Goal: Information Seeking & Learning: Learn about a topic

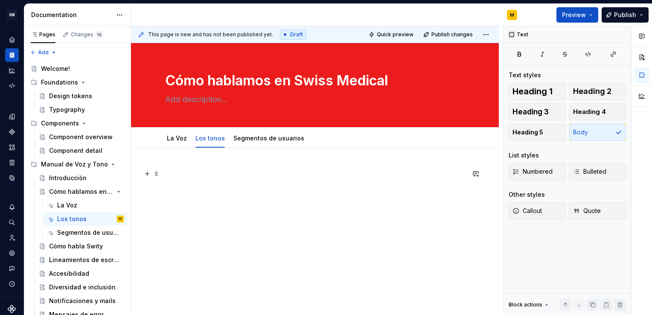
scroll to position [17, 0]
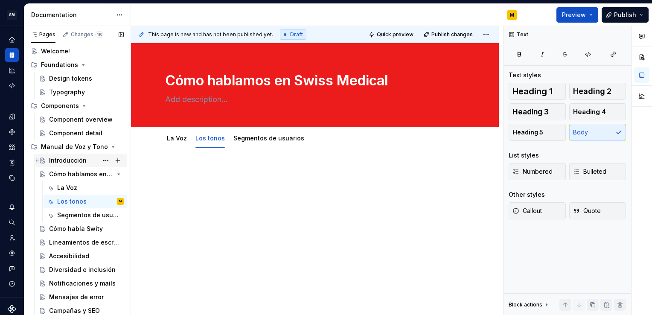
click at [70, 165] on div "Introducción" at bounding box center [86, 160] width 75 height 12
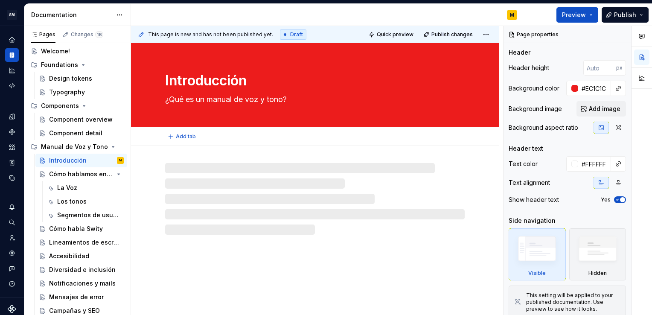
drag, startPoint x: 164, startPoint y: 99, endPoint x: 302, endPoint y: 95, distance: 137.8
click at [302, 95] on textarea "¿Qué es un manual de voz y tono?" at bounding box center [312, 100] width 299 height 14
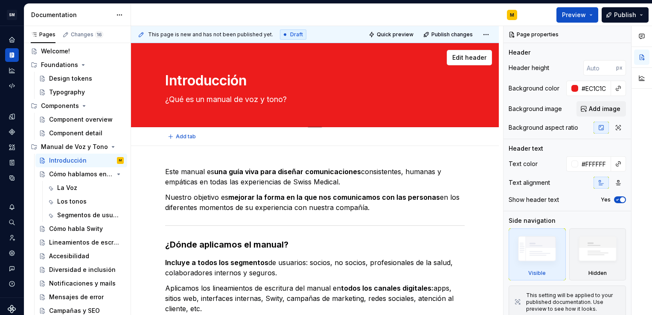
type textarea "*"
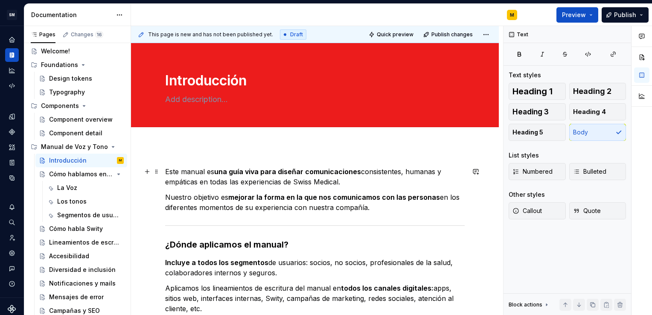
click at [168, 171] on p "Este manual es una guía viva para diseñar comunicaciones consistentes, humanas …" at bounding box center [314, 176] width 299 height 20
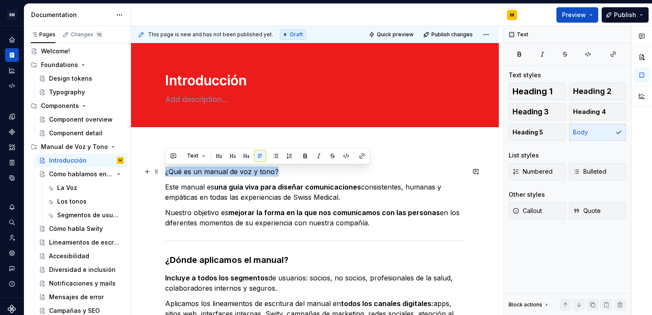
drag, startPoint x: 287, startPoint y: 169, endPoint x: 165, endPoint y: 169, distance: 122.0
click at [165, 169] on p "¿Qué es un manual de voz y tono?" at bounding box center [314, 171] width 299 height 10
click at [234, 157] on button "button" at bounding box center [232, 156] width 12 height 12
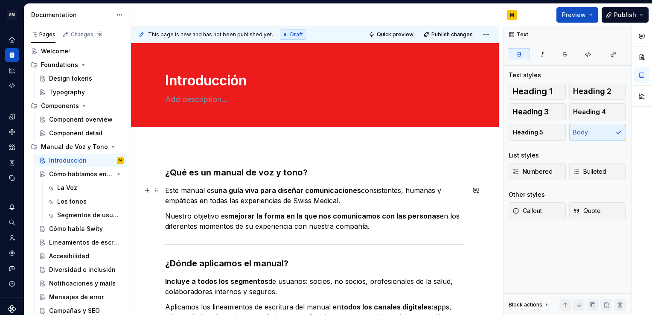
click at [299, 185] on p "Este manual es una guía viva para diseñar comunicaciones consistentes, humanas …" at bounding box center [314, 195] width 299 height 20
click at [80, 175] on div "Cómo hablamos en Swiss Medical" at bounding box center [69, 174] width 41 height 9
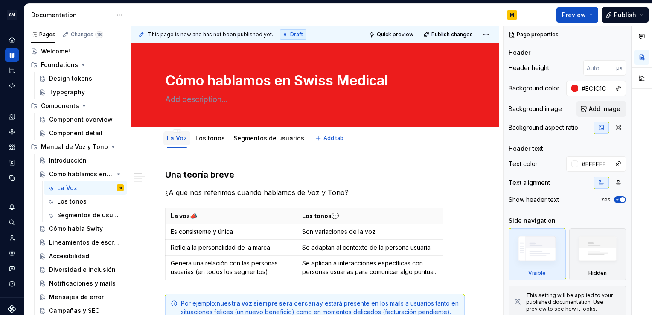
click at [182, 142] on div "La Voz" at bounding box center [177, 138] width 20 height 9
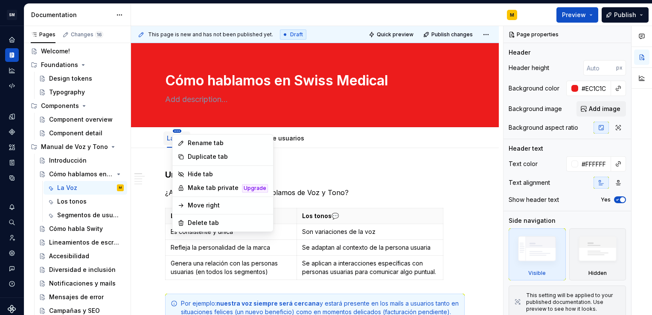
click at [177, 131] on html "SM DEV-DS M Design system data Documentation M Preview Publish Pages Changes 16…" at bounding box center [326, 157] width 652 height 315
type textarea "*"
click at [184, 139] on div "Rename tab" at bounding box center [222, 143] width 97 height 14
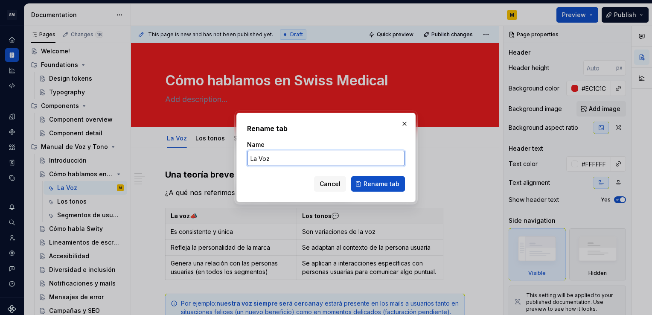
click at [263, 160] on input "La Voz" at bounding box center [326, 158] width 158 height 15
type input "La voz"
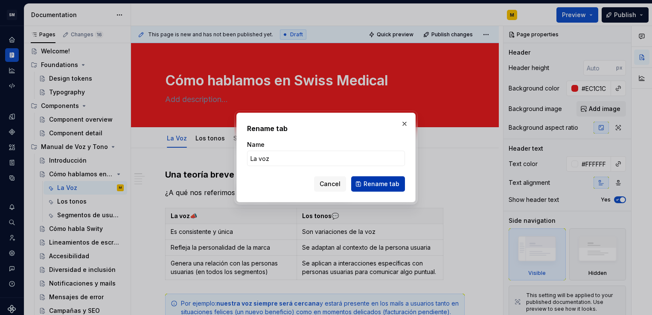
click at [370, 183] on span "Rename tab" at bounding box center [381, 184] width 36 height 9
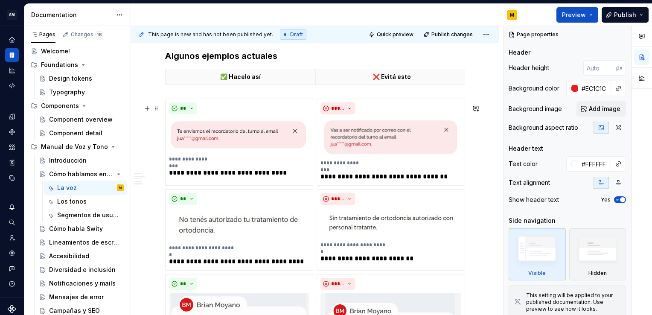
scroll to position [534, 0]
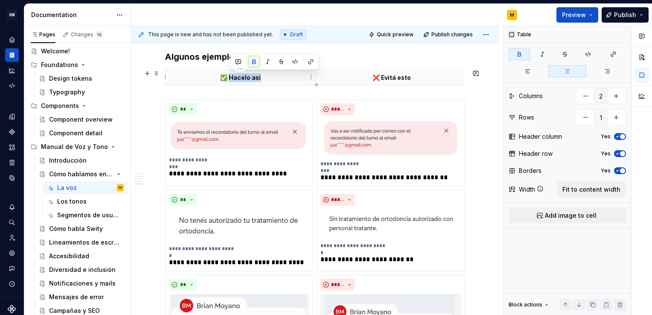
drag, startPoint x: 230, startPoint y: 76, endPoint x: 260, endPoint y: 78, distance: 29.9
click at [260, 78] on p "✅ Hacelo así" at bounding box center [240, 77] width 139 height 9
click at [254, 55] on div at bounding box center [274, 62] width 89 height 16
drag, startPoint x: 266, startPoint y: 80, endPoint x: 231, endPoint y: 79, distance: 35.0
click at [231, 79] on p "✅ Hacelo así" at bounding box center [240, 77] width 139 height 9
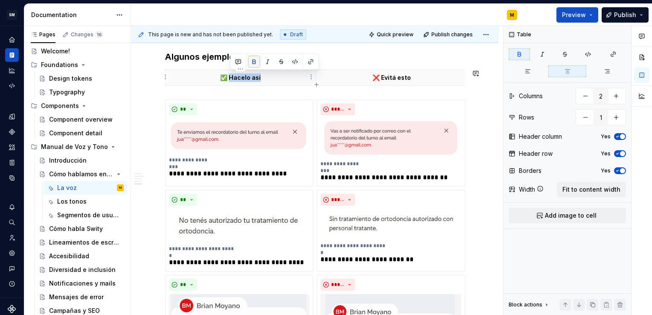
click at [253, 64] on button "button" at bounding box center [254, 62] width 12 height 12
click at [254, 65] on button "button" at bounding box center [254, 62] width 12 height 12
click at [270, 76] on p "✅ Hacelo así" at bounding box center [240, 77] width 139 height 9
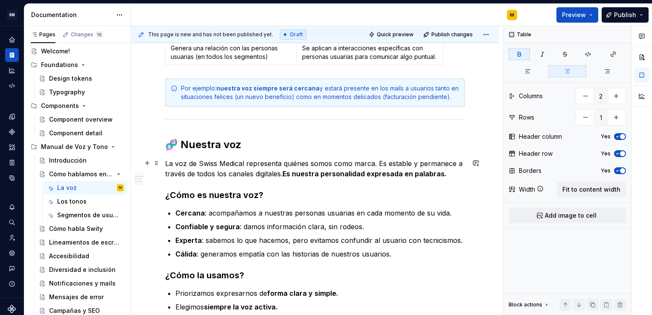
scroll to position [0, 0]
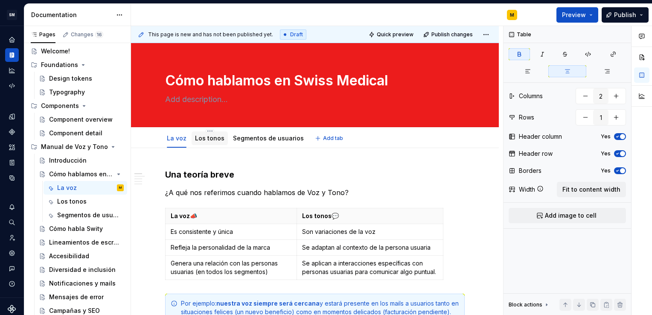
click at [200, 139] on link "Los tonos" at bounding box center [209, 137] width 29 height 7
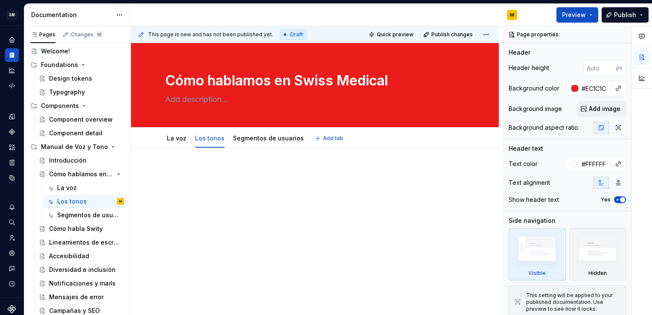
type textarea "*"
click at [194, 162] on div at bounding box center [315, 226] width 368 height 157
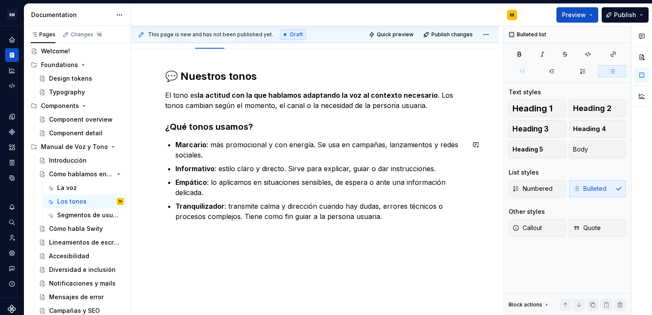
scroll to position [98, 0]
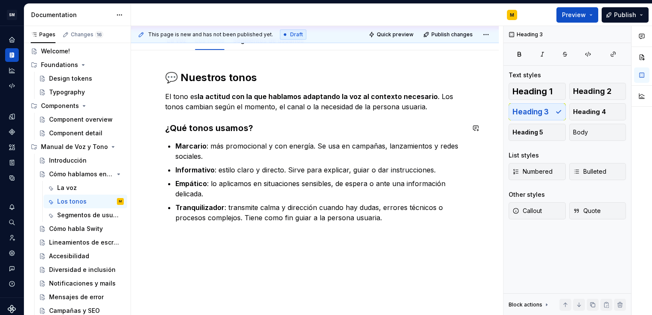
click at [191, 115] on div "💬 Nuestros tonos El tono es la actitud con la que hablamos adaptando la voz al …" at bounding box center [314, 147] width 299 height 152
click at [352, 259] on div "💬 Nuestros tonos El tono es la actitud con la que hablamos adaptando la voz al …" at bounding box center [315, 188] width 368 height 277
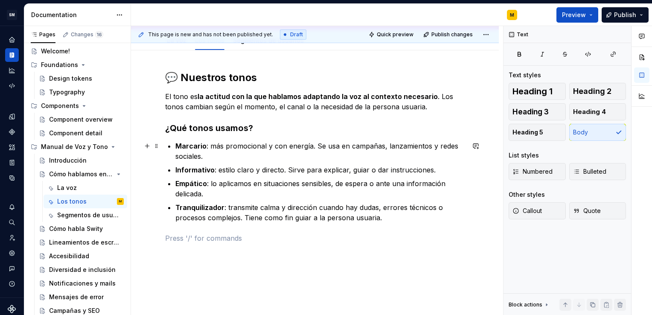
click at [380, 142] on p "Marcario : más promocional y con energía. Se usa en campañas, lanzamientos y re…" at bounding box center [319, 151] width 289 height 20
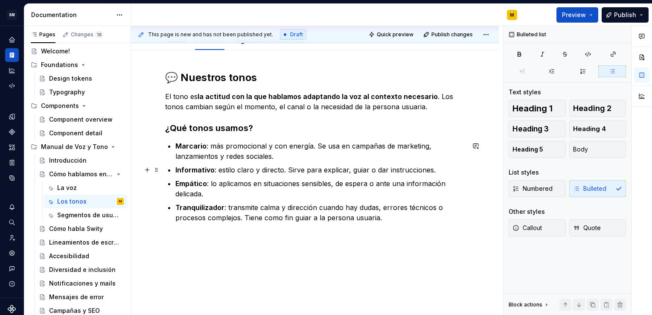
click at [437, 167] on p "Informativo : estilo claro y directo. Sirve para explicar, guiar o dar instrucc…" at bounding box center [319, 170] width 289 height 10
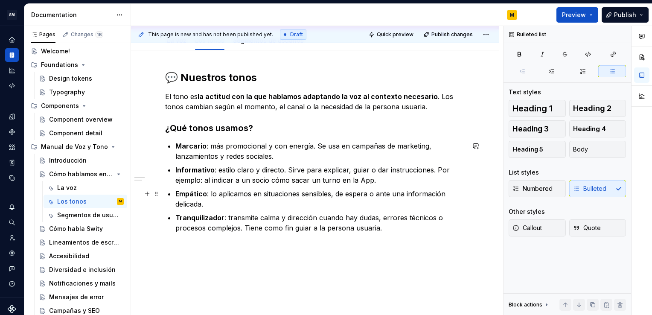
click at [249, 206] on p "Empático : lo aplicamos en situaciones sensibles, de espera o ante una informac…" at bounding box center [319, 198] width 289 height 20
click at [386, 225] on p "Tranquilizador : transmite calma y dirección cuando hay dudas, errores técnicos…" at bounding box center [319, 222] width 289 height 20
click at [424, 228] on p "Tranquilizador : transmite calma y dirección cuando hay dudas, errores técnicos…" at bounding box center [319, 227] width 289 height 31
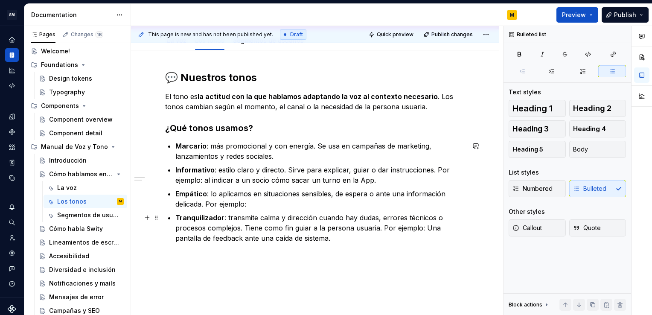
click at [349, 240] on p "Tranquilizador : transmite calma y dirección cuando hay dudas, errores técnicos…" at bounding box center [319, 227] width 289 height 31
click at [265, 202] on p "Empático : lo aplicamos en situaciones sensibles, de espera o ante una informac…" at bounding box center [319, 198] width 289 height 20
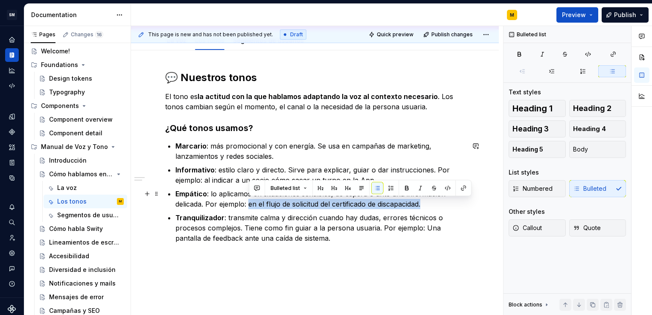
drag, startPoint x: 249, startPoint y: 203, endPoint x: 428, endPoint y: 200, distance: 179.1
click at [428, 200] on p "Empático : lo aplicamos en situaciones sensibles, de espera o ante una informac…" at bounding box center [319, 198] width 289 height 20
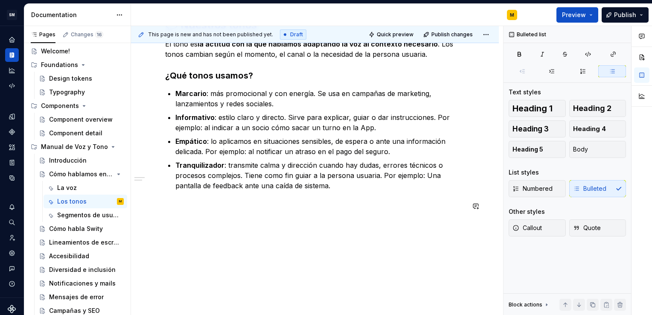
scroll to position [150, 0]
click at [226, 222] on div "💬 Nuestros tonos El tono es la actitud con la que hablamos adaptando la voz al …" at bounding box center [315, 157] width 368 height 318
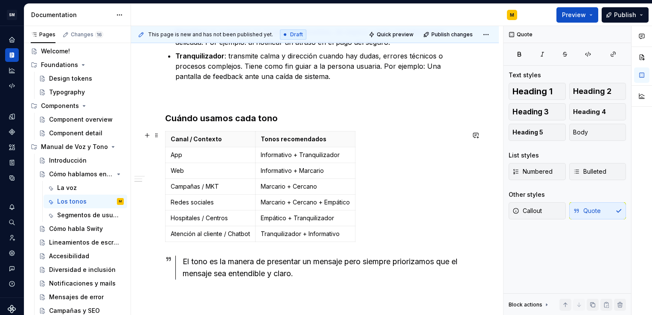
scroll to position [259, 0]
drag, startPoint x: 355, startPoint y: 169, endPoint x: 426, endPoint y: 169, distance: 71.2
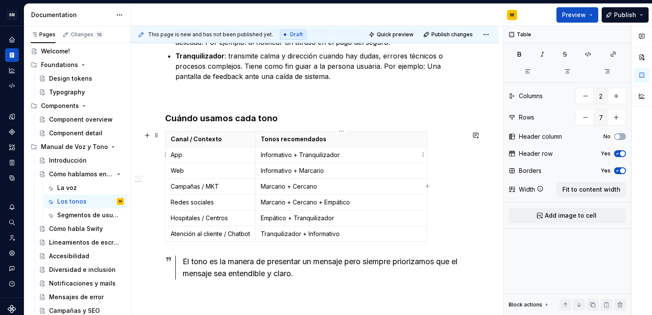
click at [345, 154] on p "Informativo + Tranquilizador" at bounding box center [341, 155] width 161 height 9
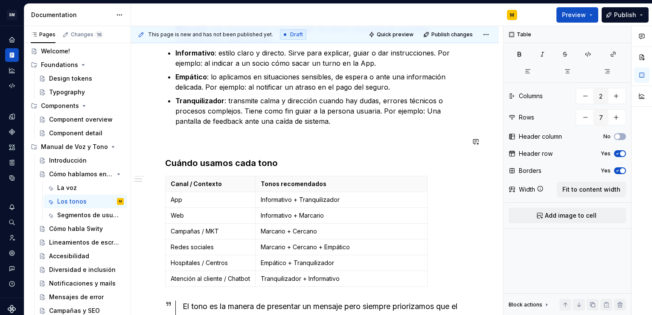
scroll to position [215, 0]
click at [294, 200] on p "Informativo + Tranquilizador" at bounding box center [341, 199] width 161 height 9
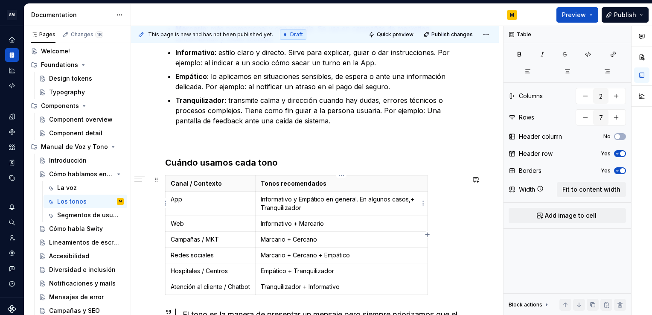
click at [262, 206] on p "Informativo y Empático en general. En algunos casos,+ Tranquilizador" at bounding box center [341, 203] width 161 height 17
click at [300, 207] on p "Informativo y Empático en general. En algunos casos, tranquilizador" at bounding box center [341, 203] width 161 height 17
click at [188, 199] on p "App" at bounding box center [210, 199] width 79 height 9
click at [171, 198] on p "App" at bounding box center [210, 199] width 79 height 9
click at [209, 199] on p "Web y App" at bounding box center [210, 199] width 79 height 9
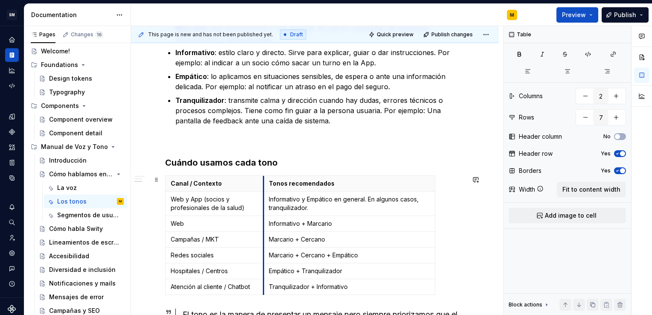
drag, startPoint x: 292, startPoint y: 203, endPoint x: 263, endPoint y: 211, distance: 29.7
click at [205, 199] on p "Web y App (socios y profesionales de la salud)" at bounding box center [215, 203] width 88 height 17
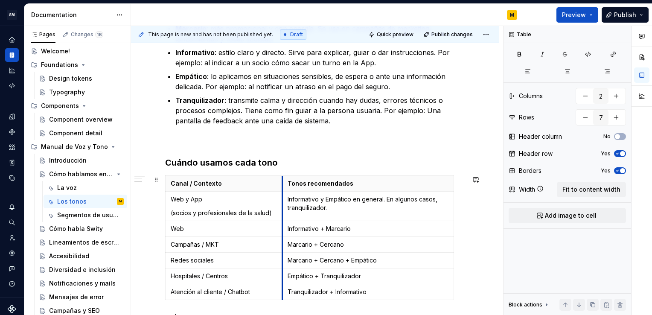
drag, startPoint x: 264, startPoint y: 215, endPoint x: 281, endPoint y: 215, distance: 17.5
click at [282, 215] on td "Informativo y Empático en general. En algunos casos, tranquilizador." at bounding box center [367, 205] width 171 height 29
click at [200, 243] on p "Campañas / MKT" at bounding box center [223, 244] width 105 height 9
drag, startPoint x: 223, startPoint y: 244, endPoint x: 211, endPoint y: 244, distance: 12.4
click at [211, 244] on p "Campañas de MKT" at bounding box center [223, 244] width 105 height 9
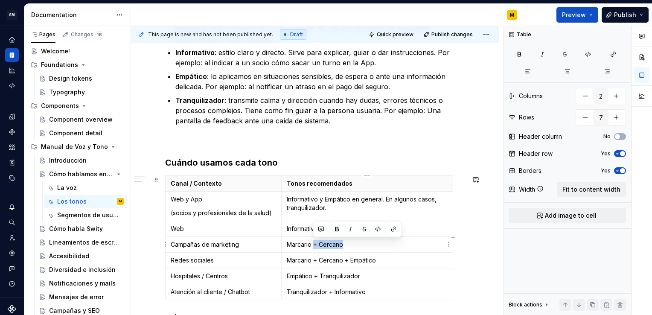
drag, startPoint x: 343, startPoint y: 244, endPoint x: 312, endPoint y: 244, distance: 30.7
click at [312, 244] on p "Marcario + Cercano" at bounding box center [367, 244] width 161 height 9
click at [260, 244] on p "Campañas de marketing" at bounding box center [223, 244] width 105 height 9
drag, startPoint x: 354, startPoint y: 244, endPoint x: 313, endPoint y: 245, distance: 41.8
click at [313, 245] on p "Marcario + Cercano" at bounding box center [367, 244] width 161 height 9
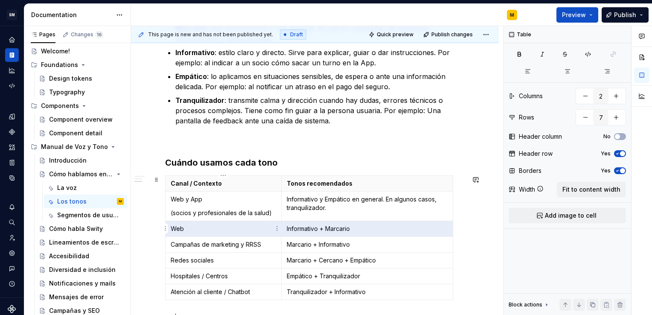
drag, startPoint x: 357, startPoint y: 228, endPoint x: 244, endPoint y: 231, distance: 112.6
click at [244, 231] on tr "Web Informativo + Marcario" at bounding box center [308, 229] width 287 height 16
click at [244, 231] on p at bounding box center [223, 228] width 105 height 9
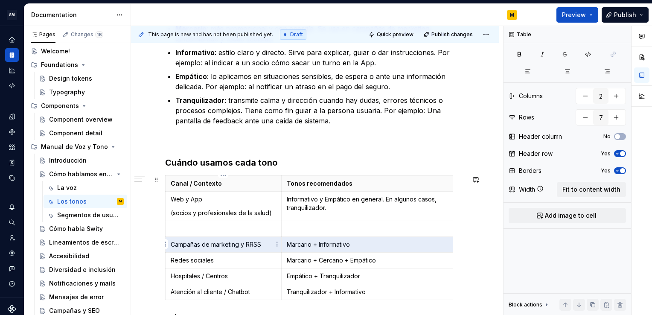
drag, startPoint x: 360, startPoint y: 248, endPoint x: 253, endPoint y: 243, distance: 106.7
click at [253, 243] on tr "Campañas de marketing y RRSS Marcario + Informativo" at bounding box center [308, 245] width 287 height 16
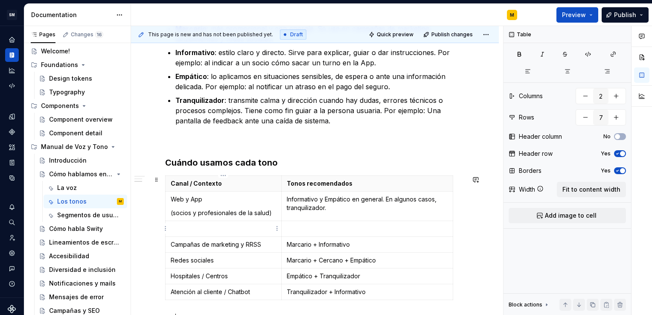
click at [251, 225] on p at bounding box center [223, 228] width 105 height 9
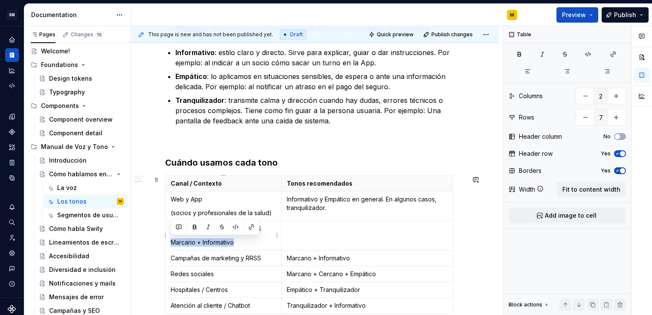
drag, startPoint x: 243, startPoint y: 243, endPoint x: 169, endPoint y: 242, distance: 73.8
click at [169, 242] on td "Campañas de marketing y RRSS Marcario + Informativo" at bounding box center [223, 235] width 116 height 29
copy p "Marcario + Informativo"
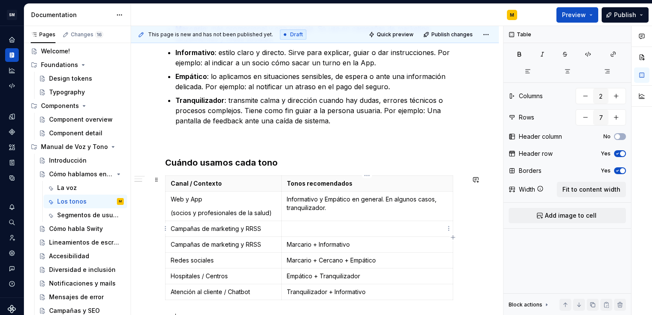
click at [312, 228] on p at bounding box center [367, 228] width 161 height 9
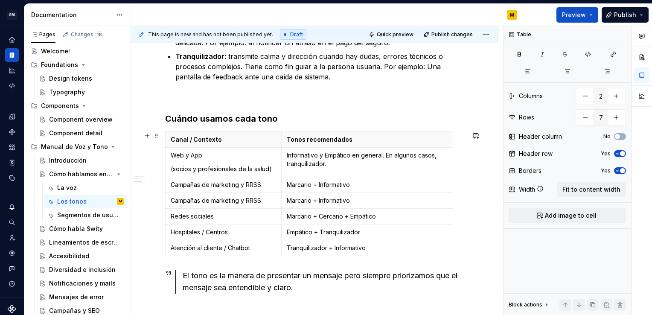
scroll to position [259, 0]
drag, startPoint x: 256, startPoint y: 247, endPoint x: 171, endPoint y: 246, distance: 85.3
click at [171, 246] on p "Atención al cliente / Chatbot" at bounding box center [223, 247] width 105 height 9
click at [192, 200] on p "Campañas de marketing y RRSS" at bounding box center [223, 200] width 105 height 9
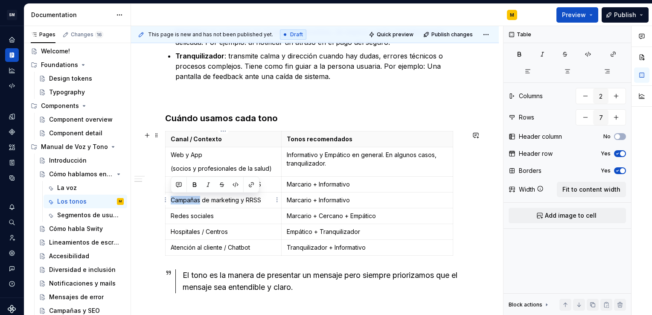
click at [192, 200] on p "Campañas de marketing y RRSS" at bounding box center [223, 200] width 105 height 9
click at [302, 200] on p "Marcario + Informativo" at bounding box center [367, 200] width 161 height 9
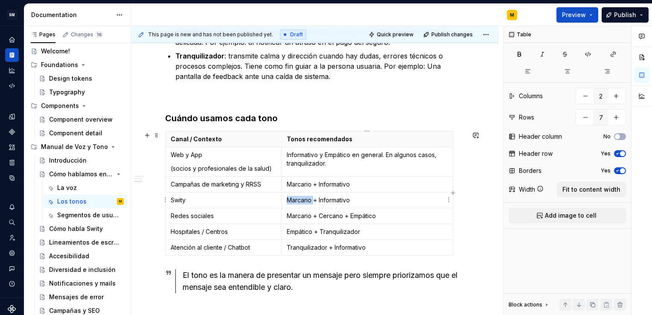
click at [302, 200] on p "Marcario + Informativo" at bounding box center [367, 200] width 161 height 9
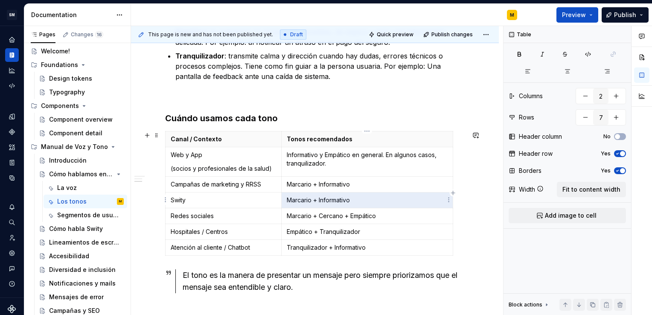
click at [302, 200] on p "Marcario + Informativo" at bounding box center [367, 200] width 161 height 9
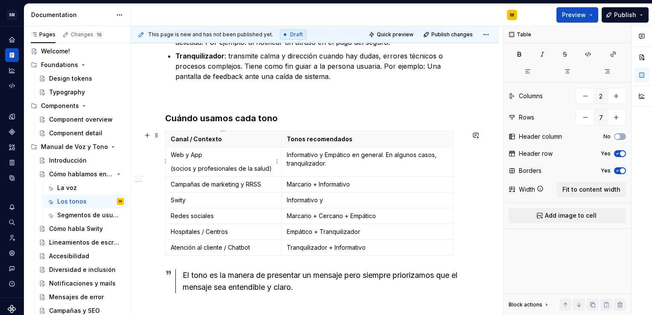
click at [189, 157] on p "Web y App" at bounding box center [223, 155] width 105 height 9
click at [200, 155] on p "Web, App" at bounding box center [223, 155] width 105 height 9
drag, startPoint x: 326, startPoint y: 199, endPoint x: 282, endPoint y: 197, distance: 43.9
click at [282, 197] on td "Informativo y" at bounding box center [366, 200] width 171 height 16
click at [293, 196] on p at bounding box center [367, 200] width 161 height 9
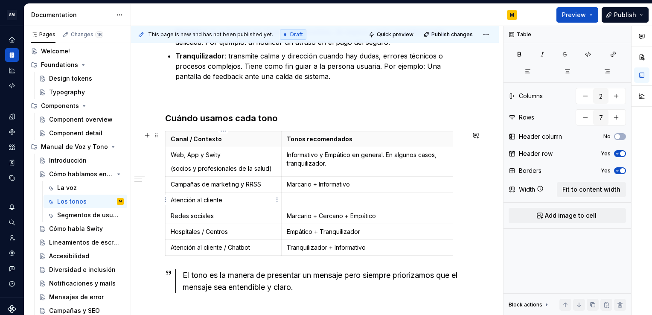
click at [258, 196] on p "Atención al cliente" at bounding box center [223, 200] width 105 height 9
click at [304, 196] on p at bounding box center [367, 200] width 161 height 9
click at [316, 185] on p "Marcario + Informativo" at bounding box center [367, 184] width 161 height 9
click at [224, 212] on p "Redes sociales" at bounding box center [223, 216] width 105 height 9
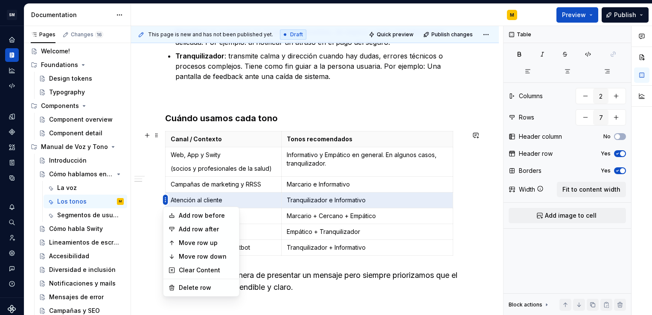
click at [162, 185] on html "SM DEV-DS M Design system data Documentation M Preview Publish Pages Changes 16…" at bounding box center [326, 157] width 652 height 315
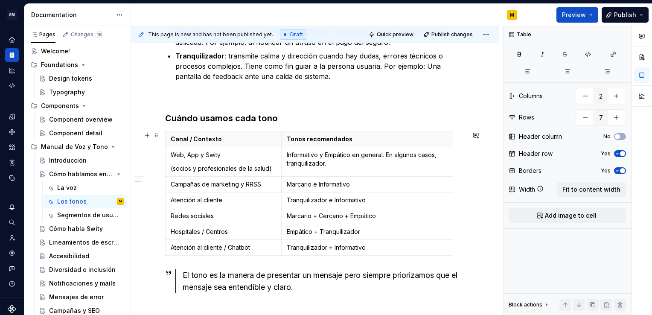
click at [255, 214] on html "SM DEV-DS M Design system data Documentation M Preview Publish Pages Changes 16…" at bounding box center [326, 157] width 652 height 315
click at [198, 214] on p "Redes sociales" at bounding box center [223, 216] width 105 height 9
click at [210, 183] on p "Campañas de marketing y RRSS" at bounding box center [223, 184] width 105 height 9
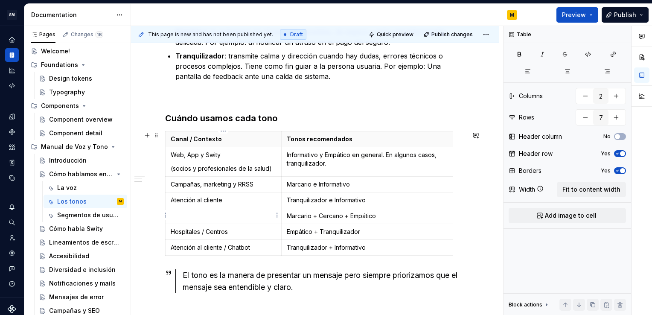
click at [191, 221] on td at bounding box center [223, 216] width 116 height 16
click at [296, 232] on p "Empático + Tranquilizador" at bounding box center [367, 231] width 161 height 9
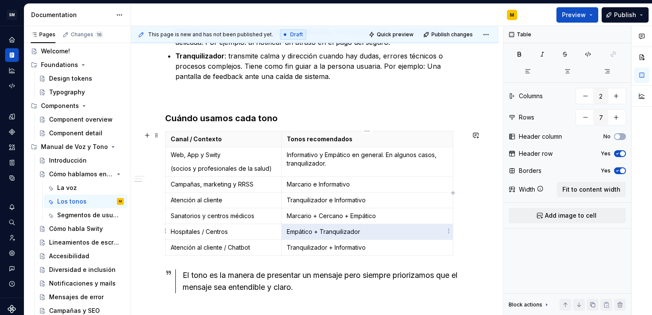
click at [296, 232] on p "Empático + Tranquilizador" at bounding box center [367, 231] width 161 height 9
click at [304, 212] on p "Marcario + Cercano + Empático" at bounding box center [367, 216] width 161 height 9
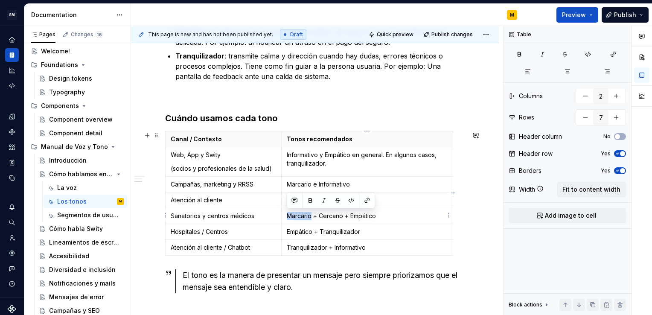
click at [304, 212] on p "Marcario + Cercano + Empático" at bounding box center [367, 216] width 161 height 9
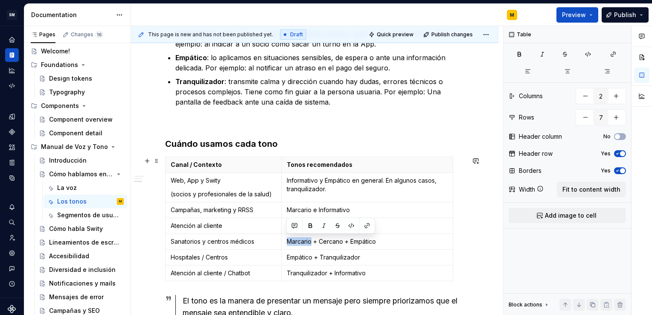
scroll to position [239, 0]
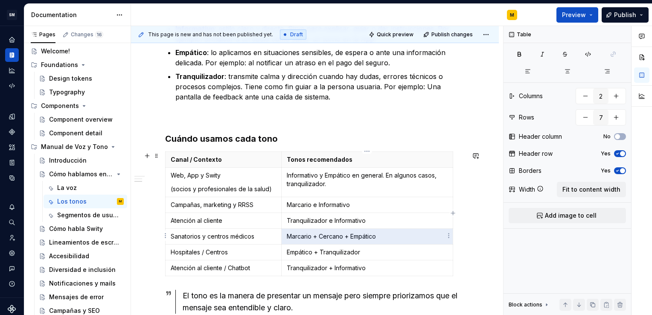
drag, startPoint x: 384, startPoint y: 236, endPoint x: 287, endPoint y: 236, distance: 97.2
click at [287, 236] on p "Marcario + Cercano + Empático" at bounding box center [367, 236] width 161 height 9
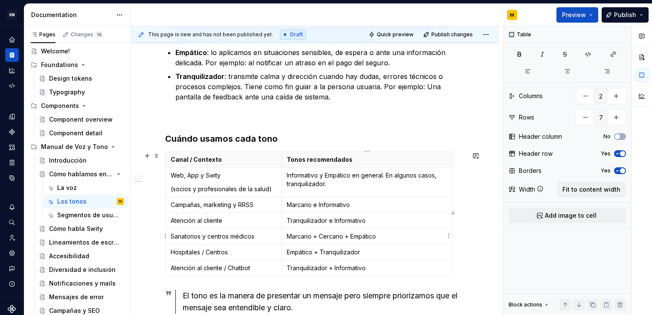
click at [377, 236] on p "Marcario + Cercano + Empático" at bounding box center [367, 236] width 161 height 9
click at [324, 235] on p "Empático + Tranquilizador" at bounding box center [367, 236] width 161 height 9
click at [368, 237] on p "Empático y tranquilizador" at bounding box center [367, 236] width 161 height 9
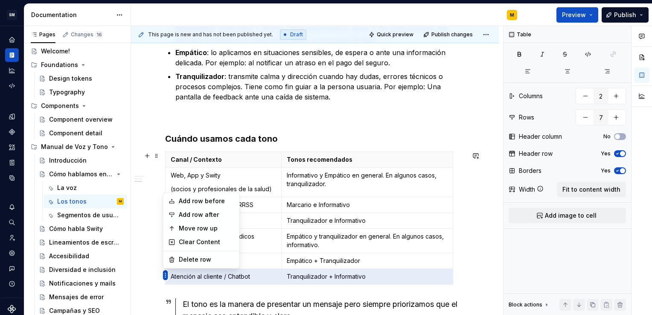
click at [165, 278] on html "SM DEV-DS M Design system data Documentation M Preview Publish Pages Changes 16…" at bounding box center [326, 157] width 652 height 315
click at [172, 264] on div "Delete row" at bounding box center [201, 259] width 72 height 14
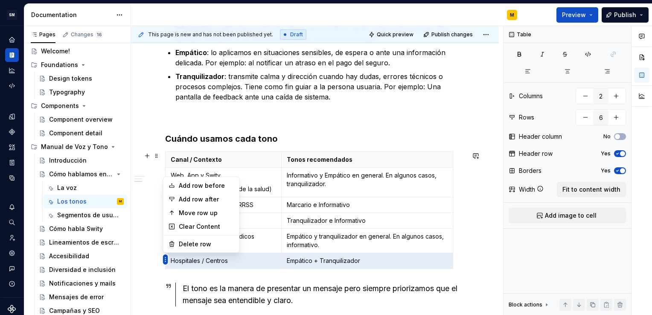
click at [165, 258] on html "SM DEV-DS M Design system data Documentation M Preview Publish Pages Changes 16…" at bounding box center [326, 157] width 652 height 315
click at [184, 241] on div "Delete row" at bounding box center [206, 244] width 55 height 9
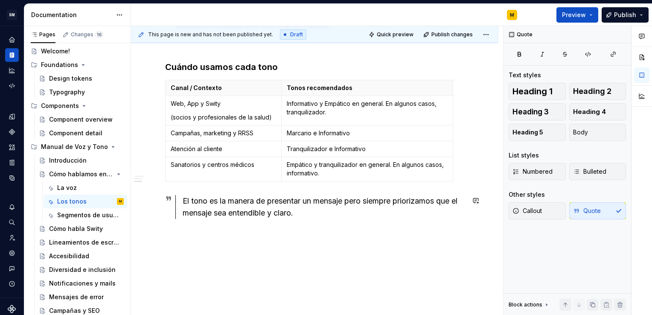
scroll to position [314, 0]
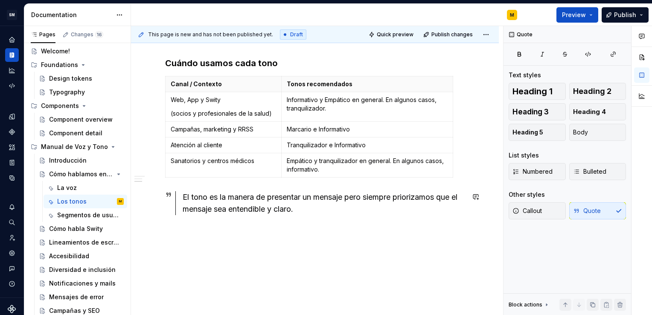
click at [295, 185] on div "💬 Nuestros tonos El tono es la actitud con la que hablamos adaptando la voz al …" at bounding box center [314, 34] width 299 height 361
click at [162, 183] on div "💬 Nuestros tonos El tono es la actitud con la que hablamos adaptando la voz al …" at bounding box center [315, 77] width 368 height 486
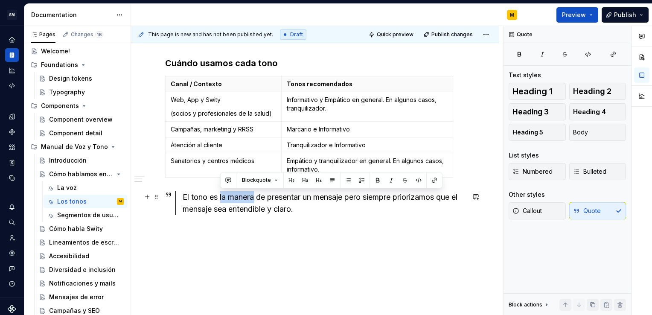
drag, startPoint x: 220, startPoint y: 198, endPoint x: 256, endPoint y: 197, distance: 35.8
click at [256, 197] on div "El tono es la manera de presentar un mensaje pero siempre priorizamos que el me…" at bounding box center [324, 203] width 282 height 24
click at [375, 178] on button "button" at bounding box center [377, 180] width 12 height 12
click at [314, 245] on div "💬 Nuestros tonos El tono es la actitud con la que hablamos adaptando la voz al …" at bounding box center [315, 77] width 368 height 486
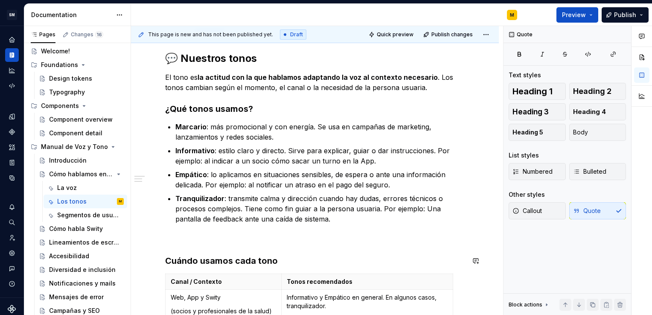
scroll to position [147, 0]
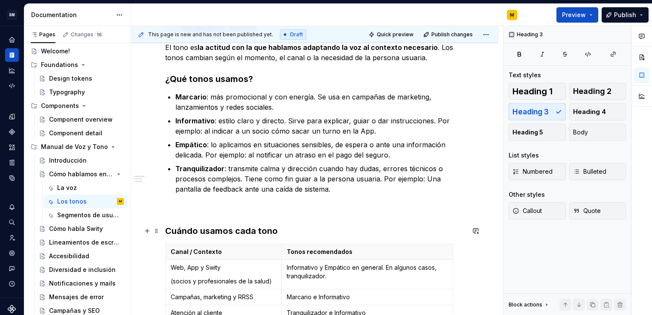
click at [290, 230] on h3 "Cuándo usamos cada tono" at bounding box center [314, 231] width 299 height 12
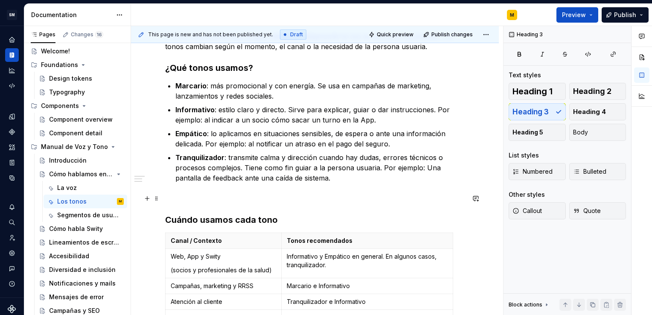
scroll to position [159, 0]
click at [163, 212] on div "💬 Nuestros tonos El tono es la actitud con la que hablamos adaptando la voz al …" at bounding box center [315, 242] width 368 height 506
click at [290, 217] on h3 "¿Cuándo usamos cada tono" at bounding box center [314, 219] width 299 height 12
click at [624, 32] on button "button" at bounding box center [622, 35] width 12 height 12
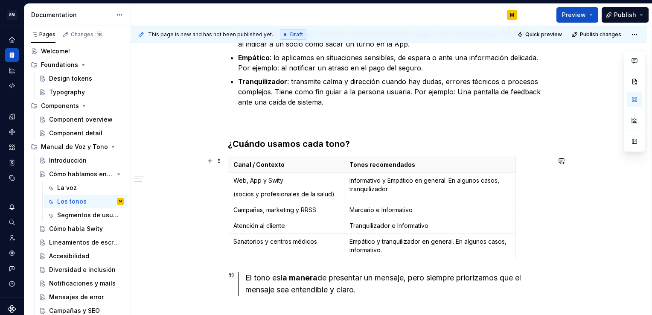
scroll to position [234, 0]
click at [292, 123] on p at bounding box center [389, 122] width 322 height 10
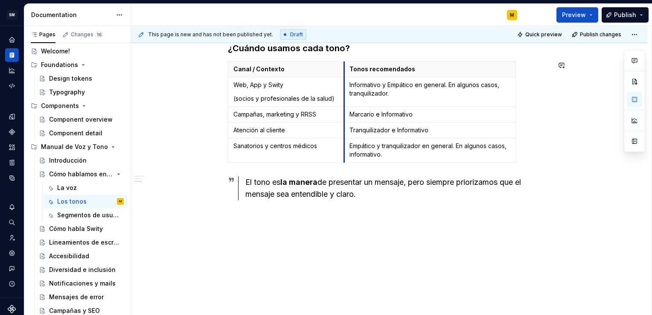
scroll to position [338, 0]
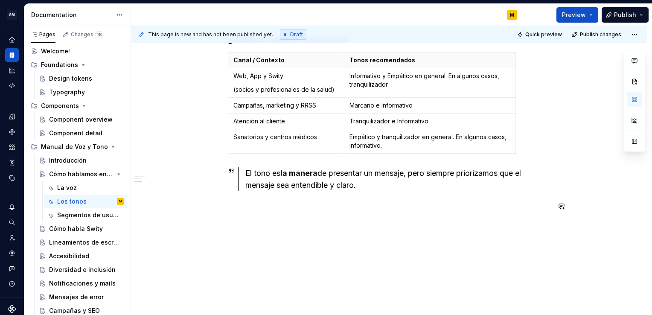
click at [304, 217] on div "💬 Nuestros tonos El tono es la actitud con la que hablamos adaptando la voz al …" at bounding box center [389, 25] width 322 height 391
click at [367, 183] on div "El tono es la manera de presentar un mensaje, pero siempre priorizamos que el m…" at bounding box center [397, 179] width 305 height 24
click at [67, 160] on div "Introducción" at bounding box center [68, 160] width 38 height 9
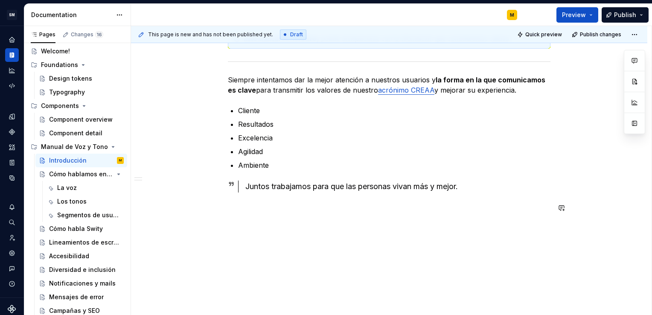
scroll to position [331, 0]
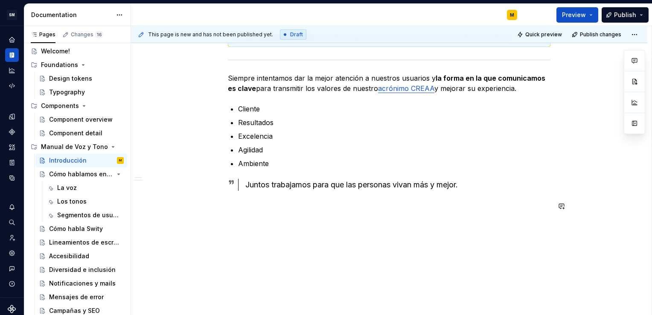
type textarea "*"
click at [377, 214] on div "¿Qué es un manual de voz y tono? Este manual es una guía viva para diseñar comu…" at bounding box center [389, 29] width 322 height 386
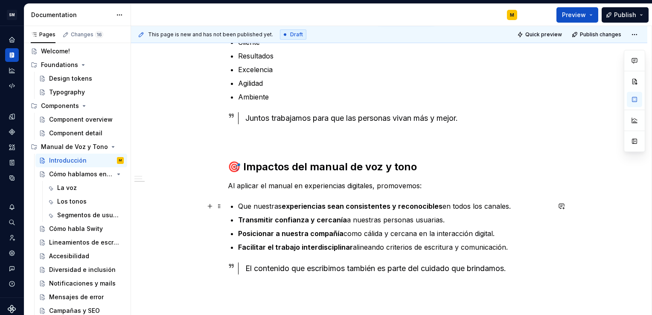
scroll to position [391, 0]
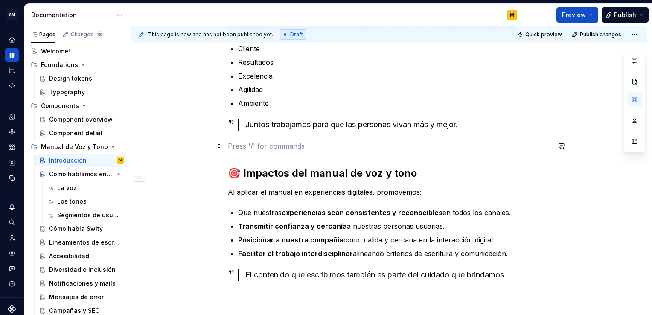
click at [242, 148] on p at bounding box center [389, 146] width 322 height 10
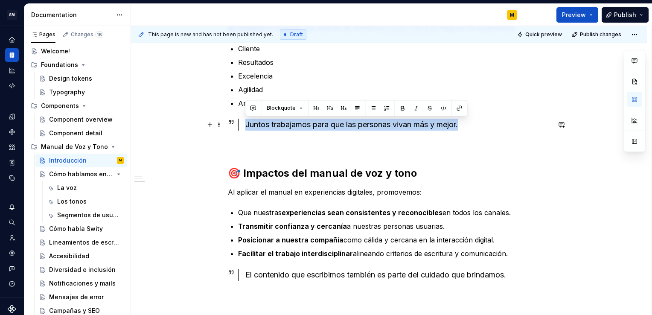
drag, startPoint x: 469, startPoint y: 125, endPoint x: 244, endPoint y: 125, distance: 225.2
click at [244, 125] on div "Juntos trabajamos para que las personas vivan más y mejor." at bounding box center [394, 125] width 312 height 12
copy div "Juntos trabajamos para que las personas vivan más y mejor."
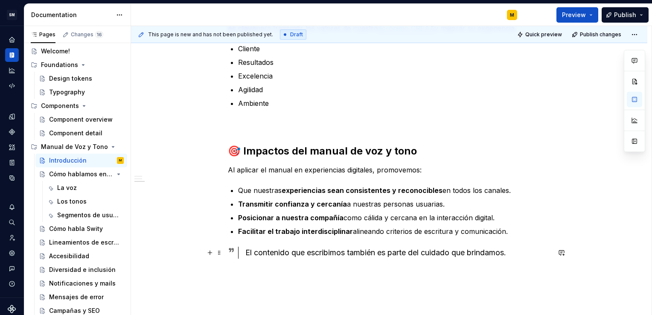
click at [523, 258] on div "El contenido que escribimos también es parte del cuidado que brindamos." at bounding box center [397, 252] width 305 height 12
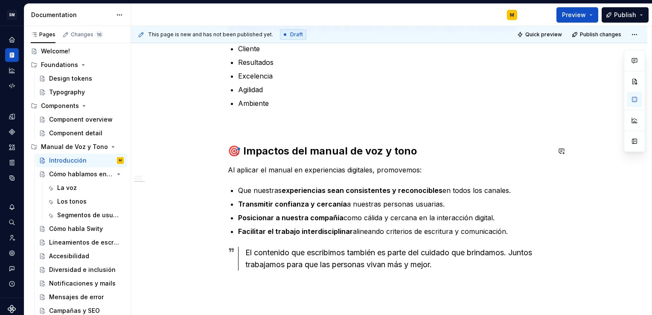
click at [255, 134] on div "¿Qué es un manual de voz y tono? Este manual es una guía viva para diseñar comu…" at bounding box center [389, 23] width 322 height 495
click at [254, 123] on p at bounding box center [389, 124] width 322 height 10
click at [300, 170] on p "Al aplicar el manual en experiencias digitales, promovemos:" at bounding box center [389, 170] width 322 height 10
click at [502, 233] on p "Facilitar el trabajo interdisciplinar alineando criterios de escritura y comuni…" at bounding box center [394, 231] width 312 height 10
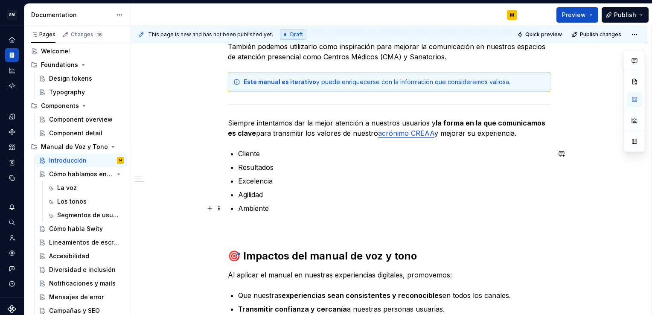
scroll to position [281, 0]
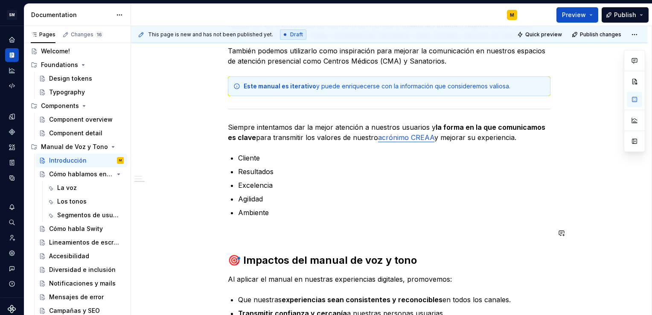
click at [281, 238] on div "¿Qué es un manual de voz y tono? Este manual es una guía viva para diseñar comu…" at bounding box center [389, 137] width 322 height 505
click at [280, 235] on p at bounding box center [389, 233] width 322 height 10
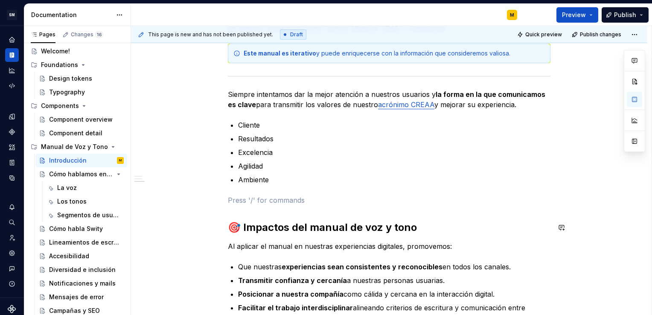
scroll to position [316, 0]
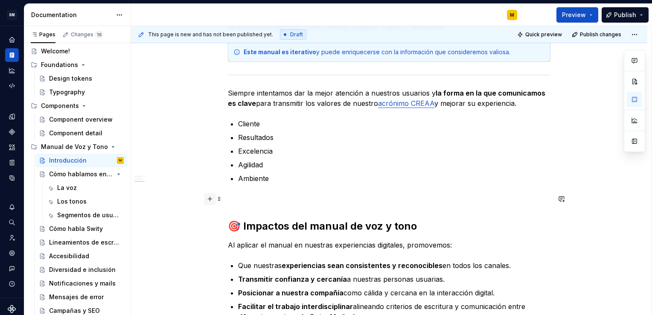
click at [210, 199] on button "button" at bounding box center [210, 199] width 12 height 12
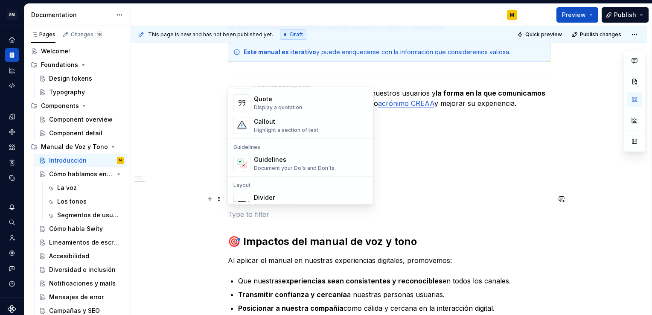
scroll to position [231, 0]
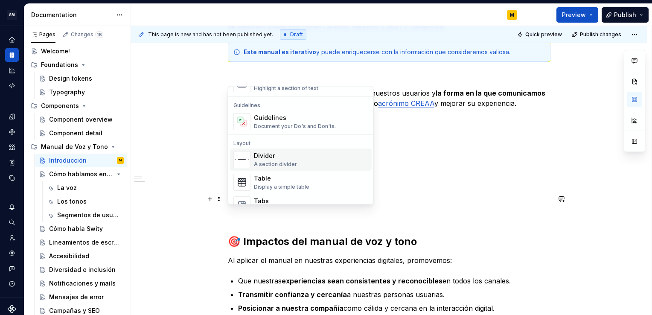
click at [287, 152] on div "Divider" at bounding box center [275, 155] width 43 height 9
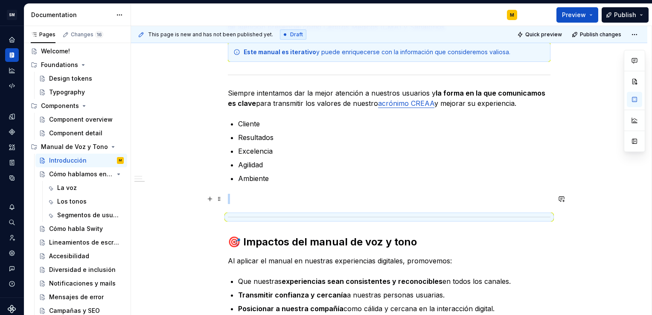
click at [252, 196] on p at bounding box center [389, 199] width 322 height 10
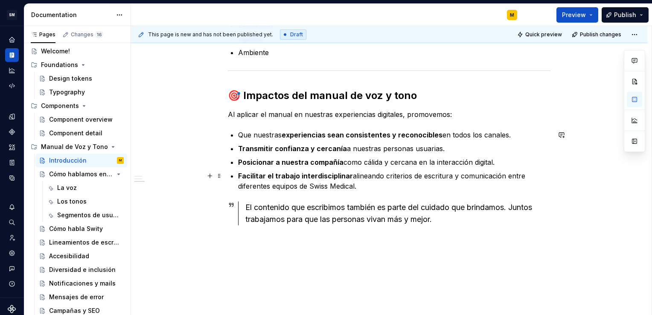
scroll to position [455, 0]
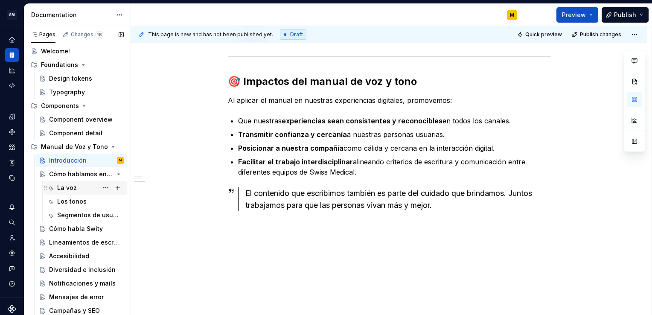
click at [67, 188] on div "La voz" at bounding box center [67, 187] width 20 height 9
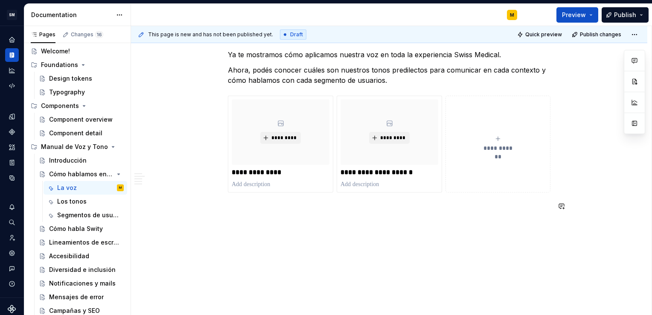
scroll to position [1148, 0]
click at [65, 200] on div "Los tonos" at bounding box center [71, 201] width 29 height 9
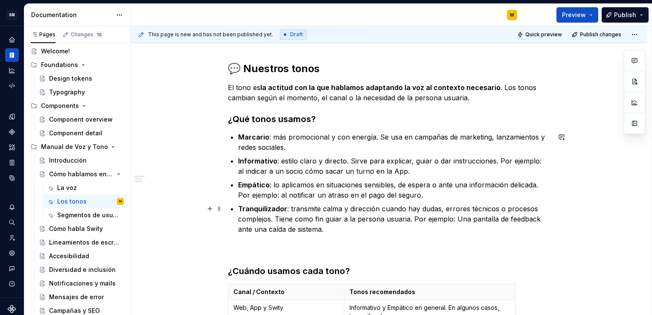
scroll to position [106, 0]
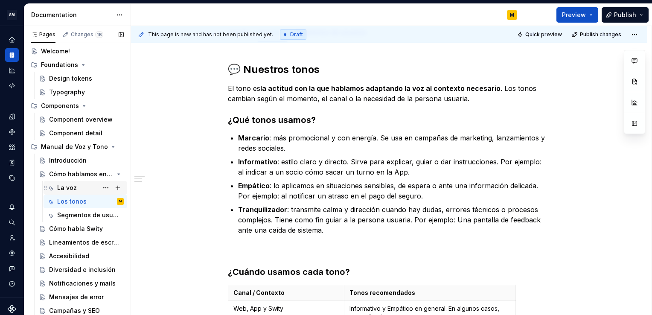
click at [88, 187] on div "La voz" at bounding box center [90, 188] width 67 height 12
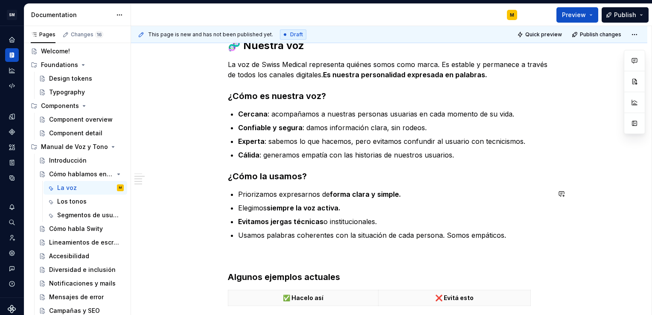
scroll to position [315, 0]
click at [68, 196] on div "Los tonos" at bounding box center [90, 201] width 67 height 12
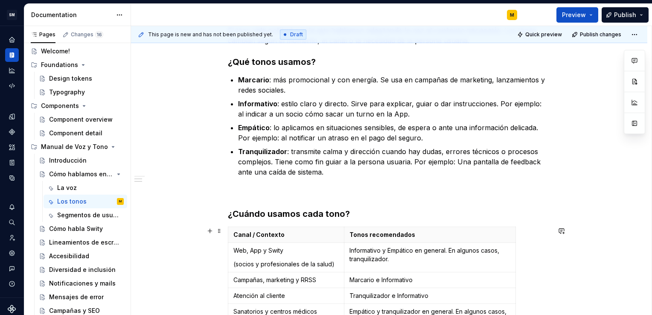
scroll to position [164, 0]
click at [261, 190] on p at bounding box center [389, 192] width 322 height 10
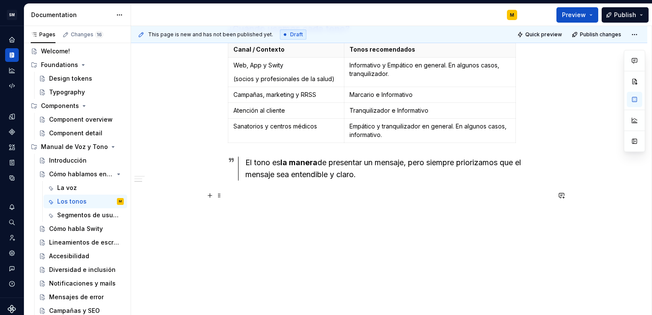
scroll to position [354, 0]
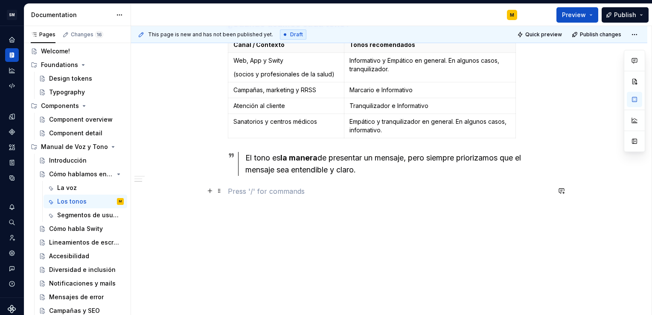
click at [251, 194] on p at bounding box center [389, 191] width 322 height 10
type textarea "*"
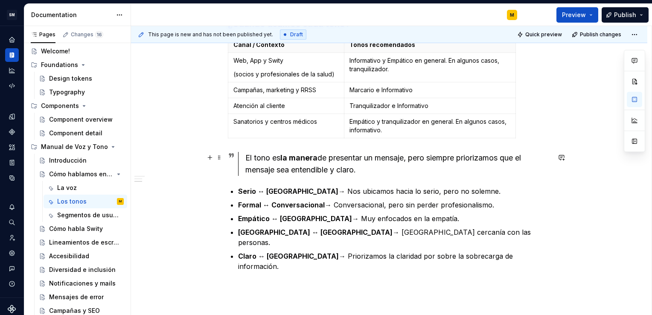
click at [373, 168] on div "El tono es la manera de presentar un mensaje, pero siempre priorizamos que el m…" at bounding box center [397, 164] width 305 height 24
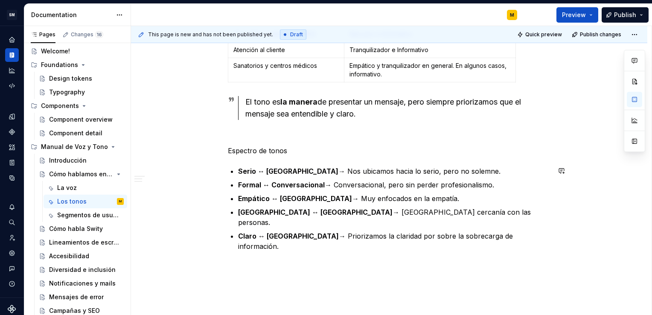
scroll to position [410, 0]
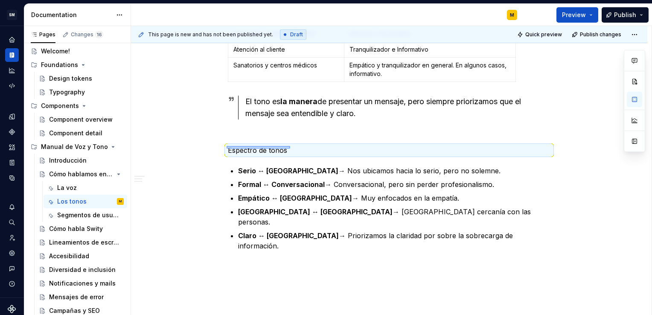
drag, startPoint x: 226, startPoint y: 148, endPoint x: 290, endPoint y: 146, distance: 63.6
click at [290, 146] on div "This page is new and has not been published yet. Draft Quick preview Publish ch…" at bounding box center [391, 170] width 520 height 289
click at [290, 147] on p "Espectro de tonos" at bounding box center [389, 150] width 322 height 10
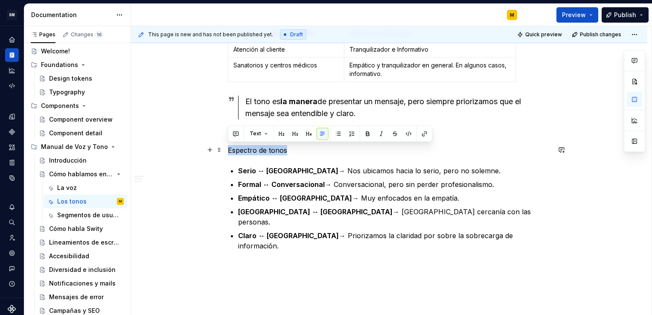
drag, startPoint x: 290, startPoint y: 147, endPoint x: 223, endPoint y: 149, distance: 66.6
click at [223, 149] on div "💬 Nuestros tonos El tono es la actitud con la que hablamos adaptando la voz al …" at bounding box center [389, 57] width 516 height 638
click at [290, 137] on button "button" at bounding box center [295, 134] width 12 height 12
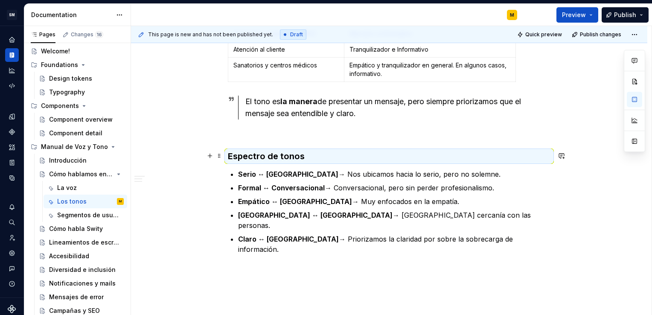
click at [317, 154] on h3 "Espectro de tonos" at bounding box center [389, 156] width 322 height 12
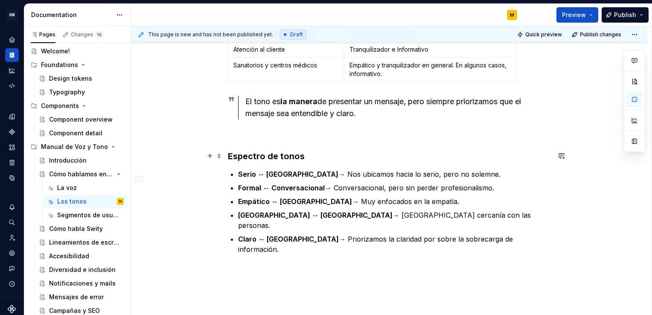
click at [317, 154] on h3 "Espectro de tonos" at bounding box center [389, 156] width 322 height 12
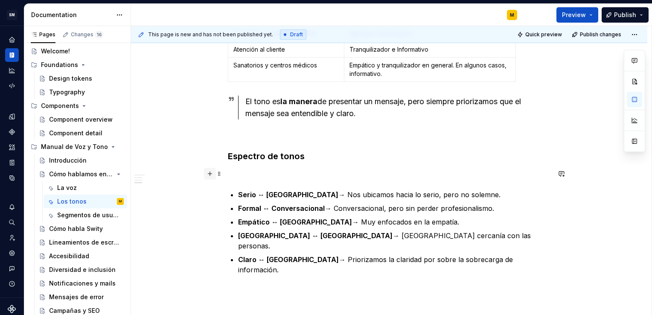
click at [208, 174] on button "button" at bounding box center [210, 174] width 12 height 12
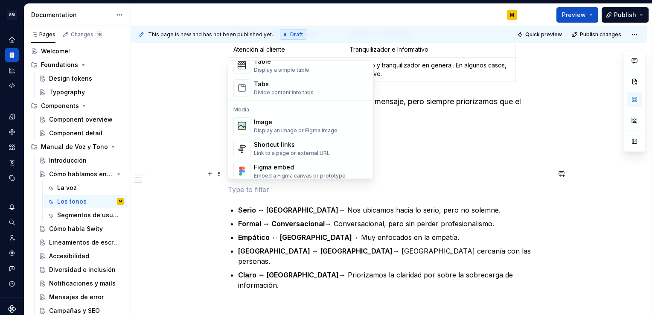
scroll to position [323, 0]
click at [292, 124] on div "Image" at bounding box center [296, 121] width 84 height 9
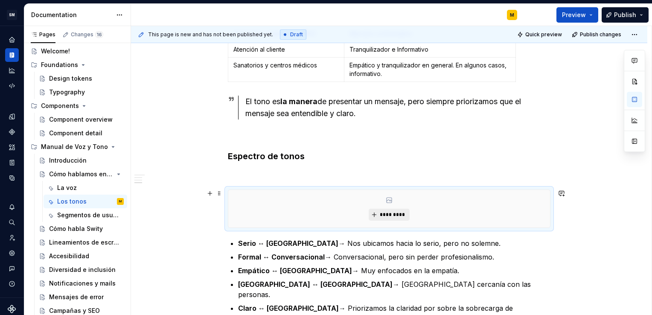
click at [392, 212] on span "*********" at bounding box center [392, 214] width 26 height 7
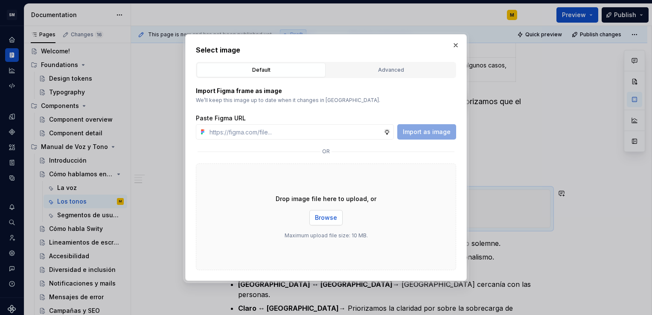
click at [331, 218] on span "Browse" at bounding box center [326, 217] width 22 height 9
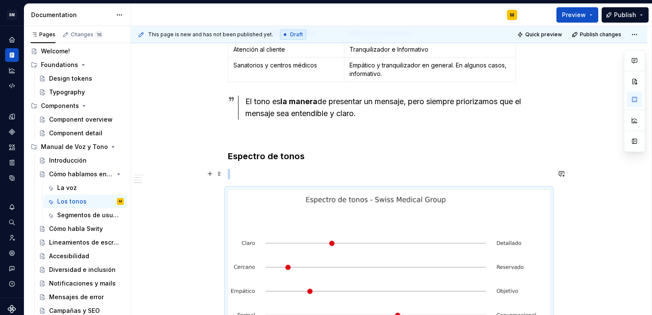
click at [271, 175] on p at bounding box center [389, 174] width 322 height 10
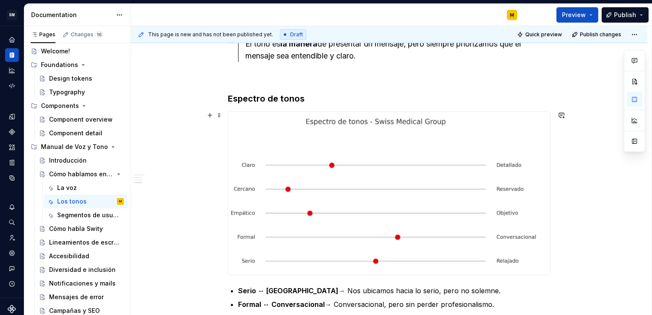
scroll to position [466, 0]
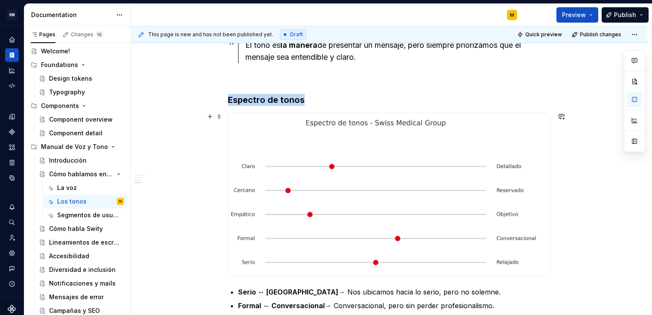
click at [392, 139] on img at bounding box center [389, 194] width 322 height 163
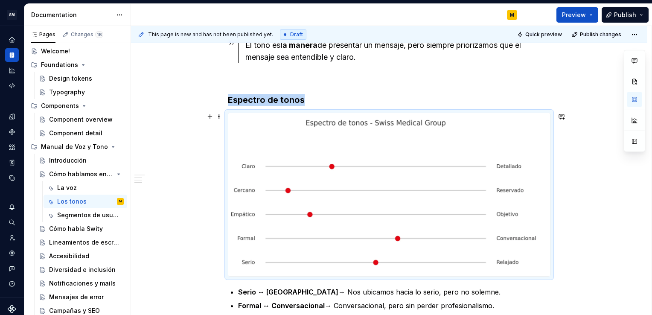
click at [445, 130] on img at bounding box center [389, 194] width 322 height 163
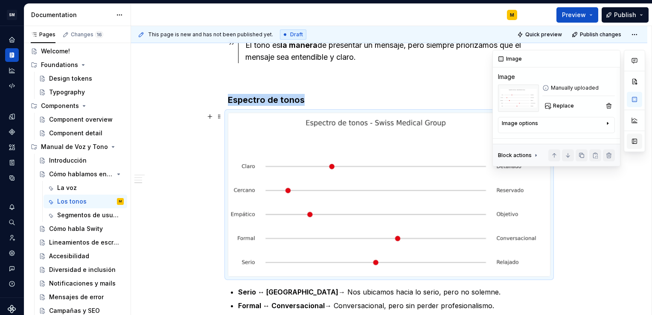
click at [632, 140] on button "button" at bounding box center [633, 140] width 15 height 15
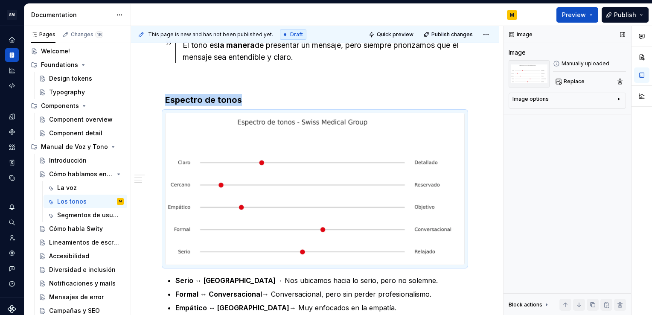
click at [573, 99] on div "Image options" at bounding box center [563, 101] width 103 height 10
click at [623, 84] on button "button" at bounding box center [620, 81] width 12 height 12
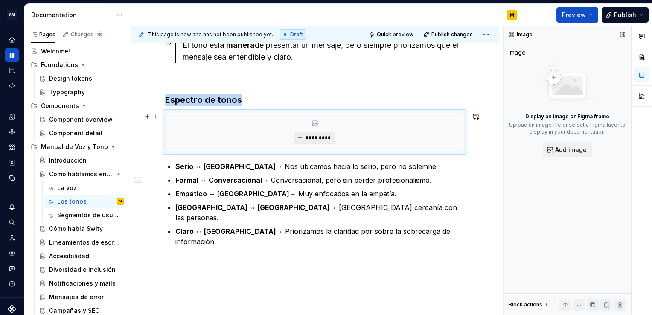
click at [313, 134] on span "*********" at bounding box center [318, 137] width 26 height 7
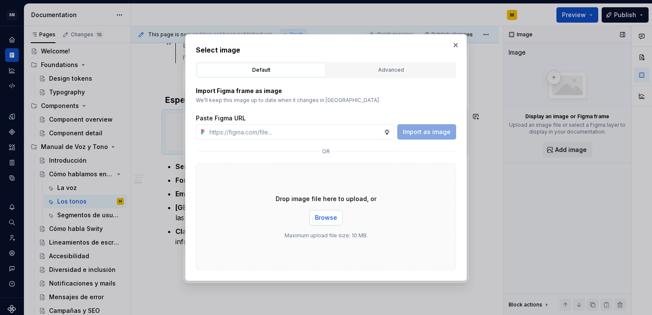
click at [334, 218] on span "Browse" at bounding box center [326, 217] width 22 height 9
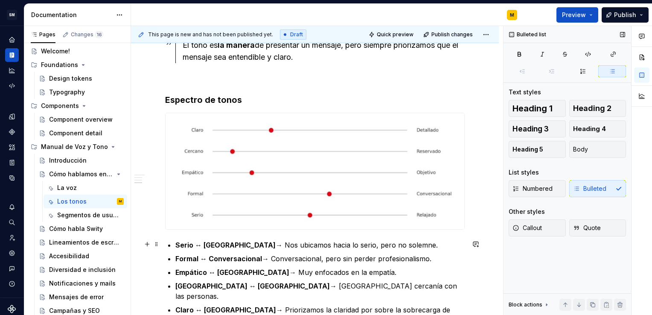
click at [435, 241] on p "Serio ↔ [GEOGRAPHIC_DATA] → Nos ubicamos hacia lo serio, pero no solemne." at bounding box center [319, 245] width 289 height 10
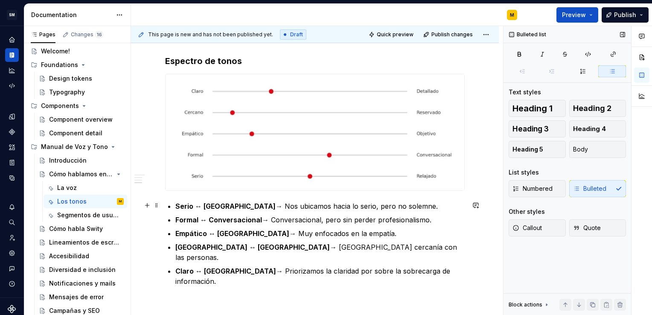
scroll to position [505, 0]
click at [275, 219] on p "Formal ↔ Conversacional → Conversacional, pero sin perder profesionalismo." at bounding box center [319, 220] width 289 height 10
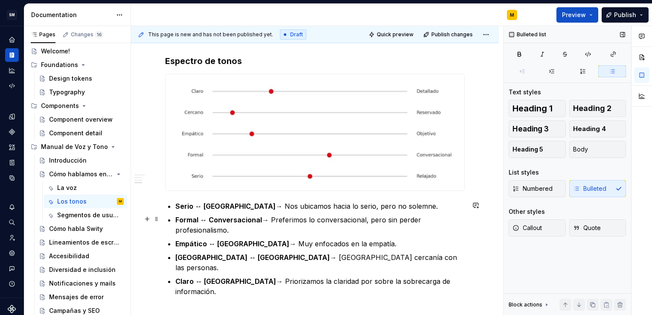
click at [421, 219] on p "Formal ↔ Conversacional → Preferimos lo conversacional, pero sin perder profesi…" at bounding box center [319, 225] width 289 height 20
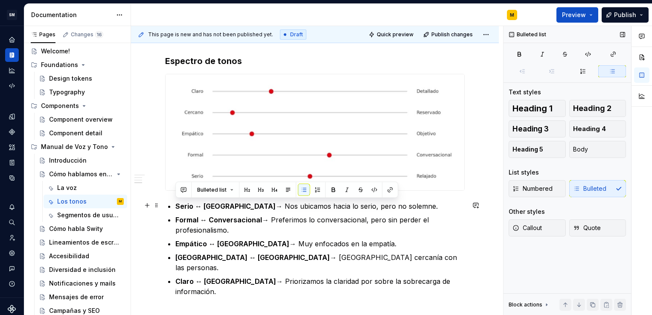
drag, startPoint x: 402, startPoint y: 204, endPoint x: 172, endPoint y: 205, distance: 229.4
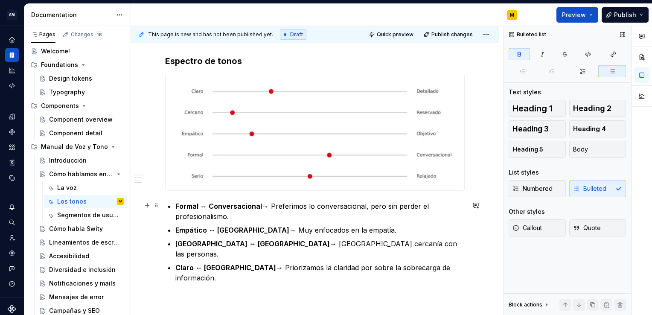
click at [246, 206] on strong "Formal ↔ Conversacional" at bounding box center [218, 206] width 87 height 9
click at [263, 229] on p "Empático ↔ [GEOGRAPHIC_DATA] → Muy enfocados en la empatía." at bounding box center [319, 230] width 289 height 10
click at [342, 262] on p "Claro ↔ [GEOGRAPHIC_DATA] → Priorizamos la claridad por sobre la sobrecarga de …" at bounding box center [319, 272] width 289 height 20
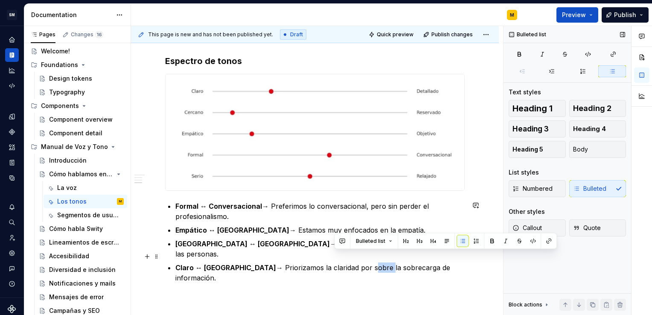
click at [342, 262] on p "Claro ↔ [GEOGRAPHIC_DATA] → Priorizamos la claridad por sobre la sobrecarga de …" at bounding box center [319, 272] width 289 height 20
click at [460, 262] on p "Claro ↔ [GEOGRAPHIC_DATA] → Priorizamos la claridad antes que la sobrecarga de …" at bounding box center [319, 272] width 289 height 20
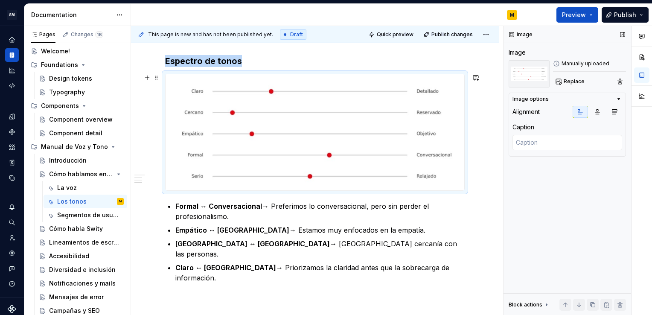
click at [426, 124] on img at bounding box center [314, 132] width 299 height 116
click at [622, 81] on button "button" at bounding box center [620, 81] width 12 height 12
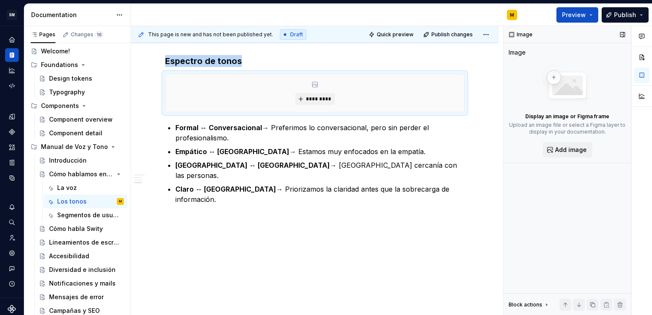
scroll to position [498, 0]
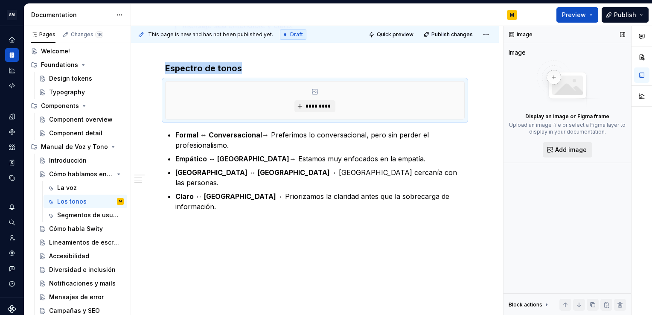
click at [571, 150] on span "Add image" at bounding box center [571, 149] width 32 height 9
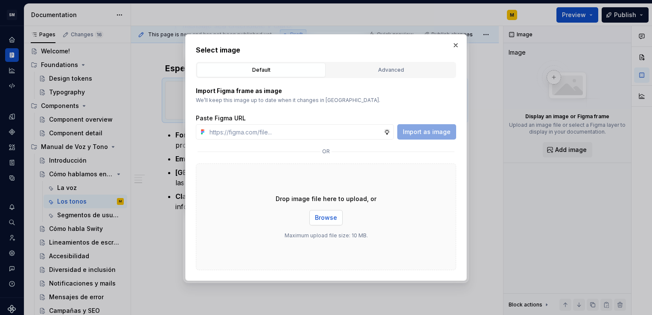
click at [321, 219] on span "Browse" at bounding box center [326, 217] width 22 height 9
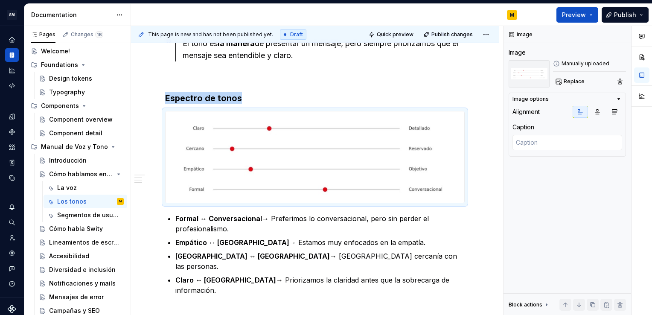
scroll to position [494, 0]
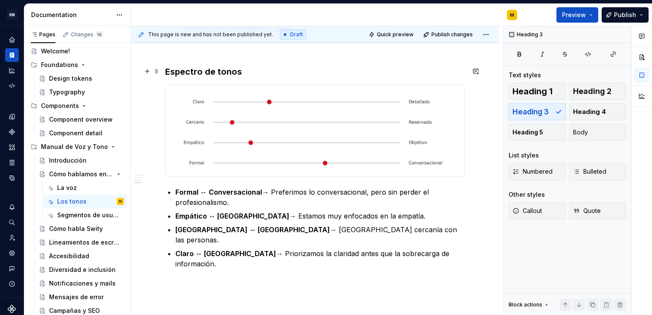
click at [165, 69] on h3 "Espectro de tonos" at bounding box center [314, 72] width 299 height 12
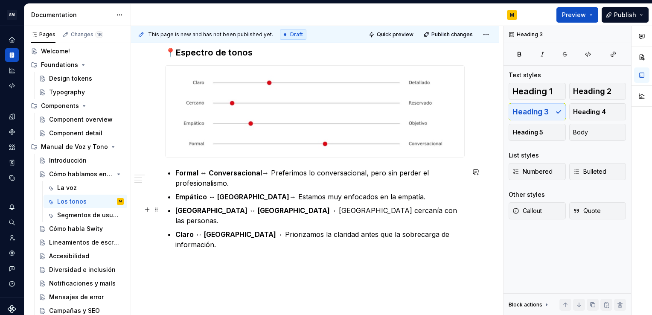
scroll to position [513, 0]
click at [318, 260] on p at bounding box center [314, 265] width 299 height 10
click at [74, 185] on div "La voz" at bounding box center [67, 187] width 20 height 9
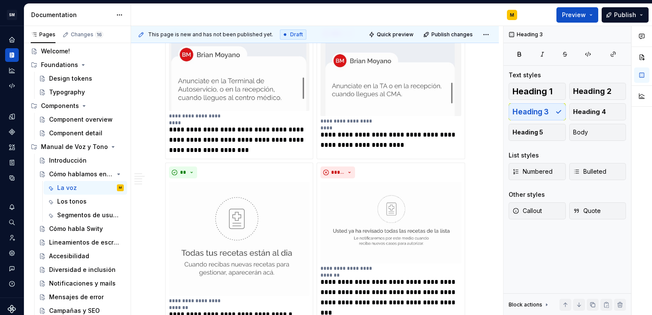
scroll to position [470, 0]
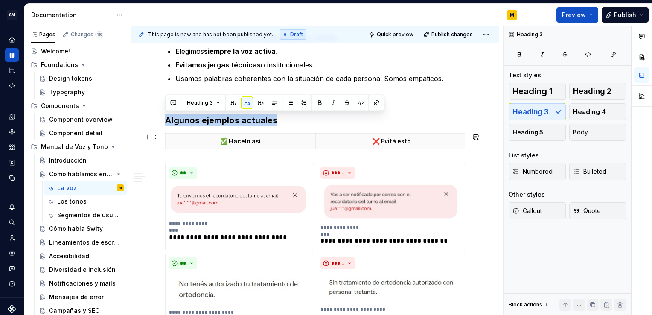
drag, startPoint x: 165, startPoint y: 113, endPoint x: 481, endPoint y: 152, distance: 318.8
click at [167, 122] on h3 "Algunos ejemplos actuales" at bounding box center [314, 120] width 299 height 12
drag, startPoint x: 167, startPoint y: 122, endPoint x: 237, endPoint y: 163, distance: 81.5
click at [237, 163] on div "Una teoría breve ¿A qué nos referimos cuando hablamos de Voz y Tono? La voz 📣 L…" at bounding box center [314, 281] width 299 height 1167
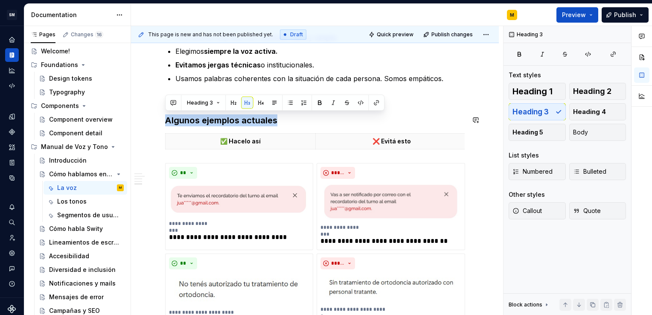
copy h3 "Algunos ejemplos actuales"
click at [73, 202] on div "Los tonos" at bounding box center [71, 201] width 29 height 9
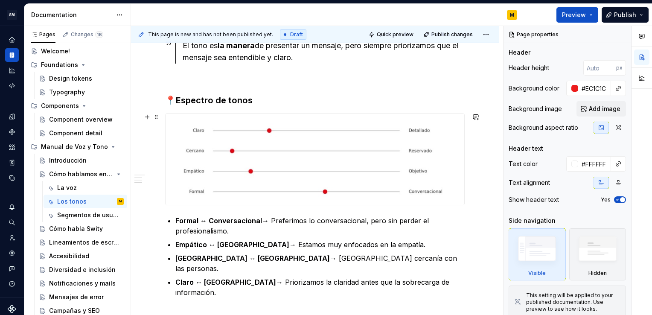
scroll to position [551, 0]
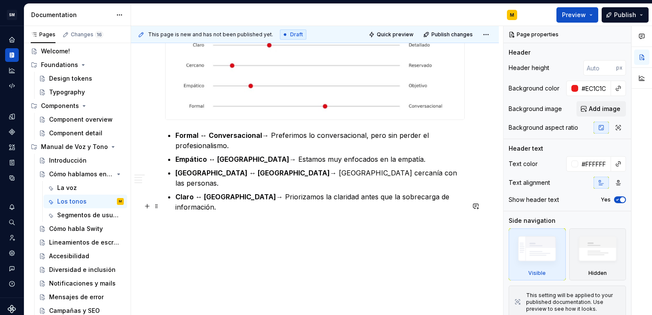
type textarea "*"
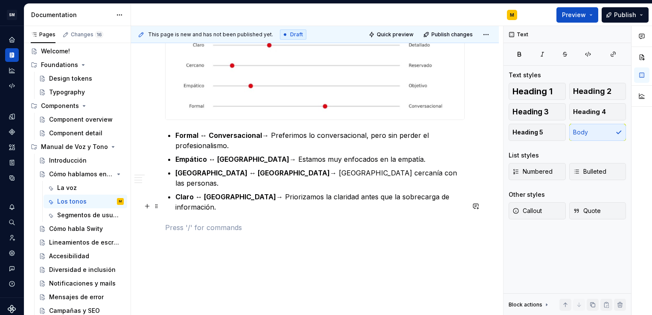
click at [188, 222] on p at bounding box center [314, 227] width 299 height 10
click at [165, 222] on p "Algunos ejemplos actuales" at bounding box center [314, 227] width 299 height 10
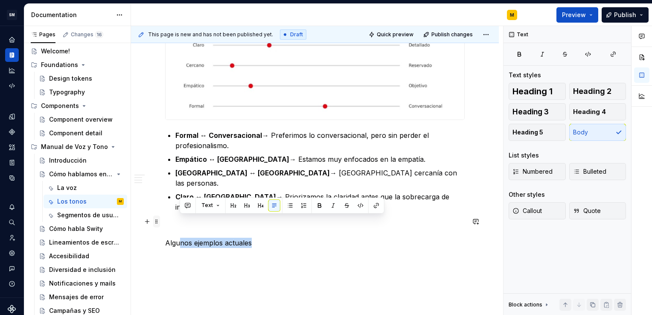
drag, startPoint x: 259, startPoint y: 222, endPoint x: 159, endPoint y: 221, distance: 100.2
drag, startPoint x: 165, startPoint y: 222, endPoint x: 253, endPoint y: 220, distance: 87.9
click at [253, 238] on p "Algunos ejemplos actuales" at bounding box center [314, 243] width 299 height 10
click at [230, 200] on button "button" at bounding box center [232, 205] width 12 height 12
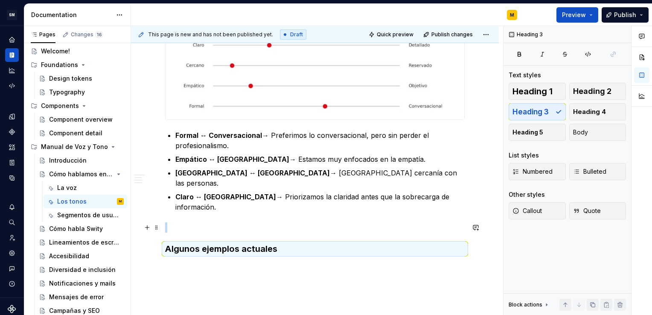
click at [287, 243] on h3 "Algunos ejemplos actuales" at bounding box center [314, 249] width 299 height 12
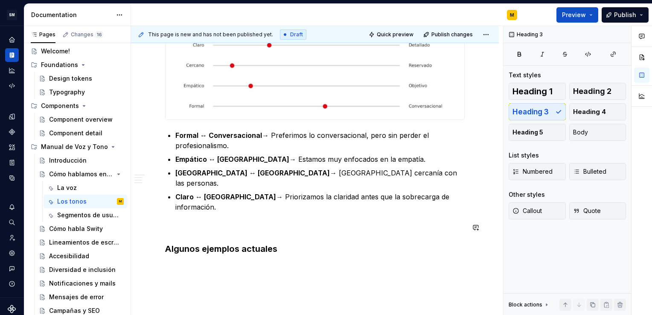
click at [144, 244] on button "button" at bounding box center [147, 245] width 12 height 12
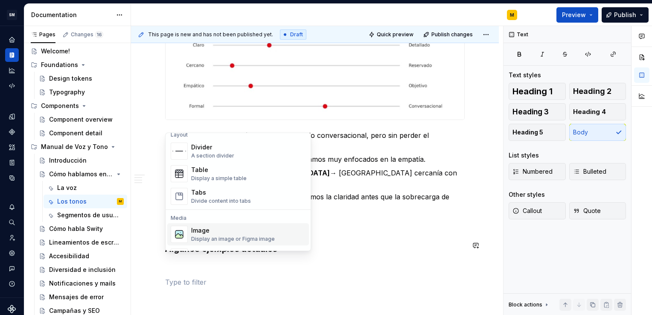
scroll to position [285, 0]
click at [226, 180] on div "Display a simple table" at bounding box center [218, 179] width 55 height 7
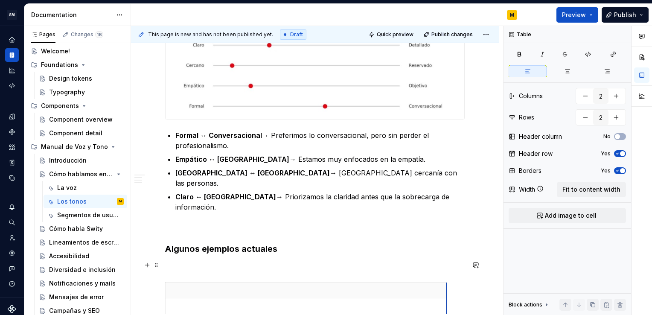
drag, startPoint x: 249, startPoint y: 271, endPoint x: 446, endPoint y: 270, distance: 197.0
drag, startPoint x: 209, startPoint y: 274, endPoint x: 322, endPoint y: 283, distance: 113.8
click at [322, 283] on tbody at bounding box center [363, 298] width 396 height 32
click at [583, 120] on button "button" at bounding box center [584, 117] width 15 height 15
type input "1"
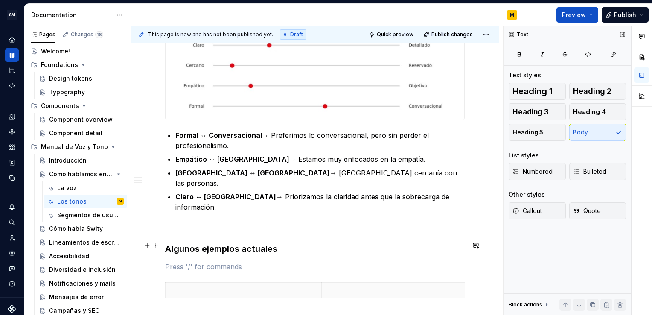
click at [171, 261] on p at bounding box center [314, 266] width 299 height 10
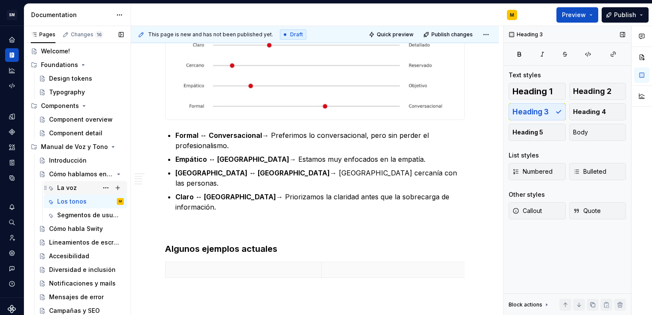
click at [77, 187] on div "La voz" at bounding box center [90, 188] width 67 height 12
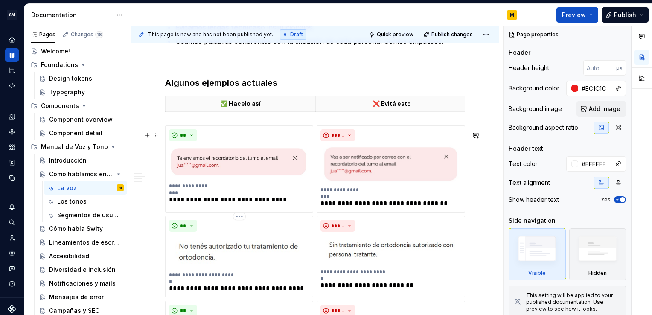
scroll to position [508, 0]
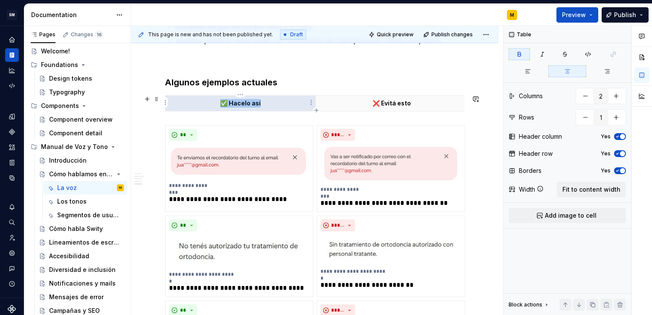
drag, startPoint x: 218, startPoint y: 99, endPoint x: 261, endPoint y: 100, distance: 43.1
click at [261, 100] on p "✅ Hacelo así" at bounding box center [240, 103] width 139 height 9
copy strong "✅ Hacelo así"
click at [67, 203] on div "Los tonos" at bounding box center [71, 201] width 29 height 9
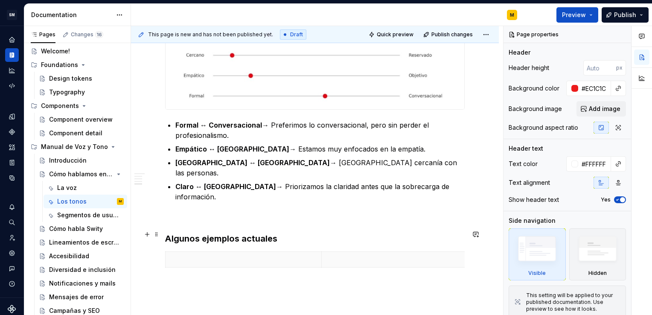
scroll to position [571, 0]
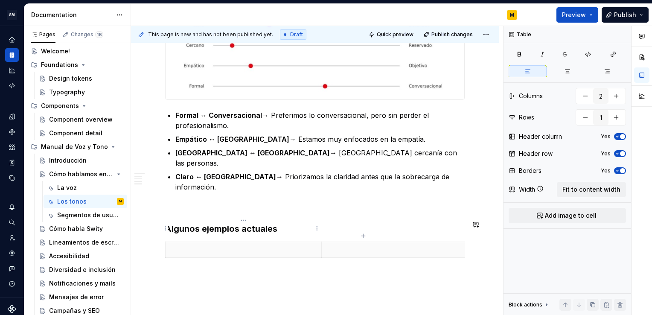
click at [239, 245] on p at bounding box center [243, 249] width 145 height 9
click at [83, 191] on div "La voz" at bounding box center [90, 188] width 67 height 12
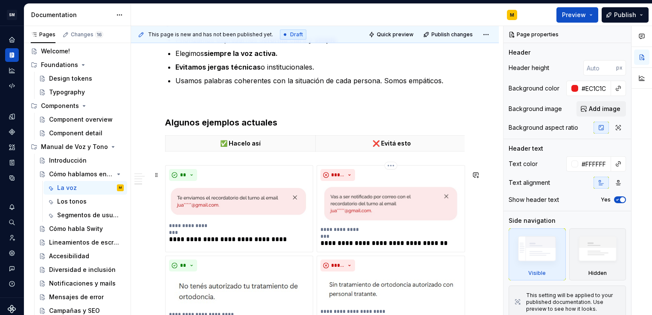
scroll to position [479, 0]
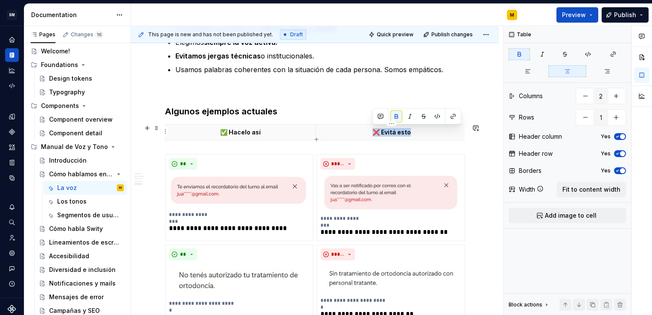
drag, startPoint x: 370, startPoint y: 128, endPoint x: 409, endPoint y: 131, distance: 39.8
click at [409, 131] on p "❌ Evitá esto" at bounding box center [392, 132] width 142 height 9
copy strong "❌ Evitá esto"
click at [83, 203] on div "Los tonos" at bounding box center [71, 201] width 29 height 9
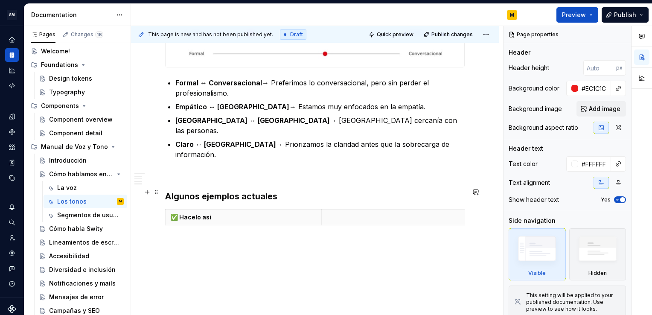
scroll to position [606, 0]
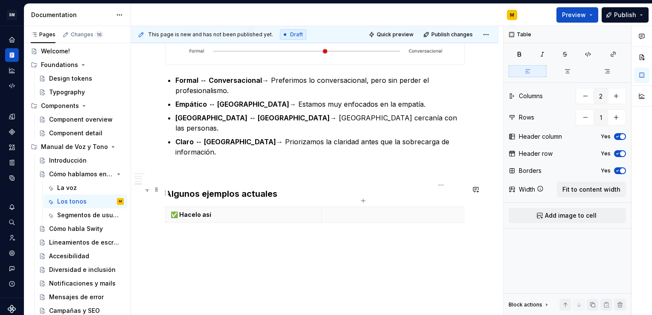
click at [343, 210] on p at bounding box center [441, 214] width 229 height 9
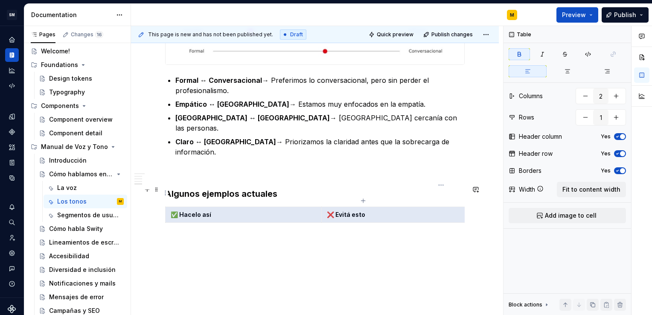
drag, startPoint x: 171, startPoint y: 194, endPoint x: 374, endPoint y: 194, distance: 202.6
click at [374, 206] on tr "✅ Hacelo así ❌ Evitá esto" at bounding box center [362, 214] width 395 height 16
click at [570, 70] on icon "button" at bounding box center [567, 71] width 7 height 7
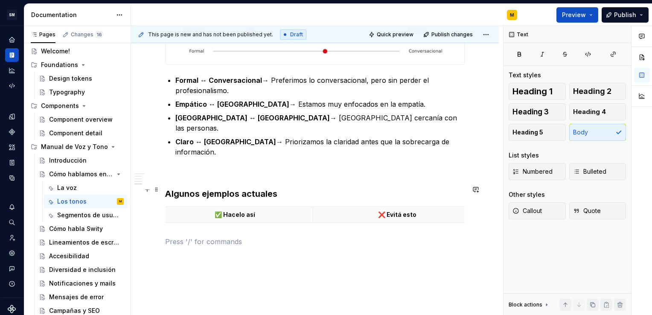
scroll to position [0, 0]
drag, startPoint x: 463, startPoint y: 199, endPoint x: 362, endPoint y: 204, distance: 101.2
click at [150, 220] on button "button" at bounding box center [147, 220] width 12 height 12
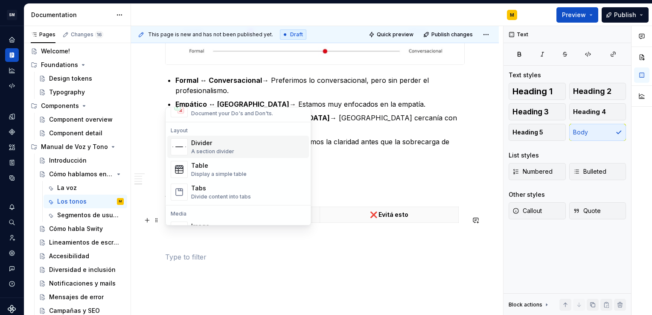
scroll to position [213, 0]
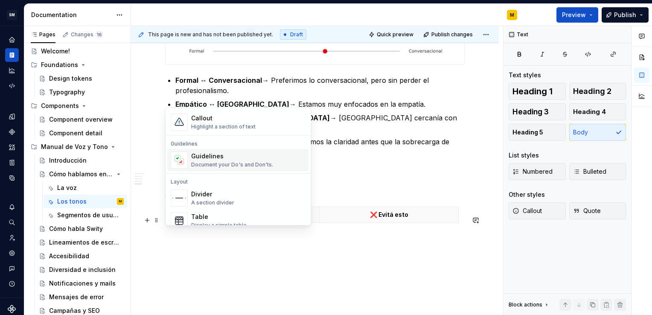
click at [229, 155] on div "Guidelines" at bounding box center [232, 156] width 82 height 9
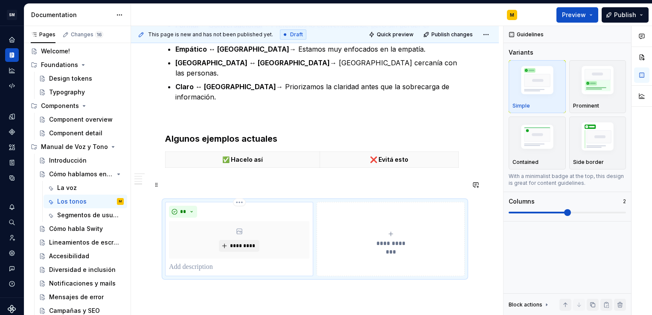
scroll to position [662, 0]
click at [390, 207] on button "**********" at bounding box center [390, 238] width 148 height 74
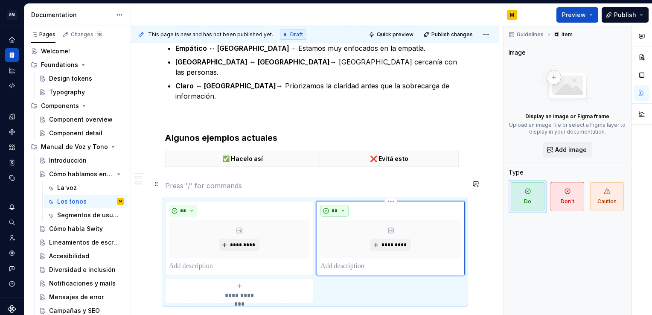
click at [338, 205] on button "**" at bounding box center [334, 211] width 28 height 12
click at [348, 222] on div "Don't" at bounding box center [354, 219] width 16 height 9
click at [238, 282] on icon "submit" at bounding box center [239, 285] width 7 height 7
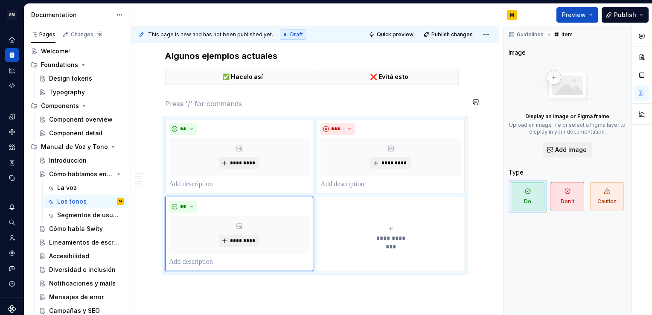
scroll to position [744, 0]
click at [387, 225] on icon "submit" at bounding box center [390, 228] width 7 height 7
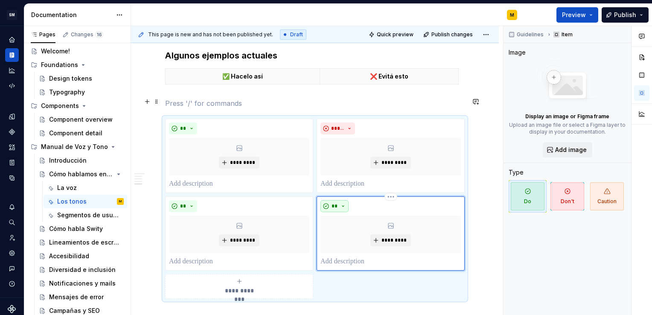
click at [346, 200] on button "**" at bounding box center [334, 206] width 28 height 12
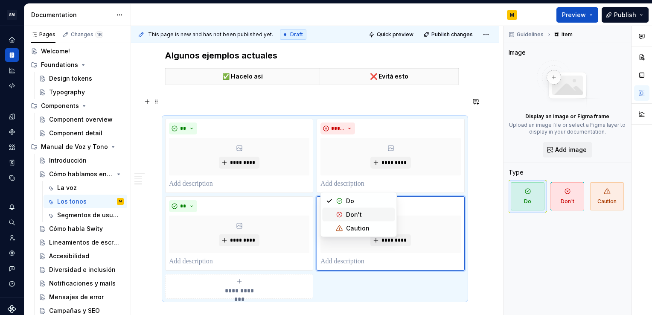
click at [345, 209] on span "Don't" at bounding box center [358, 215] width 72 height 14
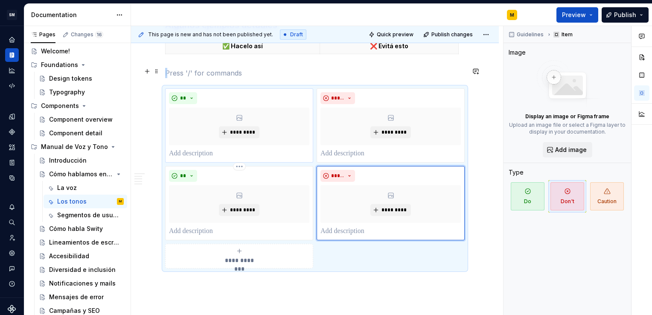
scroll to position [775, 0]
click at [615, 230] on div "Guidelines Item Image Display an image or Figma frame Upload an image file or s…" at bounding box center [567, 170] width 128 height 289
click at [391, 206] on span "*********" at bounding box center [394, 209] width 26 height 7
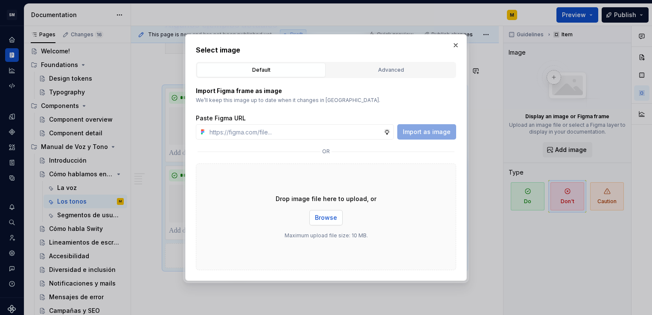
click at [334, 221] on span "Browse" at bounding box center [326, 217] width 22 height 9
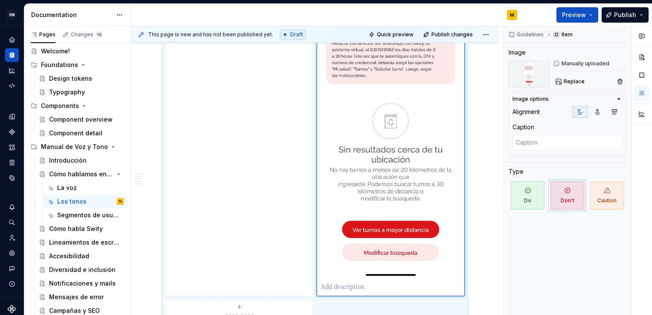
scroll to position [986, 0]
click at [360, 281] on p at bounding box center [390, 286] width 140 height 10
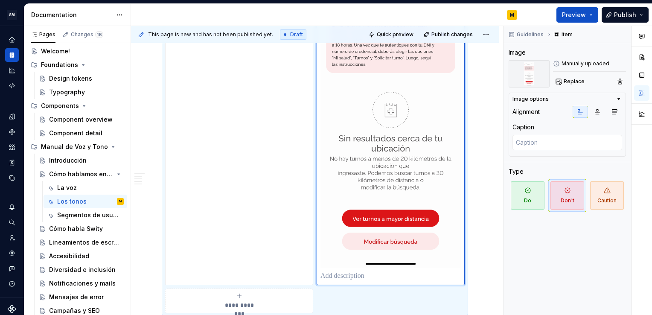
scroll to position [997, 0]
type textarea "*"
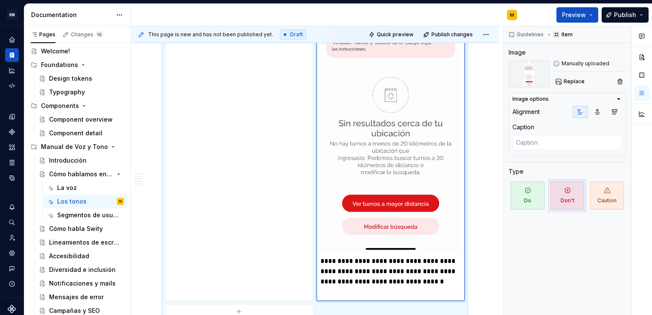
scroll to position [1013, 0]
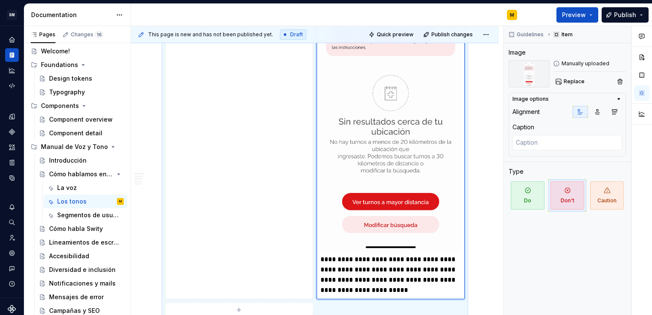
click at [366, 269] on p "**********" at bounding box center [390, 274] width 140 height 41
click at [437, 268] on p "**********" at bounding box center [390, 274] width 140 height 41
click at [441, 267] on p "**********" at bounding box center [390, 274] width 140 height 41
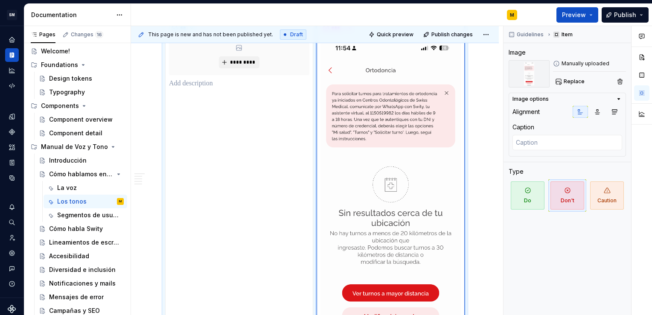
scroll to position [913, 0]
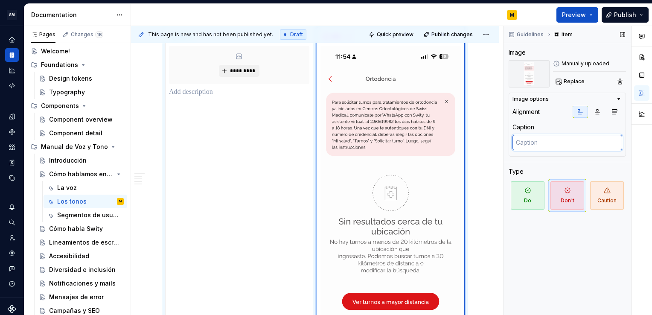
click at [535, 142] on textarea at bounding box center [567, 142] width 110 height 15
type textarea "*"
type textarea "P"
type textarea "*"
type textarea "Pa"
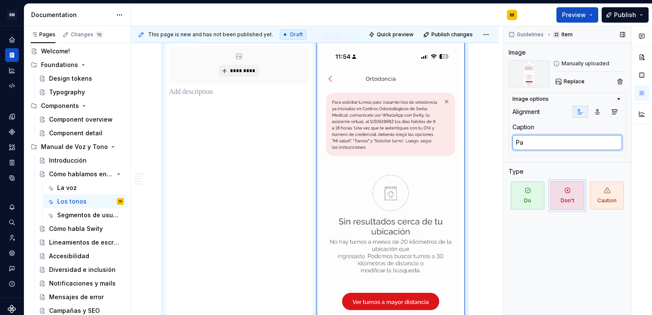
type textarea "*"
type textarea "Paci"
type textarea "*"
type textarea "Pacien"
type textarea "*"
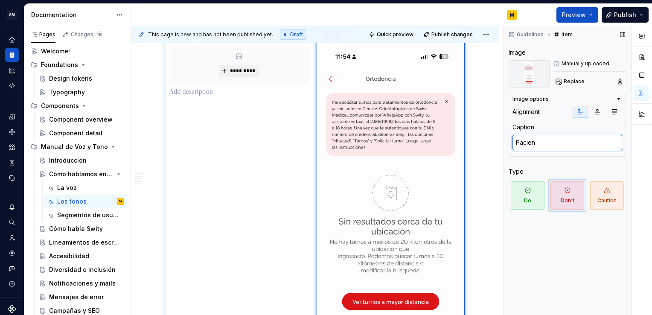
type textarea "Pacient"
type textarea "*"
type textarea "Paciente"
type textarea "*"
type textarea "Pacientes"
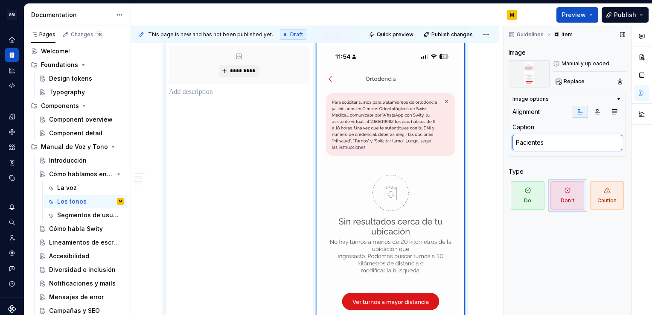
type textarea "*"
type textarea "Pacientes-"
type textarea "*"
type textarea "Pacientes"
type textarea "*"
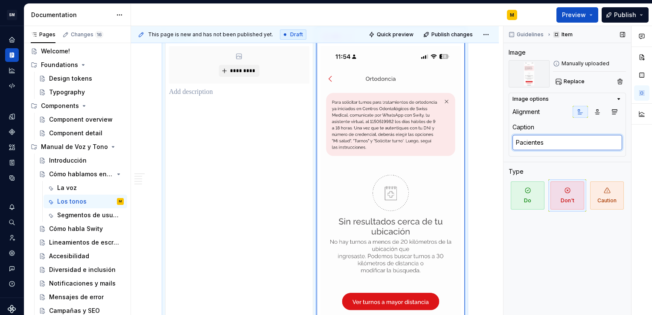
type textarea "Pacientes"
type textarea "*"
type textarea "Pacientes -"
type textarea "*"
type textarea "Pacientes -"
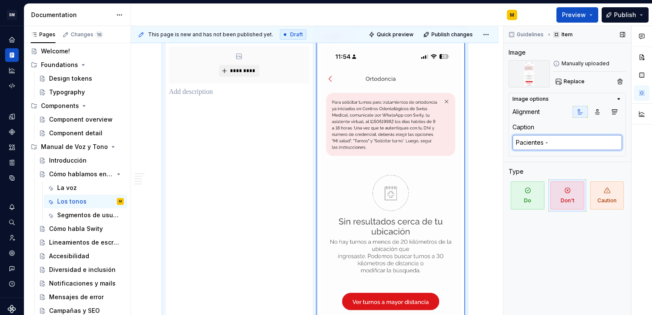
type textarea "*"
type textarea "Pacientes - Tu"
type textarea "*"
type textarea "Pacientes - Tur"
type textarea "*"
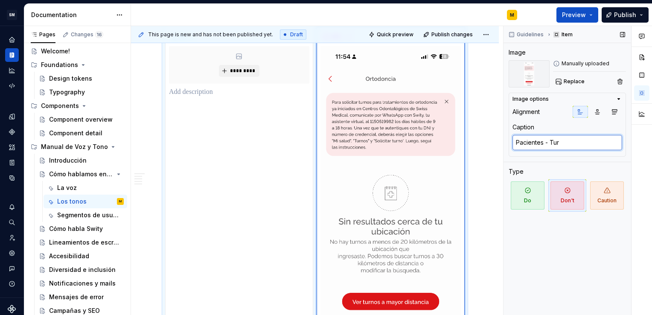
type textarea "Pacientes - Turn"
type textarea "*"
type textarea "Pacientes - Turnos"
type textarea "*"
type textarea "Pacientes - Turnos"
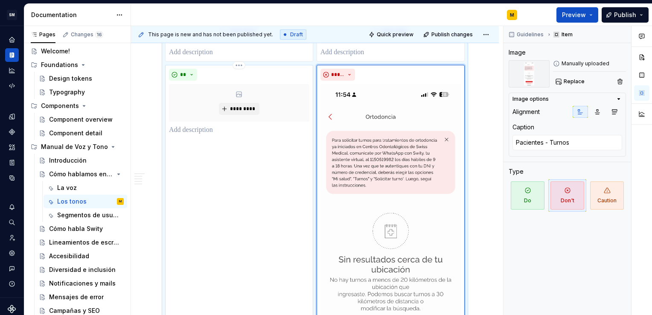
scroll to position [873, 0]
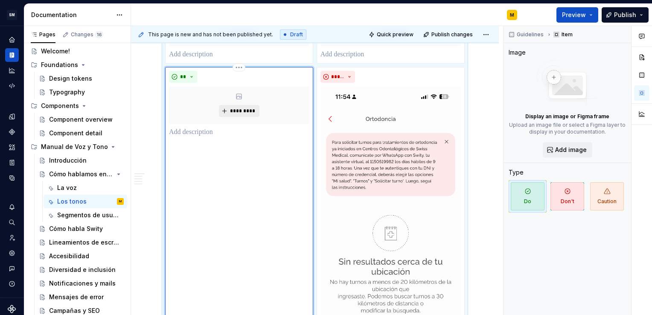
click at [234, 107] on span "*********" at bounding box center [242, 110] width 26 height 7
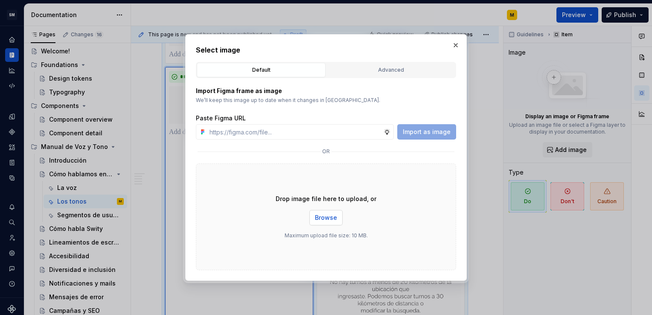
click at [320, 221] on span "Browse" at bounding box center [326, 217] width 22 height 9
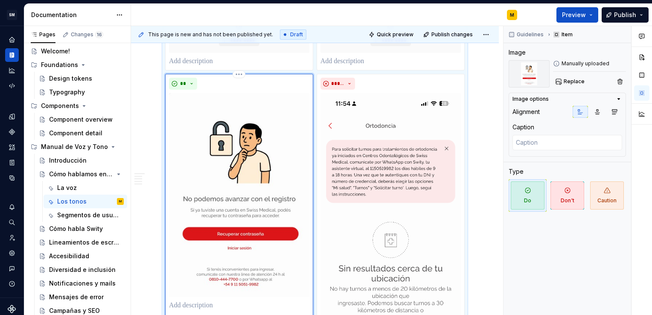
scroll to position [866, 0]
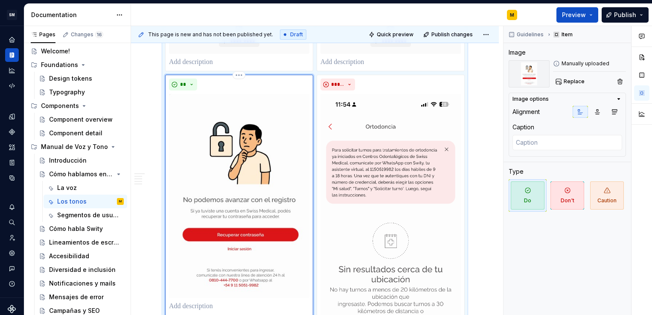
click at [203, 301] on p at bounding box center [239, 306] width 140 height 10
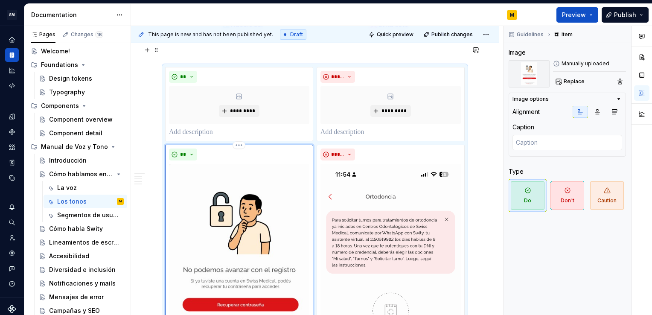
scroll to position [868, 0]
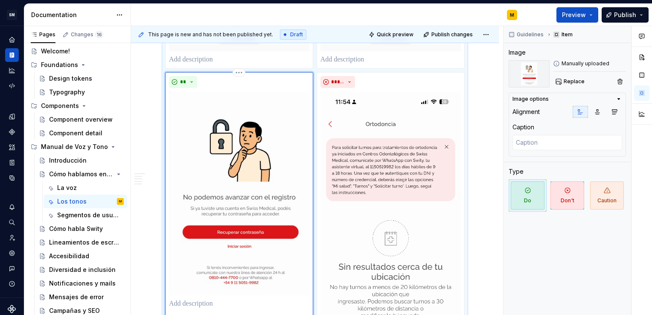
type textarea "*"
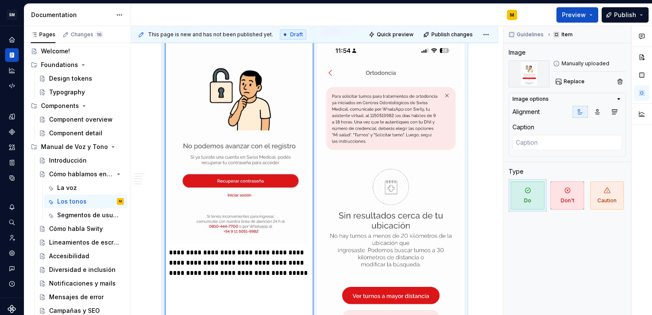
scroll to position [919, 0]
click at [562, 146] on textarea at bounding box center [567, 142] width 110 height 15
type textarea "*"
type textarea "P"
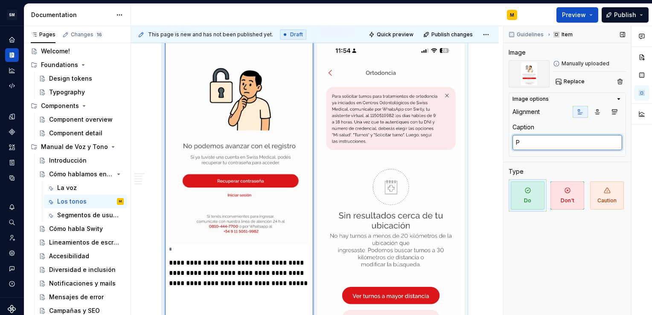
type textarea "*"
type textarea "Pa"
type textarea "*"
type textarea "Paci"
type textarea "*"
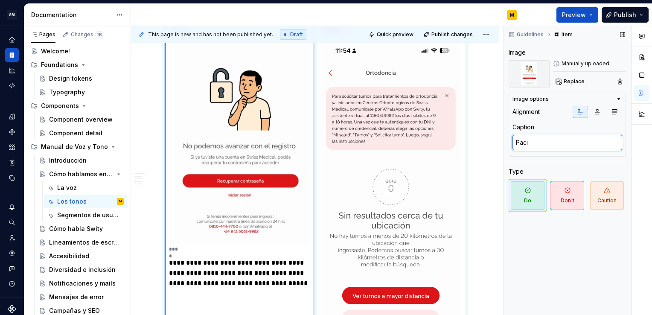
type textarea "Pacie"
type textarea "*"
type textarea "Pacien"
type textarea "*"
type textarea "Pacient"
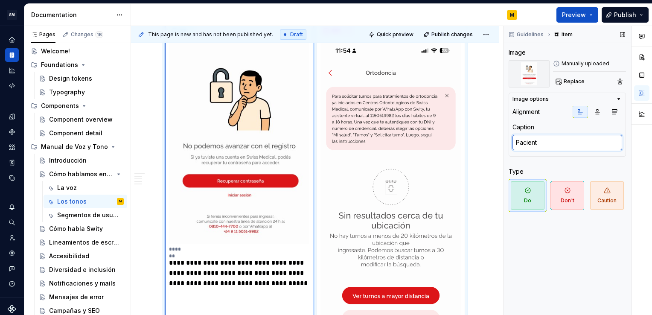
type textarea "*"
type textarea "Paciente"
type textarea "*"
type textarea "Pacientes"
type textarea "*"
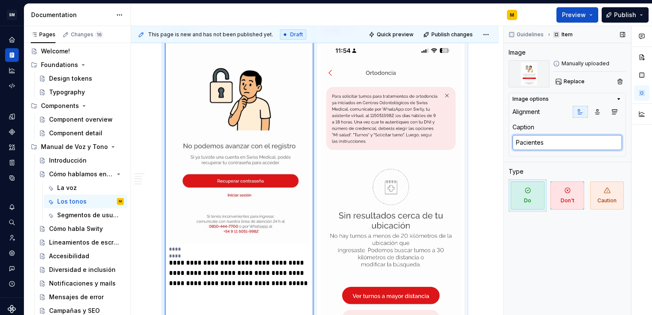
type textarea "Pacientes"
type textarea "*"
type textarea "Pacientes -"
type textarea "*"
type textarea "Pacientes - r"
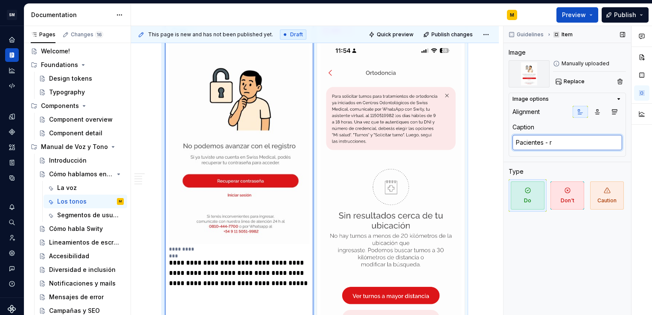
type textarea "*"
type textarea "Pacientes - re"
type textarea "*"
type textarea "Pacientes - reg"
type textarea "*"
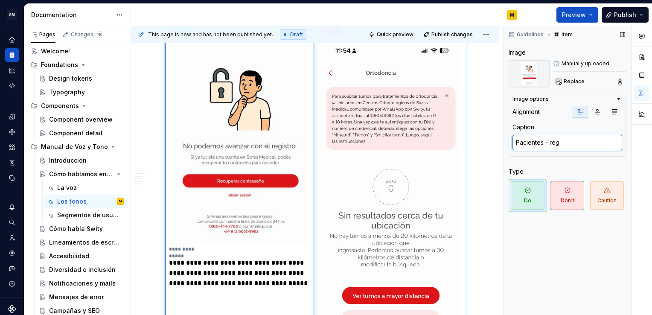
type textarea "Pacientes - regi"
type textarea "*"
type textarea "Pacientes - regis"
type textarea "*"
type textarea "Pacientes - regist"
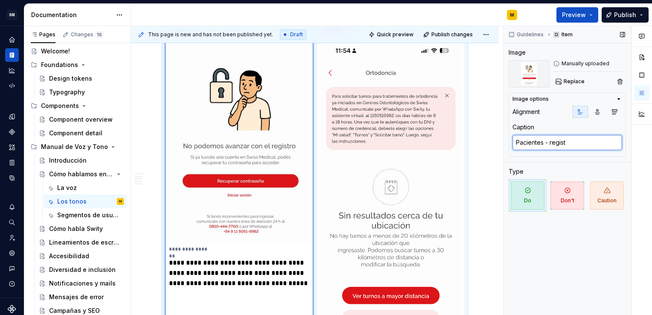
type textarea "*"
type textarea "Pacientes - registr"
type textarea "*"
type textarea "Pacientes - registro"
click at [552, 144] on textarea "Pacientes - registro" at bounding box center [567, 142] width 110 height 15
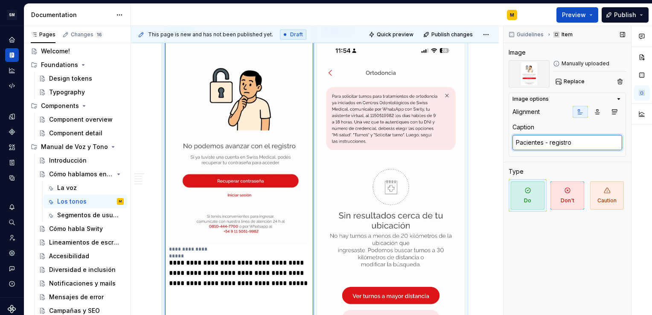
type textarea "*"
type textarea "Pacientes - egistro"
type textarea "*"
type textarea "Pacientes - Registro"
click at [296, 262] on p "**********" at bounding box center [239, 273] width 140 height 31
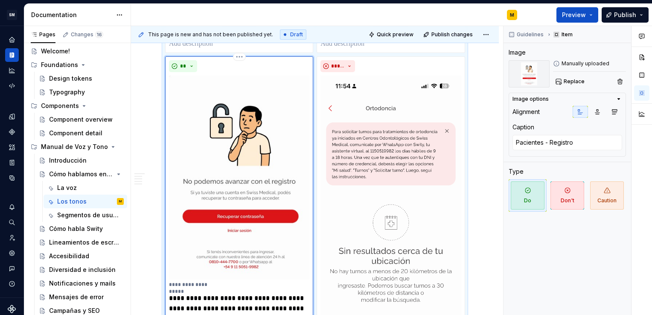
scroll to position [873, 0]
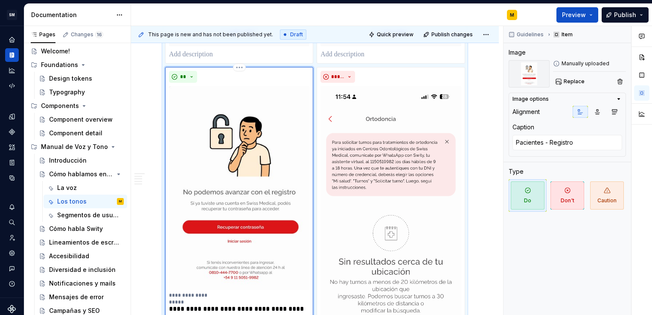
click at [297, 262] on img at bounding box center [239, 188] width 140 height 204
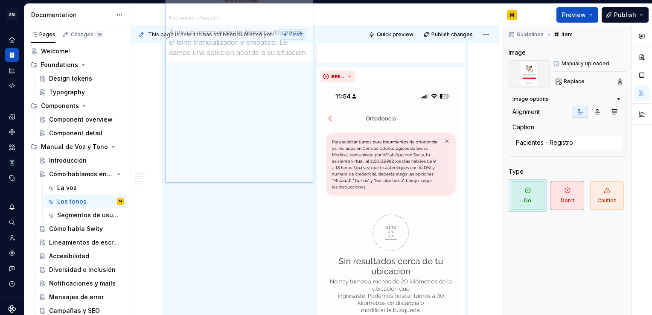
drag, startPoint x: 297, startPoint y: 262, endPoint x: 319, endPoint y: 196, distance: 69.5
click at [319, 196] on body "SM DEV-DS M Design system data Documentation M Preview Publish Pages Changes 16…" at bounding box center [326, 157] width 652 height 315
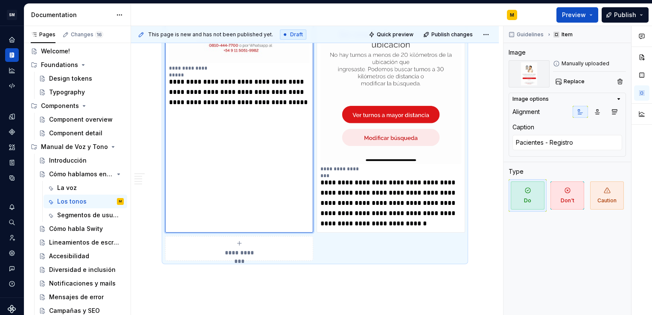
click at [255, 240] on div "**********" at bounding box center [239, 248] width 140 height 17
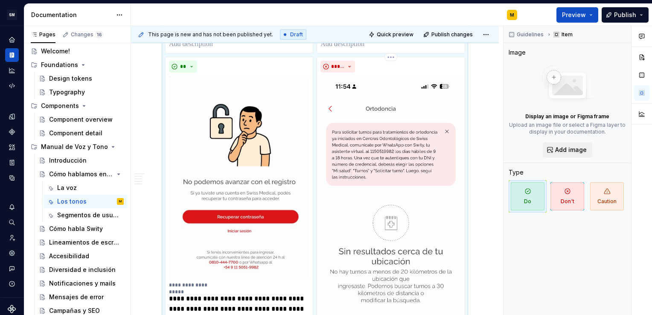
scroll to position [884, 0]
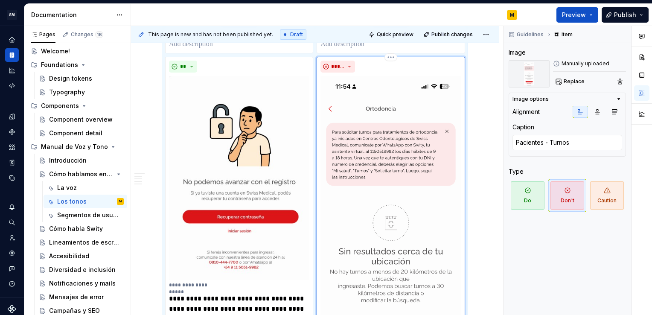
click at [350, 236] on img at bounding box center [390, 228] width 140 height 304
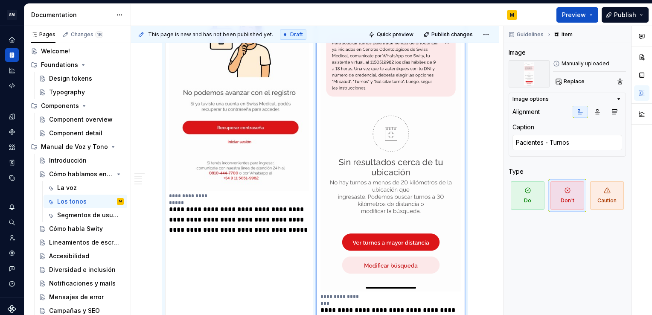
scroll to position [976, 0]
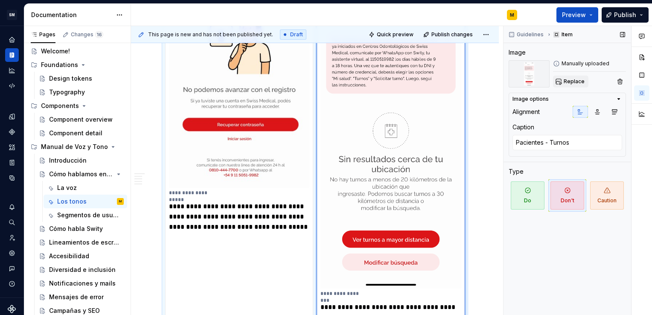
click at [568, 77] on button "Replace" at bounding box center [570, 81] width 35 height 12
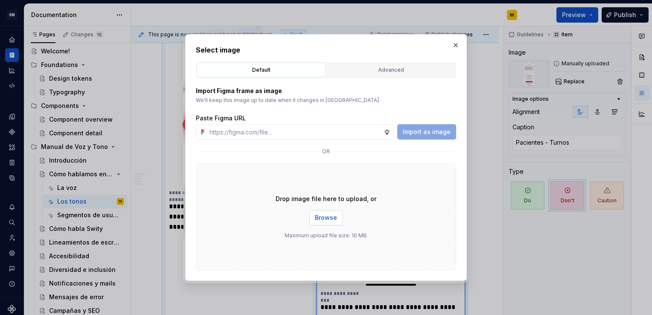
click at [327, 221] on span "Browse" at bounding box center [326, 217] width 22 height 9
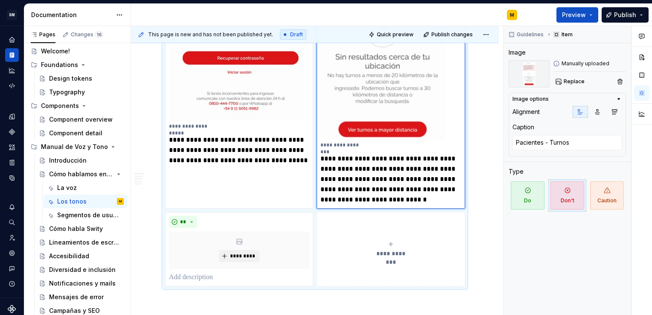
scroll to position [1038, 0]
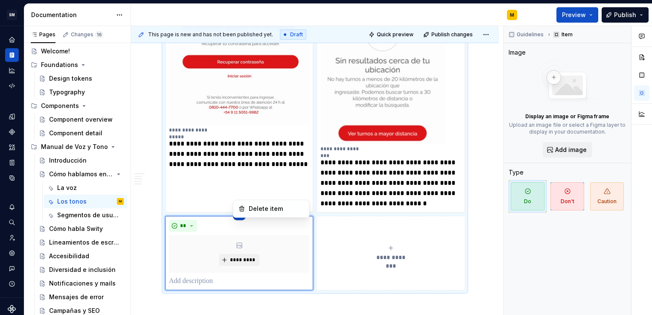
click at [242, 194] on html "SM DEV-DS M Design system data Documentation M Preview Publish Pages Changes 16…" at bounding box center [326, 157] width 652 height 315
click at [252, 207] on div "Delete item" at bounding box center [276, 208] width 55 height 9
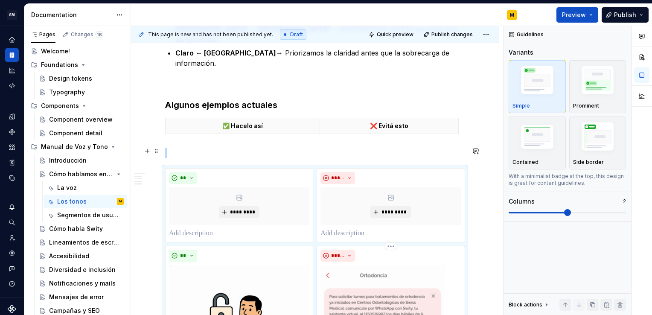
scroll to position [695, 0]
click at [319, 147] on p at bounding box center [314, 152] width 299 height 10
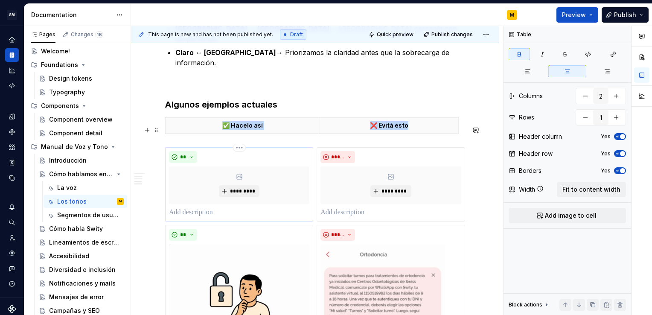
click at [237, 126] on html "SM DEV-DS M Design system data Documentation M Preview Publish Pages Changes 16…" at bounding box center [326, 157] width 652 height 315
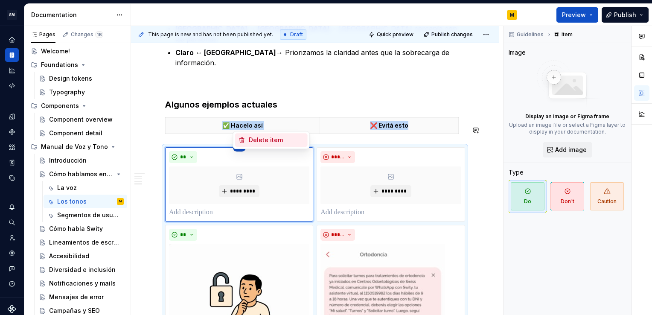
click at [249, 141] on div "Delete item" at bounding box center [276, 140] width 55 height 9
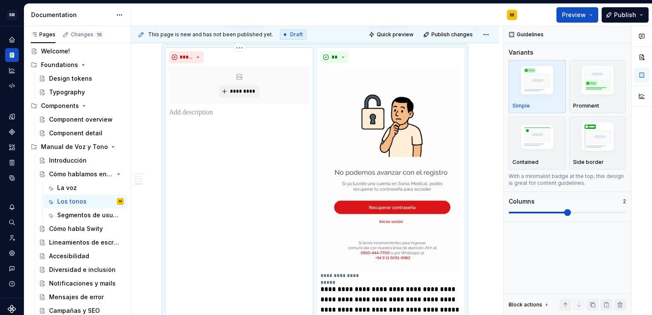
scroll to position [724, 0]
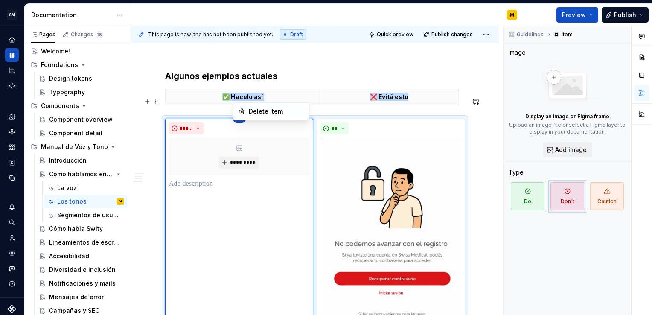
click at [239, 96] on html "SM DEV-DS M Design system data Documentation M Preview Publish Pages Changes 16…" at bounding box center [326, 157] width 652 height 315
click at [251, 116] on div "Delete item" at bounding box center [271, 111] width 72 height 14
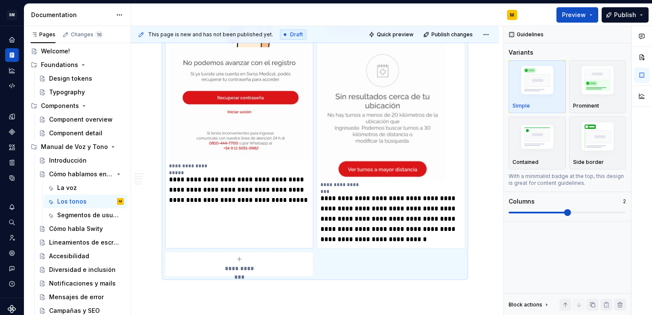
scroll to position [948, 0]
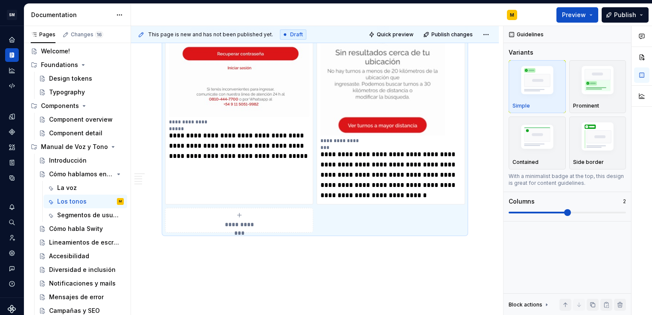
click at [249, 220] on span "**********" at bounding box center [239, 224] width 39 height 9
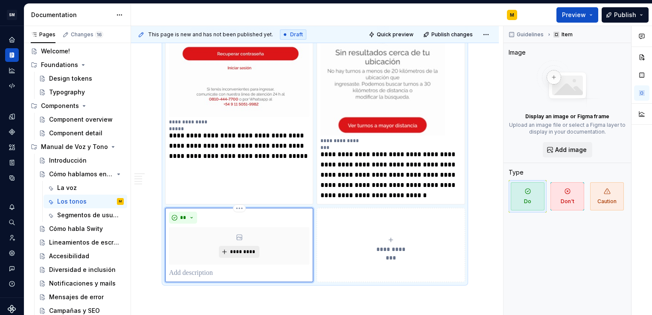
click at [230, 248] on span "*********" at bounding box center [242, 251] width 26 height 7
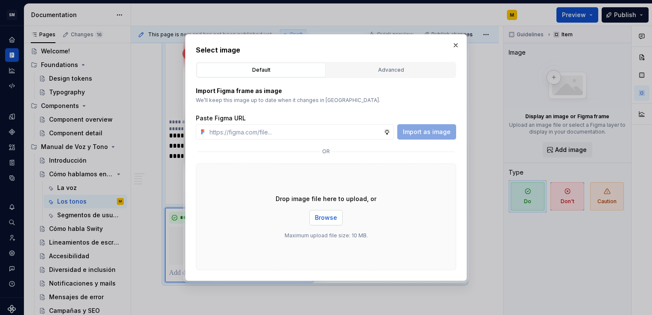
click at [333, 216] on span "Browse" at bounding box center [326, 217] width 22 height 9
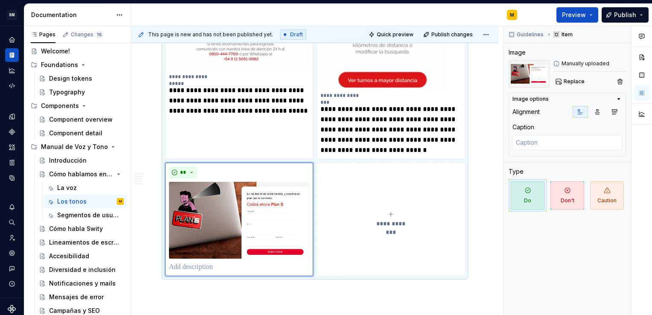
scroll to position [1000, 0]
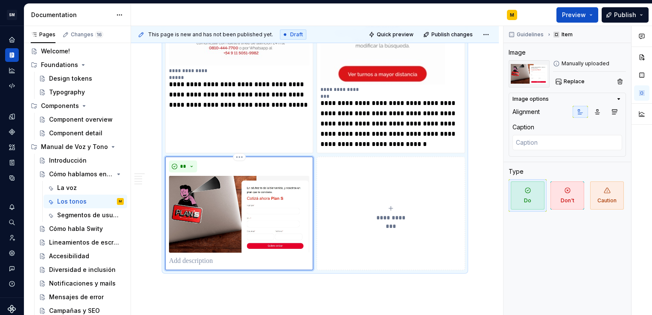
click at [212, 256] on p at bounding box center [239, 261] width 140 height 10
type textarea "*"
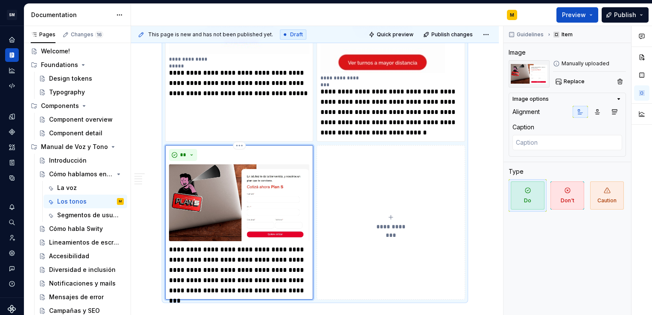
scroll to position [1021, 0]
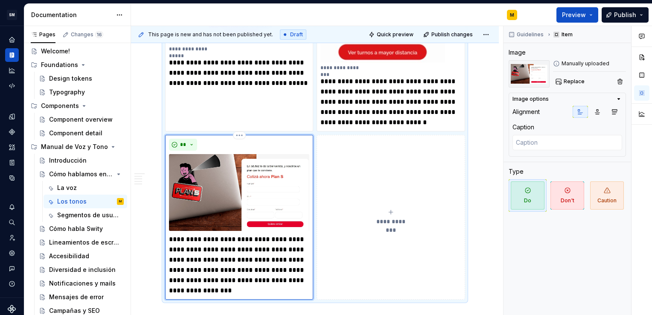
click at [186, 234] on p "**********" at bounding box center [239, 264] width 140 height 61
click at [213, 247] on p "**********" at bounding box center [239, 264] width 140 height 61
click at [283, 246] on p "**********" at bounding box center [239, 264] width 140 height 61
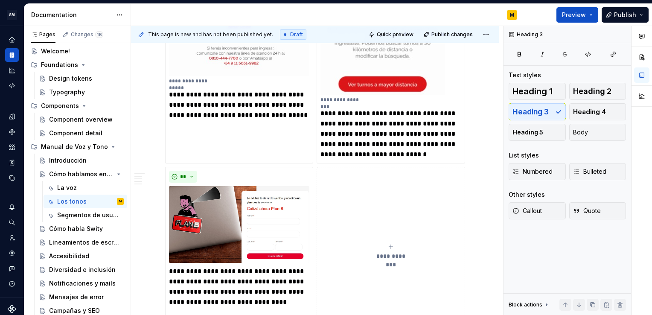
scroll to position [1063, 0]
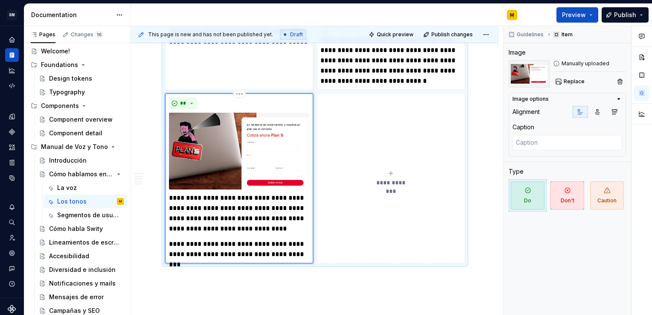
click at [259, 130] on img at bounding box center [239, 151] width 140 height 77
click at [583, 79] on button "Replace" at bounding box center [570, 81] width 35 height 12
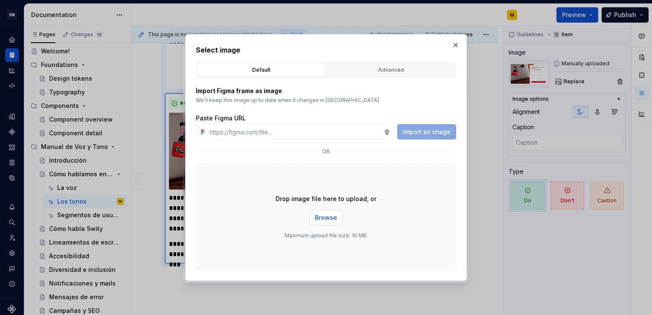
click at [328, 220] on span "Browse" at bounding box center [326, 217] width 22 height 9
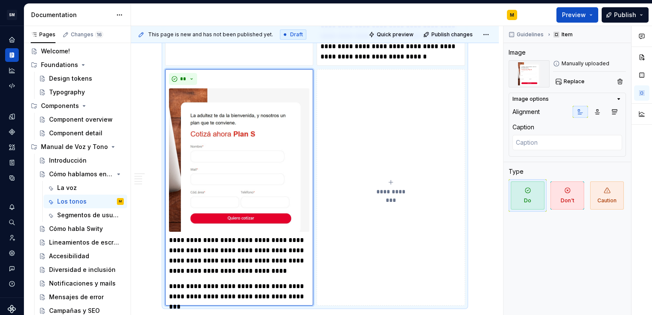
scroll to position [1088, 0]
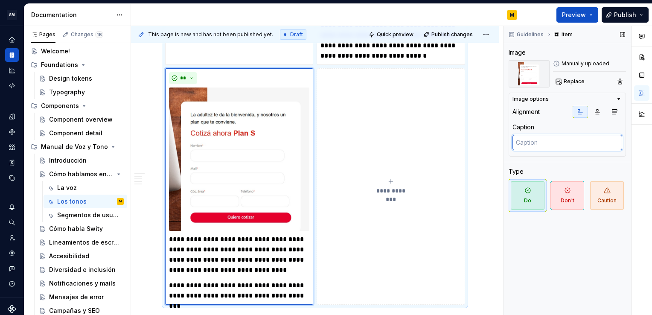
click at [557, 143] on textarea at bounding box center [567, 142] width 110 height 15
type textarea "*"
type textarea "G"
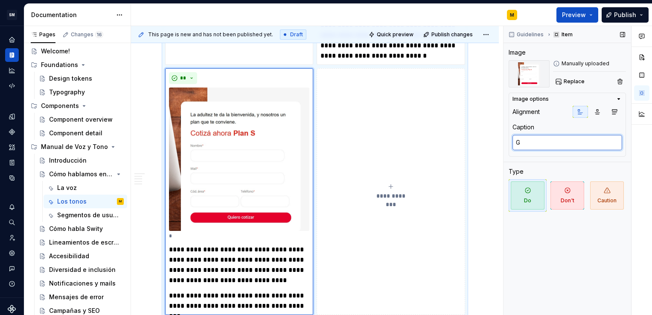
type textarea "*"
type textarea "Gr"
type textarea "*"
type textarea "Gro"
type textarea "*"
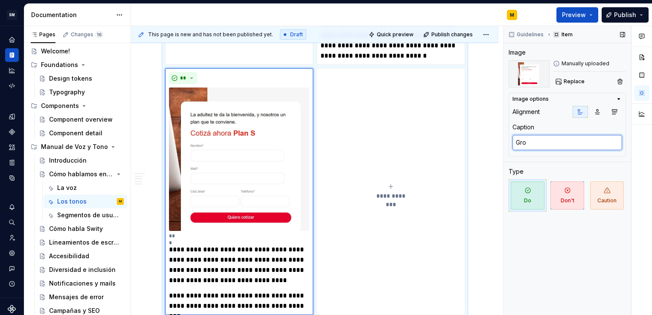
type textarea "Grow"
type textarea "*"
type textarea "Growt"
type textarea "*"
type textarea "Growth"
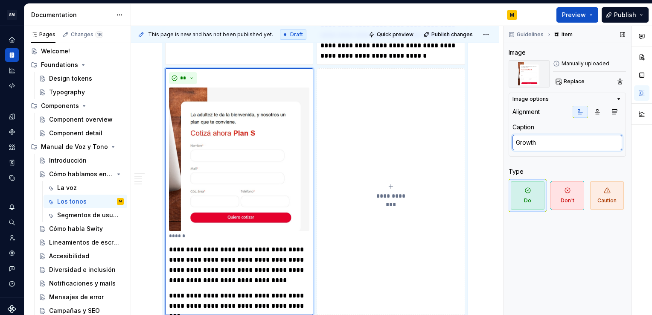
type textarea "*"
type textarea "Growth"
type textarea "*"
type textarea "Growth -"
type textarea "*"
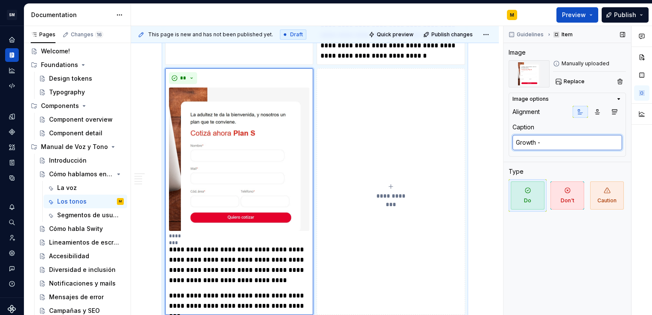
type textarea "Growth -"
type textarea "*"
type textarea "Growth - P"
type textarea "*"
type textarea "Growth - Pl"
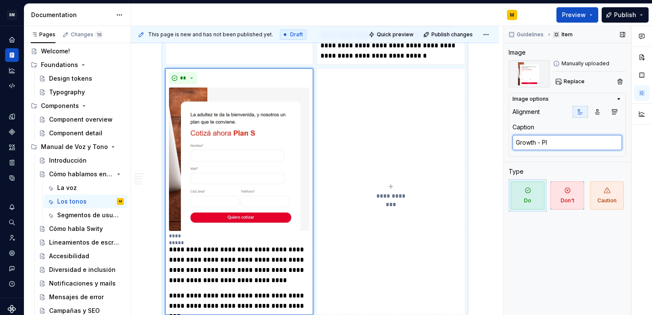
type textarea "*"
type textarea "Growth - Pla"
type textarea "*"
type textarea "Growth - Plan"
type textarea "*"
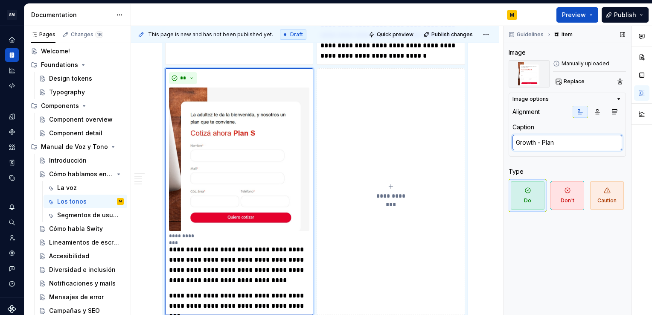
type textarea "Growth - Plan"
type textarea "*"
type textarea "Growth - Plan S"
type textarea "*"
type textarea "Growth - Plan"
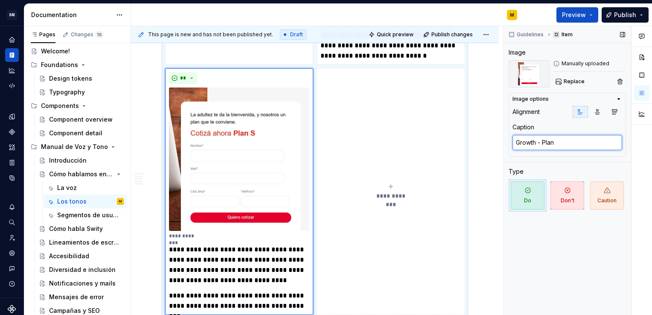
type textarea "*"
type textarea "Growth - Plan"
type textarea "*"
type textarea "Growth - Pla"
type textarea "*"
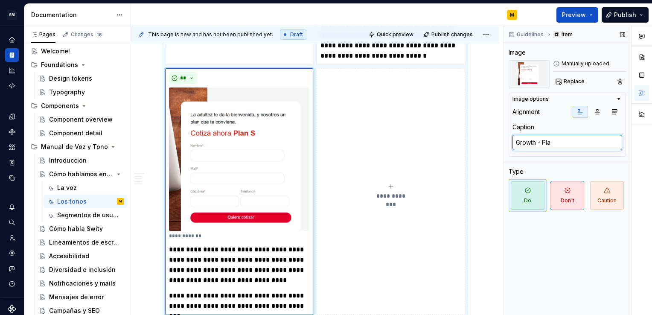
type textarea "Growth - Plae"
type textarea "*"
type textarea "Growth - Pla"
type textarea "*"
type textarea "Growth - Plan"
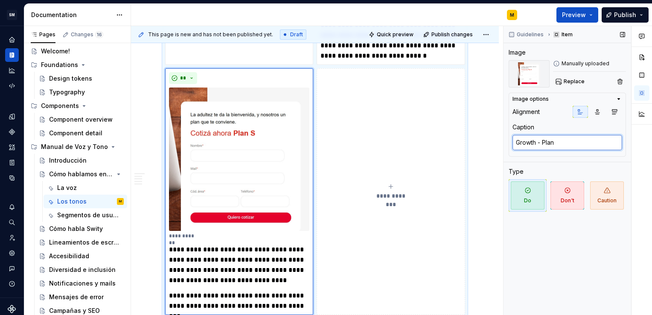
type textarea "*"
type textarea "Growth - Plane"
type textarea "*"
type textarea "Growth - Planes"
type textarea "*"
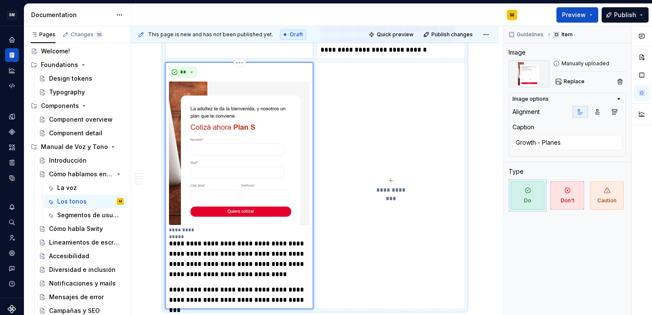
scroll to position [1170, 0]
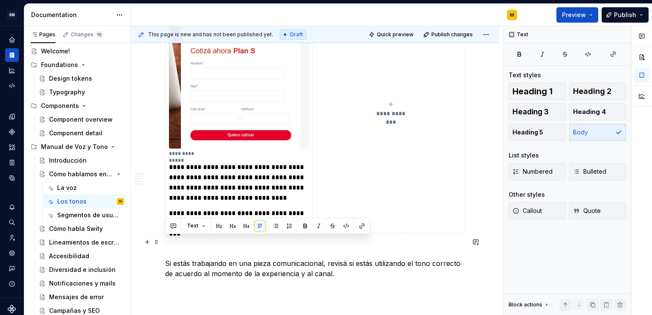
drag, startPoint x: 337, startPoint y: 252, endPoint x: 165, endPoint y: 241, distance: 173.0
click at [165, 258] on p "Si estás trabajando en una pieza comunicacional, revisá si estás utilizando el …" at bounding box center [314, 268] width 299 height 20
click at [358, 258] on p "Si estás trabajando en una pieza comunicacional, revisá si estás utilizando el …" at bounding box center [314, 268] width 299 height 20
drag, startPoint x: 165, startPoint y: 238, endPoint x: 368, endPoint y: 254, distance: 204.0
click at [368, 258] on p "Si estás trabajando en una pieza comunicacional, revisá si estás utilizando el …" at bounding box center [314, 268] width 299 height 20
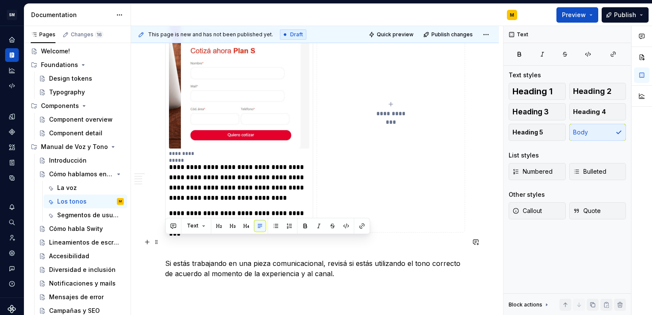
click at [359, 258] on p "Si estás trabajando en una pieza comunicacional, revisá si estás utilizando el …" at bounding box center [314, 268] width 299 height 20
drag, startPoint x: 335, startPoint y: 250, endPoint x: 165, endPoint y: 237, distance: 170.7
click at [165, 258] on p "Si estás trabajando en una pieza comunicacional, revisá si estás utilizando el …" at bounding box center [314, 268] width 299 height 20
click at [200, 226] on button "Text" at bounding box center [196, 226] width 26 height 12
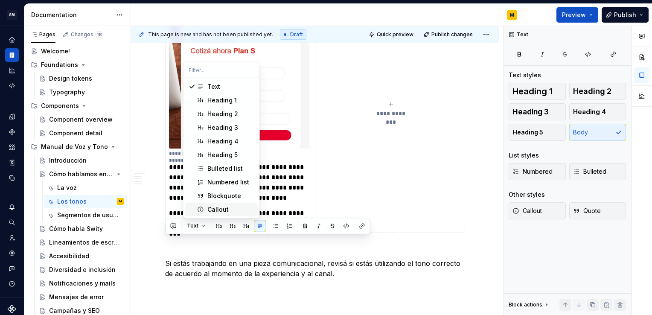
click at [209, 207] on div "Callout" at bounding box center [217, 209] width 21 height 9
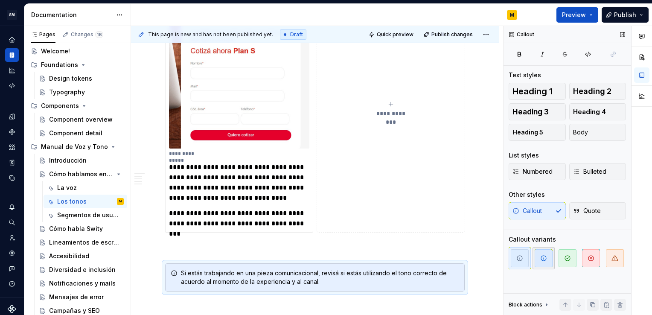
click at [539, 259] on span "button" at bounding box center [543, 258] width 18 height 18
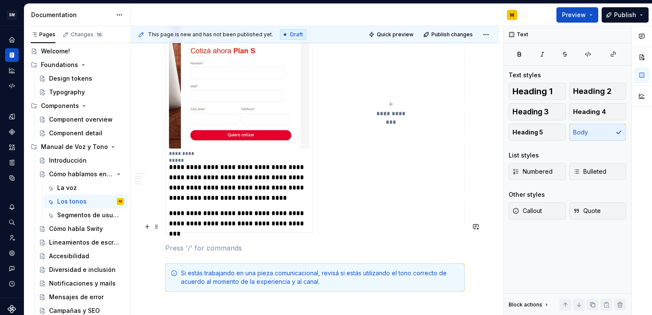
click at [387, 243] on p at bounding box center [314, 248] width 299 height 10
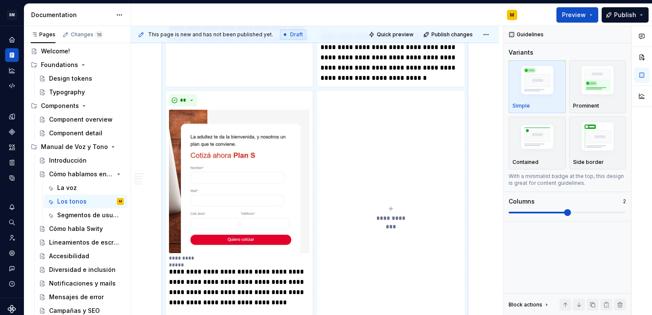
scroll to position [1209, 0]
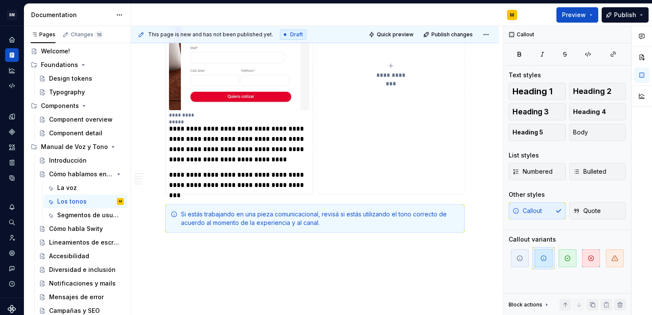
click at [513, 259] on span "button" at bounding box center [519, 258] width 18 height 18
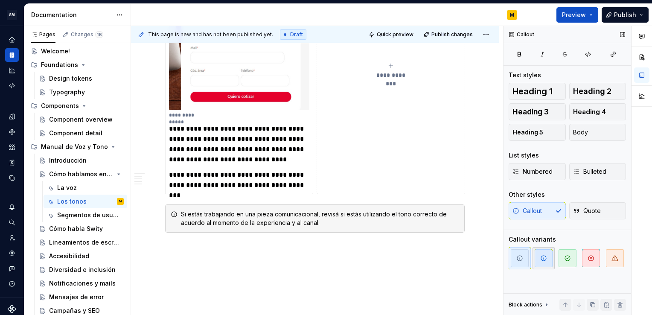
click at [544, 260] on icon "button" at bounding box center [543, 258] width 7 height 7
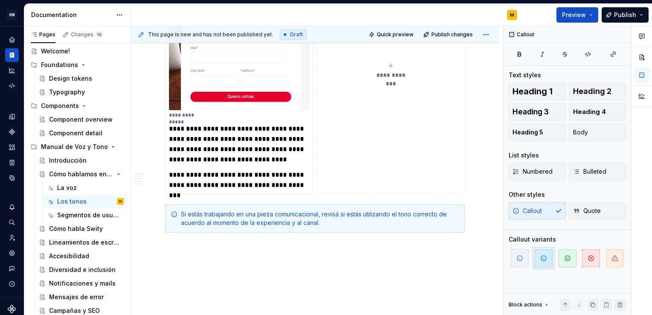
click at [561, 254] on span "button" at bounding box center [567, 258] width 18 height 18
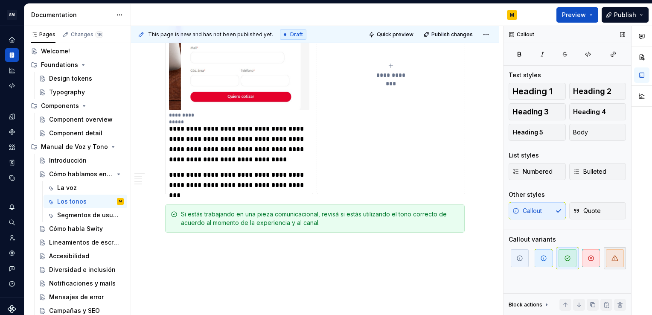
click at [610, 260] on span "button" at bounding box center [615, 258] width 18 height 18
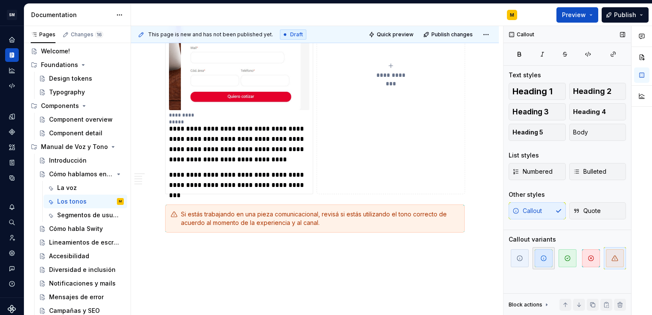
click at [544, 259] on icon "button" at bounding box center [543, 258] width 7 height 7
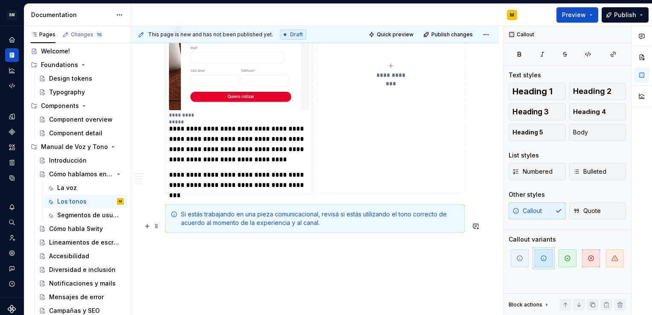
click at [298, 243] on p at bounding box center [314, 248] width 299 height 10
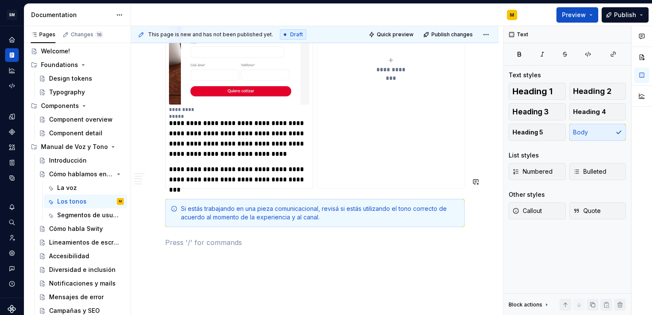
scroll to position [1214, 0]
click at [84, 185] on div "La voz" at bounding box center [90, 188] width 67 height 12
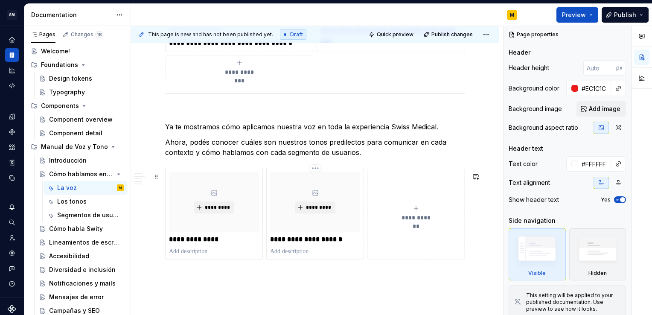
scroll to position [1055, 0]
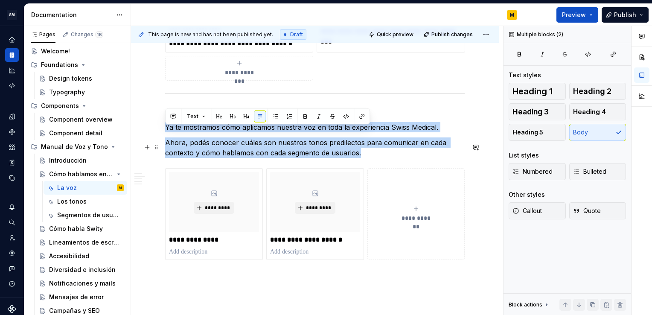
drag, startPoint x: 165, startPoint y: 130, endPoint x: 368, endPoint y: 158, distance: 204.0
copy div "Ya te mostramos cómo aplicamos nuestra voz en toda la experiencia Swiss Medical…"
click at [372, 158] on p "Ahora, podés conocer cuáles son nuestros tonos predilectos para comunicar en ca…" at bounding box center [314, 147] width 299 height 20
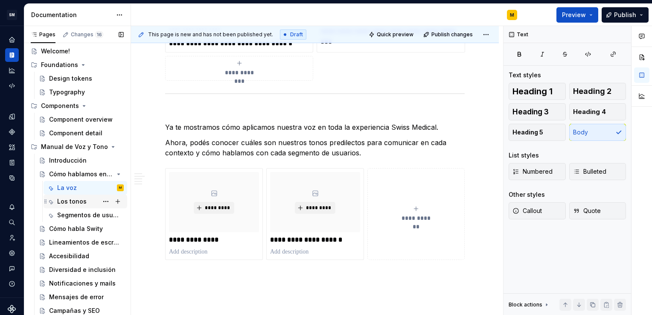
click at [81, 200] on div "Los tonos" at bounding box center [71, 201] width 29 height 9
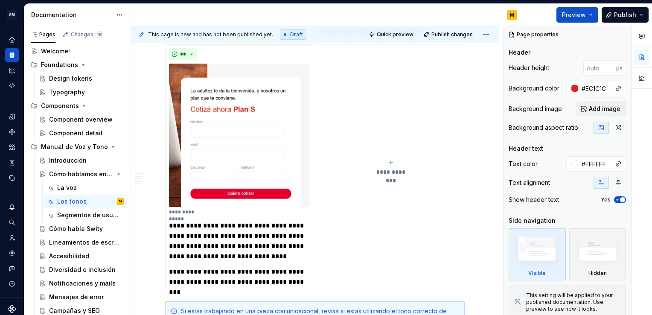
scroll to position [1229, 0]
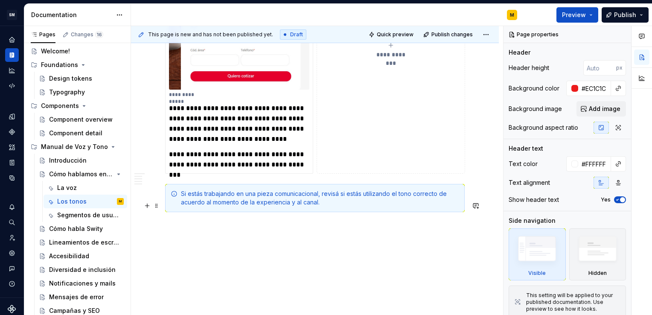
type textarea "*"
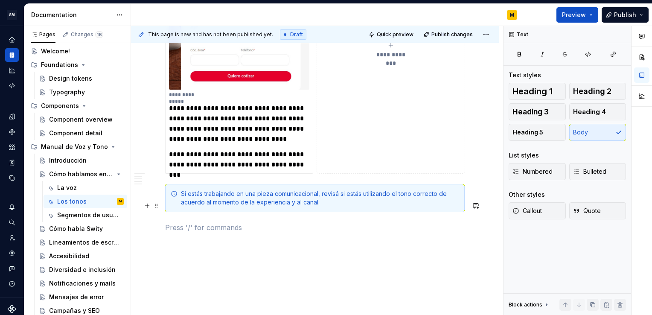
click at [225, 222] on p at bounding box center [314, 227] width 299 height 10
click at [144, 205] on button "button" at bounding box center [147, 206] width 12 height 12
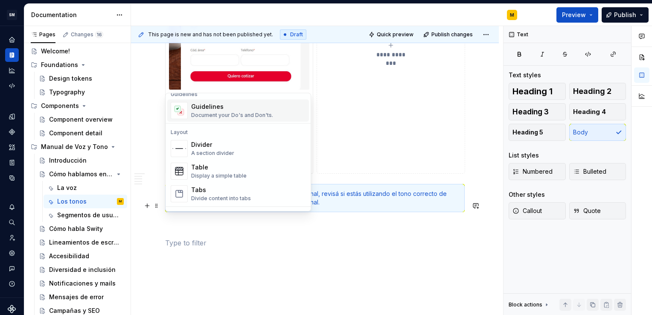
scroll to position [250, 0]
click at [229, 145] on div "Divider" at bounding box center [212, 143] width 43 height 9
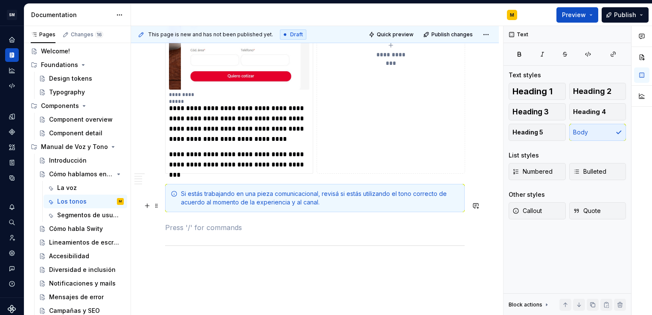
click at [229, 222] on p at bounding box center [314, 227] width 299 height 10
click at [232, 238] on p at bounding box center [314, 243] width 299 height 10
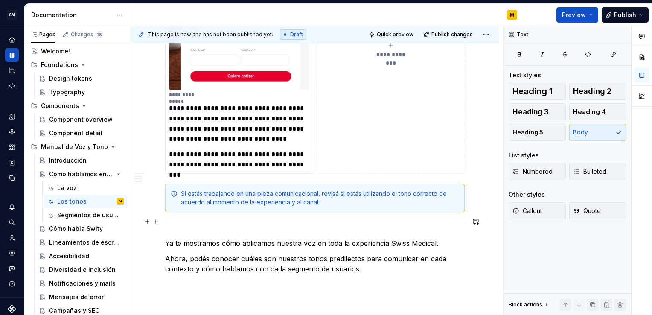
click at [316, 238] on p "Ya te mostramos cómo aplicamos nuestra voz en toda la experiencia Swiss Medical." at bounding box center [314, 243] width 299 height 10
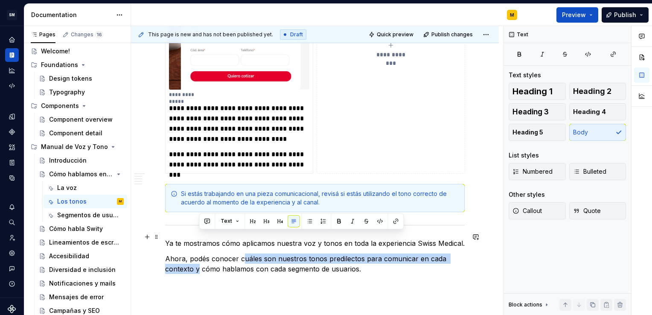
drag, startPoint x: 241, startPoint y: 236, endPoint x: 199, endPoint y: 245, distance: 42.8
click at [199, 253] on p "Ahora, podés conocer cuáles son nuestros tonos predilectos para comunicar en ca…" at bounding box center [314, 263] width 299 height 20
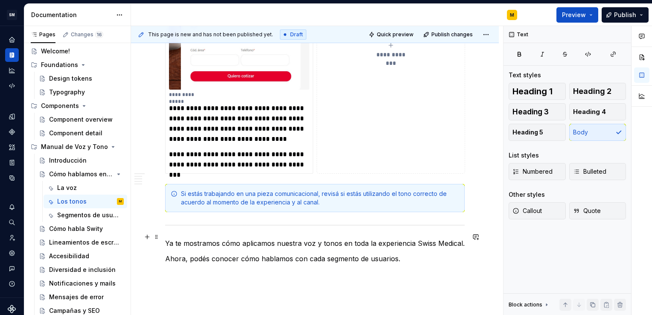
click at [405, 253] on p "Ahora, podés conocer cómo hablamos con cada segmento de usuarios." at bounding box center [314, 258] width 299 height 10
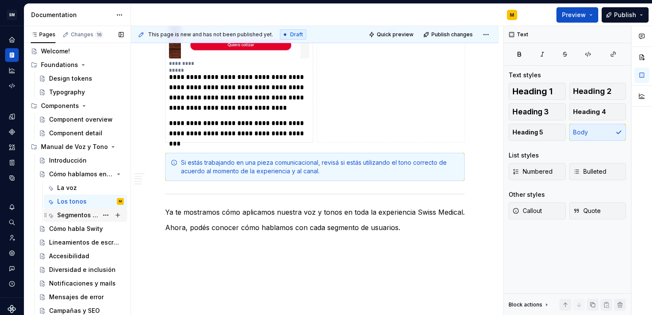
click at [80, 212] on div "Segmentos de usuarios" at bounding box center [77, 215] width 41 height 9
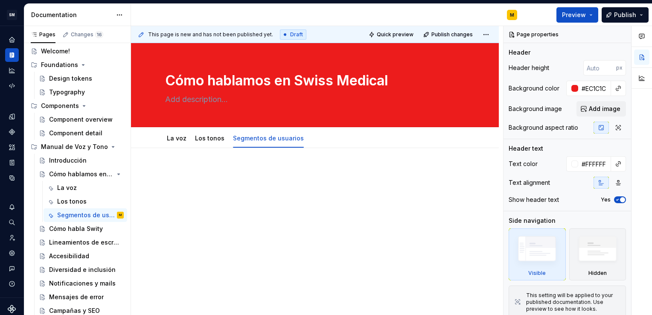
type textarea "*"
click at [174, 164] on div at bounding box center [315, 226] width 368 height 157
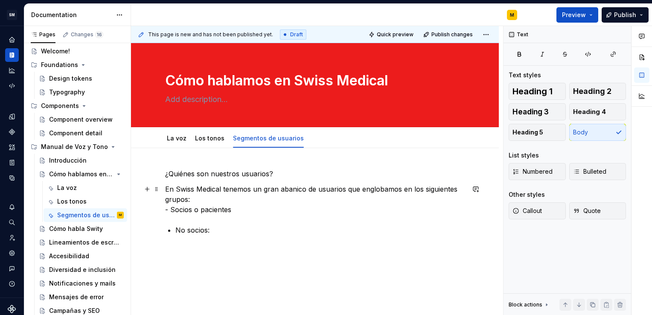
click at [170, 209] on p "En Swiss Medical tenemos un gran abanico de usuarios que englobamos en los sigu…" at bounding box center [314, 199] width 299 height 31
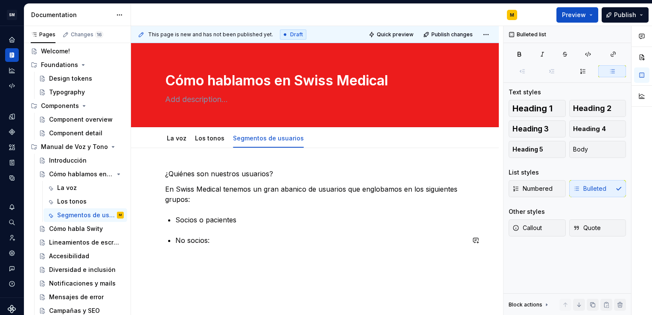
click at [181, 229] on div "¿Quiénes son nuestros usuarios? En Swiss Medical tenemos un gran abanico de usu…" at bounding box center [314, 206] width 299 height 77
click at [210, 235] on p "No socios:" at bounding box center [319, 233] width 289 height 10
click at [242, 220] on p "Socios o pacientes" at bounding box center [319, 220] width 289 height 10
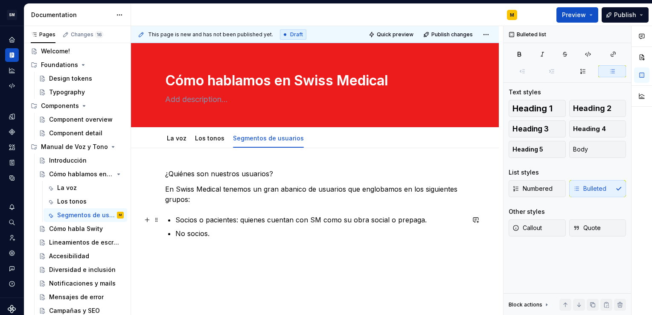
click at [319, 219] on p "Socios o pacientes: quienes cuentan con SM como su obra social o prepaga." at bounding box center [319, 220] width 289 height 10
click at [304, 238] on p "No socios." at bounding box center [319, 243] width 289 height 10
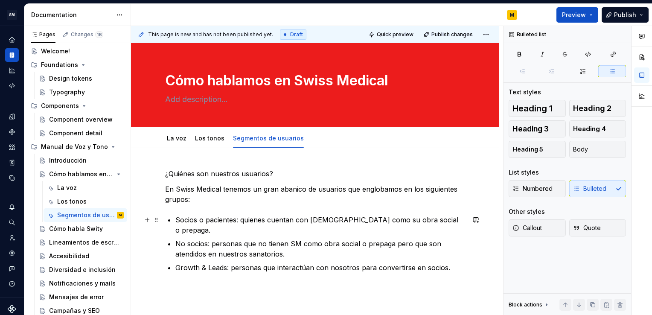
click at [400, 221] on p "Socios o pacientes: quienes cuentan con [DEMOGRAPHIC_DATA] como su obra social …" at bounding box center [319, 225] width 289 height 20
click at [429, 219] on p "Socios o pacientes: quienes cuentan con [DEMOGRAPHIC_DATA] como su obra social,…" at bounding box center [319, 225] width 289 height 20
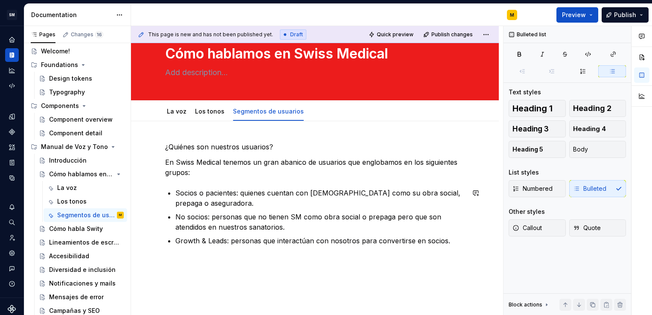
scroll to position [27, 0]
click at [235, 190] on p "Socios o pacientes: quienes cuentan con [DEMOGRAPHIC_DATA] como su obra social,…" at bounding box center [319, 197] width 289 height 20
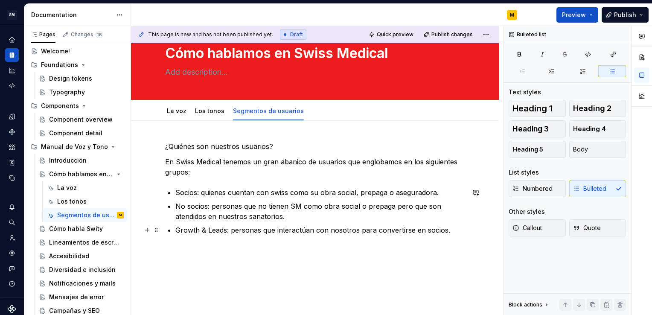
click at [443, 231] on p "Growth & Leads: personas que interactúan con nosotros para convertirse en socio…" at bounding box center [319, 230] width 289 height 10
click at [384, 242] on p "Growth & Leads: personas que interactúan con nosotros para convertirse en socio…" at bounding box center [319, 235] width 289 height 20
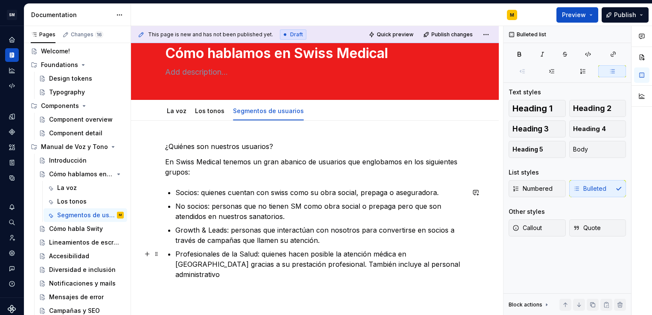
click at [318, 265] on p "Profesionales de la Salud: quienes hacen posible la atención médica en [GEOGRAP…" at bounding box center [319, 264] width 289 height 31
click at [447, 265] on p "Profesionales de la Salud: quienes hacen posible la atención médica en [GEOGRAP…" at bounding box center [319, 264] width 289 height 31
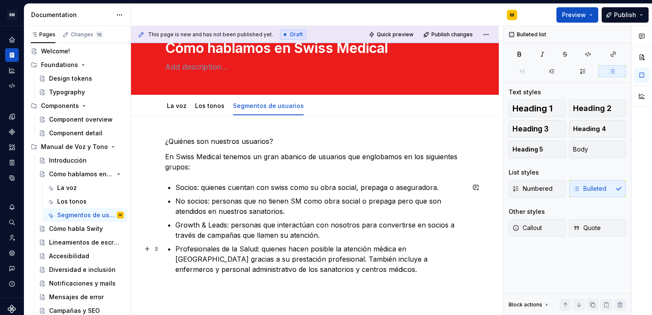
click at [235, 264] on p "Profesionales de la Salud: quienes hacen posible la atención médica en [GEOGRAP…" at bounding box center [319, 259] width 289 height 31
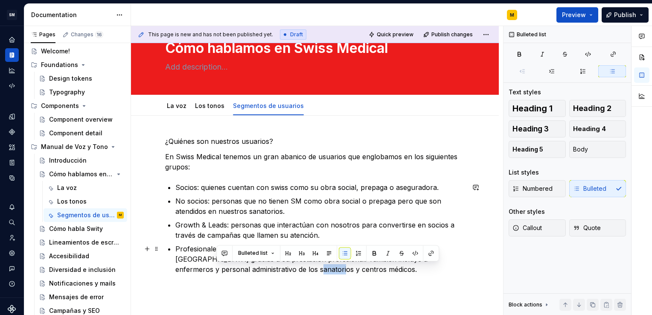
click at [235, 264] on p "Profesionales de la Salud: quienes hacen posible la atención médica en [GEOGRAP…" at bounding box center [319, 259] width 289 height 31
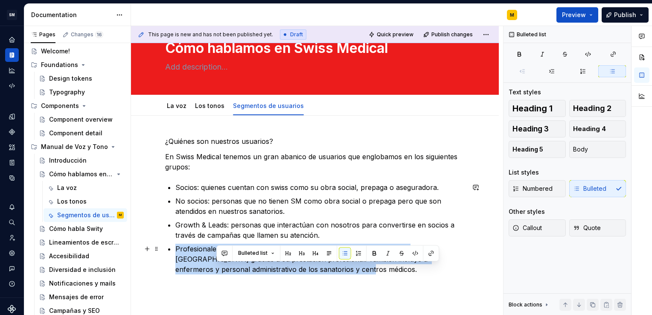
click at [235, 264] on p "Profesionales de la Salud: quienes hacen posible la atención médica en [GEOGRAP…" at bounding box center [319, 259] width 289 height 31
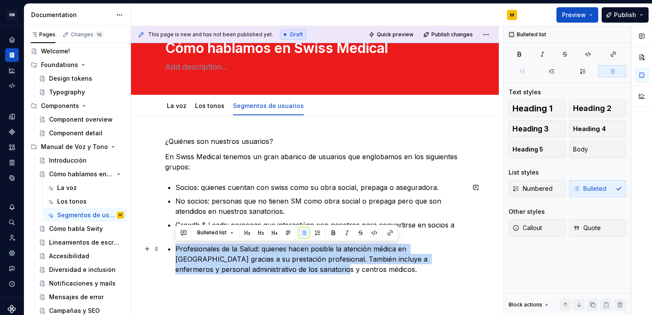
drag, startPoint x: 237, startPoint y: 264, endPoint x: 242, endPoint y: 264, distance: 5.1
click at [242, 264] on p "Profesionales de la Salud: quienes hacen posible la atención médica en [GEOGRAP…" at bounding box center [319, 259] width 289 height 31
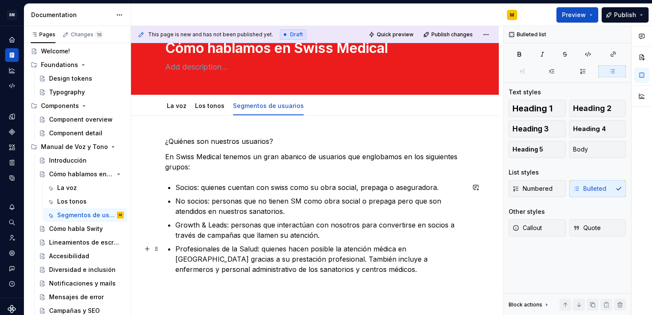
click at [289, 265] on p "Profesionales de la Salud: quienes hacen posible la atención médica en [GEOGRAP…" at bounding box center [319, 259] width 289 height 31
drag, startPoint x: 289, startPoint y: 265, endPoint x: 280, endPoint y: 265, distance: 9.4
click at [280, 265] on p "Profesionales de la Salud: quienes hacen posible la atención médica en [GEOGRAP…" at bounding box center [319, 259] width 289 height 31
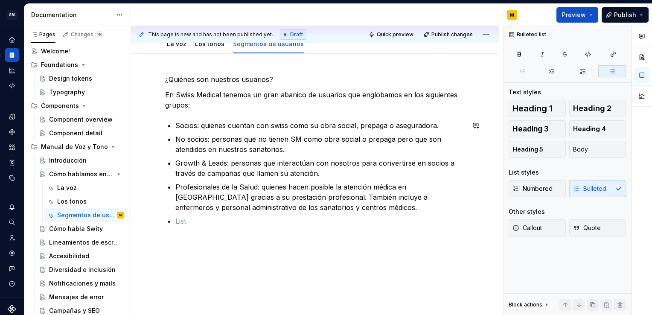
scroll to position [96, 0]
click at [438, 124] on p "Socios: quienes cuentan con swiss como su obra social, prepaga o aseguradora." at bounding box center [319, 124] width 289 height 10
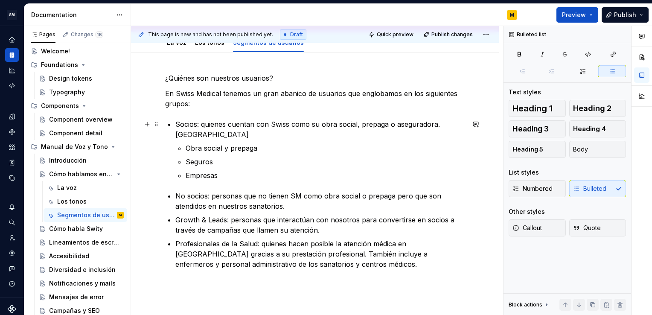
click at [241, 124] on p "Socios: quienes cuentan con Swiss como su obra social, prepaga o aseguradora. […" at bounding box center [319, 129] width 289 height 20
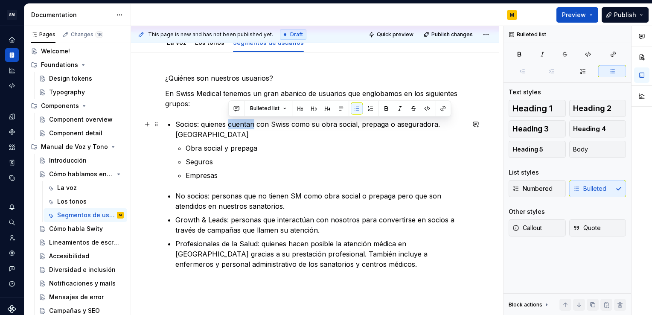
click at [241, 124] on p "Socios: quienes cuentan con Swiss como su obra social, prepaga o aseguradora. […" at bounding box center [319, 129] width 289 height 20
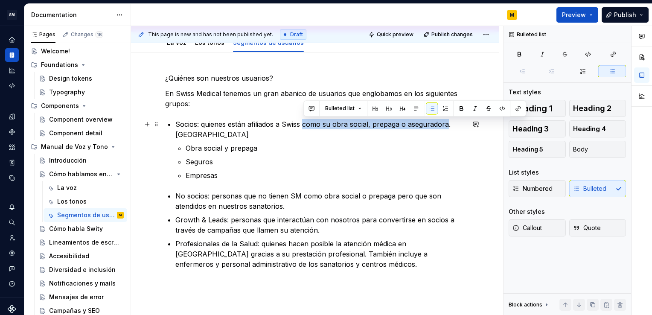
drag, startPoint x: 303, startPoint y: 123, endPoint x: 447, endPoint y: 125, distance: 143.3
click at [447, 125] on p "Socios: quienes están afiliados a Swiss como su obra social, prepaga o asegurad…" at bounding box center [319, 129] width 289 height 20
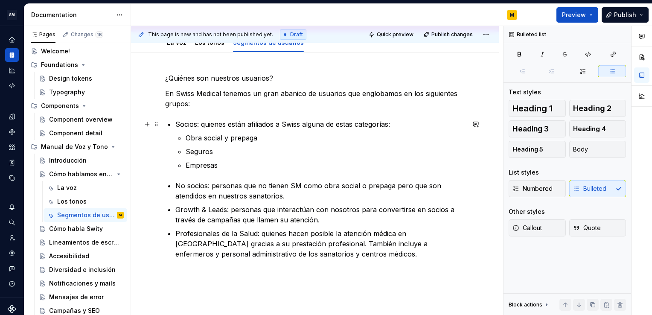
click at [198, 122] on p "Socios: quienes están afiliados a Swiss alguna de estas categorías:" at bounding box center [319, 124] width 289 height 10
click at [210, 185] on p "No socios: personas que no tienen SM como obra social o prepaga pero que son at…" at bounding box center [319, 190] width 289 height 20
click at [305, 183] on p "No socios → personas que no tienen SM como obra social o prepaga pero que son a…" at bounding box center [319, 190] width 289 height 20
click at [228, 209] on p "Growth & Leads: personas que interactúan con nosotros para convertirse en socio…" at bounding box center [319, 214] width 289 height 20
click at [261, 234] on p "Profesionales de la Salud: quienes hacen posible la atención médica en [GEOGRAP…" at bounding box center [319, 243] width 289 height 31
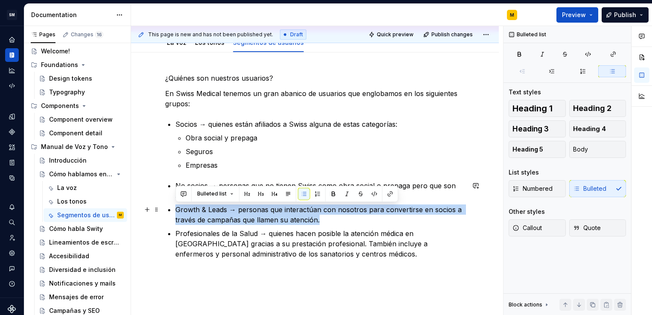
drag, startPoint x: 320, startPoint y: 217, endPoint x: 173, endPoint y: 212, distance: 147.2
click at [173, 212] on div "¿Quiénes son nuestros usuarios? En Swiss Medical tenemos un gran abanico de usu…" at bounding box center [314, 166] width 299 height 186
copy p "Growth & Leads → personas que interactúan con nosotros para convertirse en soci…"
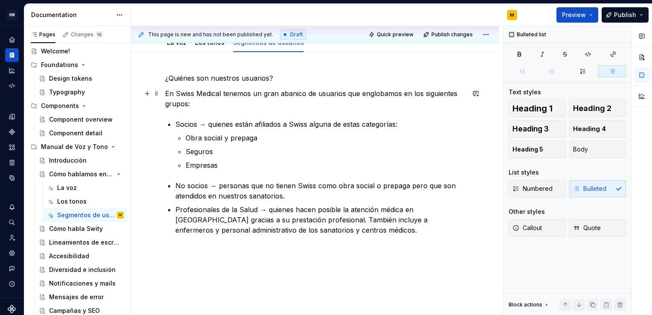
click at [195, 104] on p "En Swiss Medical tenemos un gran abanico de usuarios que englobamos en los sigu…" at bounding box center [314, 98] width 299 height 20
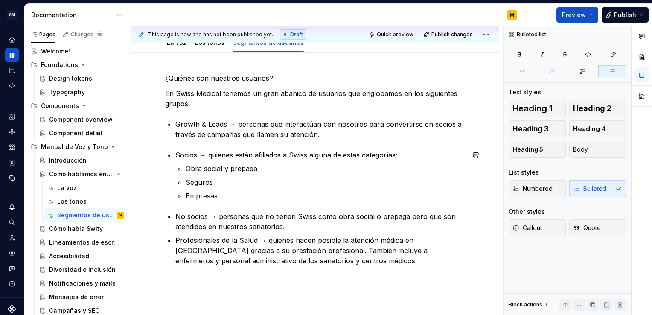
click at [221, 144] on div "¿Quiénes son nuestros usuarios? En Swiss Medical tenemos un gran abanico de usu…" at bounding box center [314, 169] width 299 height 193
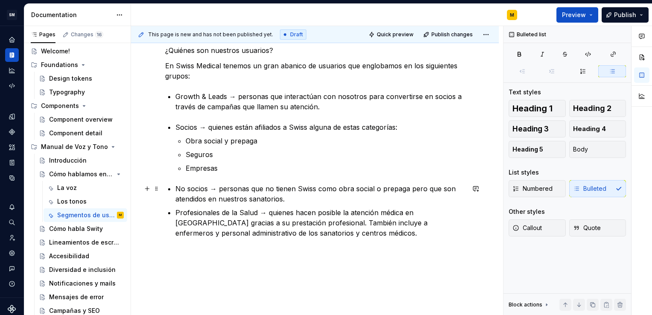
scroll to position [150, 0]
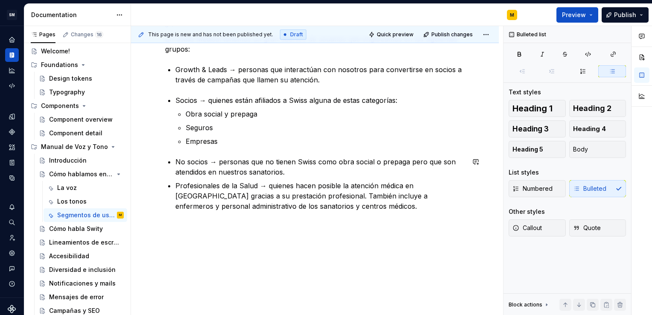
click at [280, 226] on div "¿Quiénes son nuestros usuarios? En Swiss Medical tenemos un gran abanico de usu…" at bounding box center [315, 157] width 368 height 318
click at [269, 171] on p "No socios → personas que no tienen Swiss como obra social o prepaga pero que so…" at bounding box center [319, 167] width 289 height 20
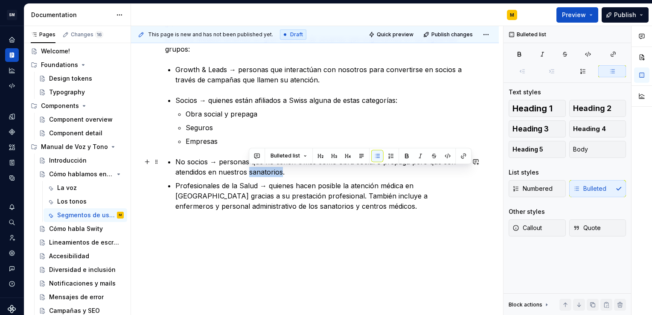
click at [269, 171] on p "No socios → personas que no tienen Swiss como obra social o prepaga pero que so…" at bounding box center [319, 167] width 289 height 20
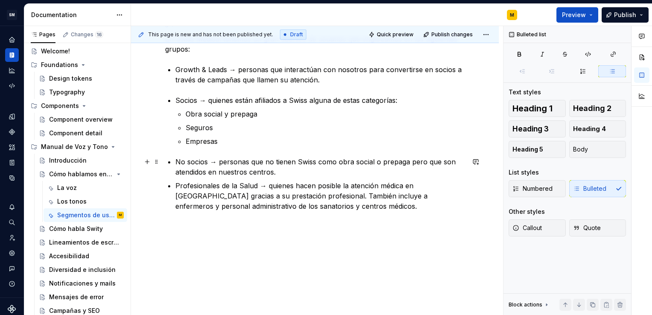
click at [260, 171] on p "No socios → personas que no tienen Swiss como obra social o prepaga pero que so…" at bounding box center [319, 167] width 289 height 20
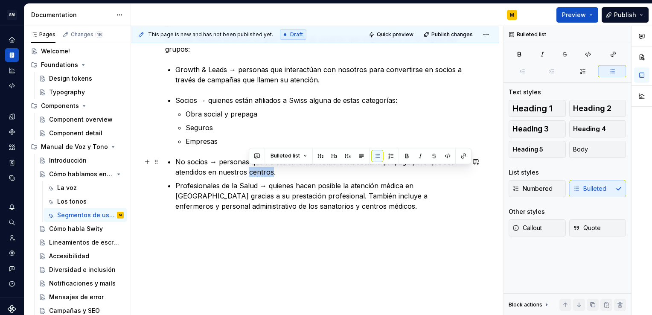
click at [260, 171] on p "No socios → personas que no tienen Swiss como obra social o prepaga pero que so…" at bounding box center [319, 167] width 289 height 20
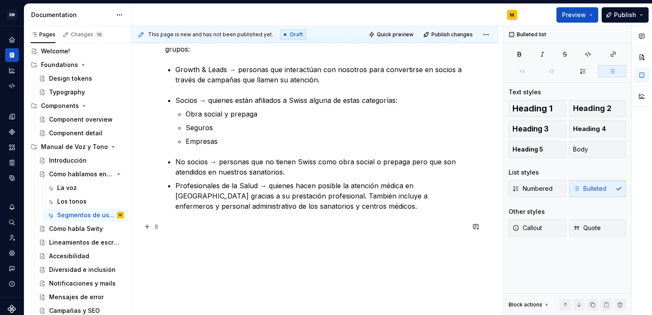
click at [217, 221] on p at bounding box center [314, 226] width 299 height 10
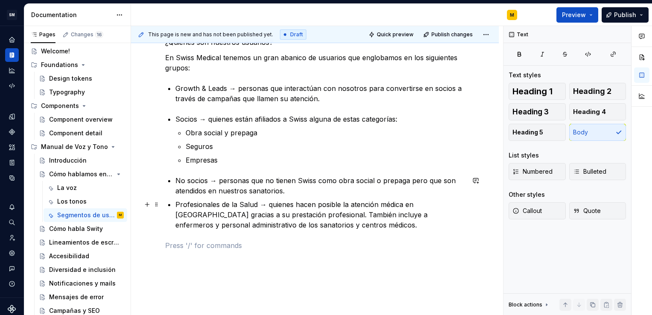
scroll to position [137, 0]
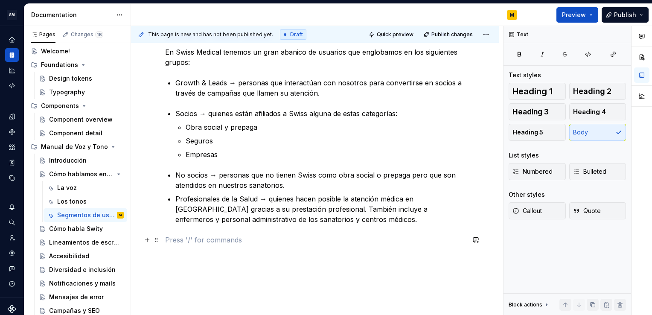
click at [230, 236] on p at bounding box center [314, 240] width 299 height 10
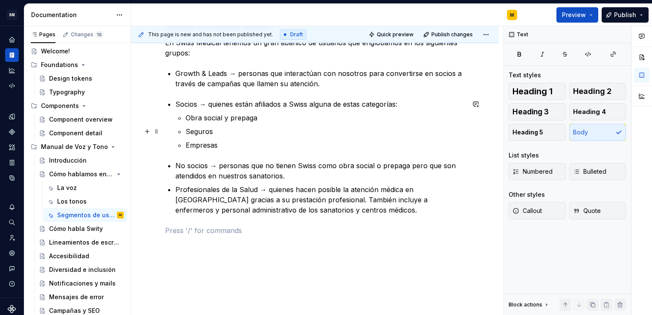
scroll to position [171, 0]
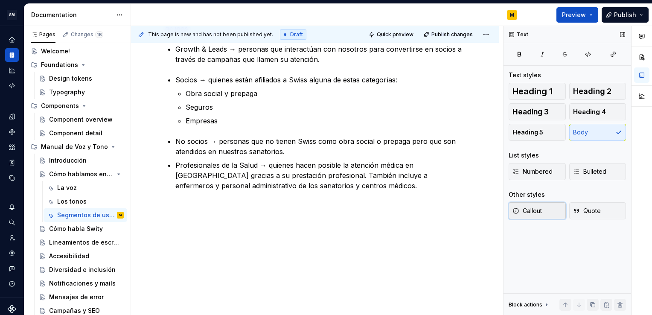
click at [541, 212] on span "Callout" at bounding box center [526, 210] width 29 height 9
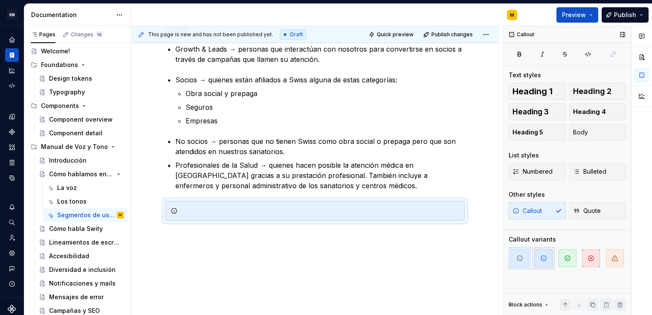
click at [539, 261] on span "button" at bounding box center [543, 258] width 18 height 18
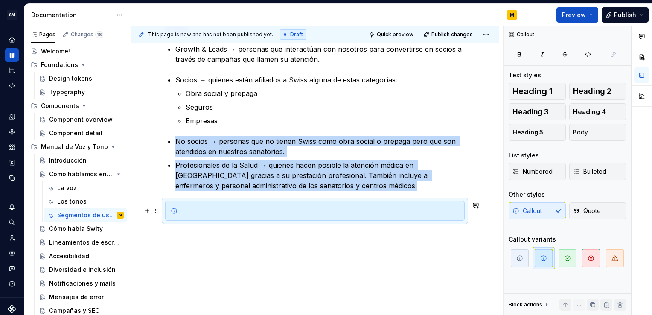
click at [314, 214] on div at bounding box center [320, 210] width 278 height 9
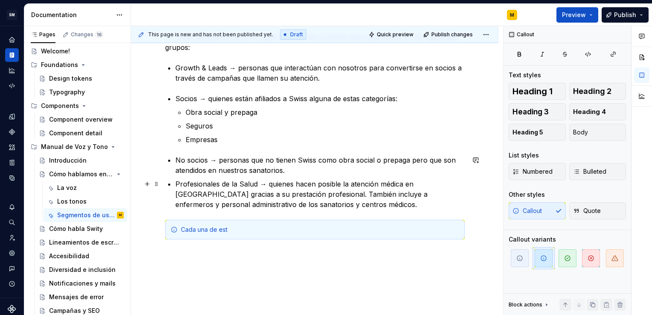
scroll to position [155, 0]
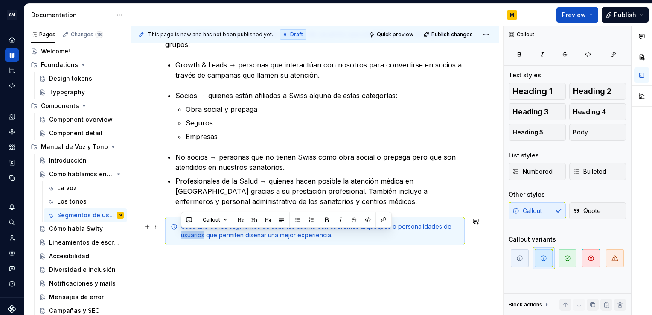
drag, startPoint x: 205, startPoint y: 235, endPoint x: 177, endPoint y: 235, distance: 27.7
click at [177, 235] on div "Cada uno de los segmentos de usuarios cuenta con diferentes arquetipos o person…" at bounding box center [314, 231] width 299 height 28
drag, startPoint x: 205, startPoint y: 235, endPoint x: 180, endPoint y: 237, distance: 24.8
click at [180, 237] on div "Cada uno de los segmentos de usuarios cuenta con diferentes arquetipos o person…" at bounding box center [314, 231] width 299 height 28
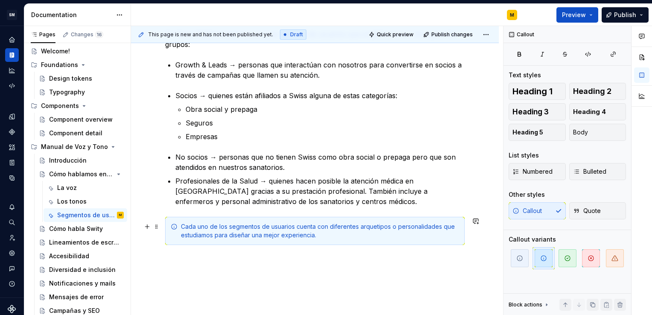
click at [314, 235] on div "Cada uno de los segmentos de usuarios cuenta con diferentes arquetipos o person…" at bounding box center [320, 230] width 278 height 17
click at [380, 226] on div "Cada uno de los segmentos de usuarios cuenta con diferentes arquetipos o person…" at bounding box center [320, 230] width 278 height 17
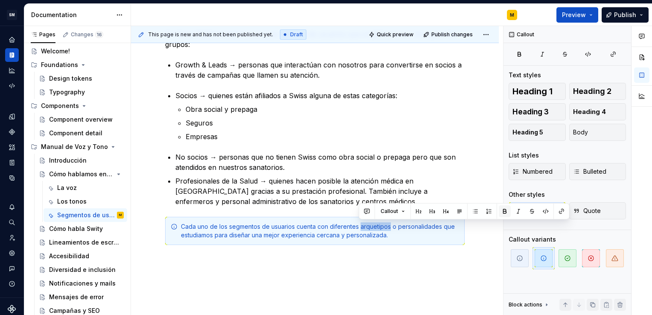
click at [501, 209] on button "button" at bounding box center [505, 211] width 12 height 12
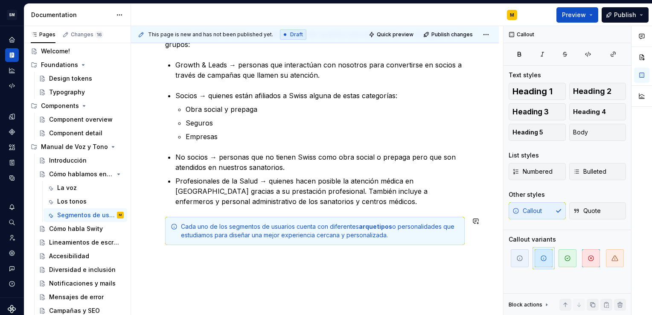
click at [376, 254] on div "¿Quiénes son nuestros usuarios? En Swiss Medical tenemos un gran abanico de usu…" at bounding box center [314, 134] width 299 height 241
click at [299, 248] on div "¿Quiénes son nuestros usuarios? En Swiss Medical tenemos un gran abanico de usu…" at bounding box center [314, 134] width 299 height 241
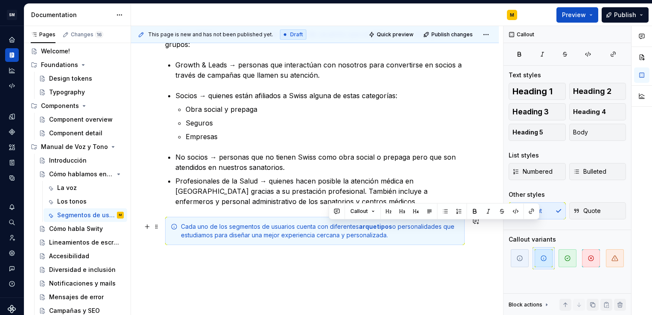
drag, startPoint x: 328, startPoint y: 227, endPoint x: 359, endPoint y: 227, distance: 31.1
click at [359, 227] on div "Cada uno de los segmentos de usuarios cuenta con diferentes arquetipos o person…" at bounding box center [320, 230] width 278 height 17
click at [473, 207] on button "button" at bounding box center [474, 211] width 12 height 12
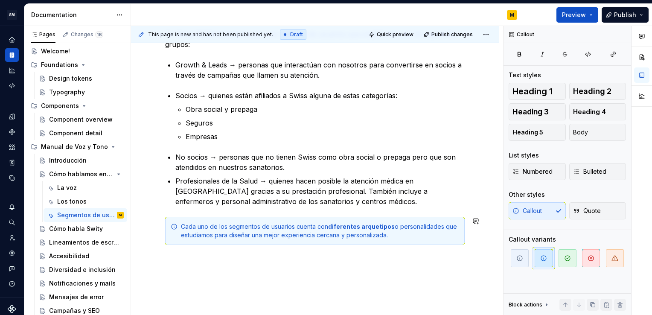
click at [281, 252] on div "¿Quiénes son nuestros usuarios? En Swiss Medical tenemos un gran abanico de usu…" at bounding box center [314, 134] width 299 height 241
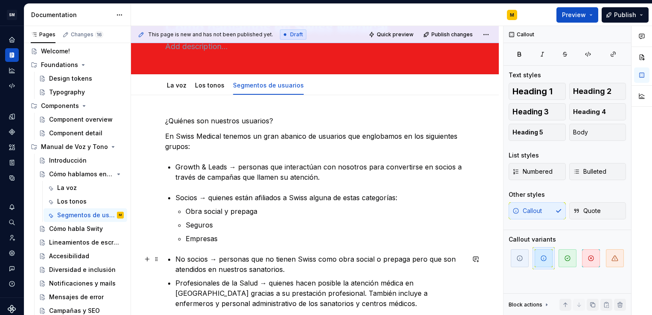
scroll to position [54, 0]
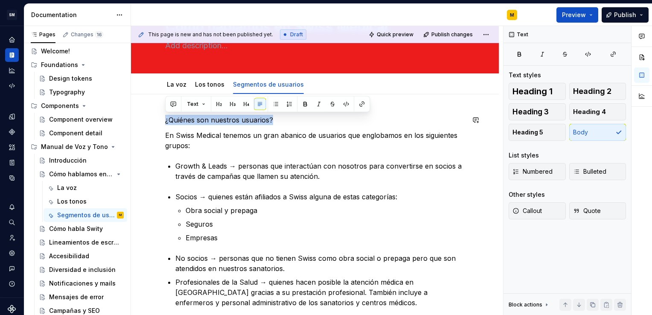
drag, startPoint x: 284, startPoint y: 121, endPoint x: 162, endPoint y: 111, distance: 122.8
click at [162, 111] on div "¿Quiénes son nuestros usuarios? En Swiss Medical tenemos un gran abanico de usu…" at bounding box center [315, 272] width 368 height 356
click at [229, 105] on button "button" at bounding box center [232, 104] width 12 height 12
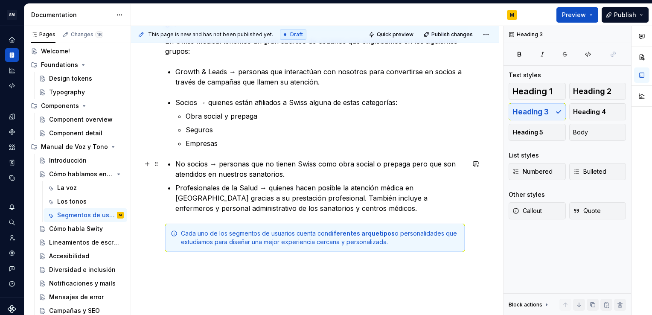
scroll to position [192, 0]
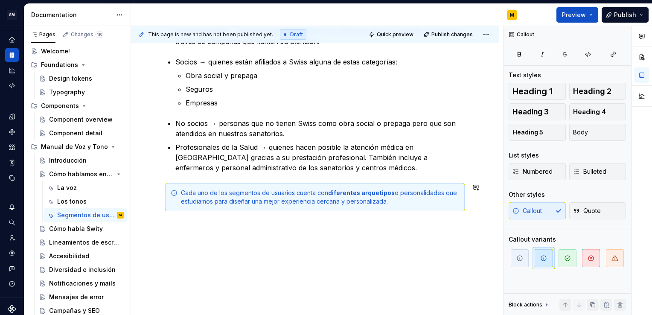
click at [176, 217] on div "¿Quiénes son nuestros usuarios? En Swiss Medical tenemos un gran abanico de usu…" at bounding box center [314, 99] width 299 height 245
click at [171, 229] on div "¿Quiénes son nuestros usuarios? En Swiss Medical tenemos un gran abanico de usu…" at bounding box center [315, 136] width 368 height 360
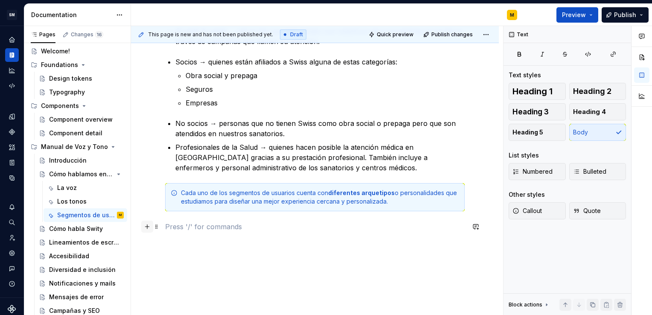
click at [144, 229] on button "button" at bounding box center [147, 226] width 12 height 12
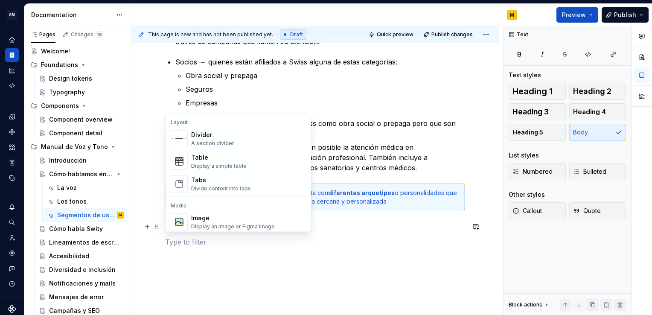
scroll to position [275, 0]
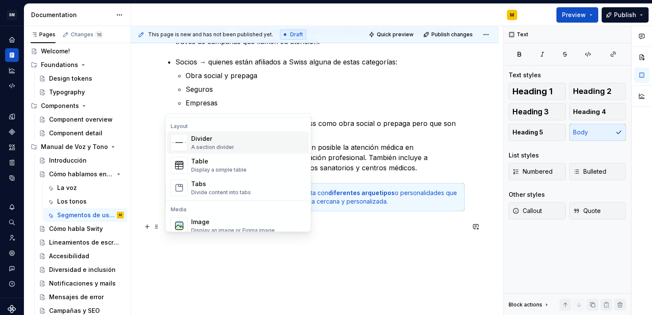
click at [224, 143] on div "Divider A section divider" at bounding box center [212, 142] width 43 height 16
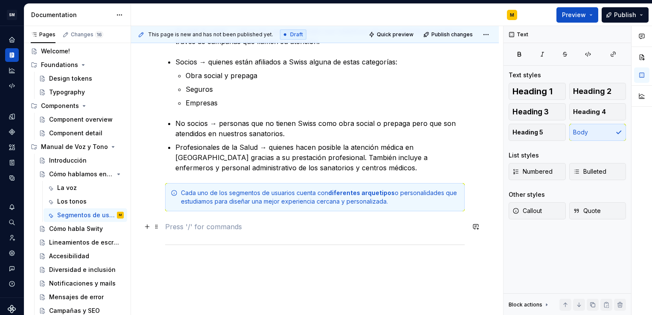
click at [206, 227] on p at bounding box center [314, 226] width 299 height 10
click at [206, 242] on p at bounding box center [314, 242] width 299 height 10
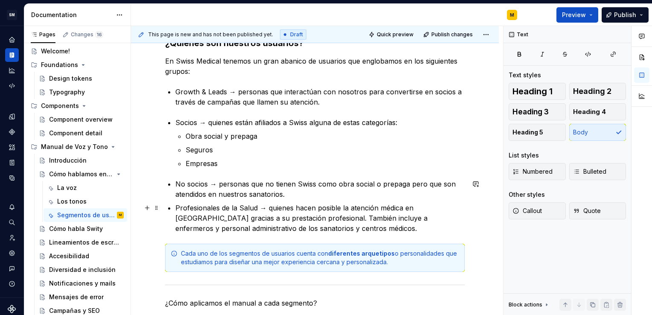
scroll to position [228, 0]
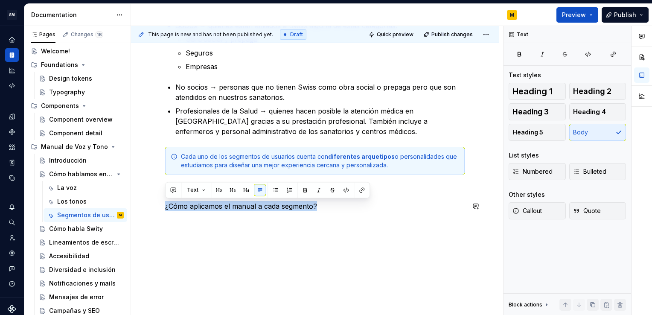
drag, startPoint x: 319, startPoint y: 206, endPoint x: 163, endPoint y: 216, distance: 156.4
click at [163, 216] on div "¿Quiénes son nuestros usuarios? En Swiss Medical tenemos un gran abanico de usu…" at bounding box center [315, 118] width 368 height 396
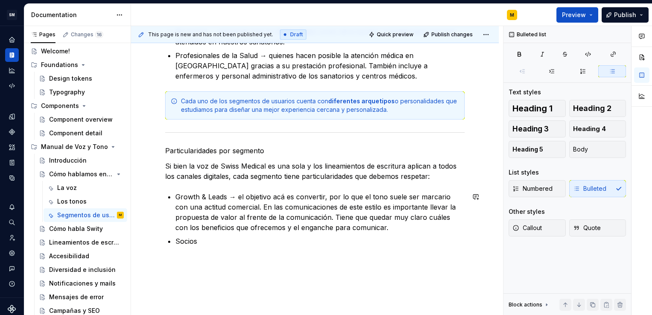
scroll to position [291, 0]
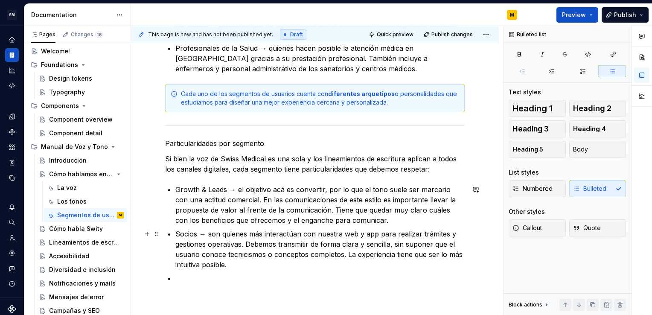
click at [325, 264] on p "Socios → son quienes más interactúan con nuestra web y app para realizar trámit…" at bounding box center [319, 249] width 289 height 41
click at [270, 271] on ul "Growth & Leads → el objetivo acá es convertir, por lo que el tono suele ser mar…" at bounding box center [319, 233] width 289 height 99
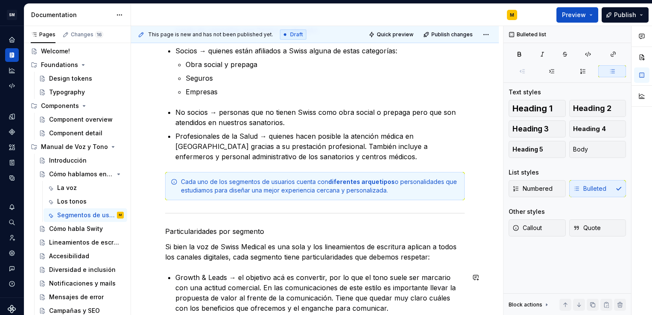
scroll to position [199, 0]
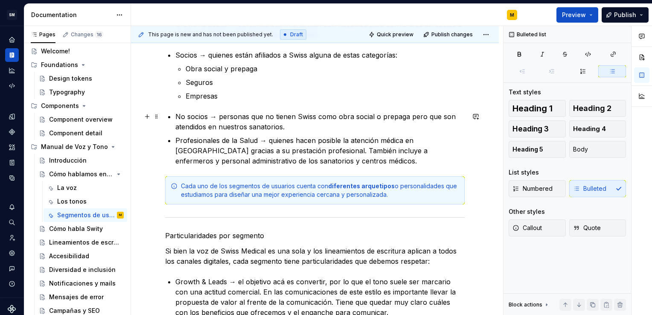
click at [300, 124] on p "No socios → personas que no tienen Swiss como obra social o prepaga pero que so…" at bounding box center [319, 121] width 289 height 20
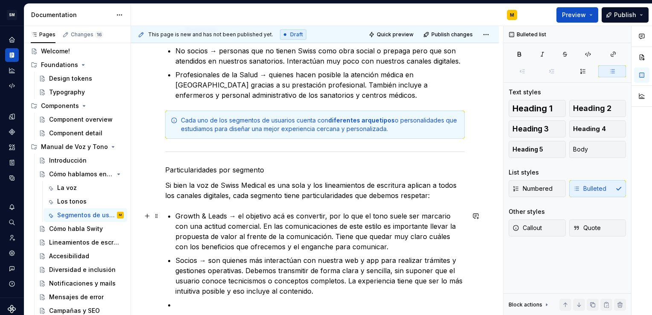
scroll to position [363, 0]
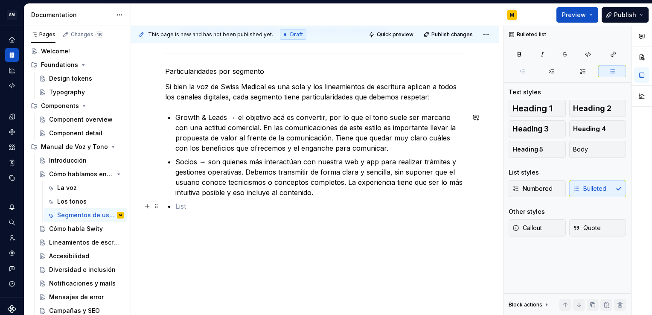
click at [257, 205] on p at bounding box center [319, 206] width 289 height 10
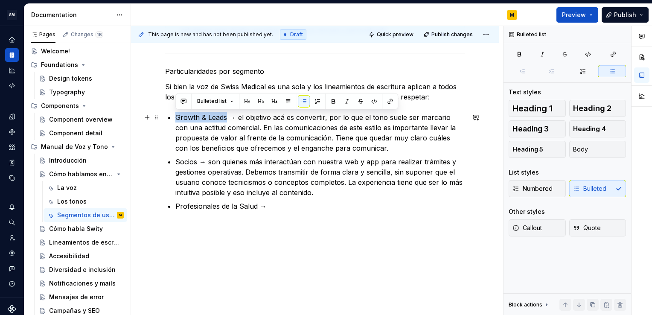
drag, startPoint x: 176, startPoint y: 117, endPoint x: 225, endPoint y: 117, distance: 49.5
click at [225, 117] on p "Growth & Leads → el objetivo acá es convertir, por lo que el tono suele ser mar…" at bounding box center [319, 132] width 289 height 41
click at [259, 102] on button "button" at bounding box center [261, 101] width 12 height 12
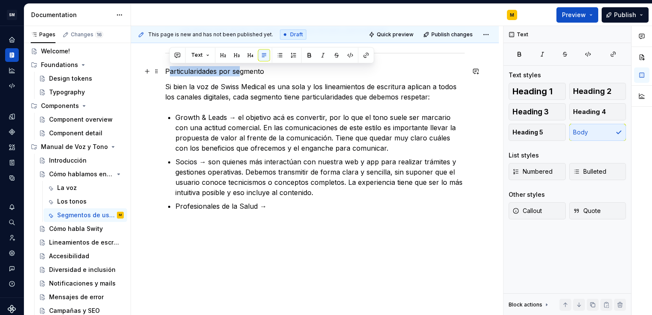
drag, startPoint x: 168, startPoint y: 70, endPoint x: 239, endPoint y: 75, distance: 71.4
click at [239, 75] on p "Particularidades por segmento" at bounding box center [314, 71] width 299 height 10
drag, startPoint x: 266, startPoint y: 73, endPoint x: 161, endPoint y: 72, distance: 104.9
click at [161, 72] on div "¿Quiénes son nuestros usuarios? En Swiss Medical tenemos un gran abanico de usu…" at bounding box center [315, 50] width 368 height 531
click at [229, 54] on button "button" at bounding box center [232, 55] width 12 height 12
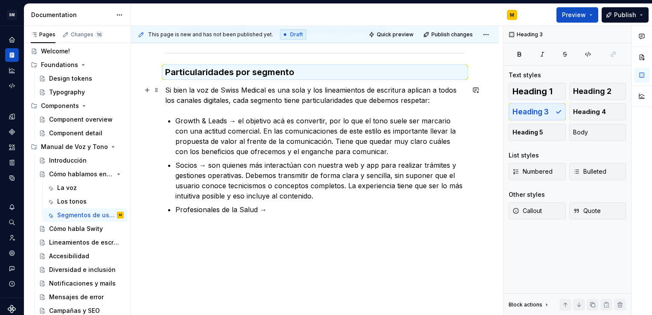
click at [275, 103] on p "Si bien la voz de Swiss Medical es una sola y los lineamientos de escritura apl…" at bounding box center [314, 95] width 299 height 20
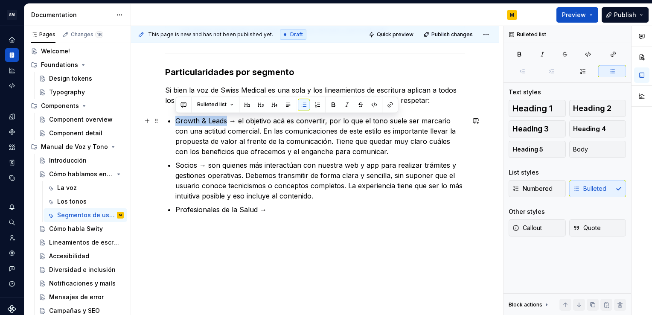
drag, startPoint x: 174, startPoint y: 118, endPoint x: 225, endPoint y: 120, distance: 50.8
click at [225, 120] on div "¿Quiénes son nuestros usuarios? En Swiss Medical tenemos un gran abanico de usu…" at bounding box center [314, 10] width 299 height 409
click at [332, 102] on button "button" at bounding box center [333, 105] width 12 height 12
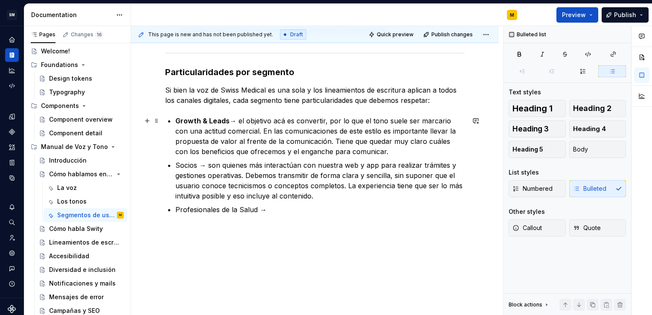
click at [362, 124] on p "Growth & Leads → el objetivo acá es convertir, por lo que el tono suele ser mar…" at bounding box center [319, 136] width 289 height 41
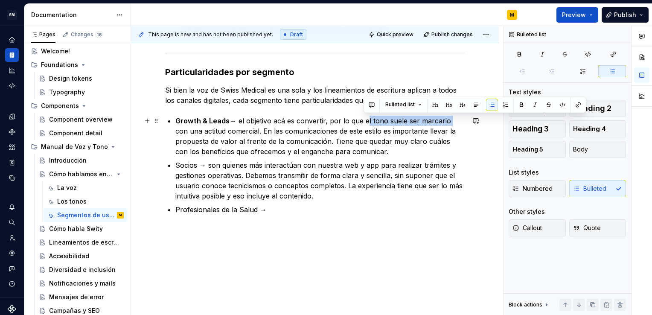
drag, startPoint x: 362, startPoint y: 119, endPoint x: 445, endPoint y: 121, distance: 82.7
click at [445, 121] on p "Growth & Leads → el objetivo acá es convertir, por lo que el tono suele ser mar…" at bounding box center [319, 136] width 289 height 41
click at [520, 102] on button "button" at bounding box center [521, 105] width 12 height 12
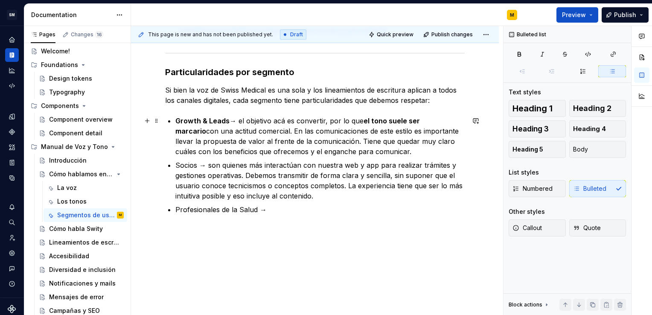
click at [375, 146] on p "Growth & Leads → el objetivo acá es convertir, por lo que el tono suele ser mar…" at bounding box center [319, 136] width 289 height 41
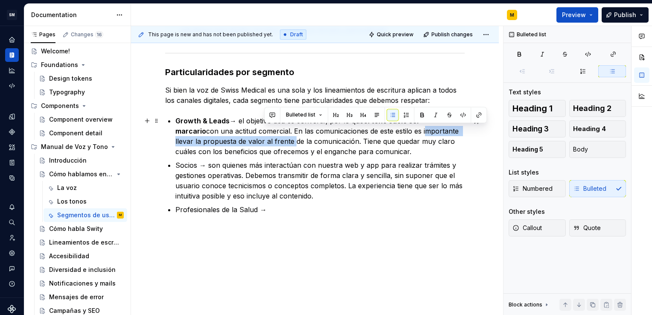
drag, startPoint x: 392, startPoint y: 129, endPoint x: 264, endPoint y: 142, distance: 129.1
click at [264, 142] on p "Growth & Leads → el objetivo acá es convertir, por lo que el tono suele ser mar…" at bounding box center [319, 136] width 289 height 41
click at [419, 111] on button "button" at bounding box center [422, 115] width 12 height 12
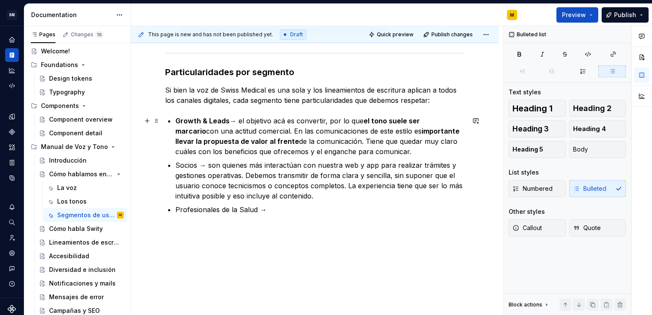
click at [338, 156] on p "Growth & Leads → el objetivo acá es convertir, por lo que el tono suele ser mar…" at bounding box center [319, 136] width 289 height 41
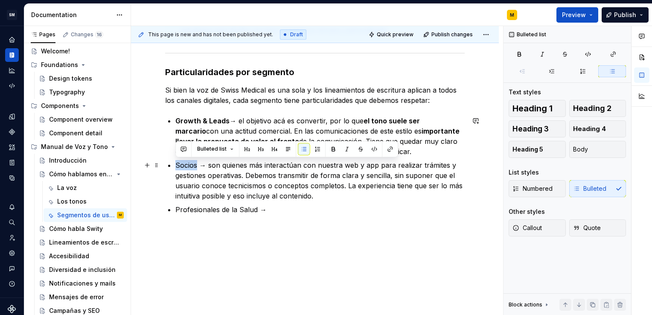
drag, startPoint x: 175, startPoint y: 166, endPoint x: 197, endPoint y: 166, distance: 22.2
click at [197, 166] on p "Socios → son quienes más interactúan con nuestra web y app para realizar trámit…" at bounding box center [319, 180] width 289 height 41
click at [334, 146] on button "button" at bounding box center [333, 149] width 12 height 12
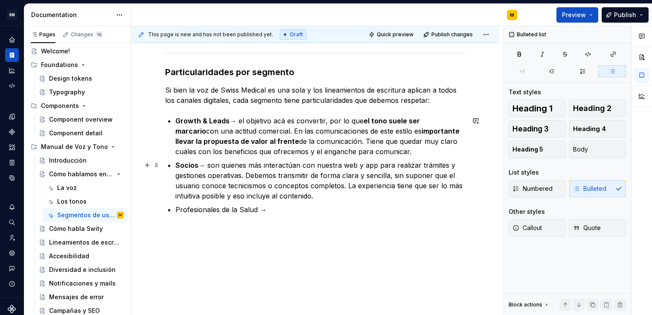
click at [261, 181] on p "Socios → son quienes más interactúan con nuestra web y app para realizar trámit…" at bounding box center [319, 180] width 289 height 41
click at [239, 120] on p "Growth & Leads → el objetivo acá es convertir, por lo que el tono suele ser mar…" at bounding box center [319, 136] width 289 height 41
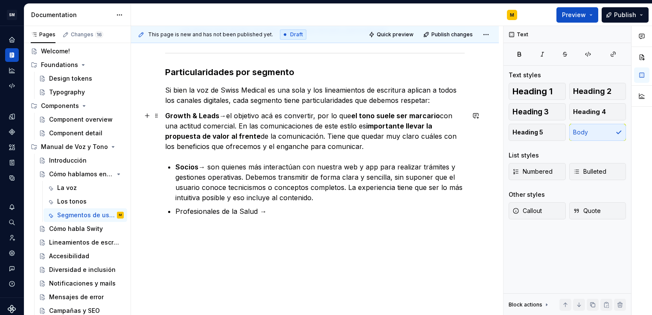
click at [229, 115] on p "Growth & Leads →el objetivo acá es convertir, por lo que el tono suele ser marc…" at bounding box center [314, 130] width 299 height 41
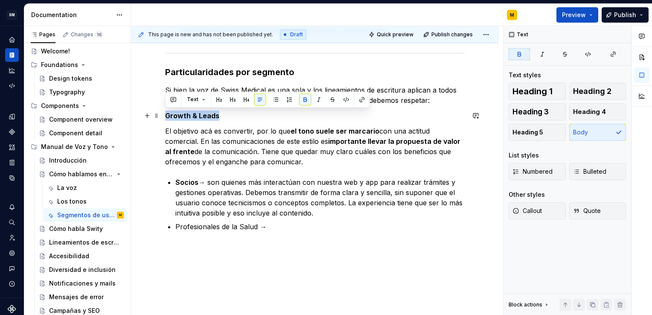
drag, startPoint x: 223, startPoint y: 117, endPoint x: 160, endPoint y: 113, distance: 62.4
click at [160, 113] on div "¿Quiénes son nuestros usuarios? En Swiss Medical tenemos un gran abanico de usu…" at bounding box center [315, 60] width 368 height 551
click at [220, 102] on button "button" at bounding box center [219, 99] width 12 height 12
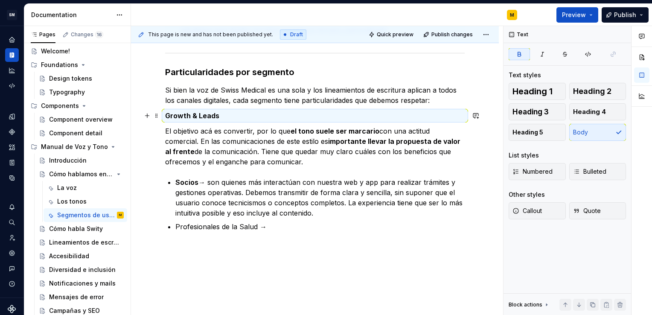
click at [222, 115] on p "Growth & Leads" at bounding box center [314, 115] width 299 height 10
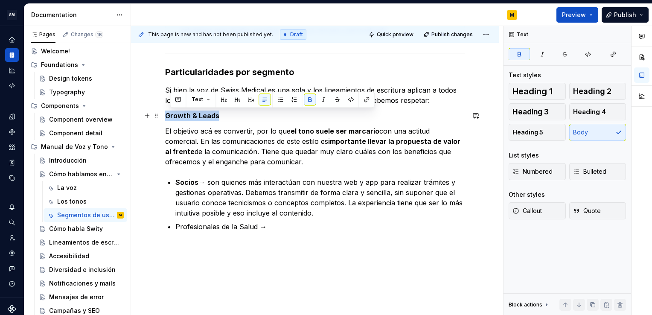
drag, startPoint x: 220, startPoint y: 113, endPoint x: 164, endPoint y: 113, distance: 55.9
click at [164, 113] on div "¿Quiénes son nuestros usuarios? En Swiss Medical tenemos un gran abanico de usu…" at bounding box center [315, 60] width 368 height 551
click at [241, 98] on button "button" at bounding box center [246, 99] width 12 height 12
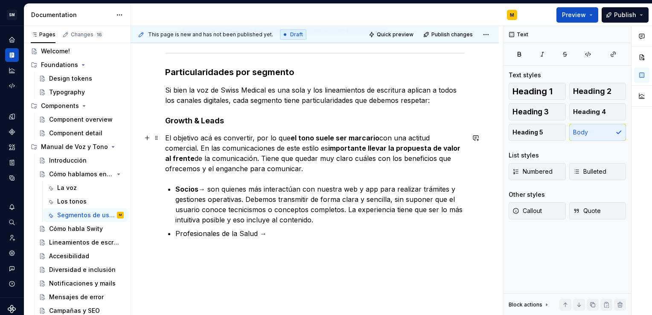
click at [211, 137] on p "El objetivo acá es convertir, por lo que el tono suele ser marcario con una act…" at bounding box center [314, 153] width 299 height 41
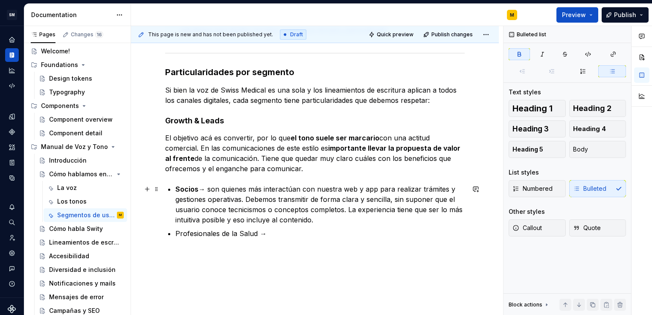
click at [175, 188] on strong "Socios" at bounding box center [186, 189] width 23 height 9
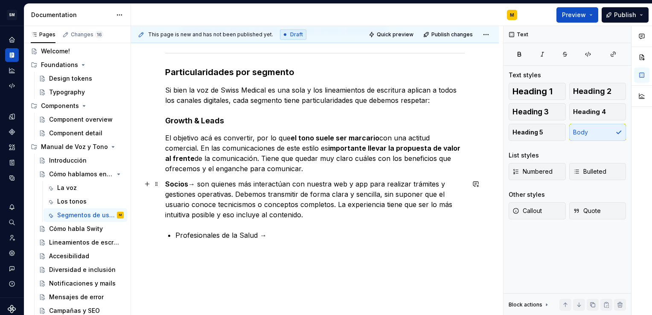
click at [203, 186] on p "Socios → son quienes más interactúan con nuestra web y app para realizar trámit…" at bounding box center [314, 199] width 299 height 41
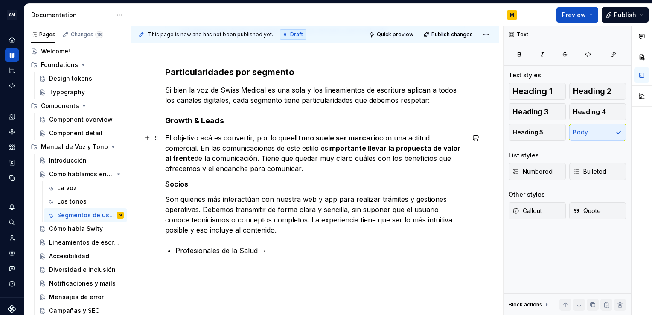
click at [261, 164] on p "El objetivo acá es convertir, por lo que el tono suele ser marcario con una act…" at bounding box center [314, 153] width 299 height 41
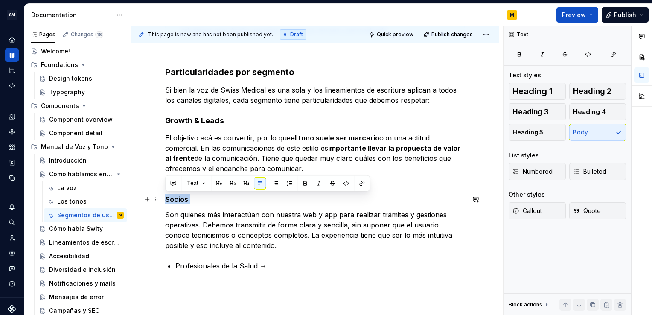
drag, startPoint x: 192, startPoint y: 198, endPoint x: 162, endPoint y: 199, distance: 30.3
click at [162, 199] on div "¿Quiénes son nuestros usuarios? En Swiss Medical tenemos un gran abanico de usu…" at bounding box center [315, 80] width 368 height 590
click at [242, 183] on button "button" at bounding box center [246, 183] width 12 height 12
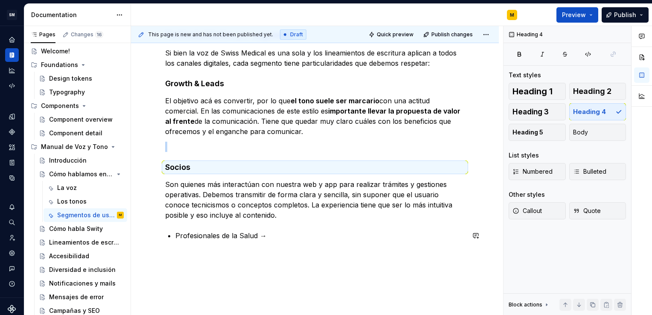
scroll to position [409, 0]
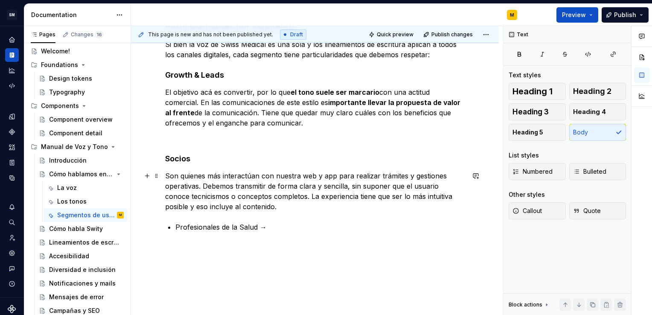
click at [234, 191] on p "Son quienes más interactúan con nuestra web y app para realizar trámites y gest…" at bounding box center [314, 191] width 299 height 41
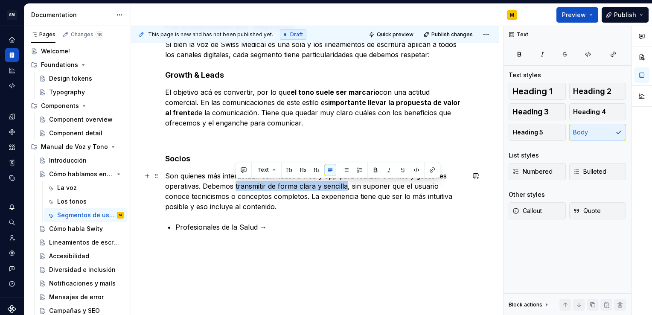
drag, startPoint x: 236, startPoint y: 185, endPoint x: 346, endPoint y: 186, distance: 110.5
click at [346, 186] on p "Son quienes más interactúan con nuestra web y app para realizar trámites y gest…" at bounding box center [314, 191] width 299 height 41
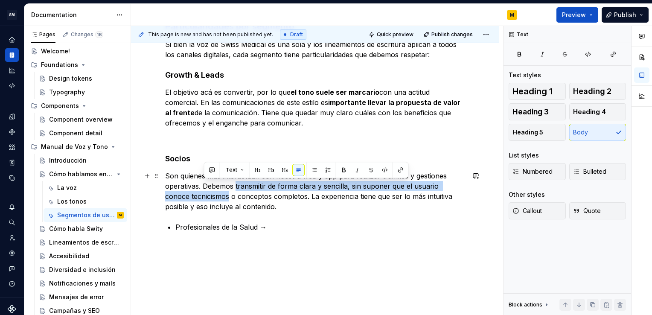
drag, startPoint x: 203, startPoint y: 196, endPoint x: 236, endPoint y: 187, distance: 34.2
click at [236, 187] on p "Son quienes más interactúan con nuestra web y app para realizar trámites y gest…" at bounding box center [314, 191] width 299 height 41
click at [342, 168] on button "button" at bounding box center [344, 170] width 12 height 12
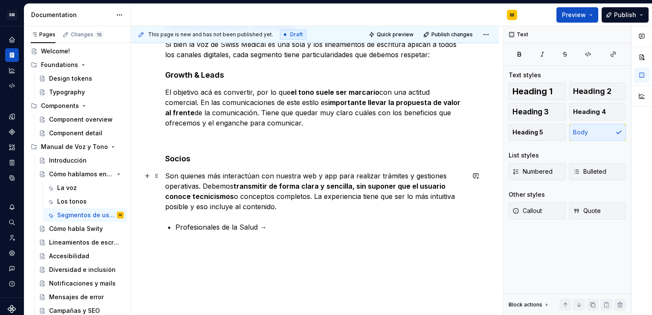
click at [297, 206] on p "Son quienes más interactúan con nuestra web y app para realizar trámites y gest…" at bounding box center [314, 191] width 299 height 41
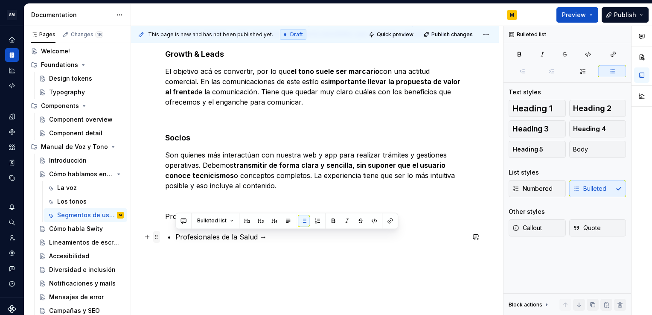
drag, startPoint x: 271, startPoint y: 235, endPoint x: 156, endPoint y: 240, distance: 115.2
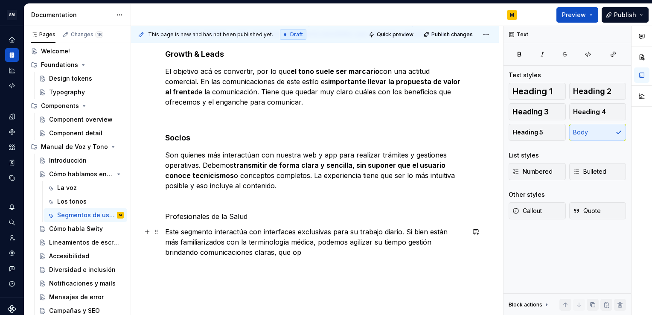
click at [345, 241] on p "Este segmento interactúa con interfaces exclusivas para su trabajo diario. Si b…" at bounding box center [314, 241] width 299 height 31
click at [335, 241] on p "Este segmento interactúa con interfaces exclusivas para su trabajo diario. Si b…" at bounding box center [314, 241] width 299 height 31
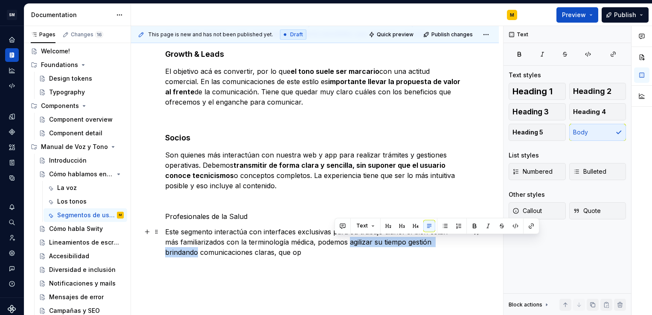
drag, startPoint x: 335, startPoint y: 241, endPoint x: 451, endPoint y: 241, distance: 116.0
click at [451, 241] on p "Este segmento interactúa con interfaces exclusivas para su trabajo diario. Si b…" at bounding box center [314, 241] width 299 height 31
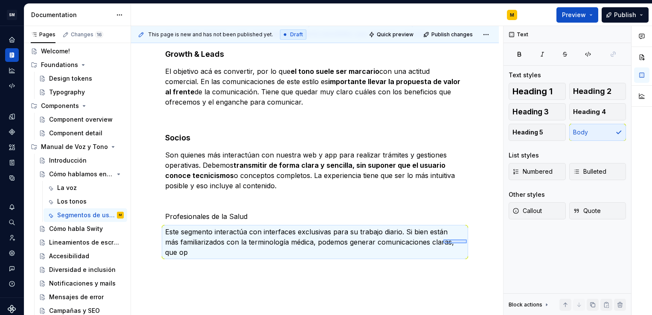
drag, startPoint x: 467, startPoint y: 243, endPoint x: 442, endPoint y: 239, distance: 24.6
click at [442, 239] on div "This page is new and has not been published yet. Draft Quick preview Publish ch…" at bounding box center [317, 170] width 372 height 289
click at [442, 239] on p "Este segmento interactúa con interfaces exclusivas para su trabajo diario. Si b…" at bounding box center [314, 241] width 299 height 31
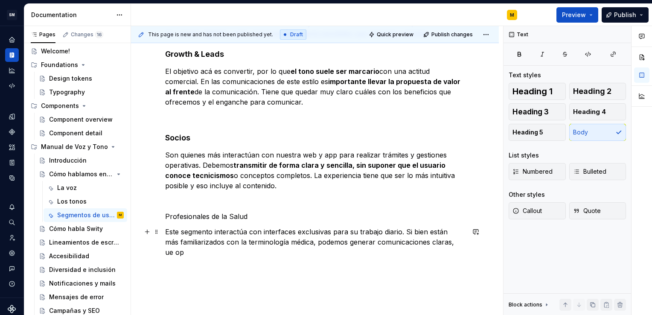
click at [459, 241] on p "Este segmento interactúa con interfaces exclusivas para su trabajo diario. Si b…" at bounding box center [314, 241] width 299 height 31
click at [400, 230] on p "Este segmento interactúa con interfaces exclusivas para su trabajo diario. Si b…" at bounding box center [314, 241] width 299 height 31
click at [298, 242] on p "Este segmento interactúa con interfaces exclusivas para su trabajo diario. Si b…" at bounding box center [314, 241] width 299 height 31
click at [365, 251] on p "Este segmento interactúa con interfaces exclusivas para su trabajo diario. Si b…" at bounding box center [314, 241] width 299 height 31
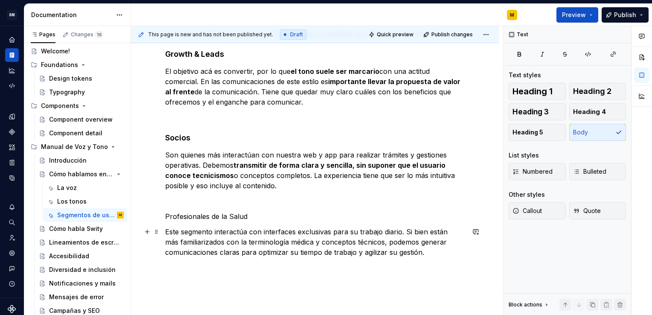
click at [238, 254] on p "Este segmento interactúa con interfaces exclusivas para su trabajo diario. Si b…" at bounding box center [314, 241] width 299 height 31
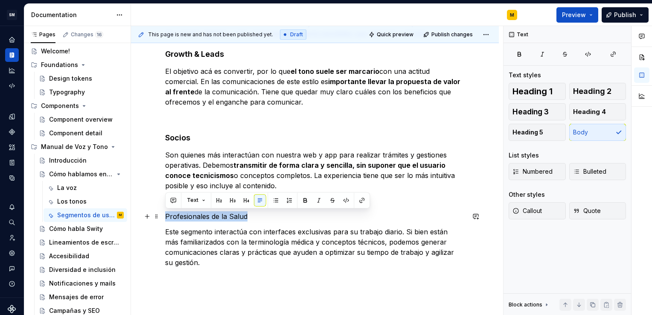
drag, startPoint x: 252, startPoint y: 215, endPoint x: 165, endPoint y: 215, distance: 87.0
click at [165, 215] on p "Profesionales de la Salud" at bounding box center [314, 216] width 299 height 10
click at [246, 202] on button "button" at bounding box center [246, 200] width 12 height 12
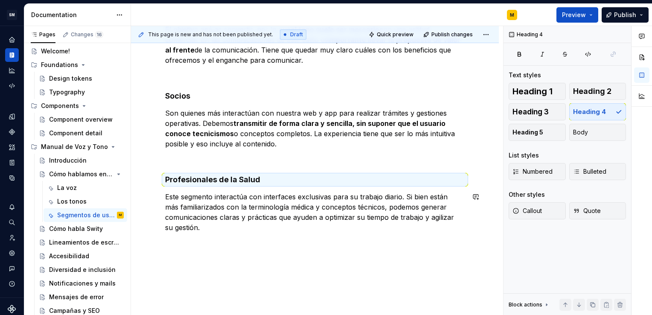
scroll to position [472, 0]
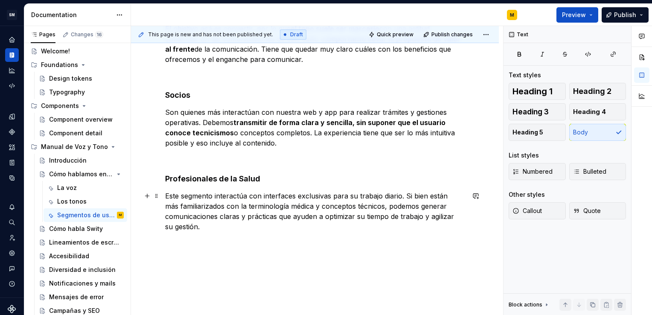
click at [230, 226] on p "Este segmento interactúa con interfaces exclusivas para su trabajo diario. Si b…" at bounding box center [314, 211] width 299 height 41
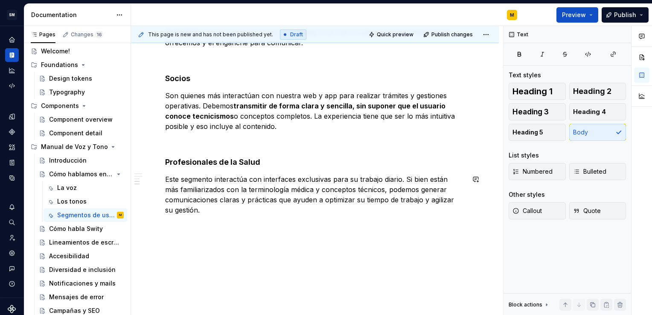
scroll to position [493, 0]
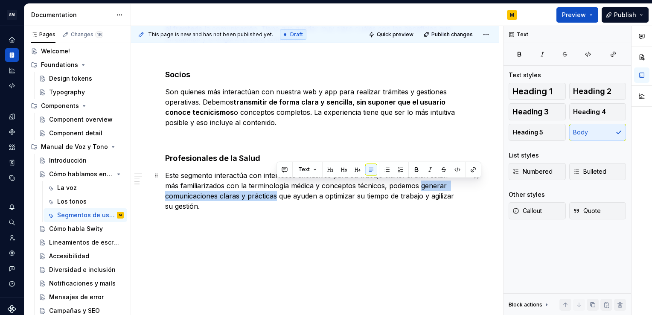
drag, startPoint x: 404, startPoint y: 185, endPoint x: 277, endPoint y: 196, distance: 128.0
click at [277, 196] on p "Este segmento interactúa con interfaces exclusivas para su trabajo diario. Si b…" at bounding box center [314, 190] width 299 height 41
click at [418, 172] on button "button" at bounding box center [416, 169] width 12 height 12
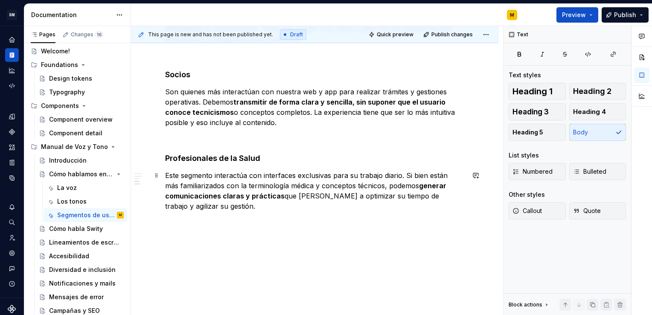
click at [265, 201] on p "Este segmento interactúa con interfaces exclusivas para su trabajo diario. Si b…" at bounding box center [314, 190] width 299 height 41
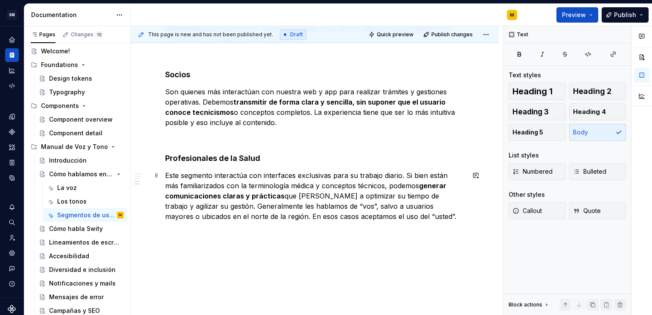
click at [201, 206] on p "Este segmento interactúa con interfaces exclusivas para su trabajo diario. Si b…" at bounding box center [314, 195] width 299 height 51
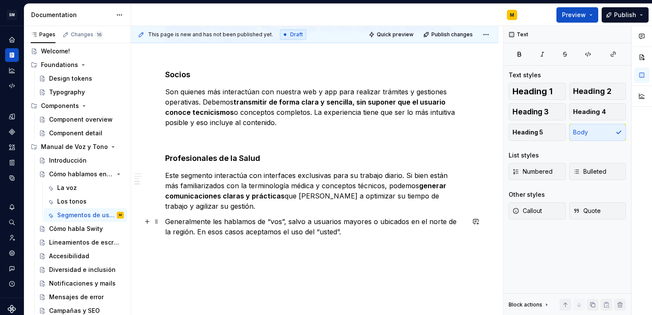
click at [186, 220] on p "Generalmente les hablamos de “vos”, salvo a usuarios mayores o ubicados en el n…" at bounding box center [314, 226] width 299 height 20
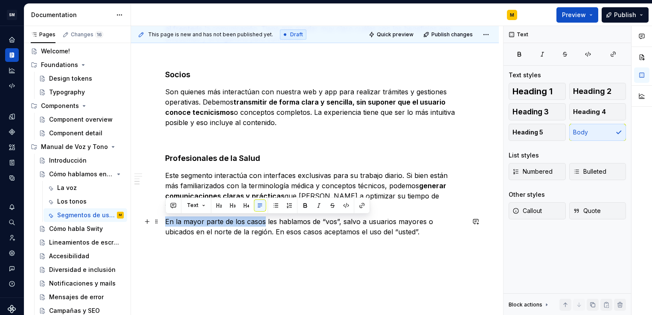
drag, startPoint x: 166, startPoint y: 220, endPoint x: 263, endPoint y: 222, distance: 96.8
click at [263, 222] on p "En la mayor parte de los casos les hablamos de “vos”, salvo a usuarios mayores …" at bounding box center [314, 226] width 299 height 20
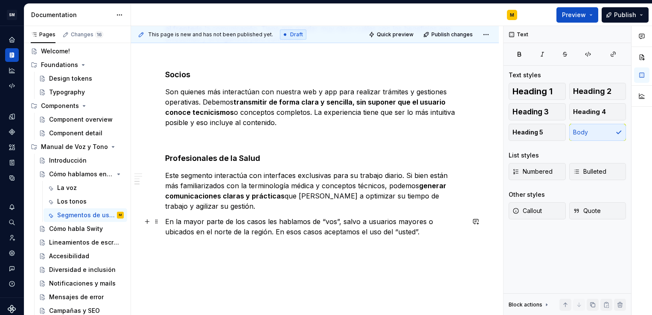
click at [305, 232] on p "En la mayor parte de los casos les hablamos de “vos”, salvo a usuarios mayores …" at bounding box center [314, 226] width 299 height 20
click at [339, 222] on p "En la mayor parte de los casos les hablamos de “vos”, salvo a usuarios mayores …" at bounding box center [314, 226] width 299 height 20
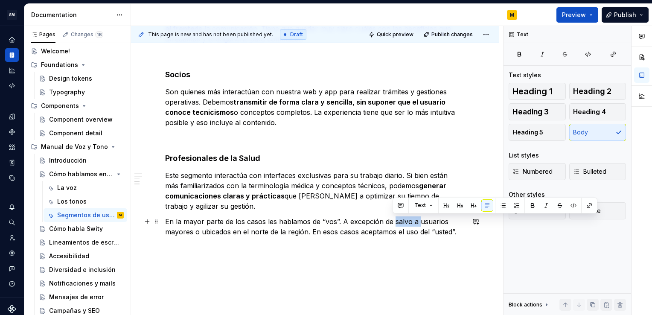
drag, startPoint x: 418, startPoint y: 221, endPoint x: 393, endPoint y: 221, distance: 25.2
click at [393, 221] on p "En la mayor parte de los casos les hablamos de “vos”. A excepción de salvo a us…" at bounding box center [314, 226] width 299 height 20
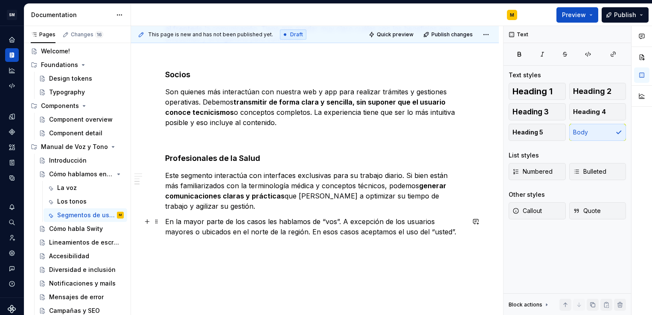
click at [461, 221] on p "En la mayor parte de los casos les hablamos de “vos”. A excepción de los usuari…" at bounding box center [314, 226] width 299 height 20
click at [200, 233] on p "En la mayor parte de los casos les hablamos de “vos”. A excepción de los usuari…" at bounding box center [314, 231] width 299 height 31
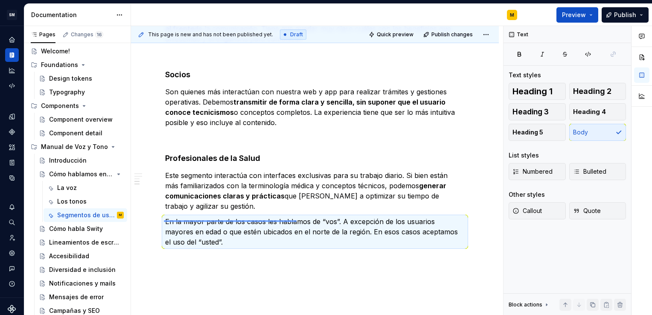
drag, startPoint x: 164, startPoint y: 222, endPoint x: 298, endPoint y: 220, distance: 133.9
click at [298, 220] on div "This page is new and has not been published yet. Draft Quick preview Publish ch…" at bounding box center [317, 170] width 372 height 289
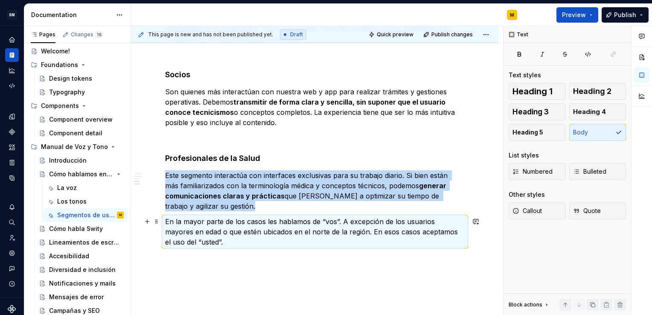
click at [329, 220] on p "En la mayor parte de los casos les hablamos de “vos”. A excepción de los usuari…" at bounding box center [314, 231] width 299 height 31
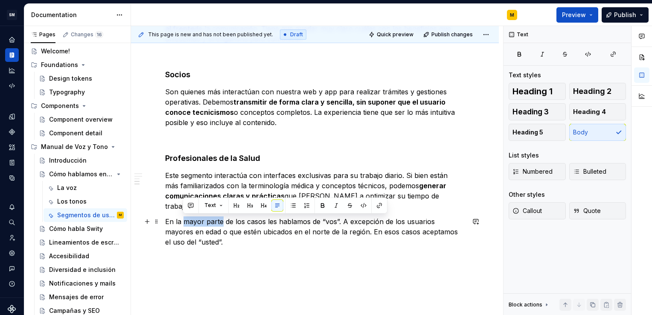
drag, startPoint x: 183, startPoint y: 220, endPoint x: 222, endPoint y: 223, distance: 38.9
click at [222, 223] on p "En la mayor parte de los casos les hablamos de “vos”. A excepción de los usuari…" at bounding box center [314, 231] width 299 height 31
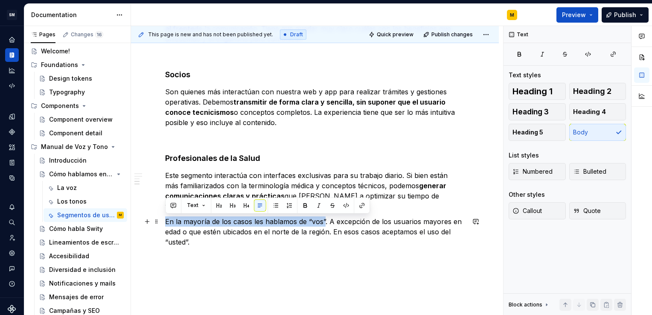
drag, startPoint x: 324, startPoint y: 220, endPoint x: 165, endPoint y: 223, distance: 158.2
click at [165, 223] on p "En la mayoría de los casos les hablamos de “vos”. A excepción de los usuarios m…" at bounding box center [314, 231] width 299 height 31
click at [300, 202] on button "button" at bounding box center [305, 205] width 12 height 12
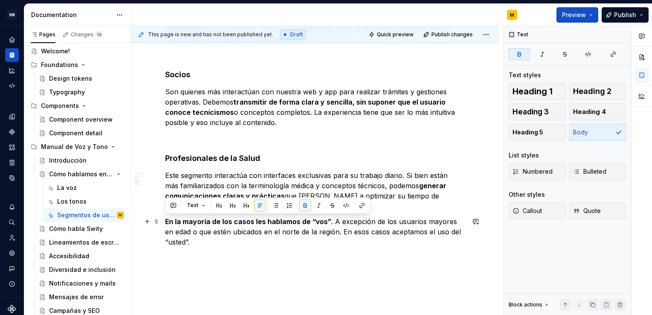
click at [317, 220] on strong "En la mayoría de los casos les hablamos de “vos”" at bounding box center [248, 221] width 166 height 9
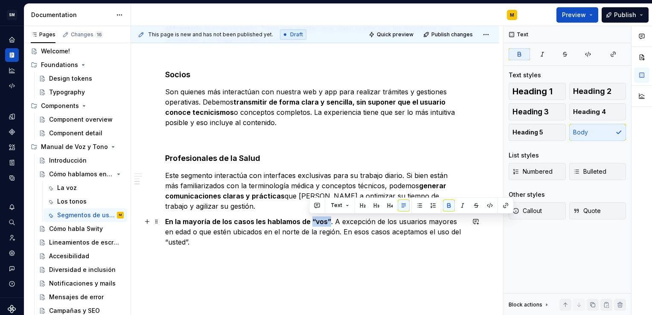
drag, startPoint x: 328, startPoint y: 220, endPoint x: 310, endPoint y: 220, distance: 17.5
click at [310, 220] on p "En la mayoría de los casos les hablamos de “vos” . A excepción de los usuarios …" at bounding box center [314, 231] width 299 height 31
click at [459, 209] on button "button" at bounding box center [462, 205] width 12 height 12
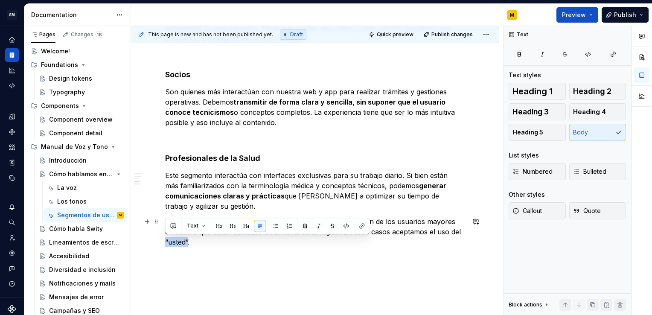
drag, startPoint x: 188, startPoint y: 241, endPoint x: 162, endPoint y: 244, distance: 26.5
click at [162, 244] on div "¿Quiénes son nuestros usuarios? En Swiss Medical tenemos un gran abanico de usu…" at bounding box center [315, 3] width 368 height 696
click at [316, 226] on button "button" at bounding box center [319, 226] width 12 height 12
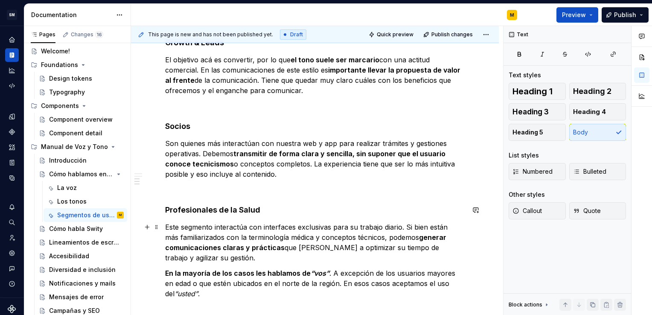
scroll to position [483, 0]
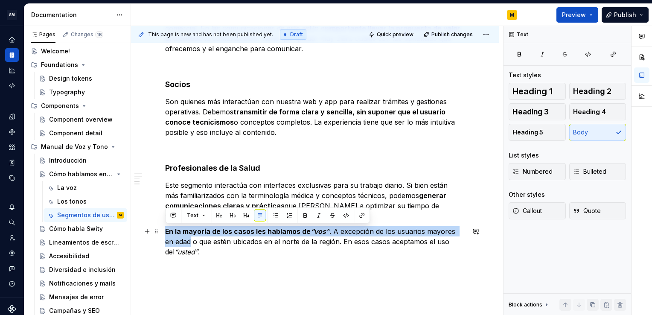
drag, startPoint x: 181, startPoint y: 240, endPoint x: 165, endPoint y: 235, distance: 16.6
click at [165, 235] on p "En la mayoría de los casos les hablamos de “vos” . A excepción de los usuarios …" at bounding box center [314, 241] width 299 height 31
copy p "En la mayoría de los casos les hablamos de “vos” . A excepción de los usuarios …"
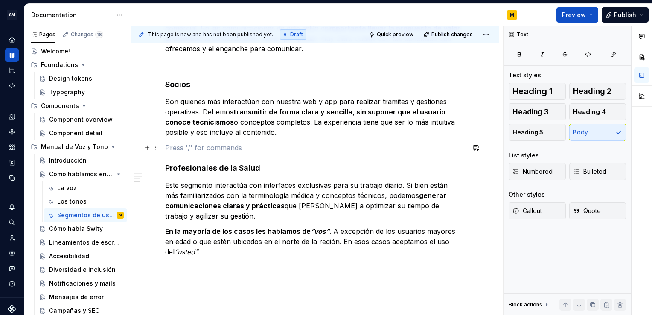
click at [194, 142] on p at bounding box center [314, 147] width 299 height 10
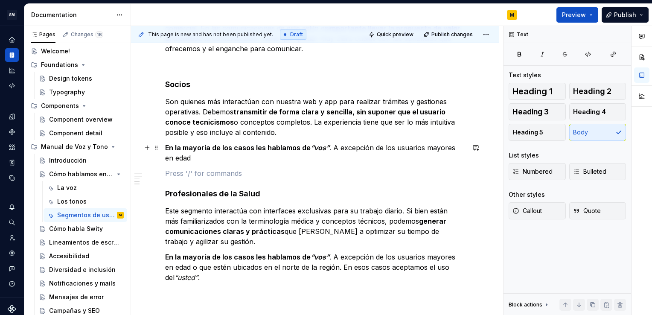
click at [188, 155] on p "En la mayoría de los casos les hablamos de “vos” . A excepción de los usuarios …" at bounding box center [314, 152] width 299 height 20
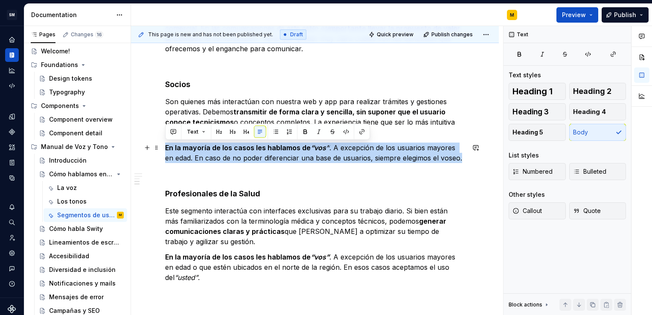
drag, startPoint x: 452, startPoint y: 156, endPoint x: 162, endPoint y: 146, distance: 290.6
click at [162, 146] on div "¿Quiénes son nuestros usuarios? En Swiss Medical tenemos un gran abanico de usu…" at bounding box center [315, 26] width 368 height 722
copy p "En la mayoría de los casos les hablamos de “vos” . A excepción de los usuarios …"
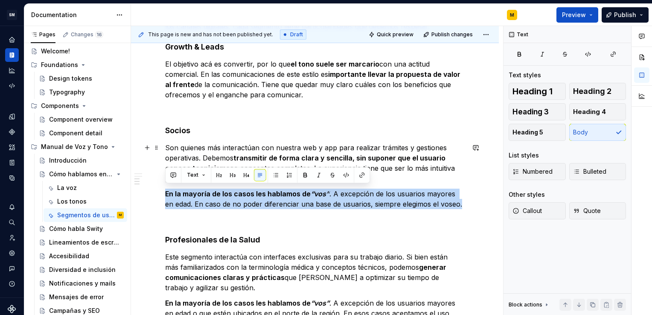
scroll to position [437, 0]
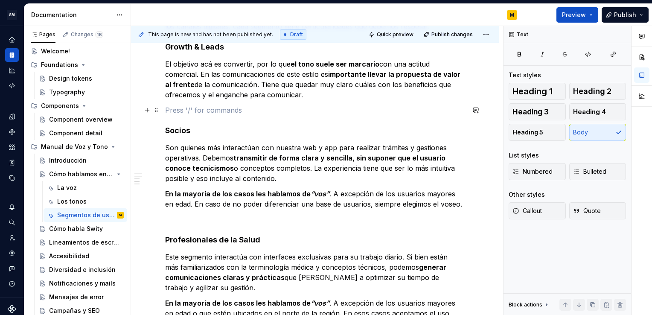
click at [215, 108] on p at bounding box center [314, 110] width 299 height 10
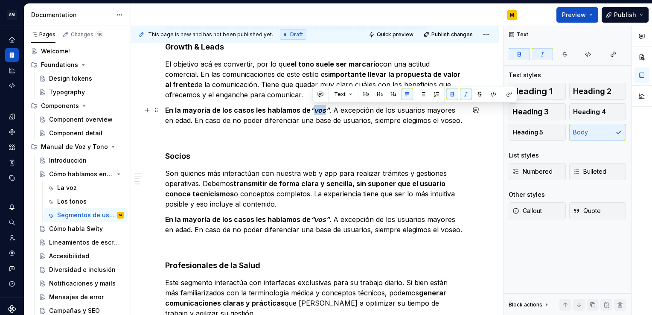
drag, startPoint x: 311, startPoint y: 108, endPoint x: 325, endPoint y: 110, distance: 14.6
click at [325, 110] on em "“vos”" at bounding box center [319, 110] width 19 height 9
drag, startPoint x: 327, startPoint y: 110, endPoint x: 310, endPoint y: 109, distance: 16.6
click at [310, 109] on em "“vos”" at bounding box center [319, 110] width 19 height 9
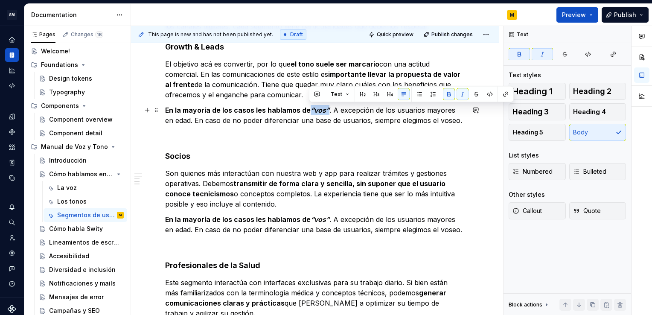
drag, startPoint x: 309, startPoint y: 109, endPoint x: 325, endPoint y: 110, distance: 15.8
click at [325, 110] on em "“vos”" at bounding box center [319, 110] width 19 height 9
click at [459, 90] on button "button" at bounding box center [462, 94] width 12 height 12
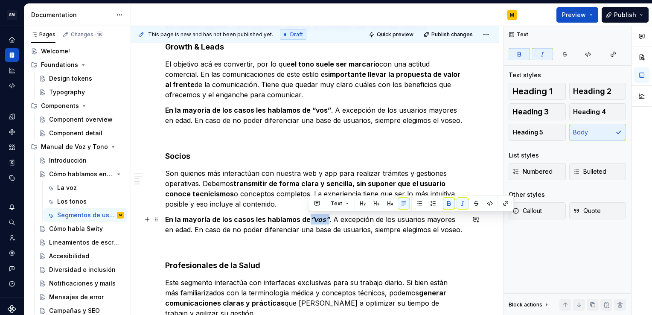
drag, startPoint x: 310, startPoint y: 220, endPoint x: 328, endPoint y: 219, distance: 18.8
click at [328, 219] on p "En la mayoría de los casos les hablamos de “vos” . A excepción de los usuarios …" at bounding box center [314, 224] width 299 height 20
click at [462, 200] on button "button" at bounding box center [462, 203] width 12 height 12
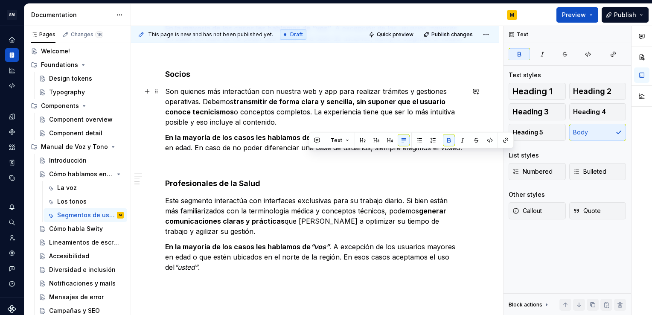
scroll to position [495, 0]
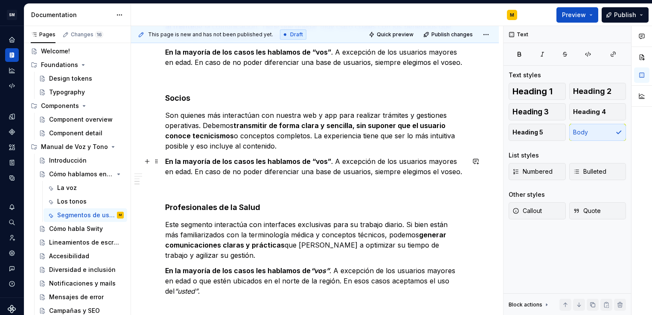
click at [366, 174] on p "En la mayoría de los casos les hablamos de “vos” . A excepción de los usuarios …" at bounding box center [314, 166] width 299 height 20
click at [412, 161] on p "En la mayoría de los casos les hablamos de “vos” . A excepción de los usuarios …" at bounding box center [314, 166] width 299 height 20
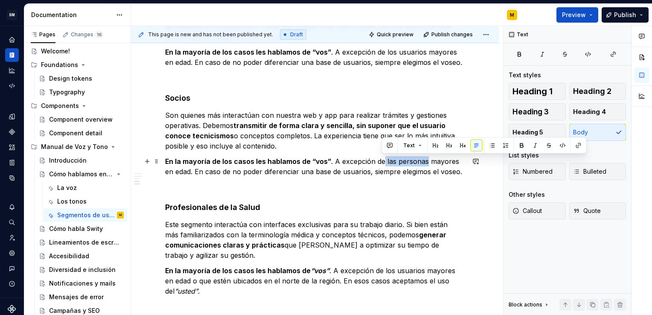
drag, startPoint x: 424, startPoint y: 163, endPoint x: 380, endPoint y: 157, distance: 44.7
click at [380, 157] on p "En la mayoría de los casos les hablamos de “vos” . A excepción de las personas …" at bounding box center [314, 166] width 299 height 20
copy p "las personas"
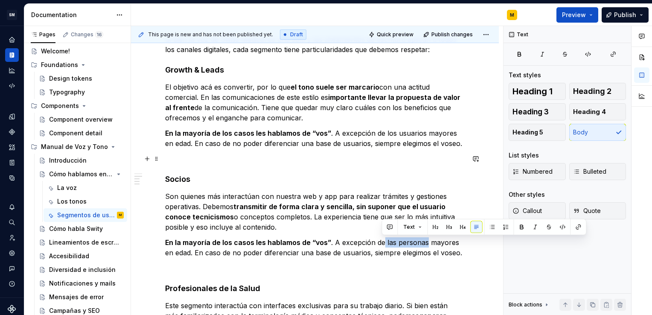
scroll to position [413, 0]
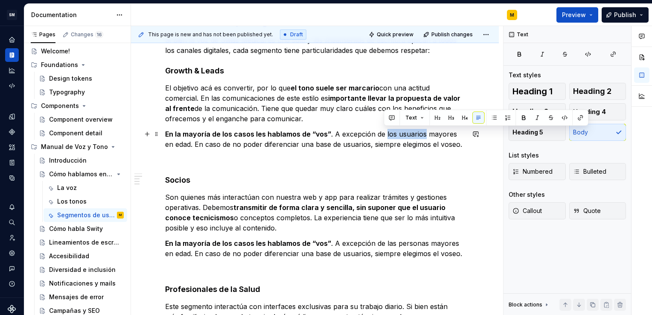
drag, startPoint x: 423, startPoint y: 132, endPoint x: 383, endPoint y: 135, distance: 40.2
click at [383, 135] on p "En la mayoría de los casos les hablamos de “vos” . A excepción de los usuarios …" at bounding box center [314, 139] width 299 height 20
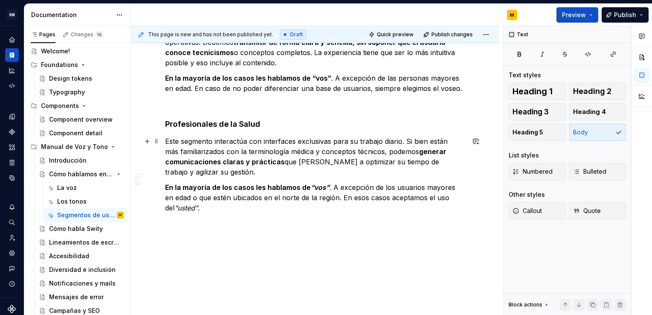
scroll to position [580, 0]
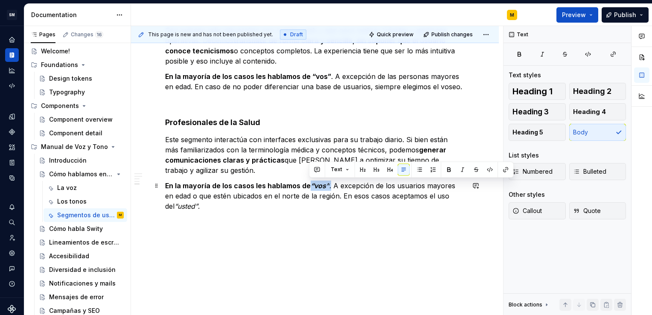
drag, startPoint x: 329, startPoint y: 185, endPoint x: 309, endPoint y: 184, distance: 20.1
click at [309, 184] on p "En la mayoría de los casos les hablamos de “vos” . A excepción de los usuarios …" at bounding box center [314, 195] width 299 height 31
click at [460, 174] on button "button" at bounding box center [462, 169] width 12 height 12
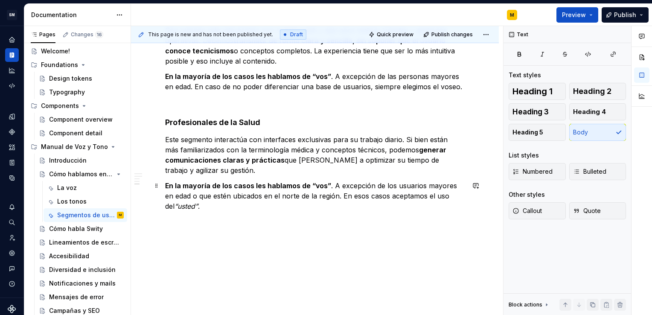
click at [300, 194] on p "En la mayoría de los casos les hablamos de “vos” . A excepción de los usuarios …" at bounding box center [314, 195] width 299 height 31
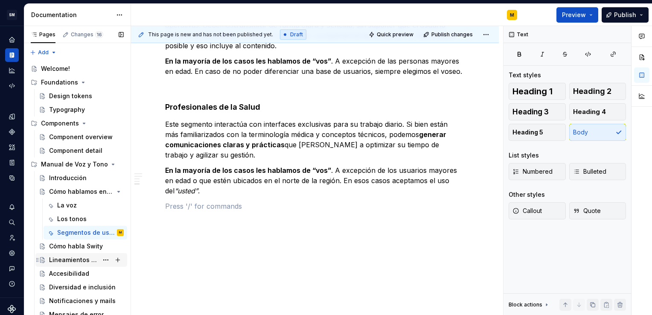
scroll to position [17, 0]
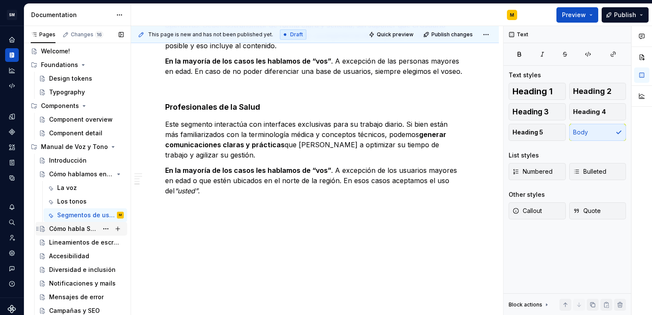
click at [84, 228] on div "Cómo habla Swity" at bounding box center [73, 228] width 49 height 9
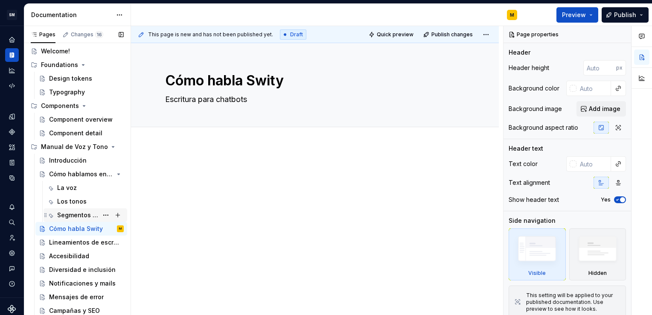
click at [76, 214] on div "Segmentos de usuarios" at bounding box center [77, 215] width 41 height 9
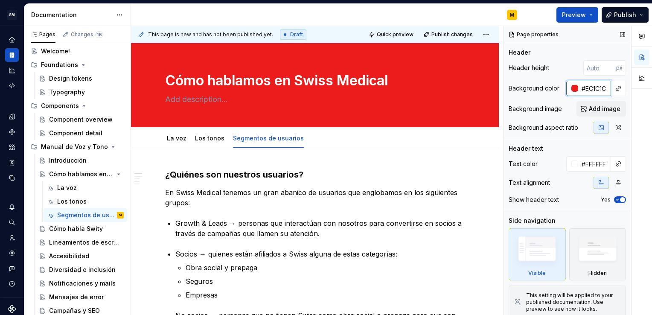
click at [590, 89] on input "#EC1C1C" at bounding box center [594, 88] width 33 height 15
click at [75, 228] on div "Cómo habla Swity" at bounding box center [73, 228] width 49 height 9
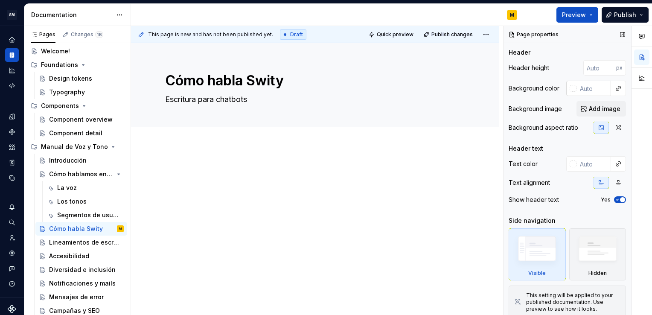
type textarea "*"
click at [578, 88] on input "text" at bounding box center [593, 88] width 35 height 15
paste input "#EC1C1C"
type input "#EC1C1C"
type textarea "*"
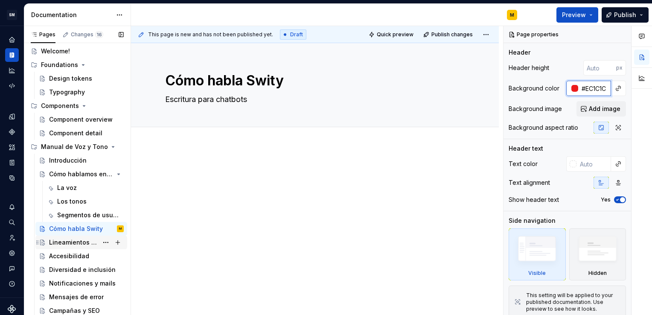
type input "#EC1C1C"
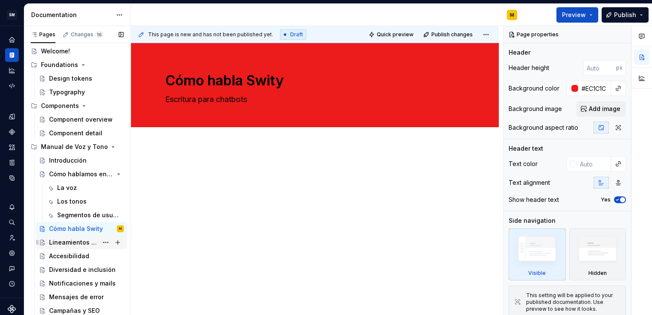
click at [74, 244] on div "Lineamientos de escritura" at bounding box center [73, 242] width 49 height 9
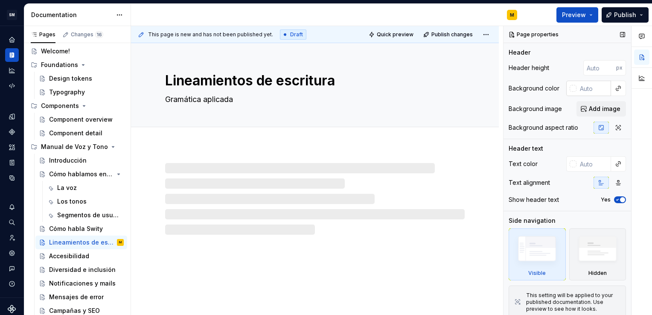
type textarea "*"
click at [583, 87] on input "text" at bounding box center [593, 88] width 35 height 15
paste input "#EC1C1C"
type input "#EC1C1C"
type textarea "*"
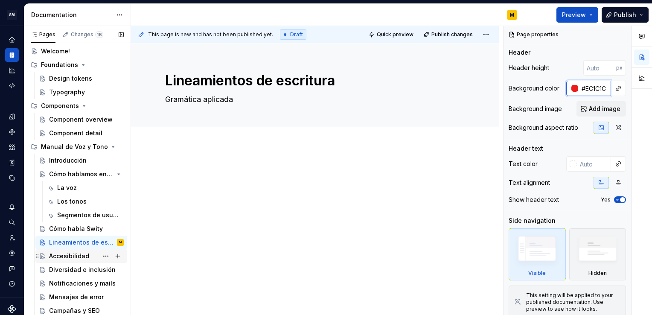
type input "#EC1C1C"
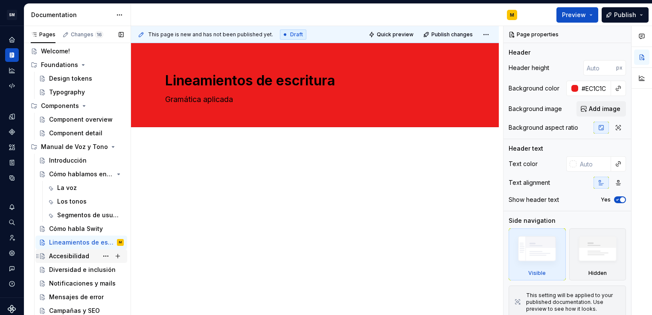
click at [86, 256] on div "Accesibilidad" at bounding box center [69, 256] width 40 height 9
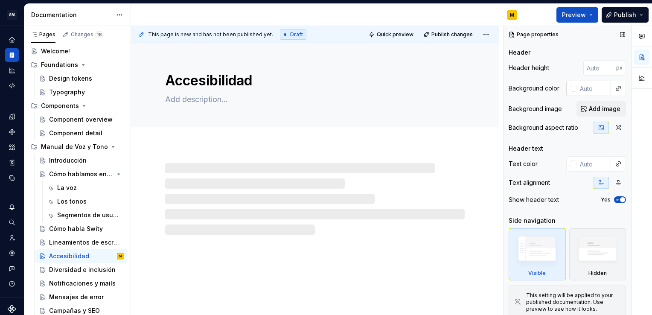
type textarea "*"
click at [581, 83] on input "text" at bounding box center [593, 88] width 35 height 15
paste input "#EC1C1C"
type input "#EC1C1C"
type textarea "*"
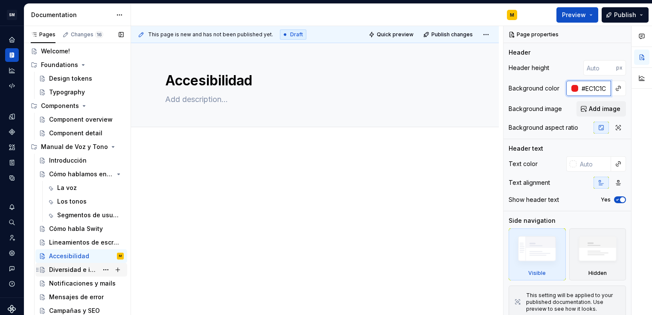
type input "#EC1C1C"
click at [81, 270] on div "Diversidad e inclusión" at bounding box center [73, 269] width 49 height 9
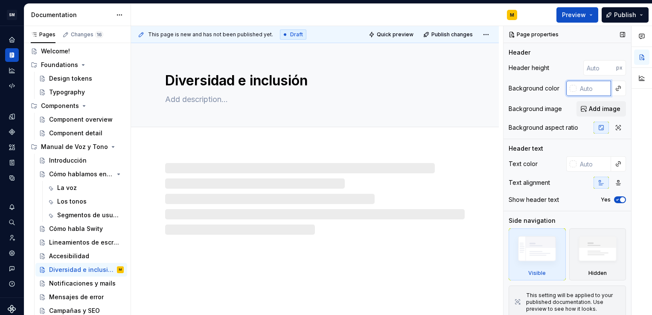
click at [583, 83] on input "text" at bounding box center [593, 88] width 35 height 15
type textarea "*"
paste input "#EC1C1C"
type input "#EC1C1C"
type textarea "*"
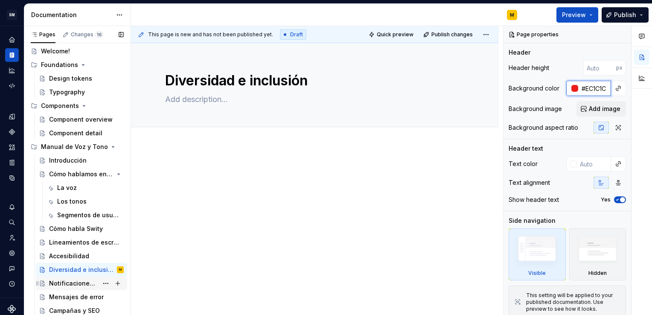
type input "#EC1C1C"
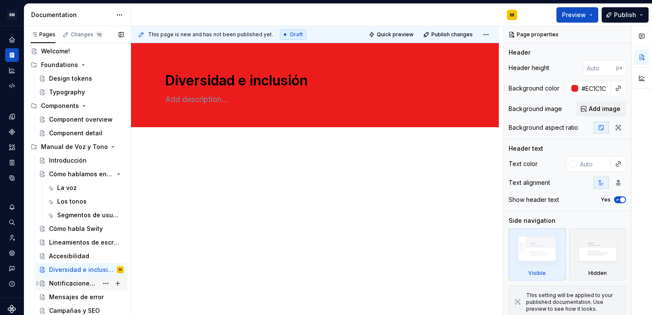
click at [80, 279] on div "Notificaciones y mails" at bounding box center [73, 283] width 49 height 9
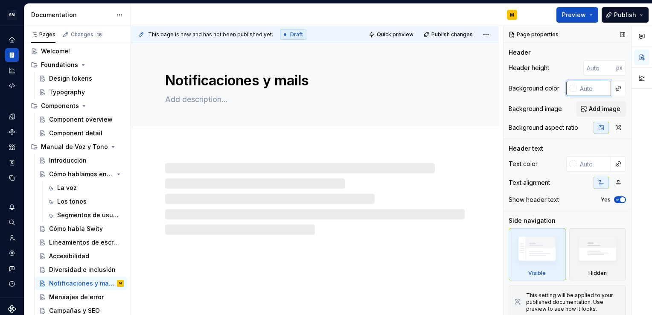
type textarea "*"
click at [582, 84] on input "text" at bounding box center [593, 88] width 35 height 15
paste input "#EC1C1C"
type input "#EC1C1C"
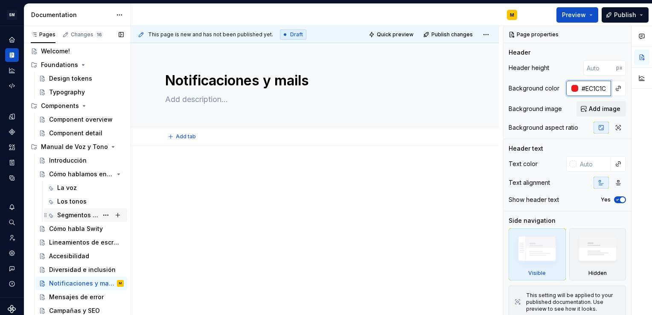
type textarea "*"
type input "#EC1C1C"
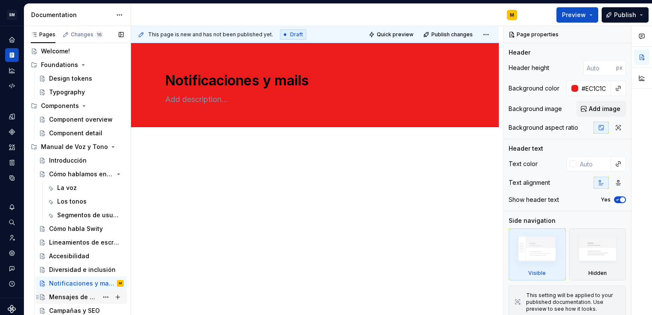
click at [77, 296] on div "Mensajes de error" at bounding box center [73, 297] width 49 height 9
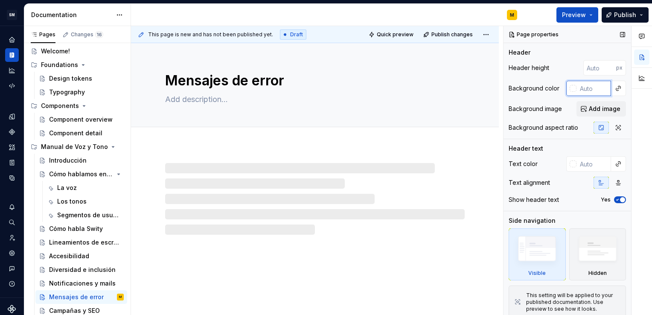
click at [580, 87] on input "text" at bounding box center [593, 88] width 35 height 15
type textarea "*"
paste input "#EC1C1C"
type input "#EC1C1C"
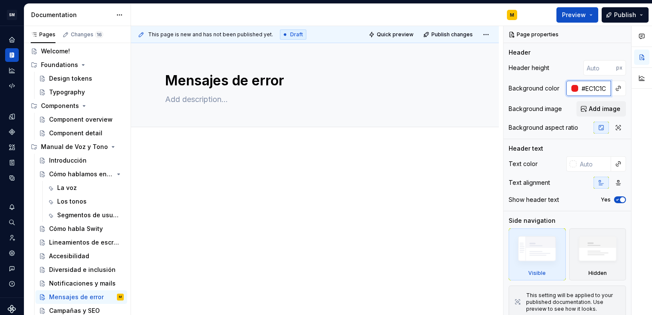
type textarea "*"
type input "#EC1C1C"
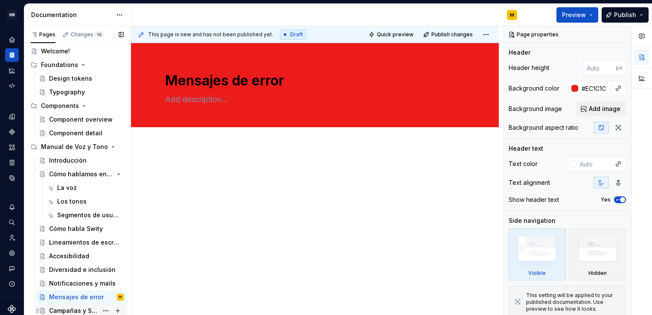
click at [78, 305] on div "Campañas y SEO" at bounding box center [86, 310] width 75 height 12
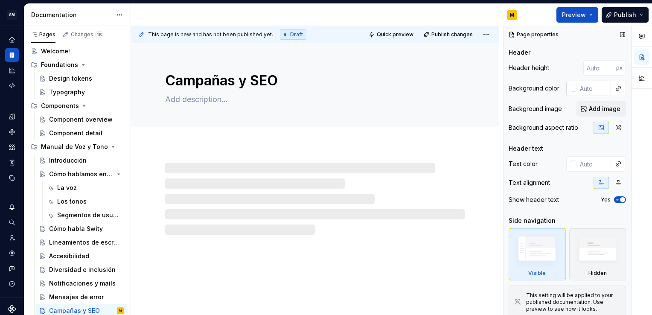
type textarea "*"
click at [584, 89] on input "text" at bounding box center [593, 88] width 35 height 15
paste input "#EC1C1C"
type input "#EC1C1C"
type textarea "*"
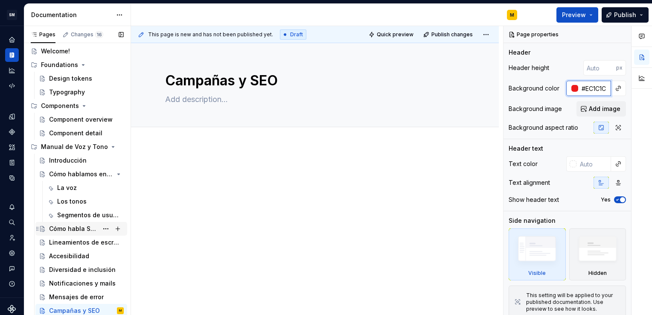
type input "#EC1C1C"
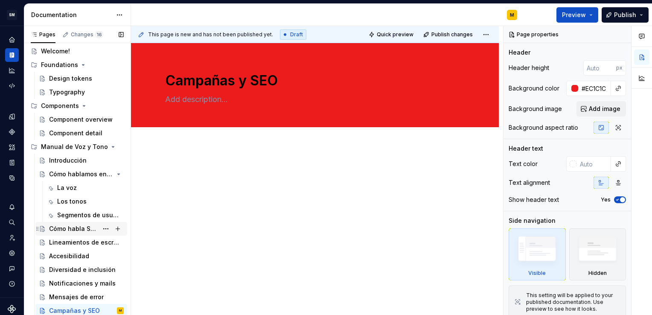
click at [64, 226] on div "Cómo habla Swity" at bounding box center [73, 228] width 49 height 9
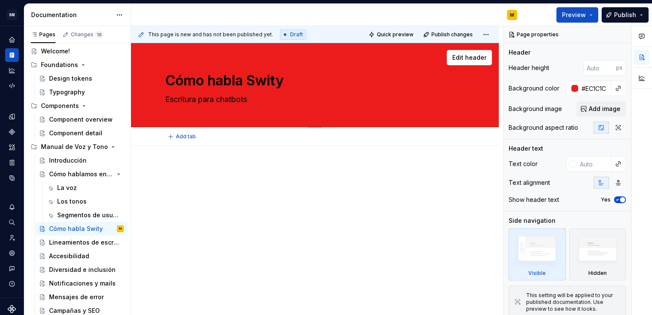
type textarea "*"
type textarea "Escritura para chatbots"
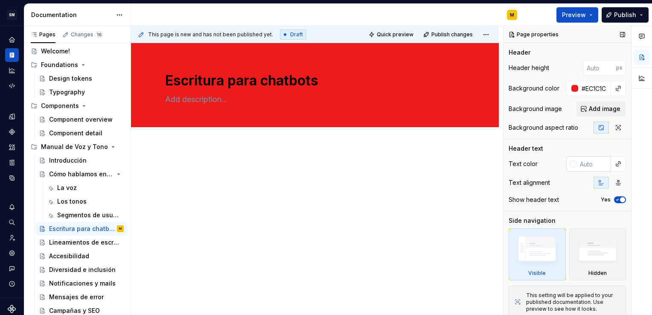
type textarea "*"
type textarea "Escritura para chatbots"
click at [569, 164] on div at bounding box center [572, 163] width 7 height 7
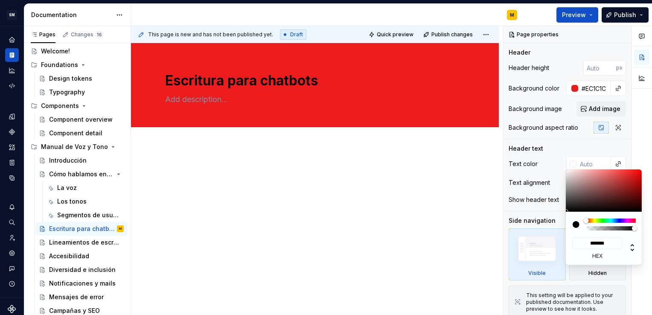
type input "#AC7373"
type input "*******"
type textarea "*"
type input "#D39898"
type input "*******"
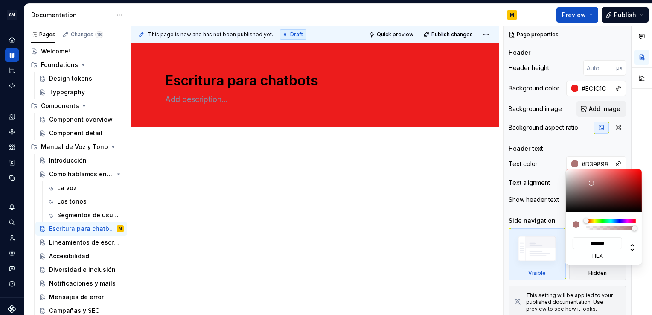
type input "#FFE1E1"
type input "*******"
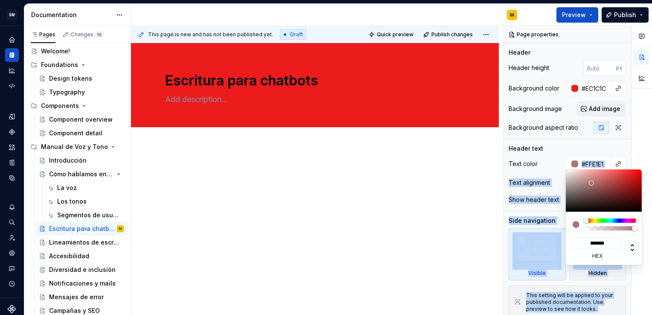
type input "#FFFDFD"
type input "*******"
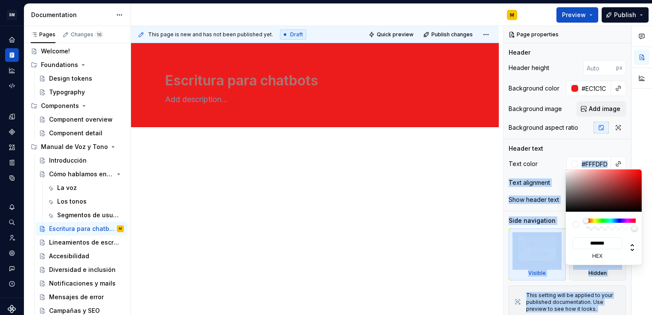
type input "#FFFFFF"
type input "*******"
drag, startPoint x: 591, startPoint y: 183, endPoint x: 561, endPoint y: 157, distance: 39.0
click at [561, 157] on body "SM DEV-DS M Design system data Documentation M Preview Publish Pages Changes 16…" at bounding box center [326, 157] width 652 height 315
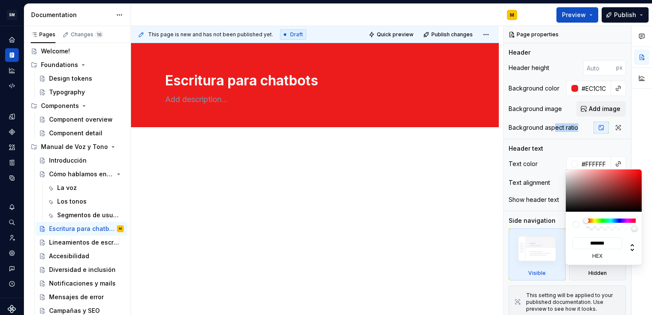
drag, startPoint x: 561, startPoint y: 157, endPoint x: 556, endPoint y: 139, distance: 19.2
click at [556, 139] on div "Comments Open comments No comments yet Select ‘Comment’ from the block context …" at bounding box center [577, 170] width 148 height 289
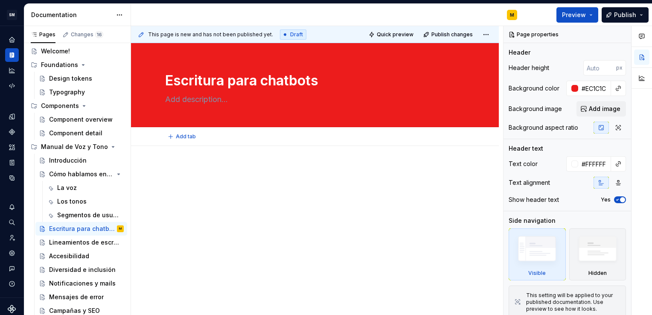
click at [197, 142] on html "SM DEV-DS M Design system data Documentation M Preview Publish Pages Changes 16…" at bounding box center [326, 157] width 652 height 315
type textarea "*"
type textarea "Escritura para chatbots"
type textarea "*"
type textarea "Escritura para chatbots"
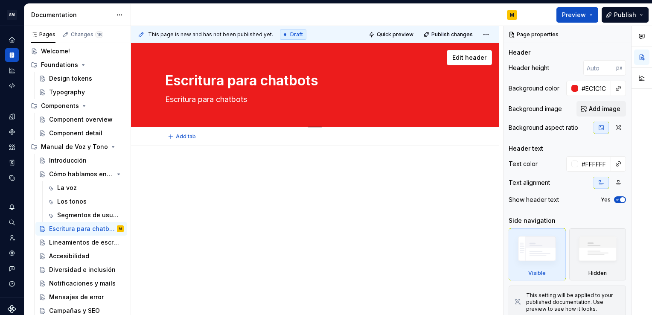
click at [196, 87] on textarea "Escritura para chatbots" at bounding box center [312, 80] width 299 height 20
type textarea "*"
type textarea "EscrCitura para chatbots"
type textarea "*"
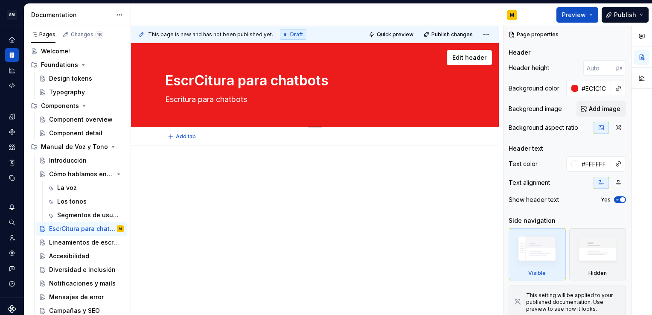
type textarea "EscrCóitura para chatbots"
type textarea "*"
click at [205, 81] on textarea "EscrCómoitura para chatbots" at bounding box center [312, 80] width 299 height 20
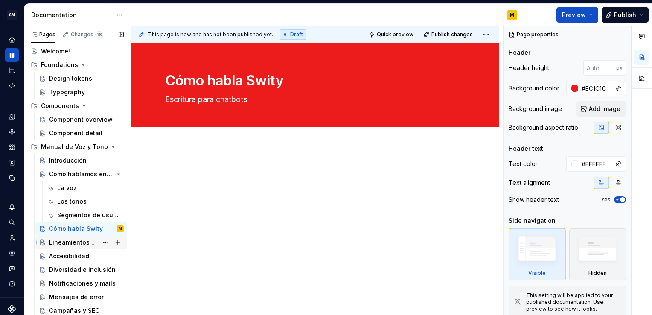
click at [71, 243] on div "Lineamientos de escritura" at bounding box center [73, 242] width 49 height 9
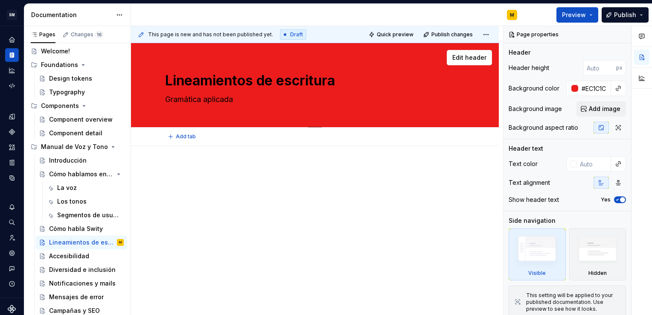
click at [166, 79] on textarea "Lineamientos de escritura" at bounding box center [312, 80] width 299 height 20
click at [359, 194] on div at bounding box center [314, 182] width 299 height 32
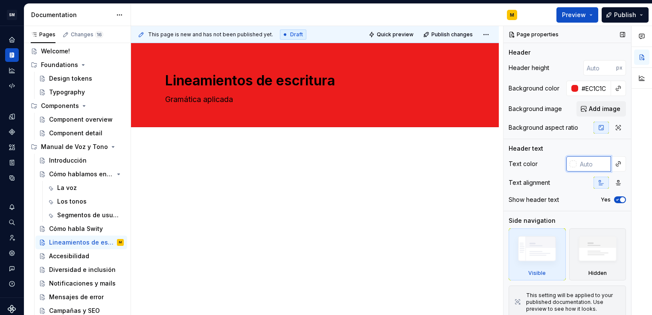
click at [576, 165] on input "text" at bounding box center [593, 163] width 35 height 15
click at [577, 162] on input "text" at bounding box center [593, 163] width 35 height 15
click at [570, 162] on div at bounding box center [572, 163] width 7 height 7
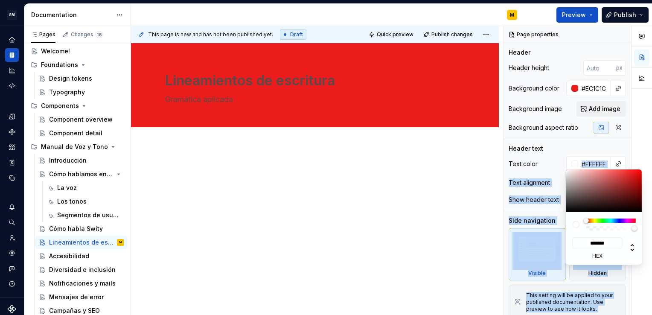
drag, startPoint x: 585, startPoint y: 195, endPoint x: 561, endPoint y: 159, distance: 43.1
click at [561, 159] on body "SM DEV-DS M Design system data Documentation M Preview Publish Pages Changes 16…" at bounding box center [326, 157] width 652 height 315
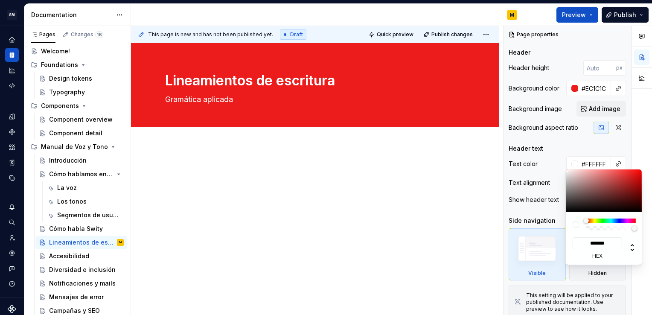
click at [452, 195] on html "SM DEV-DS M Design system data Documentation M Preview Publish Pages Changes 16…" at bounding box center [326, 157] width 652 height 315
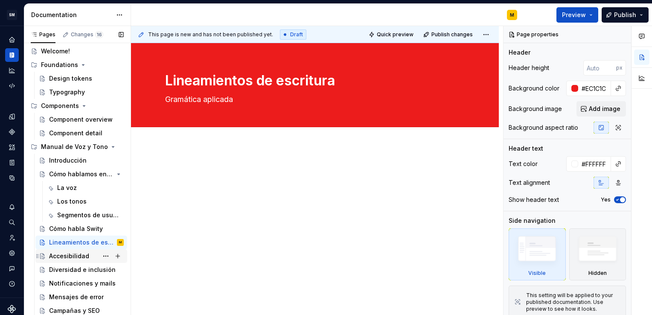
click at [81, 258] on div "Pages Changes 16 Add Accessibility guide for tree Page tree. Navigate the tree …" at bounding box center [77, 172] width 107 height 293
click at [81, 258] on div "Accesibilidad" at bounding box center [69, 256] width 40 height 9
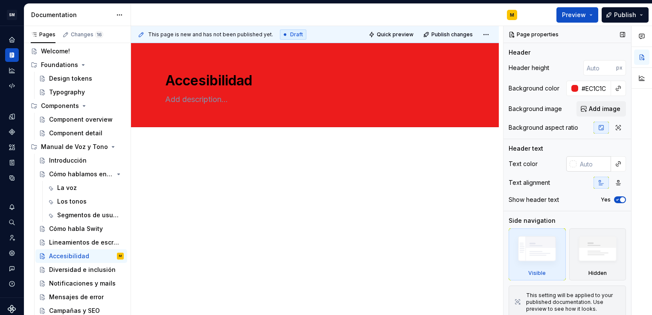
click at [569, 162] on div at bounding box center [572, 163] width 7 height 7
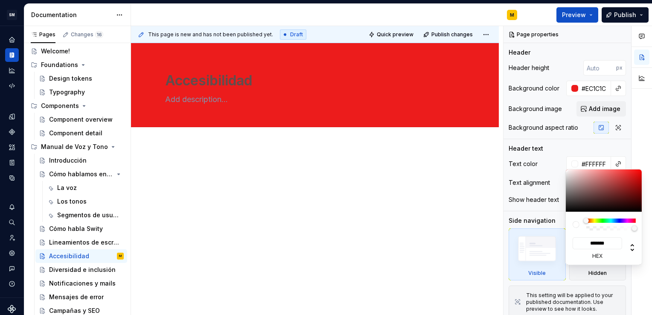
drag, startPoint x: 581, startPoint y: 195, endPoint x: 561, endPoint y: 161, distance: 39.8
click at [561, 161] on body "SM DEV-DS M Design system data Documentation M Preview Publish Pages Changes 16…" at bounding box center [326, 157] width 652 height 315
click at [403, 222] on html "SM DEV-DS M Design system data Documentation M Preview Publish Pages Changes 16…" at bounding box center [326, 157] width 652 height 315
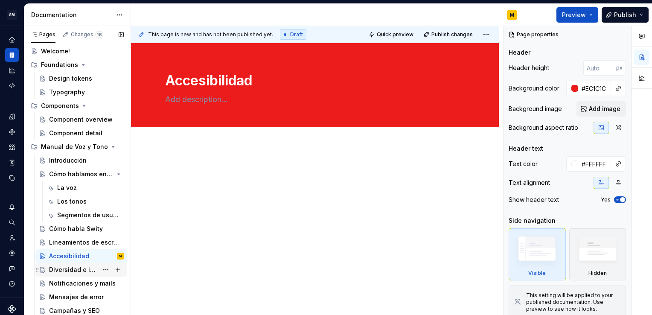
click at [90, 268] on div "Pages Changes 16 Add Accessibility guide for tree Page tree. Navigate the tree …" at bounding box center [77, 172] width 107 height 293
click at [90, 268] on div "Diversidad e inclusión" at bounding box center [73, 269] width 49 height 9
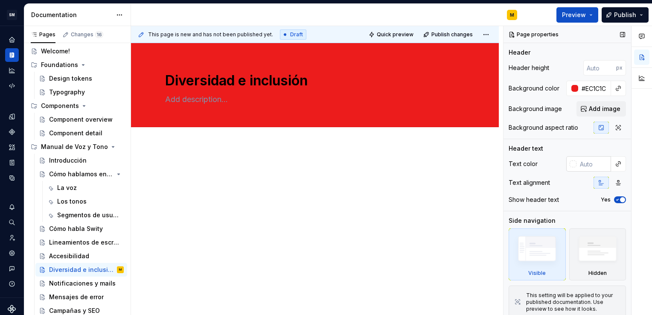
click at [569, 165] on div at bounding box center [572, 163] width 7 height 7
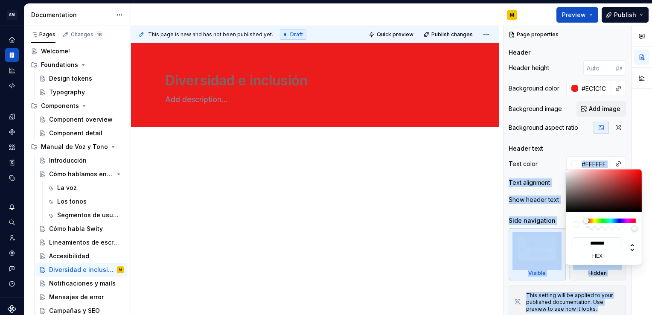
drag, startPoint x: 583, startPoint y: 190, endPoint x: 561, endPoint y: 163, distance: 35.4
click at [561, 163] on body "SM DEV-DS M Design system data Documentation M Preview Publish Pages Changes 16…" at bounding box center [326, 157] width 652 height 315
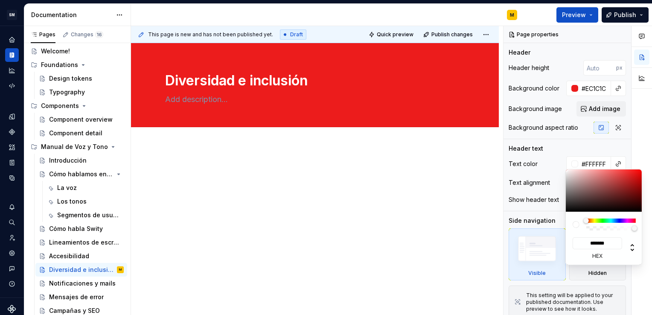
click at [338, 218] on html "SM DEV-DS M Design system data Documentation M Preview Publish Pages Changes 16…" at bounding box center [326, 157] width 652 height 315
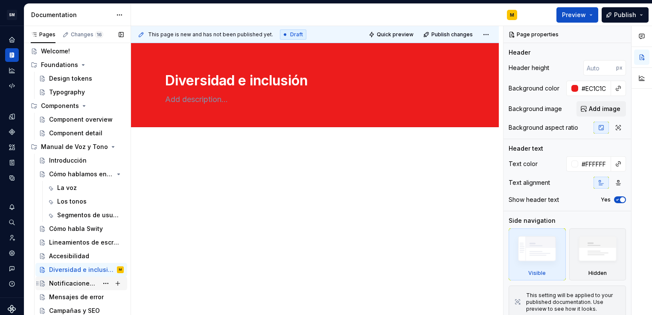
click at [72, 284] on div "Pages Changes 16 Add Accessibility guide for tree Page tree. Navigate the tree …" at bounding box center [77, 172] width 107 height 293
click at [72, 284] on div "Notificaciones y mails" at bounding box center [73, 283] width 49 height 9
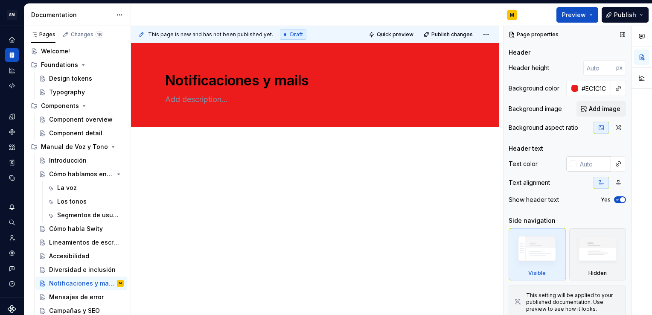
click at [569, 165] on div at bounding box center [572, 163] width 7 height 7
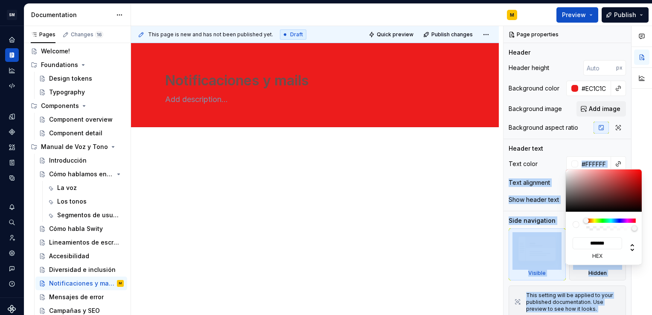
drag, startPoint x: 586, startPoint y: 194, endPoint x: 564, endPoint y: 165, distance: 36.5
click at [564, 165] on body "SM DEV-DS M Design system data Documentation M Preview Publish Pages Changes 16…" at bounding box center [326, 157] width 652 height 315
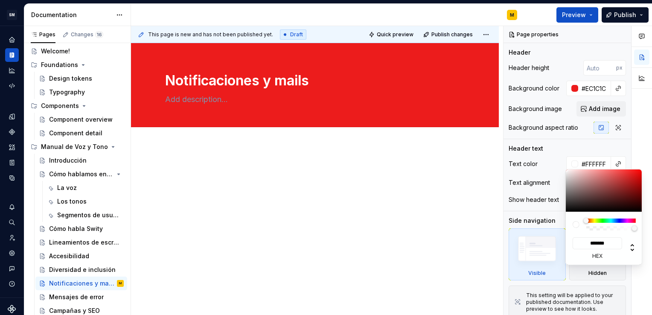
click at [331, 197] on html "SM DEV-DS M Design system data Documentation M Preview Publish Pages Changes 16…" at bounding box center [326, 157] width 652 height 315
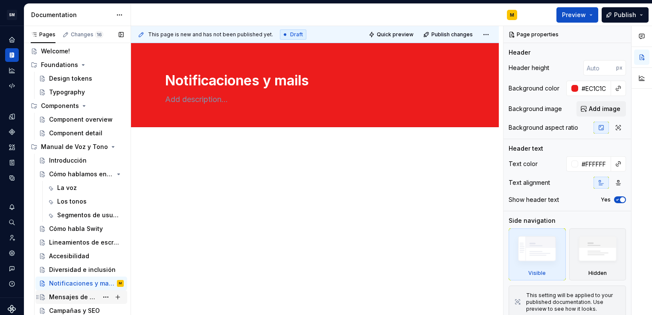
click at [85, 301] on div "Pages Changes 16 Add Accessibility guide for tree Page tree. Navigate the tree …" at bounding box center [77, 172] width 107 height 293
click at [85, 301] on div "Mensajes de error" at bounding box center [86, 297] width 75 height 12
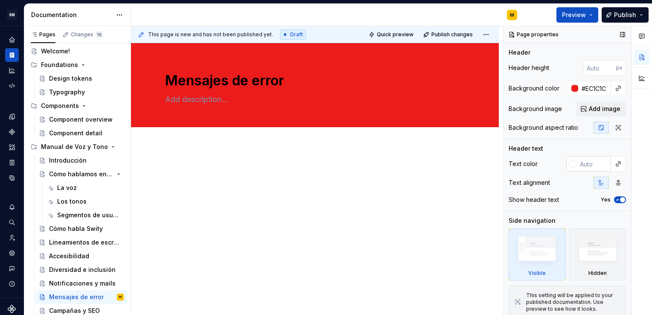
click at [576, 165] on input "text" at bounding box center [593, 163] width 35 height 15
click at [569, 165] on div at bounding box center [572, 163] width 7 height 7
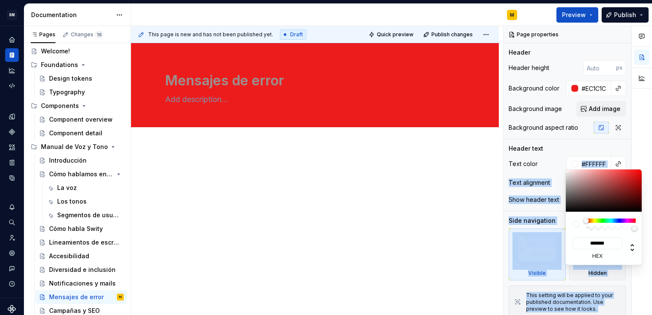
drag, startPoint x: 572, startPoint y: 186, endPoint x: 563, endPoint y: 165, distance: 22.5
click at [563, 165] on body "SM DEV-DS M Design system data Documentation M Preview Publish Pages Changes 16…" at bounding box center [326, 157] width 652 height 315
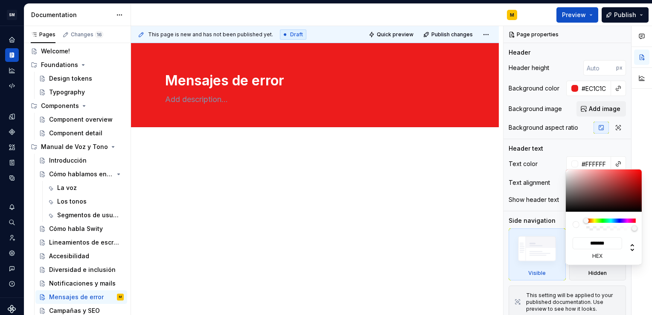
click at [327, 235] on html "SM DEV-DS M Design system data Documentation M Preview Publish Pages Changes 16…" at bounding box center [326, 157] width 652 height 315
click at [82, 308] on div "Pages Changes 16 Add Accessibility guide for tree Page tree. Navigate the tree …" at bounding box center [77, 172] width 107 height 293
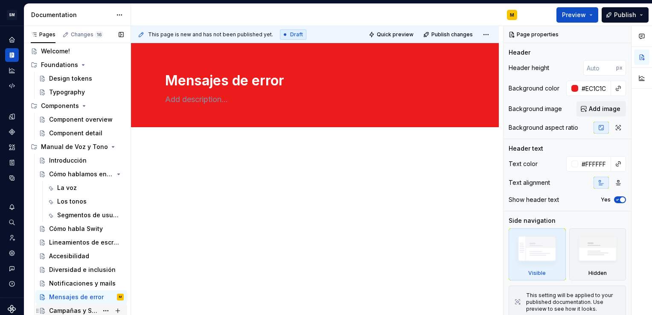
click at [82, 308] on div "Campañas y SEO" at bounding box center [73, 310] width 49 height 9
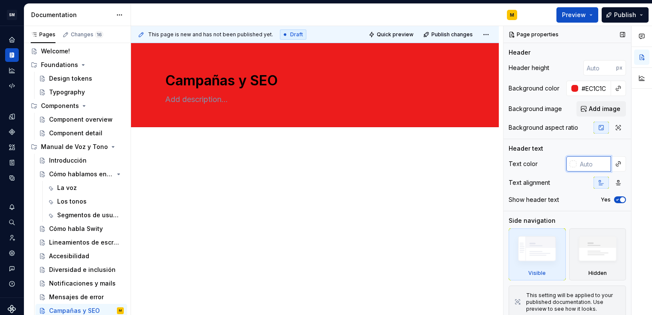
click at [576, 165] on input "text" at bounding box center [593, 163] width 35 height 15
click at [569, 164] on div at bounding box center [572, 163] width 7 height 7
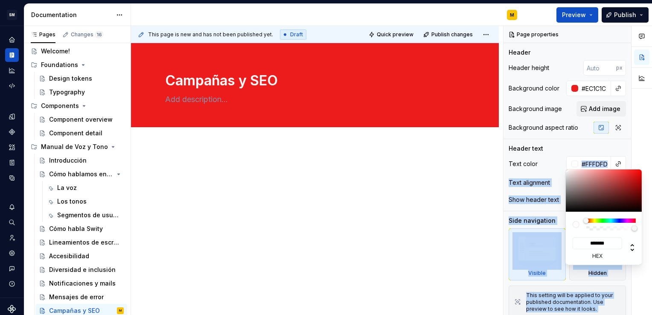
drag, startPoint x: 583, startPoint y: 191, endPoint x: 566, endPoint y: 168, distance: 28.9
click at [566, 168] on body "SM DEV-DS M Design system data Documentation M Preview Publish Pages Changes 16…" at bounding box center [326, 157] width 652 height 315
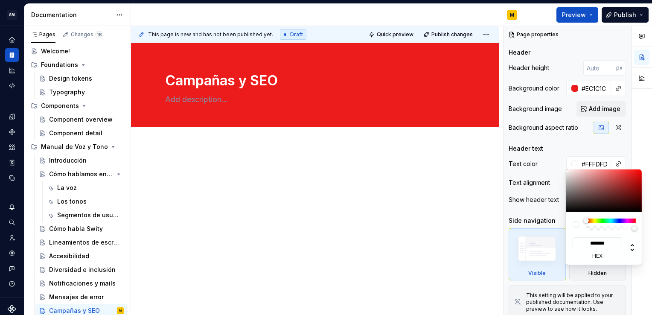
click at [303, 216] on html "SM DEV-DS M Design system data Documentation M Preview Publish Pages Changes 16…" at bounding box center [326, 157] width 652 height 315
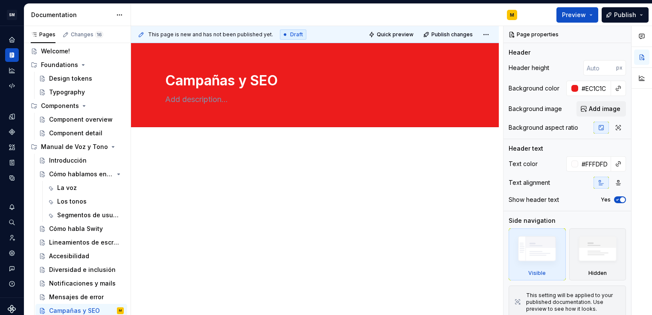
click at [303, 216] on html "SM DEV-DS M Design system data Documentation M Preview Publish Pages Changes 16…" at bounding box center [326, 157] width 652 height 315
click at [72, 217] on div "Segmentos de usuarios" at bounding box center [77, 215] width 41 height 9
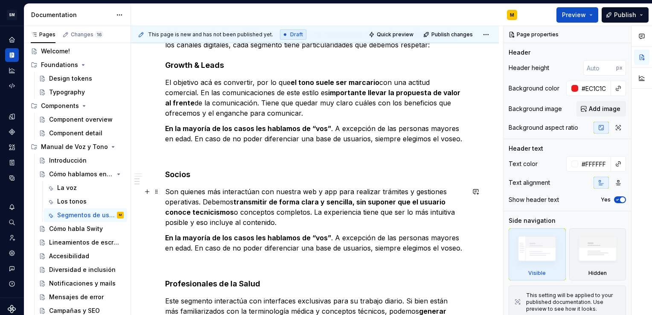
scroll to position [419, 0]
click at [78, 234] on div "Cómo habla Swity" at bounding box center [81, 229] width 92 height 14
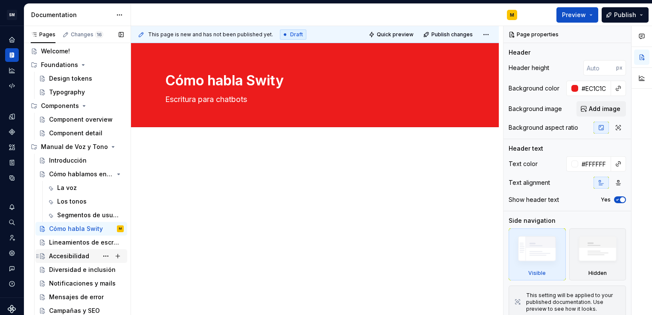
click at [80, 255] on div "Accesibilidad" at bounding box center [69, 256] width 40 height 9
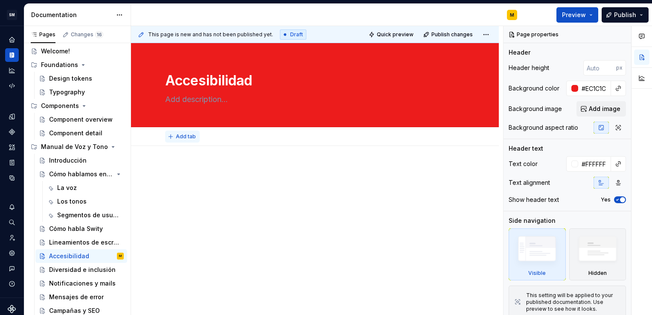
click at [183, 135] on span "Add tab" at bounding box center [186, 136] width 20 height 7
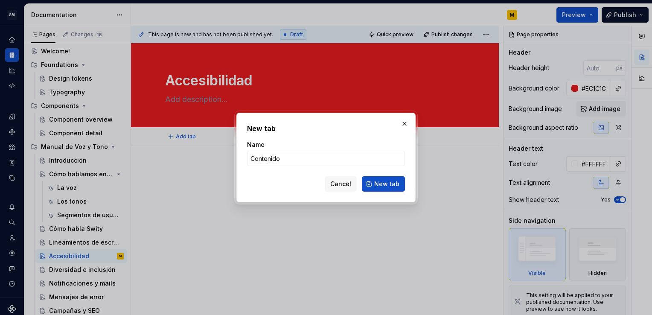
drag, startPoint x: 282, startPoint y: 157, endPoint x: 244, endPoint y: 156, distance: 38.0
click at [244, 156] on div "New tab Name Contenido Cancel New tab" at bounding box center [325, 158] width 179 height 90
drag, startPoint x: 281, startPoint y: 156, endPoint x: 205, endPoint y: 153, distance: 76.0
click at [205, 153] on div "New tab Name Overview Cancel New tab" at bounding box center [326, 157] width 652 height 315
drag, startPoint x: 280, startPoint y: 158, endPoint x: 245, endPoint y: 161, distance: 35.1
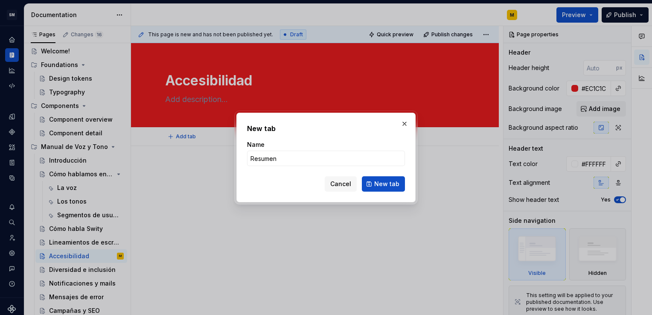
click at [245, 161] on div "New tab Name Resumen Cancel New tab" at bounding box center [325, 158] width 179 height 90
click at [380, 186] on span "New tab" at bounding box center [386, 184] width 25 height 9
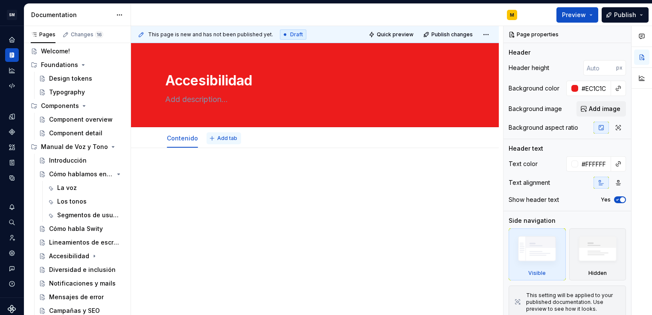
click at [217, 136] on span "Add tab" at bounding box center [227, 138] width 20 height 7
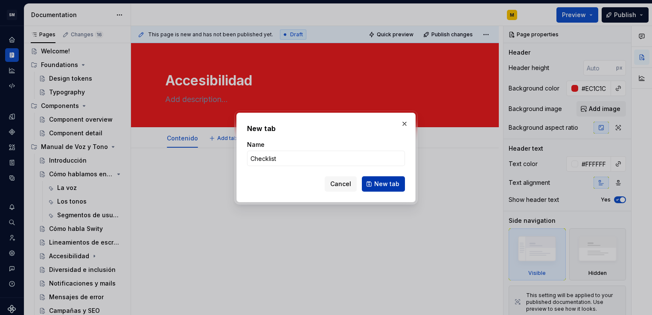
click at [379, 183] on span "New tab" at bounding box center [386, 184] width 25 height 9
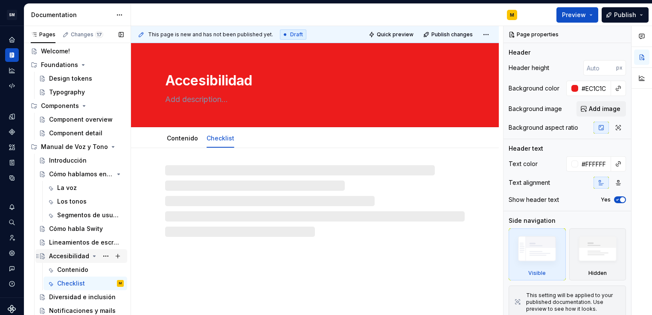
scroll to position [45, 0]
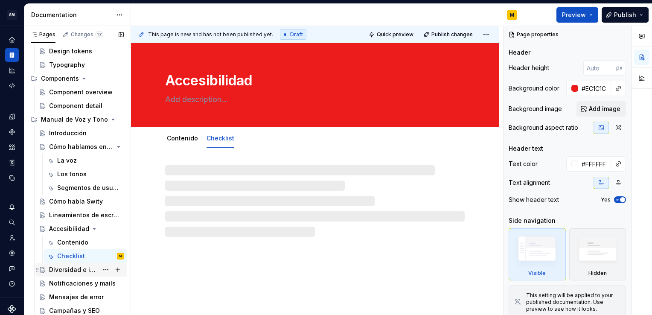
click at [77, 270] on div "Diversidad e inclusión" at bounding box center [73, 269] width 49 height 9
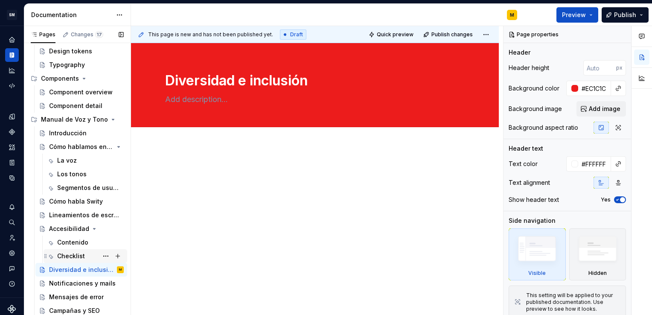
click at [73, 257] on div "Checklist" at bounding box center [71, 256] width 28 height 9
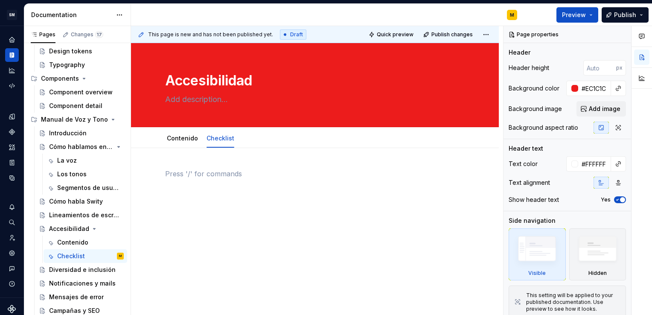
click at [180, 172] on p at bounding box center [314, 173] width 299 height 10
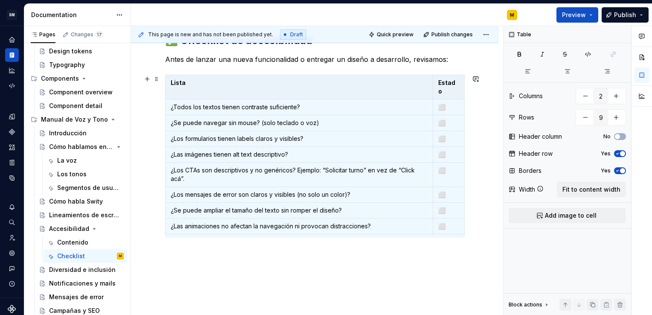
scroll to position [128, 0]
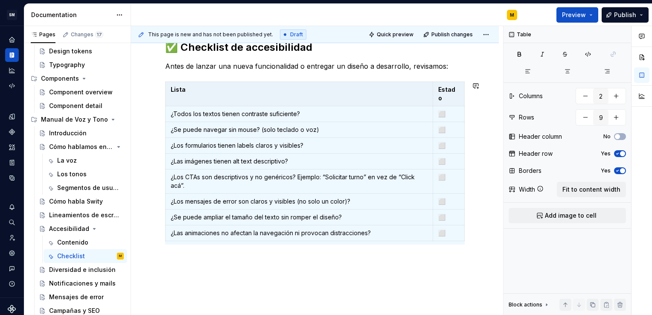
click at [338, 286] on div "✅ Checklist de accesibilidad Antes de lanzar una nueva funcionalidad o entregar…" at bounding box center [315, 184] width 368 height 329
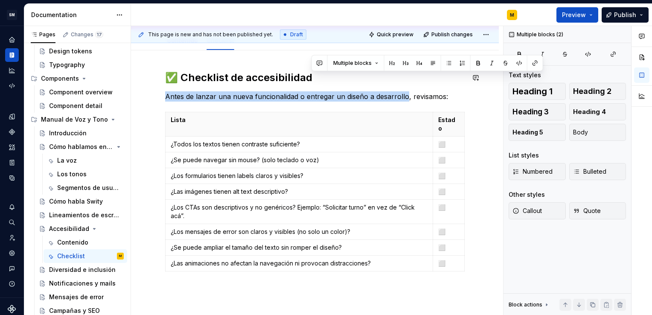
scroll to position [92, 0]
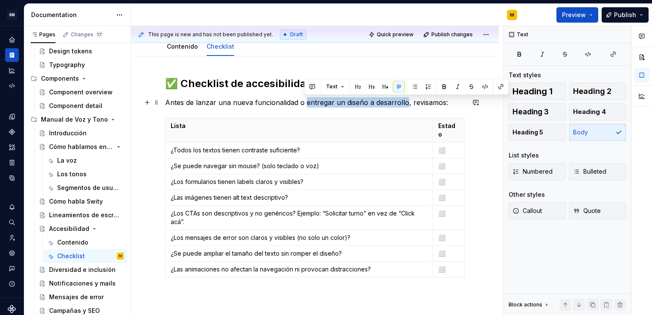
drag, startPoint x: 404, startPoint y: 67, endPoint x: 304, endPoint y: 105, distance: 107.1
click at [304, 105] on p "Antes de lanzar una nueva funcionalidad o entregar un diseño a desarrollo, revi…" at bounding box center [314, 102] width 299 height 10
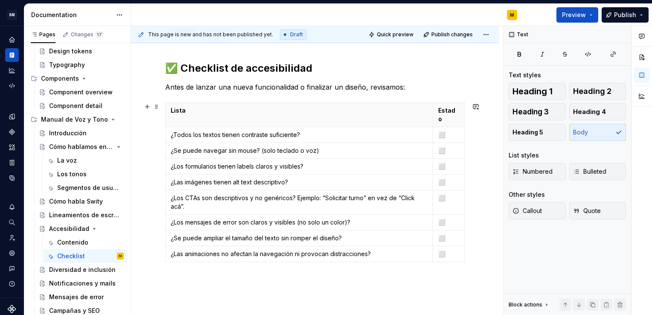
scroll to position [107, 0]
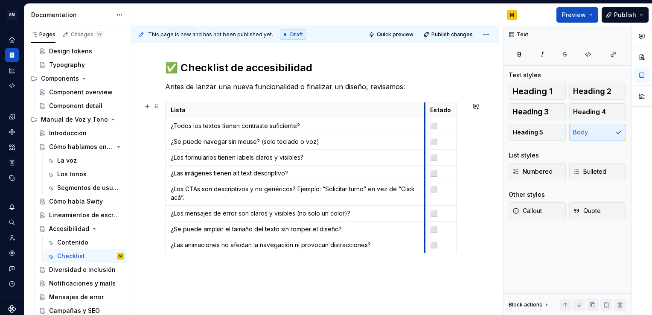
drag, startPoint x: 434, startPoint y: 122, endPoint x: 424, endPoint y: 124, distance: 9.9
click at [424, 124] on tbody "Lista Estado ¿Todos los textos tienen contraste suficiente? ⬜ ¿Se puede navegar…" at bounding box center [310, 177] width 291 height 151
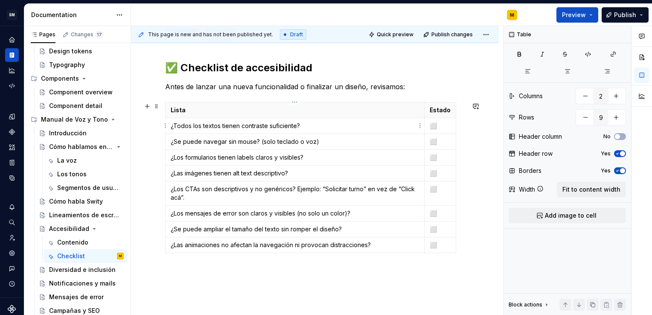
click at [239, 126] on p "¿Todos los textos tienen contraste suficiente?" at bounding box center [295, 126] width 248 height 9
click at [274, 125] on p "¿Todos los textos tienen el contraste suficiente?" at bounding box center [295, 126] width 248 height 9
click at [177, 141] on p "¿Se puede navegar sin mouse? (solo teclado o voz)" at bounding box center [295, 141] width 248 height 9
click at [244, 156] on p "¿Los formularios tienen labels claros y visibles?" at bounding box center [295, 157] width 248 height 9
drag, startPoint x: 252, startPoint y: 173, endPoint x: 232, endPoint y: 172, distance: 20.1
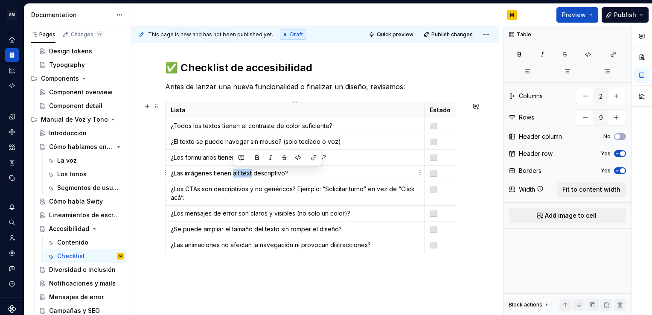
click at [232, 172] on p "¿Las imágenes tienen alt text descriptivo?" at bounding box center [295, 173] width 248 height 9
click at [280, 172] on p "¿Las imágenes tienen texto descriptivo?" at bounding box center [295, 173] width 248 height 9
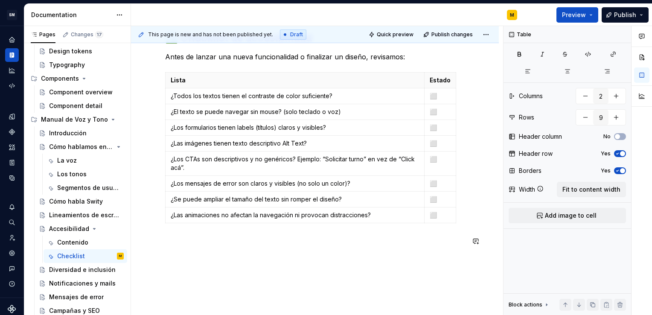
scroll to position [139, 0]
click at [297, 159] on p "¿Los CTAs son descriptivos y no genéricos? Ejemplo: “Solicitar turno” en vez de…" at bounding box center [295, 162] width 248 height 17
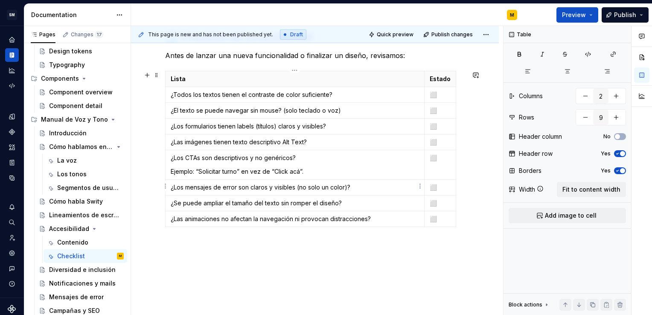
click at [226, 187] on p "¿Los mensajes de error son claros y visibles (no solo un color)?" at bounding box center [295, 187] width 248 height 9
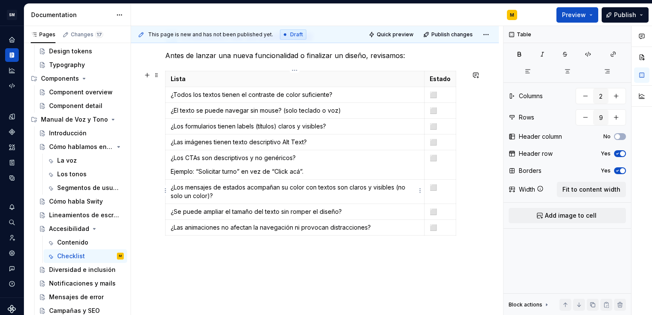
click at [341, 188] on p "¿Los mensajes de estados acompañan su color con textos son claros y visibles (n…" at bounding box center [295, 191] width 248 height 17
drag, startPoint x: 185, startPoint y: 195, endPoint x: 386, endPoint y: 185, distance: 201.1
click at [386, 185] on p "¿Los mensajes de estados acompañan su color con textos claros y visibles (no so…" at bounding box center [295, 191] width 248 height 17
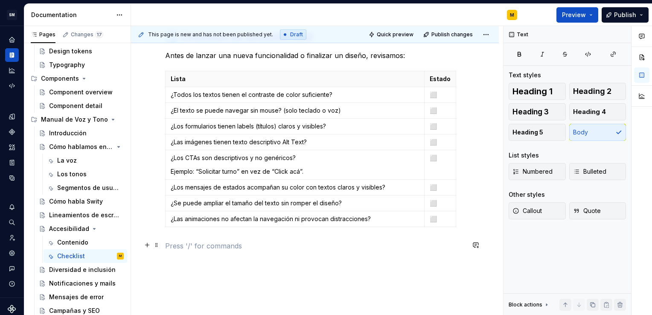
click at [233, 242] on p at bounding box center [314, 246] width 299 height 10
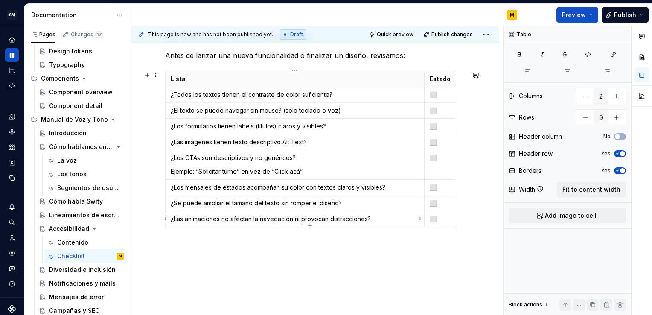
click at [220, 219] on p "¿Las animaciones no afectan la navegación ni provocan distracciones?" at bounding box center [295, 219] width 248 height 9
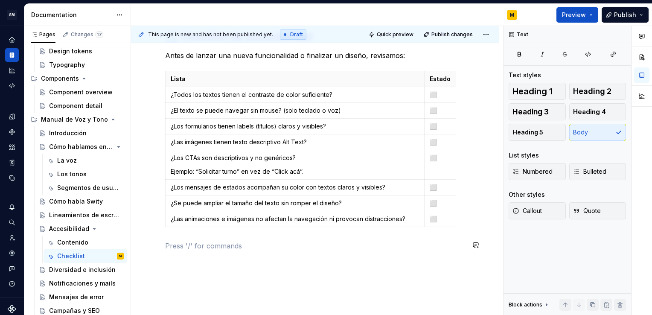
click at [245, 237] on div "✅ Checklist de accesibilidad Antes de lanzar una nueva funcionalidad o finaliza…" at bounding box center [314, 140] width 299 height 221
click at [75, 241] on div "Contenido" at bounding box center [72, 242] width 31 height 9
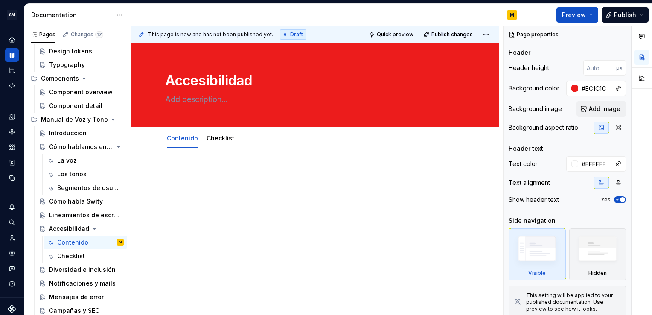
click at [171, 163] on div at bounding box center [315, 226] width 368 height 157
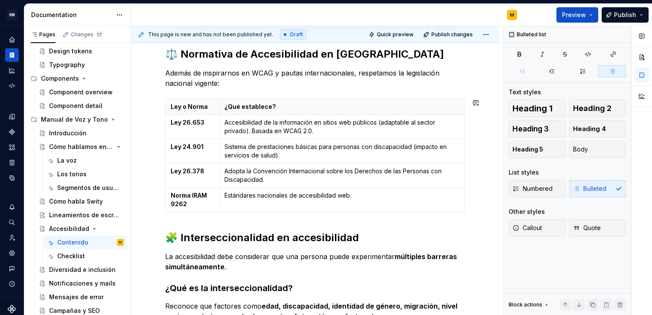
scroll to position [266, 0]
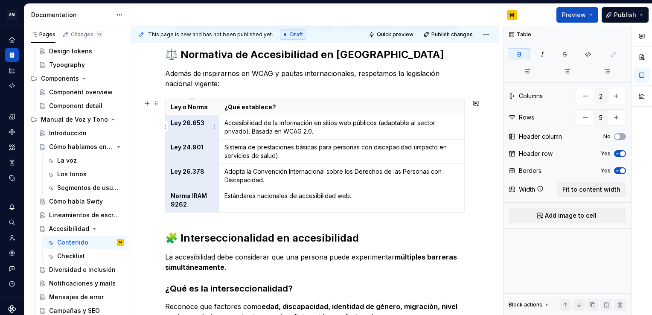
drag, startPoint x: 197, startPoint y: 204, endPoint x: 172, endPoint y: 121, distance: 87.0
click at [172, 121] on tbody "Ley o Norma ¿Qué establece? Ley 26.653 Accesibilidad de la información en sitio…" at bounding box center [314, 155] width 299 height 113
click at [517, 55] on icon "button" at bounding box center [519, 54] width 7 height 7
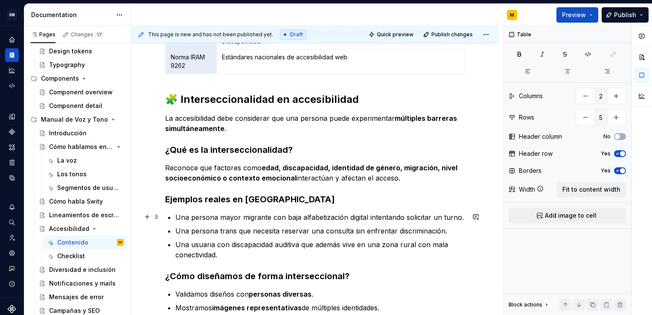
scroll to position [404, 0]
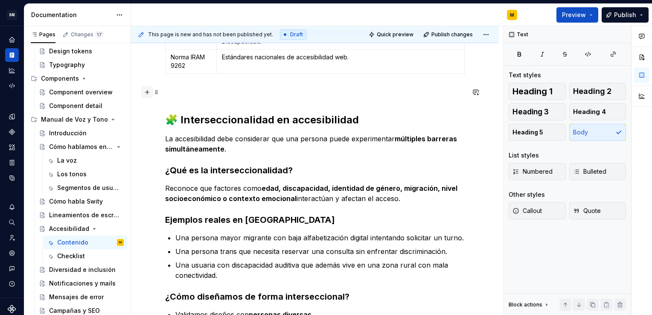
click at [145, 91] on button "button" at bounding box center [147, 92] width 12 height 12
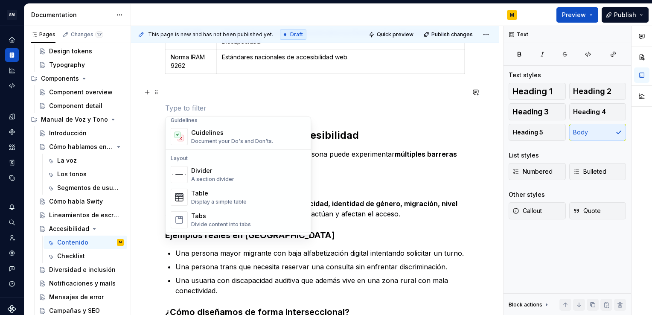
scroll to position [251, 0]
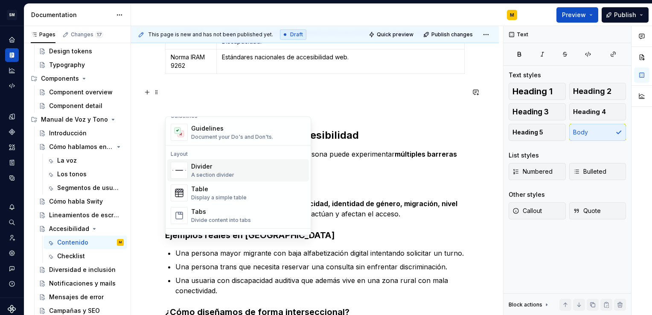
click at [195, 172] on div "A section divider" at bounding box center [212, 174] width 43 height 7
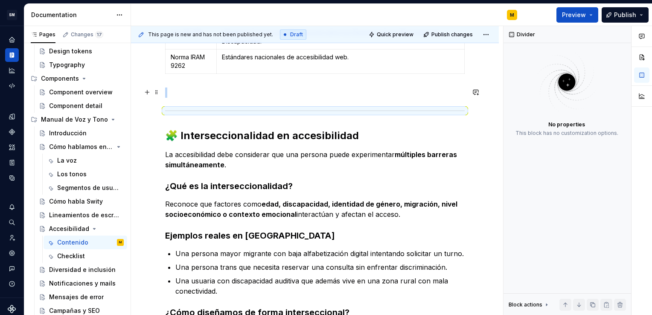
click at [198, 96] on p at bounding box center [314, 92] width 299 height 10
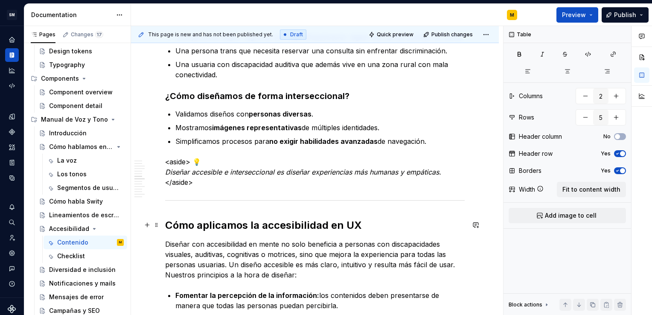
scroll to position [609, 0]
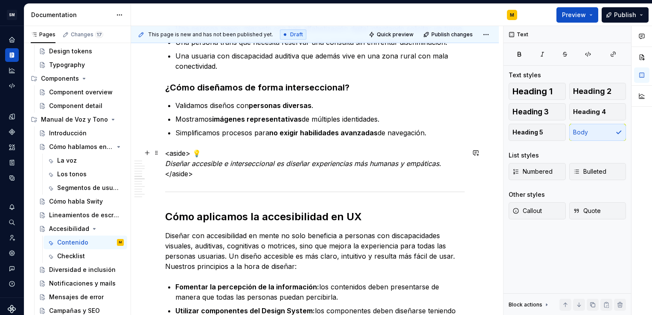
click at [194, 153] on p "<aside> 💡 Diseñar accesible e interseccional es diseñar experiencias más humana…" at bounding box center [314, 163] width 299 height 31
click at [165, 153] on p "<aside> 💡 Diseñar accesible e interseccional es diseñar experiencias más humana…" at bounding box center [314, 163] width 299 height 31
click at [528, 207] on span "Callout" at bounding box center [526, 210] width 29 height 9
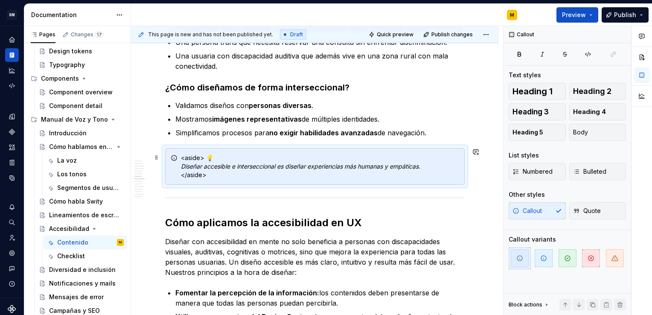
click at [247, 177] on div "<aside> 💡 Diseñar accesible e interseccional es diseñar experiencias más humana…" at bounding box center [320, 167] width 278 height 26
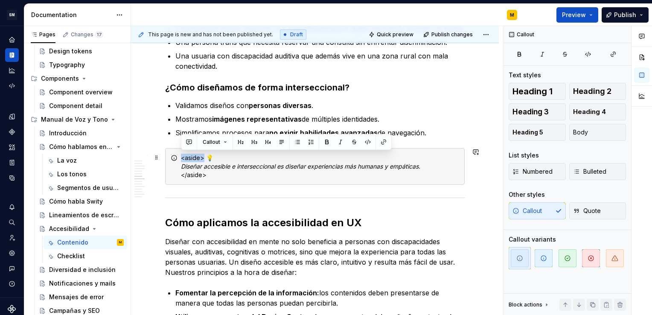
drag, startPoint x: 203, startPoint y: 156, endPoint x: 180, endPoint y: 159, distance: 23.6
click at [180, 159] on div "<aside> 💡 Diseñar accesible e interseccional es diseñar experiencias más humana…" at bounding box center [314, 166] width 299 height 37
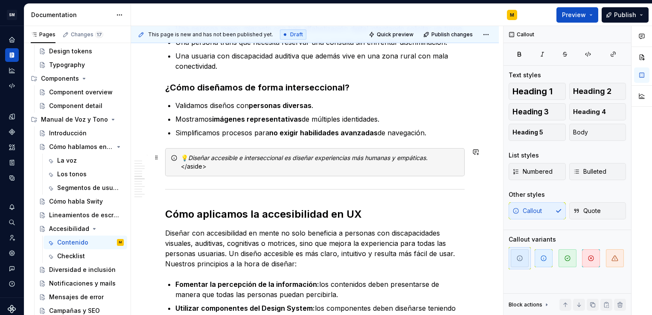
click at [213, 169] on div "💡 Diseñar accesible e interseccional es diseñar experiencias más humanas y empá…" at bounding box center [320, 162] width 278 height 17
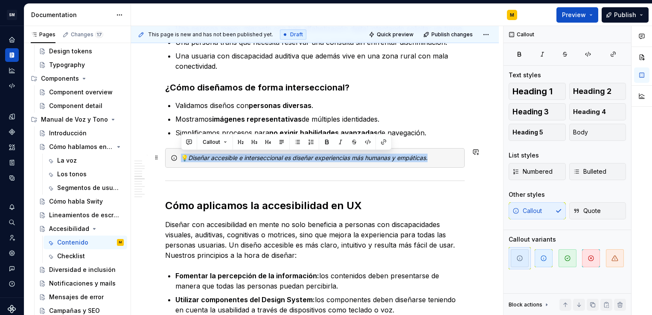
drag, startPoint x: 441, startPoint y: 158, endPoint x: 176, endPoint y: 156, distance: 264.8
click at [176, 156] on div "💡 Diseñar accesible e interseccional es diseñar experiencias más humanas y empá…" at bounding box center [314, 158] width 299 height 20
click at [338, 142] on button "button" at bounding box center [340, 142] width 12 height 12
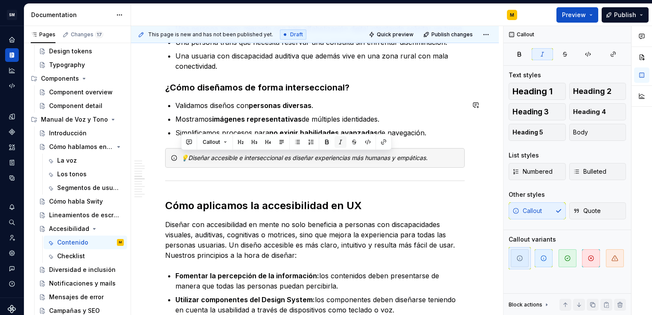
click at [338, 142] on button "button" at bounding box center [340, 142] width 12 height 12
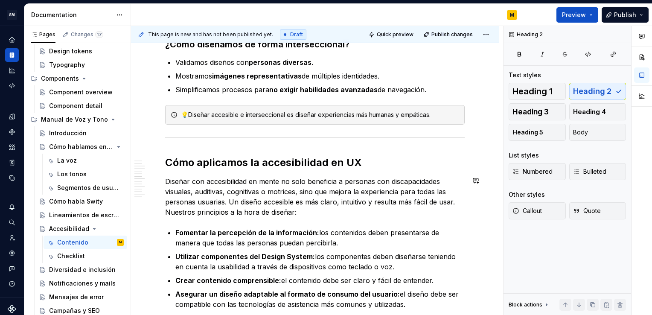
scroll to position [652, 0]
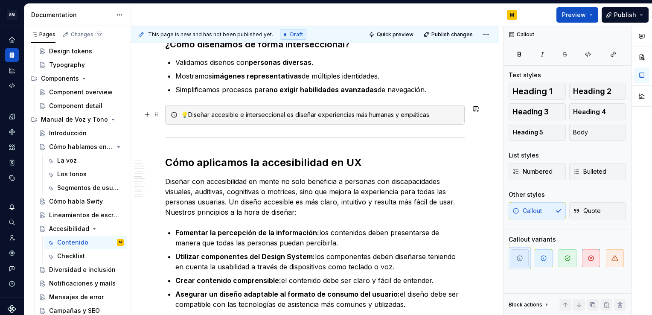
click at [191, 115] on div "💡Diseñar accesible e interseccional es diseñar experiencias más humanas y empát…" at bounding box center [320, 114] width 278 height 9
click at [534, 257] on button "button" at bounding box center [543, 258] width 22 height 22
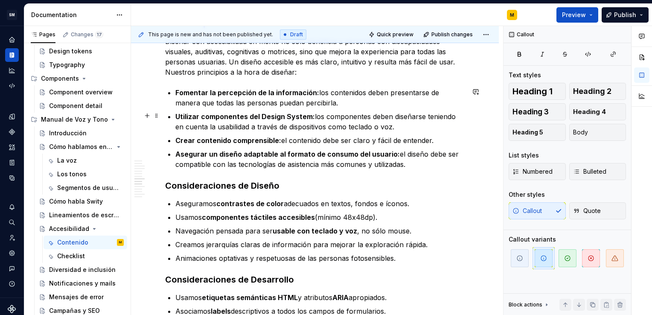
scroll to position [790, 0]
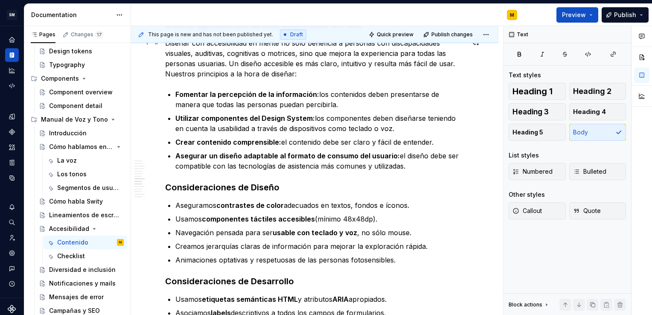
click at [455, 61] on p "Diseñar con accesibilidad en mente no solo beneficia a personas con discapacida…" at bounding box center [314, 58] width 299 height 41
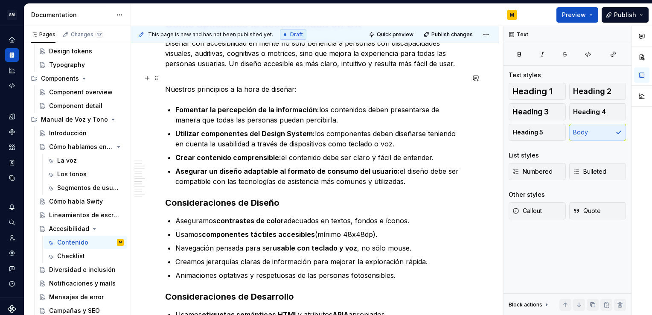
click at [292, 86] on p "Nuestros principios a la hora de diseñar:" at bounding box center [314, 84] width 299 height 20
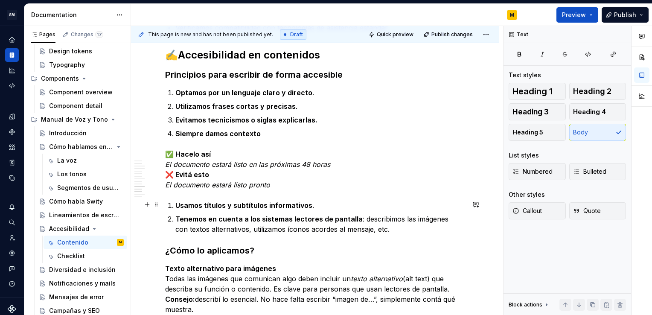
scroll to position [1117, 0]
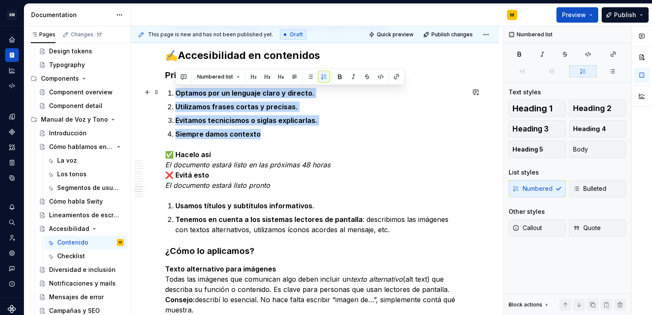
drag, startPoint x: 267, startPoint y: 135, endPoint x: 171, endPoint y: 92, distance: 104.8
click at [175, 92] on ol "Optamos por un lenguaje claro y directo . Utilizamos frases cortas y precisas .…" at bounding box center [319, 113] width 289 height 51
click at [520, 57] on button "button" at bounding box center [518, 54] width 21 height 12
click at [582, 189] on span "Bulleted" at bounding box center [589, 188] width 33 height 9
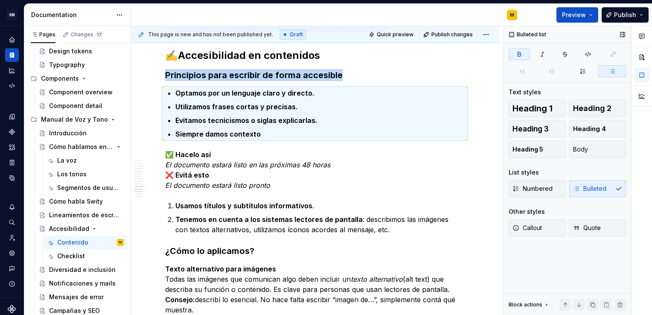
click at [524, 53] on button "button" at bounding box center [518, 54] width 21 height 12
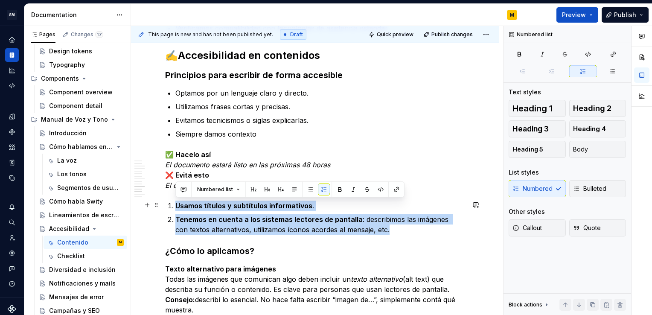
drag, startPoint x: 377, startPoint y: 232, endPoint x: 165, endPoint y: 205, distance: 213.6
click at [165, 205] on div "¿Qué es la accesibilidad digital? Es diseñar y escribir para que todas nuestras…" at bounding box center [314, 23] width 299 height 1942
click at [594, 192] on span "Bulleted" at bounding box center [589, 188] width 33 height 9
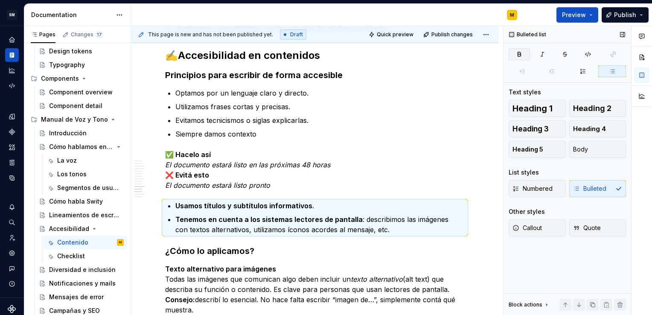
click at [519, 55] on icon "button" at bounding box center [519, 54] width 3 height 4
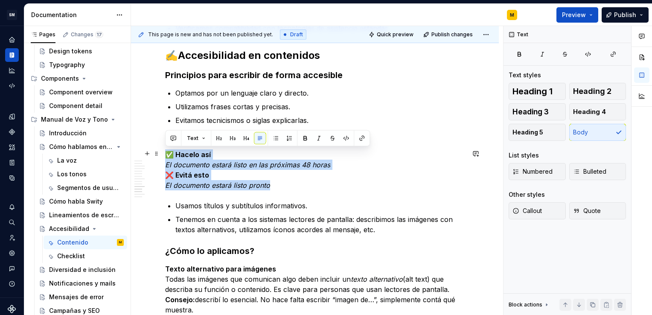
drag, startPoint x: 277, startPoint y: 183, endPoint x: 165, endPoint y: 154, distance: 116.5
click at [165, 154] on p "✅ Hacelo así El documento estará listo en las próximas 48 horas ❌ Evitá esto El…" at bounding box center [314, 169] width 299 height 41
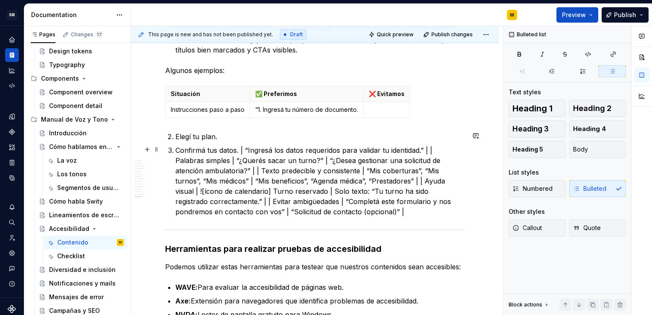
scroll to position [1664, 0]
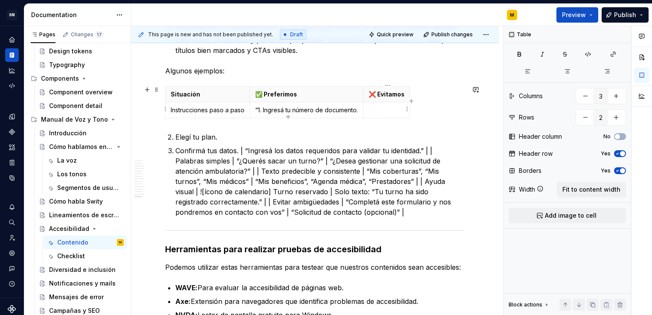
click at [374, 109] on p at bounding box center [386, 110] width 36 height 9
drag, startPoint x: 409, startPoint y: 108, endPoint x: 464, endPoint y: 112, distance: 54.7
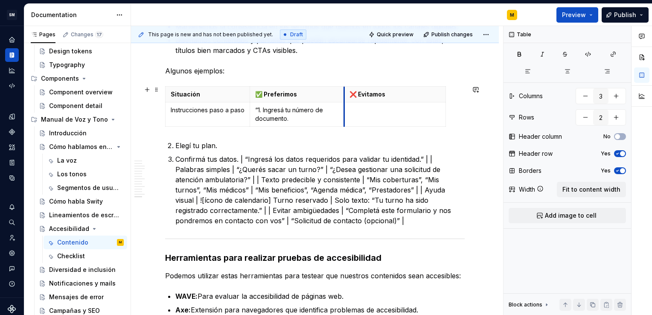
drag, startPoint x: 364, startPoint y: 117, endPoint x: 345, endPoint y: 120, distance: 19.4
click at [345, 120] on td at bounding box center [394, 114] width 101 height 24
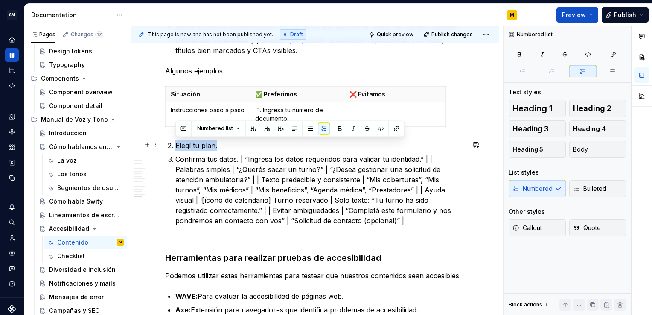
drag, startPoint x: 221, startPoint y: 143, endPoint x: 165, endPoint y: 142, distance: 55.4
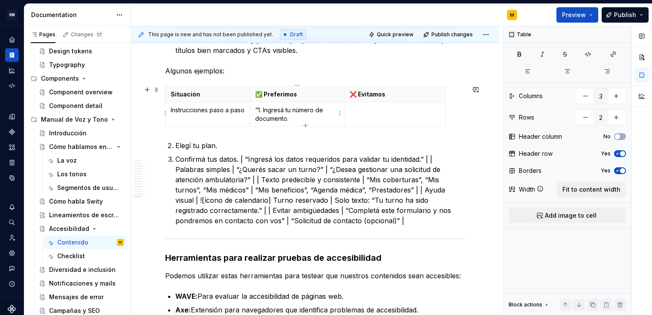
click at [292, 115] on p "“1. Ingresá tu número de documento." at bounding box center [297, 114] width 84 height 17
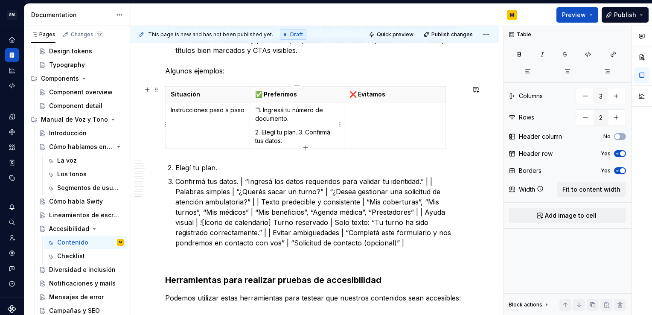
click at [300, 132] on p "2. Elegí tu plan. 3. Confirmá tus datos." at bounding box center [297, 136] width 84 height 17
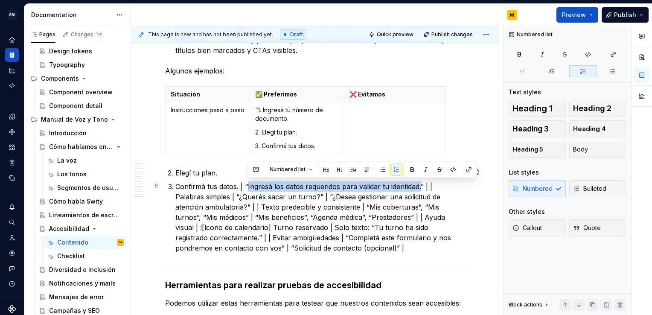
drag, startPoint x: 246, startPoint y: 184, endPoint x: 421, endPoint y: 187, distance: 174.9
click at [421, 187] on p "Confirmá tus datos. | “Ingresá los datos requeridos para validar tu identidad.”…" at bounding box center [319, 217] width 289 height 72
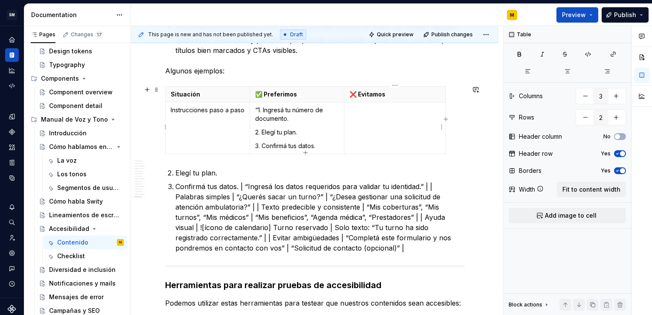
click at [358, 121] on td at bounding box center [394, 128] width 101 height 52
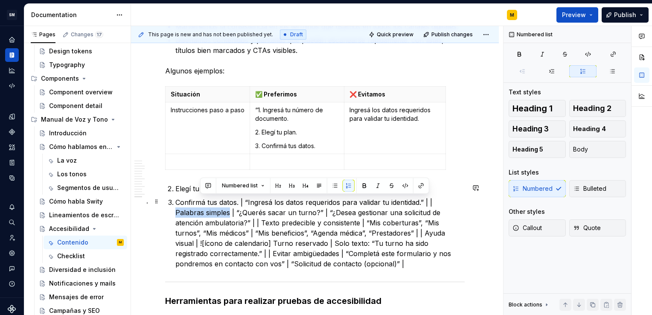
drag, startPoint x: 434, startPoint y: 199, endPoint x: 200, endPoint y: 213, distance: 234.5
click at [200, 213] on p "Confirmá tus datos. | “Ingresá los datos requeridos para validar tu identidad.”…" at bounding box center [319, 233] width 289 height 72
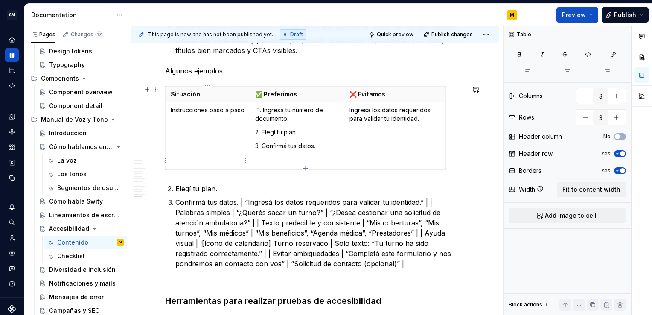
click at [182, 156] on td at bounding box center [207, 162] width 84 height 16
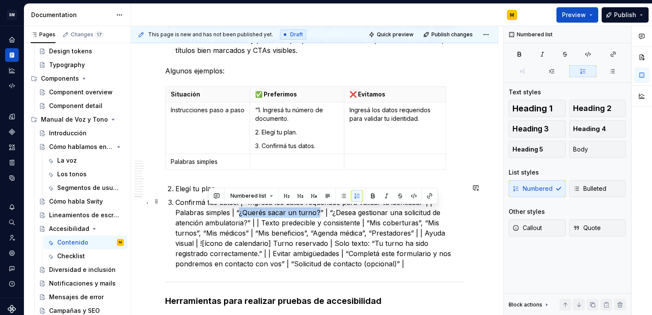
drag, startPoint x: 208, startPoint y: 212, endPoint x: 286, endPoint y: 212, distance: 77.6
click at [286, 212] on p "Confirmá tus datos. | “Ingresá los datos requeridos para validar tu identidad.”…" at bounding box center [319, 233] width 289 height 72
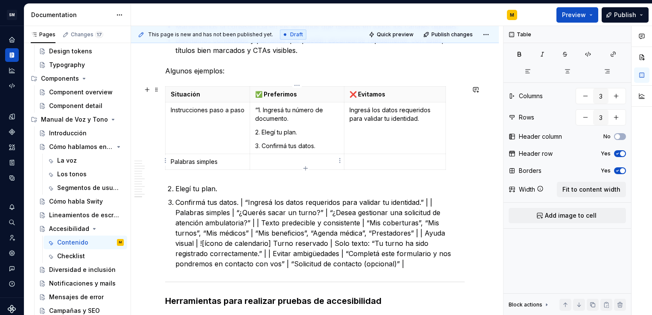
click at [289, 161] on p at bounding box center [297, 161] width 84 height 9
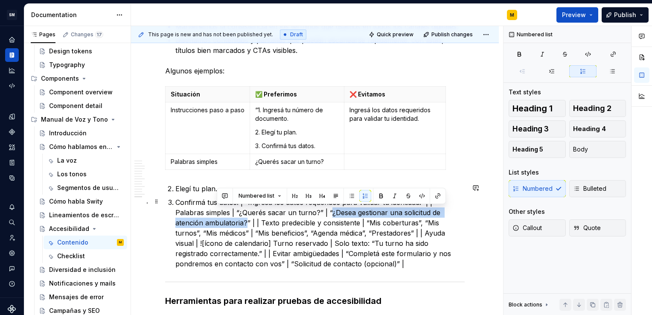
drag, startPoint x: 299, startPoint y: 214, endPoint x: 217, endPoint y: 223, distance: 83.2
click at [217, 223] on p "Confirmá tus datos. | “Ingresá los datos requeridos para validar tu identidad.”…" at bounding box center [319, 233] width 289 height 72
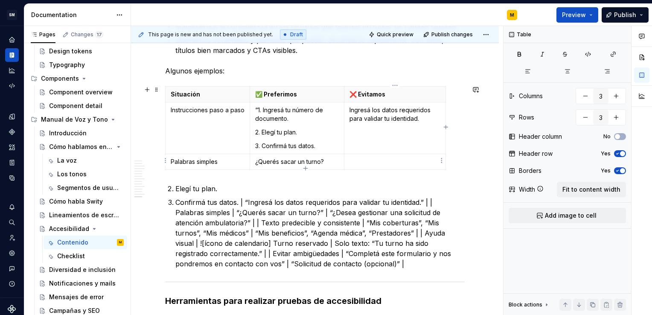
click at [366, 163] on p at bounding box center [394, 161] width 91 height 9
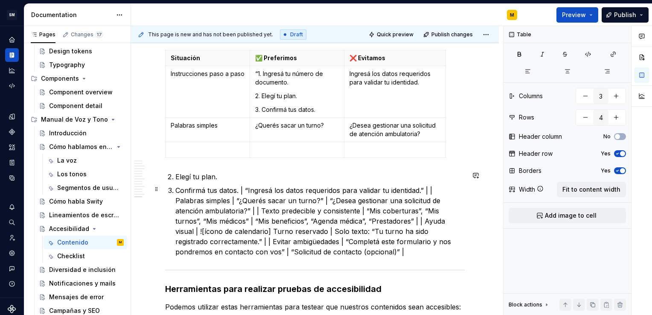
scroll to position [1704, 0]
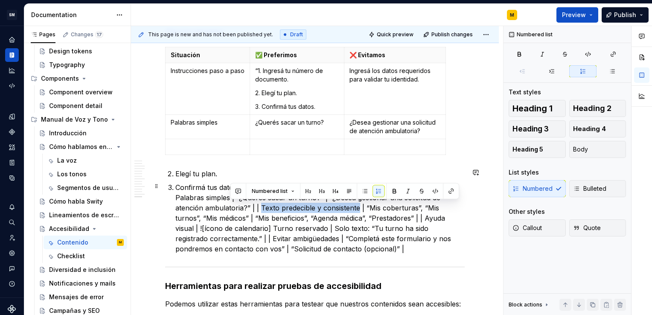
drag, startPoint x: 231, startPoint y: 206, endPoint x: 328, endPoint y: 211, distance: 96.9
click at [328, 211] on p "Confirmá tus datos. | “Ingresá los datos requeridos para validar tu identidad.”…" at bounding box center [319, 218] width 289 height 72
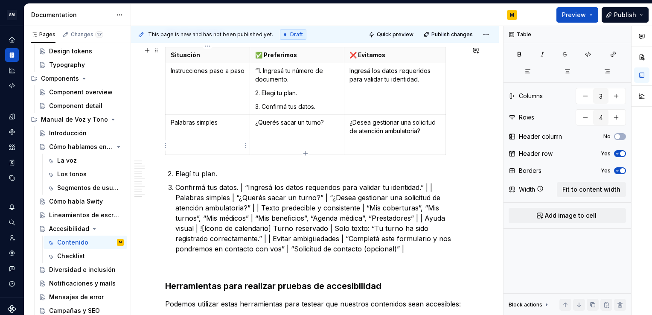
click at [181, 144] on p at bounding box center [208, 146] width 74 height 9
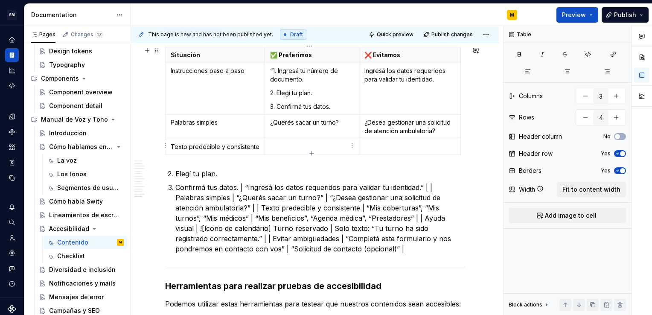
click at [274, 142] on p at bounding box center [312, 146] width 84 height 9
click at [368, 145] on p at bounding box center [409, 146] width 91 height 9
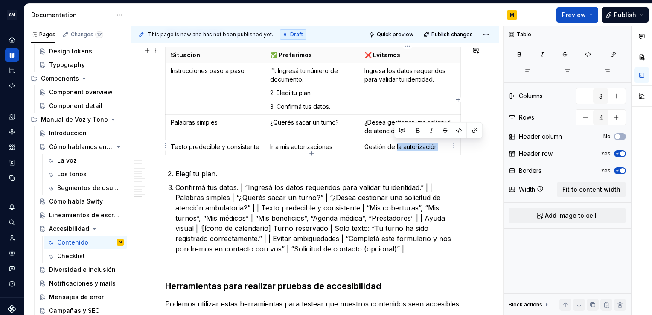
drag, startPoint x: 436, startPoint y: 145, endPoint x: 394, endPoint y: 146, distance: 42.2
click at [394, 146] on p "Gestión de la autorización" at bounding box center [409, 146] width 91 height 9
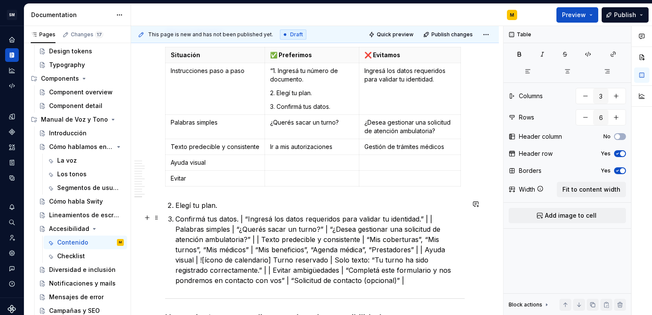
click at [204, 268] on p "Confirmá tus datos. | “Ingresá los datos requeridos para validar tu identidad.”…" at bounding box center [319, 250] width 289 height 72
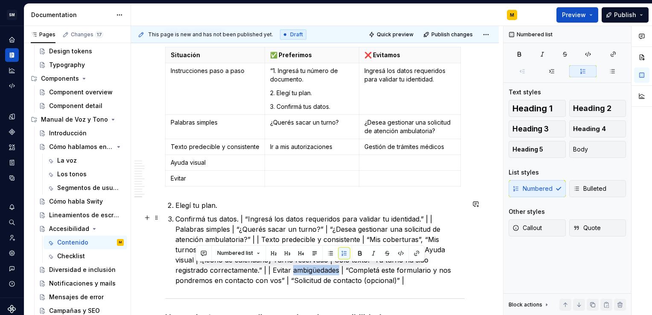
click at [204, 268] on p "Confirmá tus datos. | “Ingresá los datos requeridos para validar tu identidad.”…" at bounding box center [319, 250] width 289 height 72
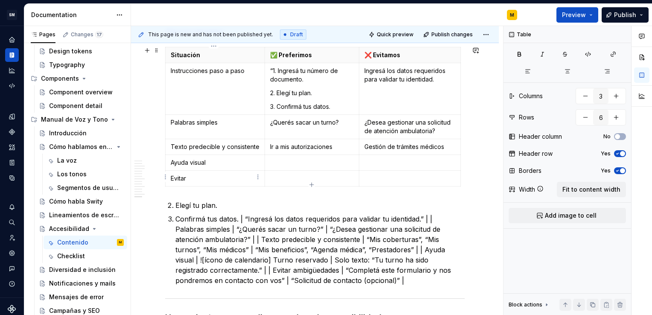
click at [205, 175] on p "Evitar" at bounding box center [215, 178] width 89 height 9
click at [293, 161] on p at bounding box center [312, 162] width 84 height 9
click at [365, 158] on p at bounding box center [409, 162] width 91 height 9
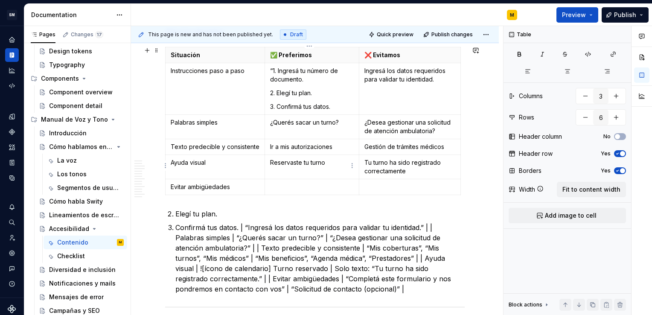
click at [313, 161] on p "Reservaste tu turno" at bounding box center [312, 162] width 84 height 9
click at [323, 161] on p "Reservaste tu turno" at bounding box center [312, 162] width 84 height 9
drag, startPoint x: 323, startPoint y: 161, endPoint x: 267, endPoint y: 165, distance: 56.0
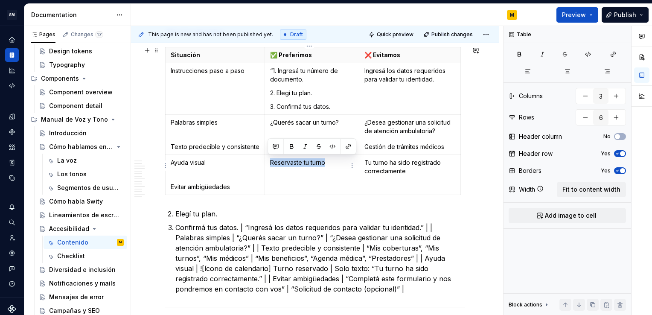
click at [270, 165] on p "Reservaste tu turno" at bounding box center [312, 162] width 84 height 9
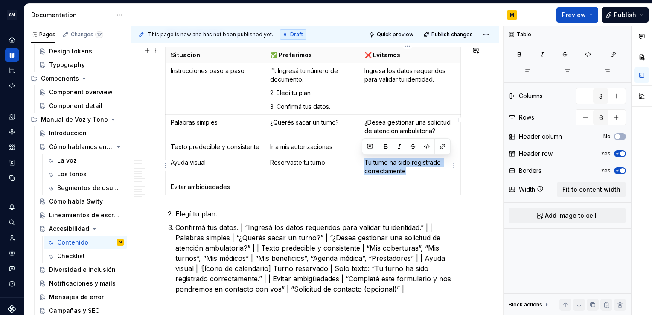
drag, startPoint x: 406, startPoint y: 170, endPoint x: 362, endPoint y: 161, distance: 44.4
click at [364, 161] on p "Tu turno ha sido registrado correctamente" at bounding box center [409, 166] width 91 height 17
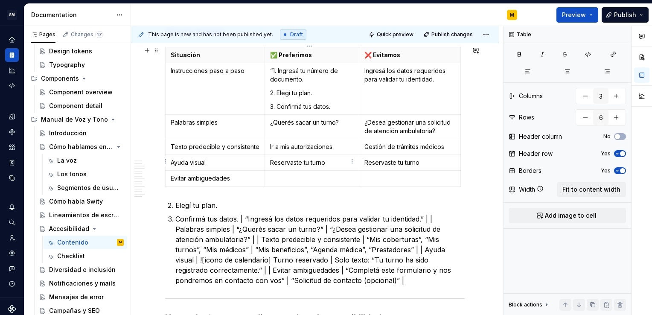
click at [270, 158] on p "Reservaste tu turno" at bounding box center [312, 162] width 84 height 9
click at [326, 162] on p "Reservaste tu turno" at bounding box center [312, 162] width 84 height 9
click at [423, 158] on p "Reservaste tu turno" at bounding box center [409, 162] width 91 height 9
click at [289, 177] on p at bounding box center [312, 178] width 84 height 9
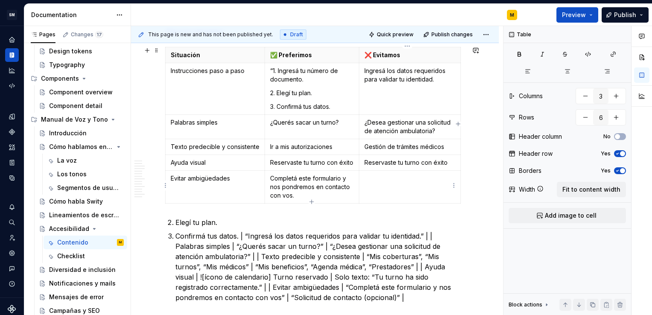
click at [372, 182] on td at bounding box center [409, 187] width 101 height 33
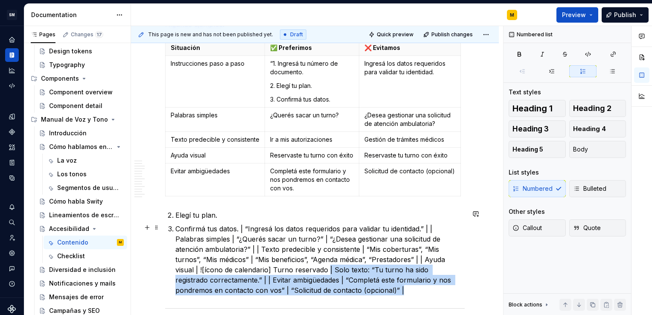
scroll to position [1720, 0]
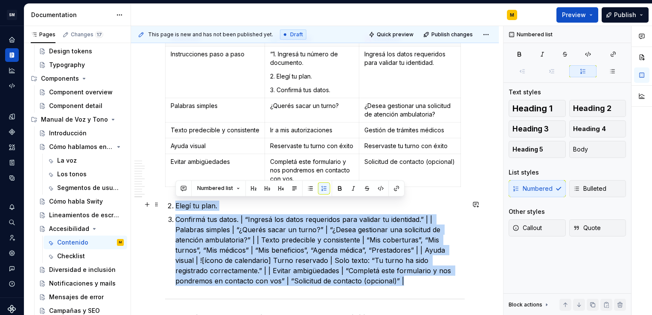
drag, startPoint x: 299, startPoint y: 289, endPoint x: 172, endPoint y: 204, distance: 152.5
click at [175, 204] on ol "Elegí tu plan. Confirmá tus datos. | “Ingresá los datos requeridos para validar…" at bounding box center [319, 242] width 289 height 85
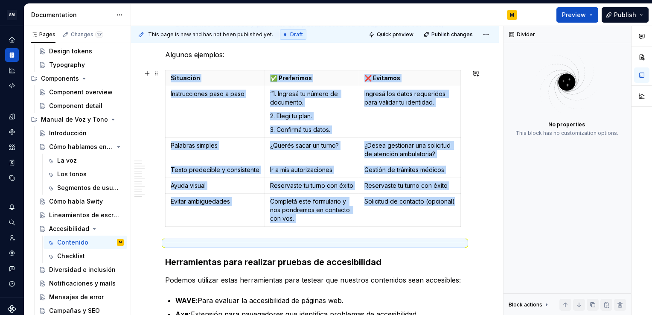
scroll to position [1681, 0]
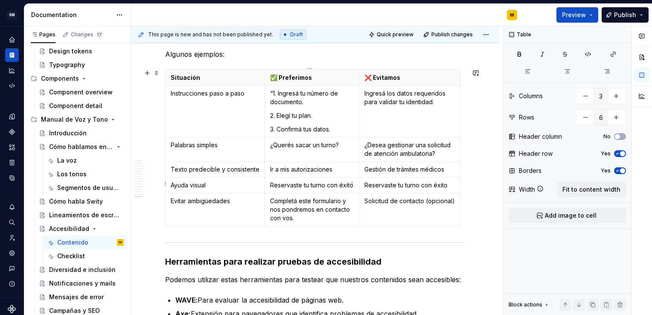
click at [265, 184] on td "Reservaste tu turno con éxito" at bounding box center [312, 185] width 94 height 16
click at [345, 185] on p "Reservaste tu turno con éxito" at bounding box center [312, 185] width 84 height 9
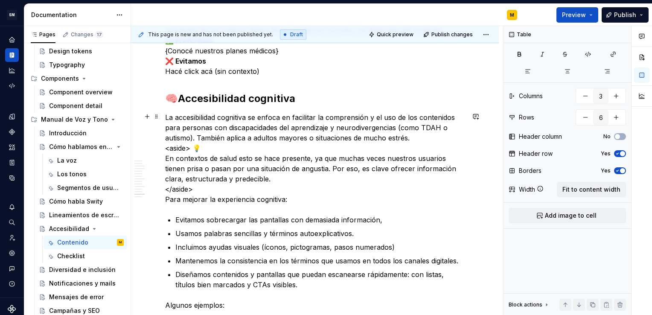
scroll to position [1430, 0]
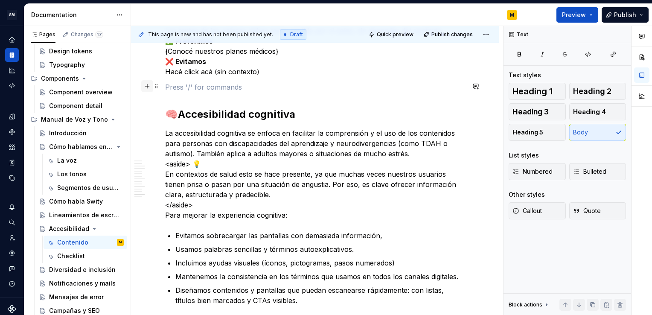
click at [148, 85] on button "button" at bounding box center [147, 86] width 12 height 12
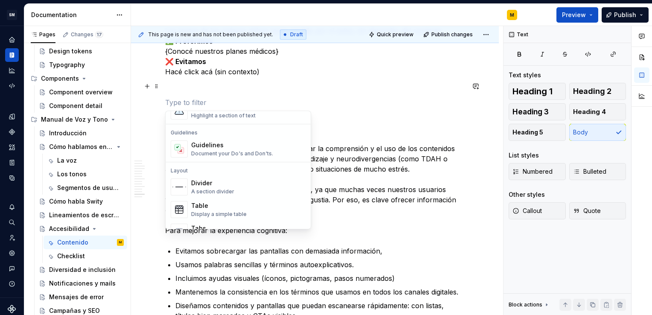
scroll to position [230, 0]
click at [192, 183] on div "Divider" at bounding box center [212, 181] width 43 height 9
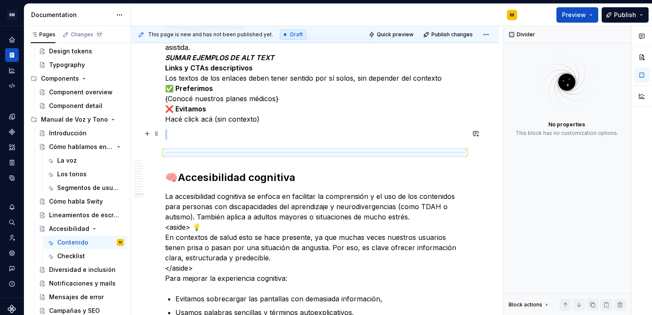
scroll to position [1382, 0]
click at [181, 134] on p at bounding box center [314, 135] width 299 height 10
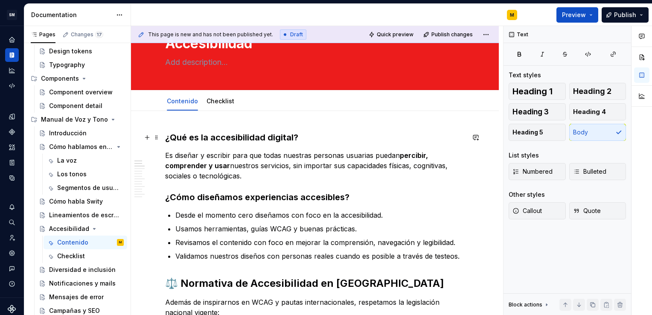
scroll to position [37, 0]
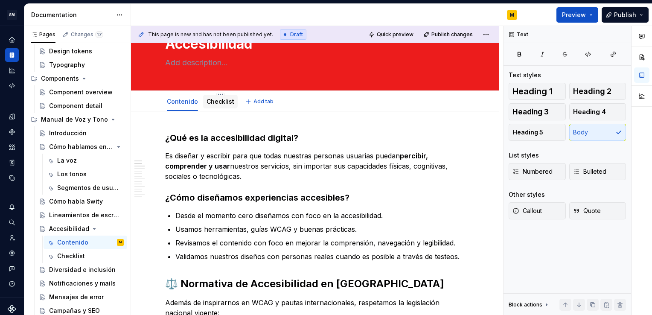
click at [218, 105] on div "Checklist" at bounding box center [220, 101] width 28 height 10
click at [212, 104] on link "Checklist" at bounding box center [220, 101] width 28 height 7
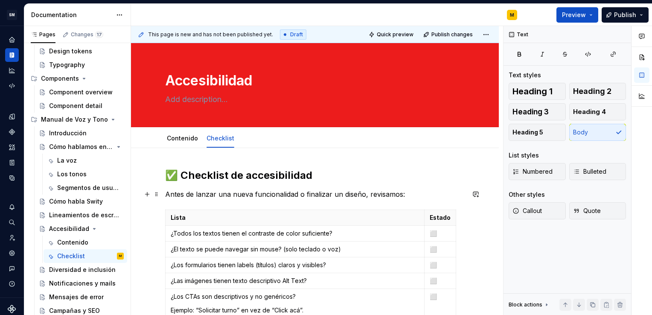
click at [167, 195] on p "Antes de lanzar una nueva funcionalidad o finalizar un diseño, revisamos:" at bounding box center [314, 194] width 299 height 10
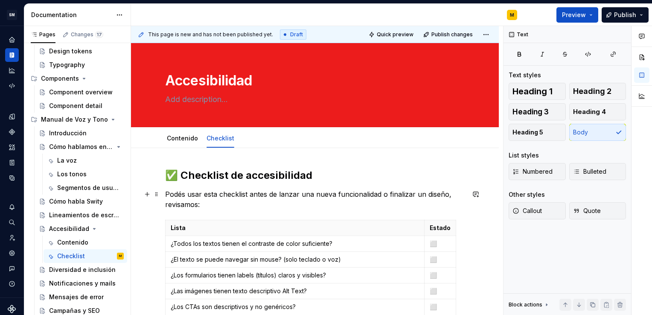
click at [447, 196] on p "Podés usar esta checklist antes de lanzar una nueva funcionalidad o finalizar u…" at bounding box center [314, 199] width 299 height 20
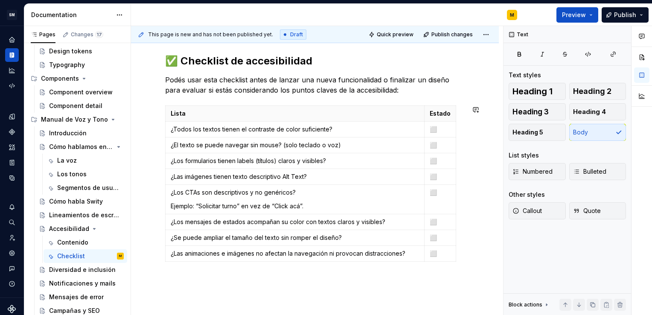
scroll to position [153, 0]
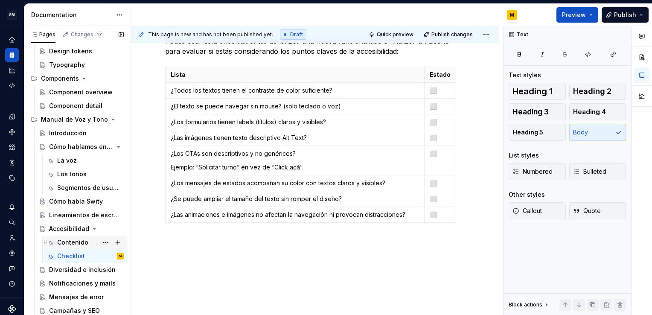
click at [67, 241] on div "Contenido" at bounding box center [72, 242] width 31 height 9
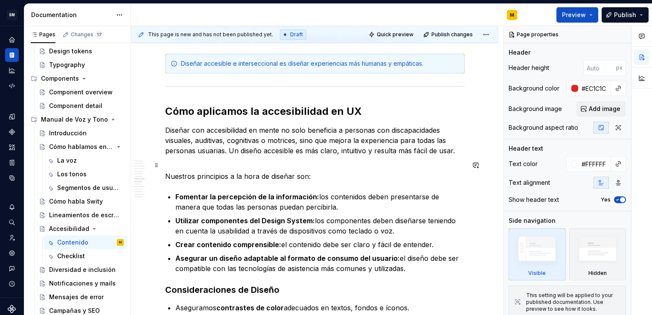
scroll to position [704, 0]
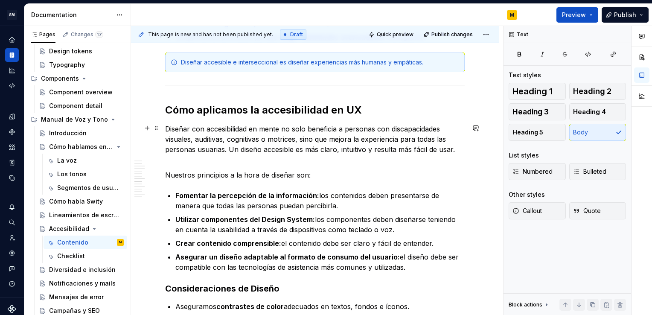
click at [191, 128] on p "Diseñar con accesibilidad en mente no solo beneficia a personas con discapacida…" at bounding box center [314, 139] width 299 height 31
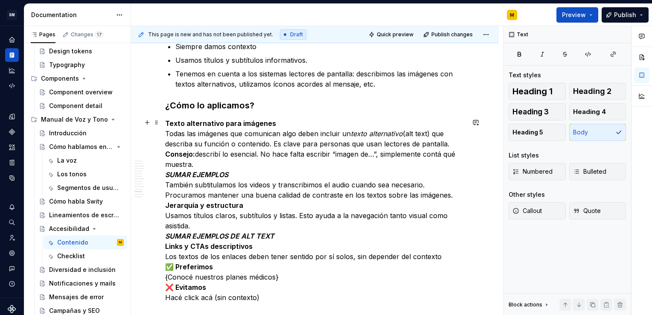
scroll to position [1215, 0]
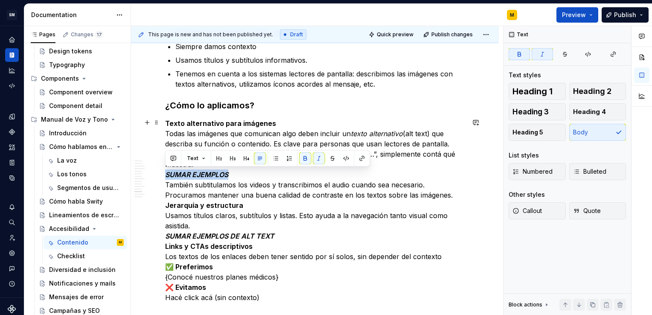
drag, startPoint x: 241, startPoint y: 171, endPoint x: 164, endPoint y: 173, distance: 76.4
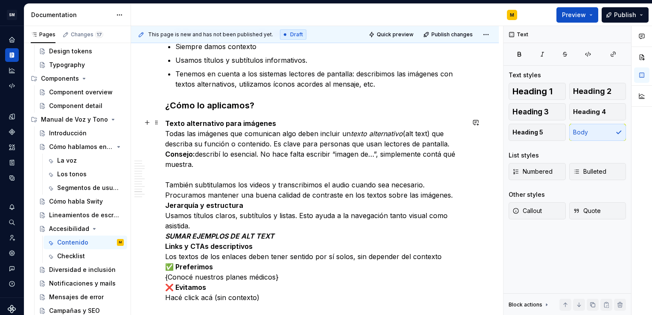
click at [447, 142] on p "Texto alternativo para imágenes Todas las imágenes que comunican algo deben inc…" at bounding box center [314, 210] width 299 height 184
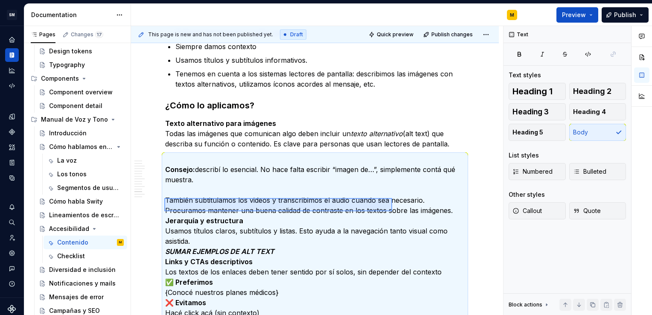
drag, startPoint x: 164, startPoint y: 198, endPoint x: 394, endPoint y: 210, distance: 230.2
click at [394, 210] on div "This page is new and has not been published yet. Draft Quick preview Publish ch…" at bounding box center [317, 170] width 372 height 289
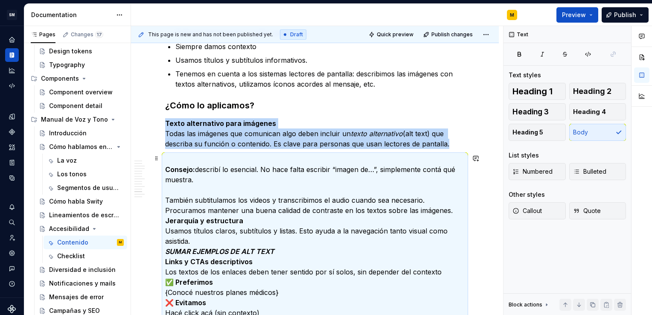
scroll to position [1216, 0]
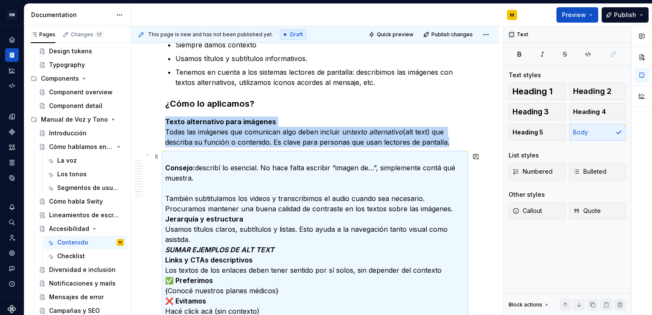
click at [394, 210] on p "Consejo: describí lo esencial. No hace falta escribir “imagen de…”, simplemente…" at bounding box center [314, 234] width 299 height 164
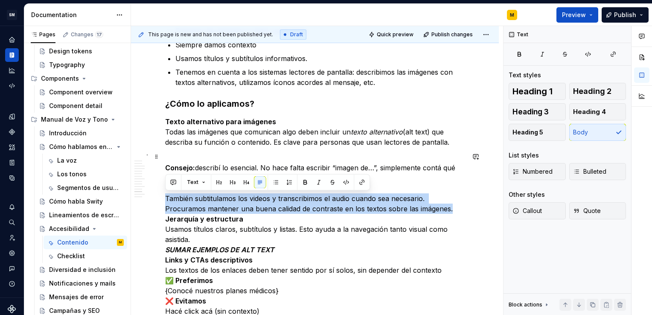
drag, startPoint x: 451, startPoint y: 207, endPoint x: 163, endPoint y: 197, distance: 287.6
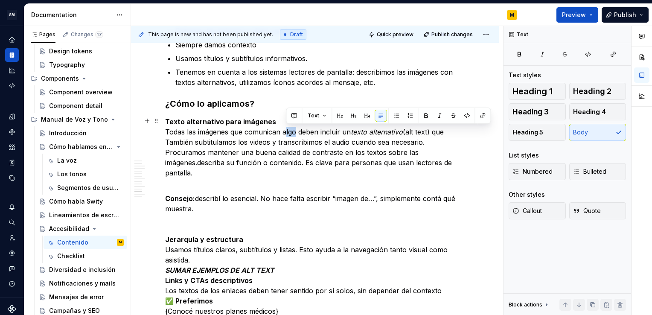
drag, startPoint x: 294, startPoint y: 130, endPoint x: 285, endPoint y: 131, distance: 9.5
click at [285, 131] on p "Texto alternativo para imágenes Todas las imágenes que comunican algo deben inc…" at bounding box center [314, 146] width 299 height 61
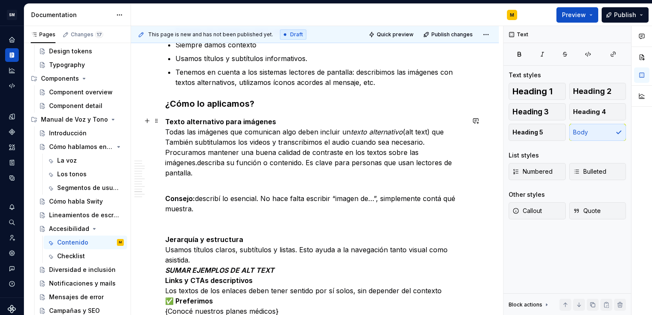
click at [207, 155] on p "Texto alternativo para imágenes Todas las imágenes que comunican algo deben inc…" at bounding box center [314, 146] width 299 height 61
click at [167, 142] on p "Texto alternativo para imágenes Todas las imágenes que comunican algo deben inc…" at bounding box center [314, 146] width 299 height 61
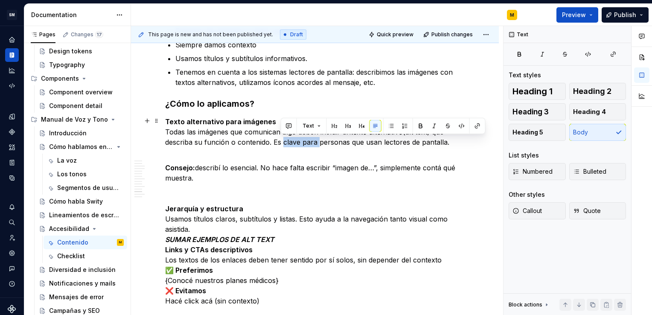
drag, startPoint x: 281, startPoint y: 141, endPoint x: 315, endPoint y: 139, distance: 34.2
click at [315, 139] on p "Texto alternativo para imágenes Todas las imágenes que comunican algo deben inc…" at bounding box center [314, 131] width 299 height 31
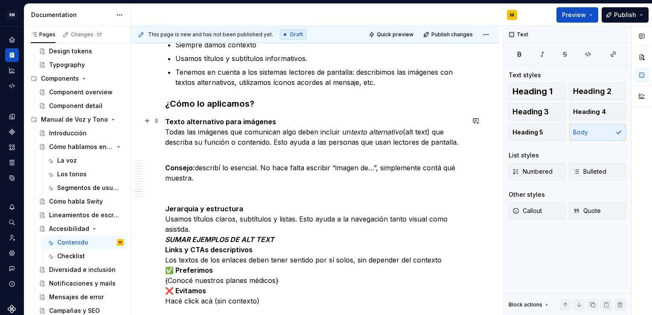
click at [457, 142] on p "Texto alternativo para imágenes Todas las imágenes que comunican algo deben inc…" at bounding box center [314, 131] width 299 height 31
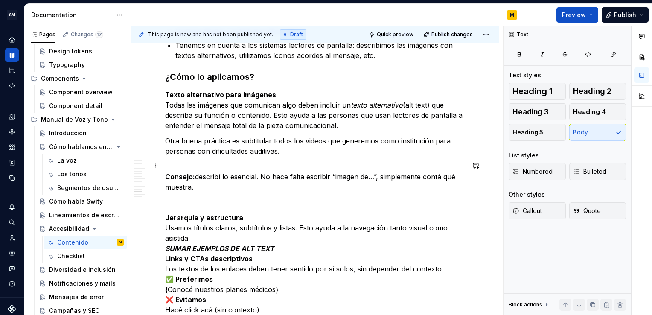
scroll to position [1244, 0]
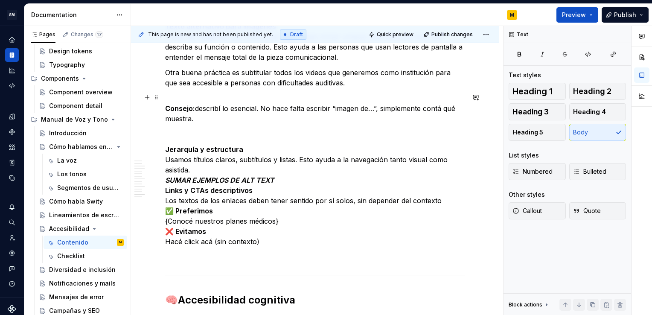
scroll to position [1311, 0]
click at [199, 170] on p "Consejo: describí lo esencial. No hace falta escribir “imagen de…”, simplemente…" at bounding box center [314, 171] width 299 height 154
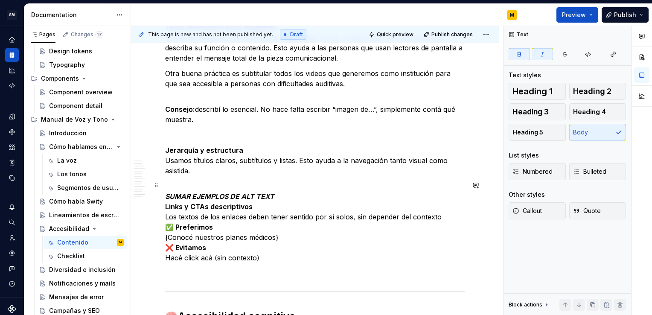
click at [281, 195] on p "SUMAR EJEMPLOS DE ALT TEXT Links y CTAs descriptivos Los textos de los enlaces …" at bounding box center [314, 222] width 299 height 82
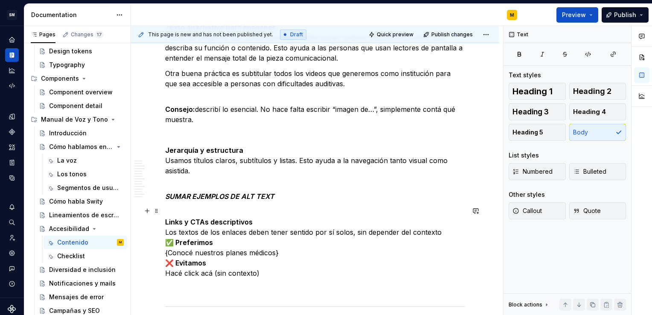
click at [455, 231] on p "Links y CTAs descriptivos Los textos de los enlaces deben tener sentido por sí …" at bounding box center [314, 242] width 299 height 72
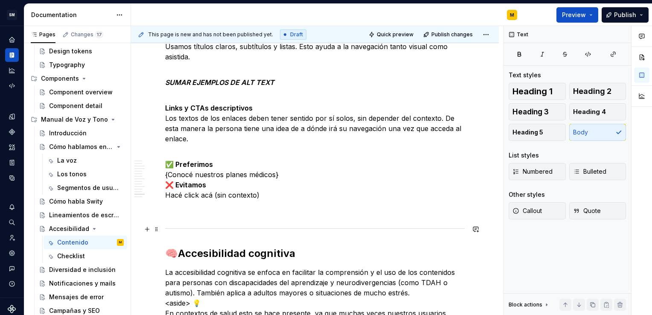
scroll to position [1425, 0]
click at [147, 153] on button "button" at bounding box center [147, 153] width 12 height 12
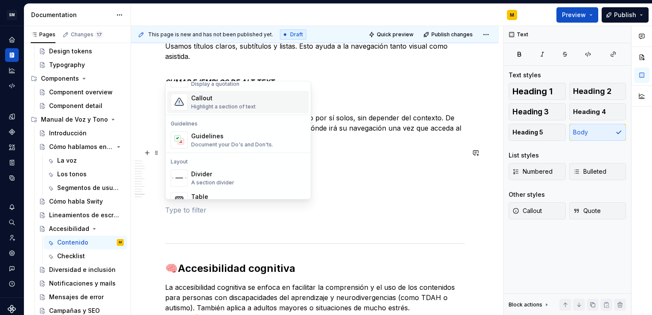
scroll to position [208, 0]
click at [234, 143] on div "Document your Do's and Don'ts." at bounding box center [232, 144] width 82 height 7
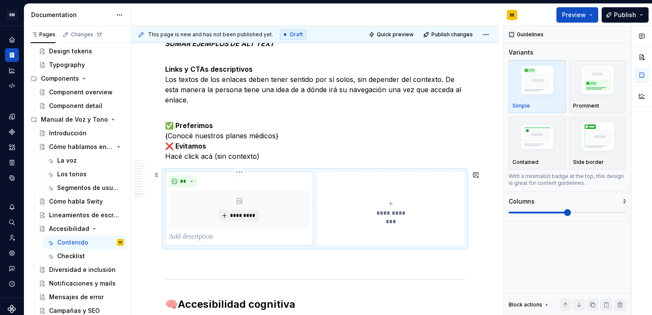
scroll to position [1465, 0]
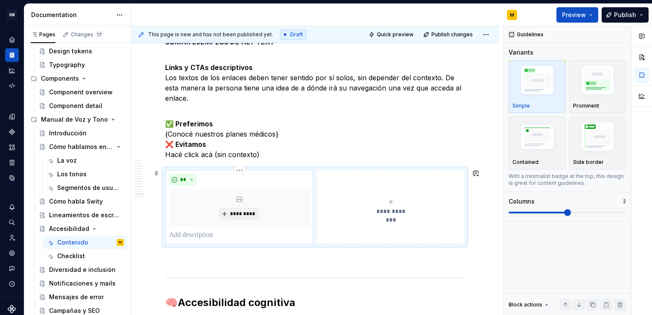
click at [200, 236] on p at bounding box center [239, 235] width 140 height 10
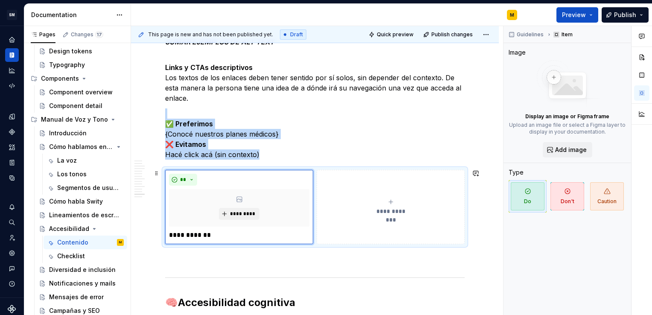
click at [346, 231] on button "**********" at bounding box center [390, 207] width 148 height 74
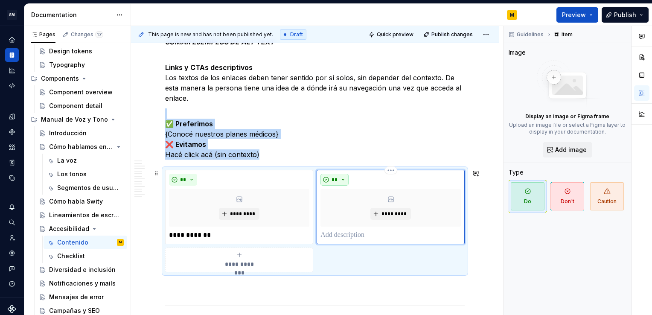
click at [341, 178] on button "**" at bounding box center [334, 180] width 28 height 12
click at [352, 210] on div "Don't" at bounding box center [354, 208] width 16 height 9
click at [340, 237] on p at bounding box center [390, 235] width 140 height 10
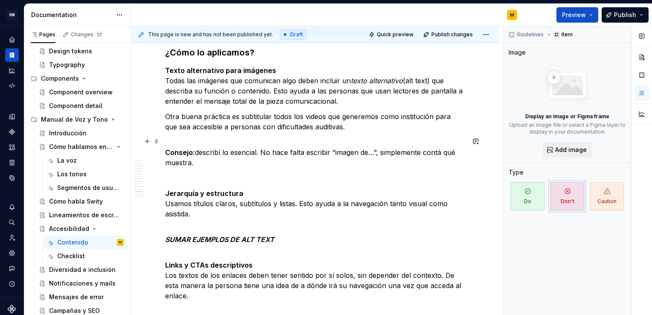
scroll to position [1266, 0]
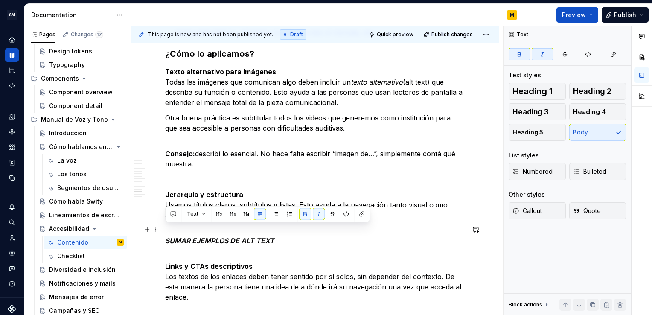
drag, startPoint x: 280, startPoint y: 241, endPoint x: 164, endPoint y: 232, distance: 116.3
click at [164, 232] on div "¿Qué es la accesibilidad digital? Es diseñar y escribir para que todas nuestras…" at bounding box center [315, 38] width 368 height 2313
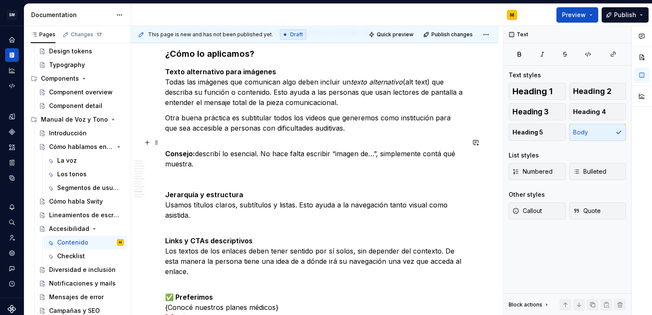
click at [196, 175] on p "Consejo: describí lo esencial. No hace falta escribir “imagen de…”, simplemente…" at bounding box center [314, 179] width 299 height 82
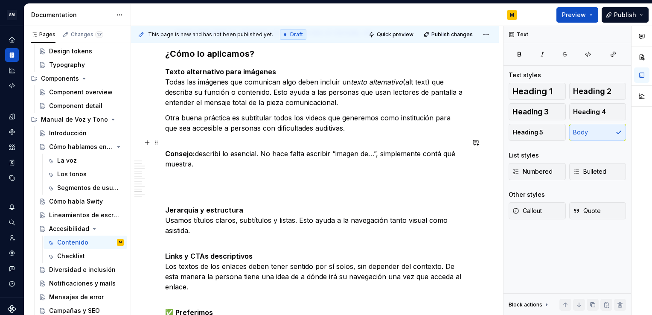
click at [177, 143] on p "Consejo: describí lo esencial. No hace falta escribir “imagen de…”, simplemente…" at bounding box center [314, 158] width 299 height 41
click at [165, 187] on p "Jerarquía y estructura Usamos títulos claros, subtítulos y listas. Esto ayuda a…" at bounding box center [314, 209] width 299 height 51
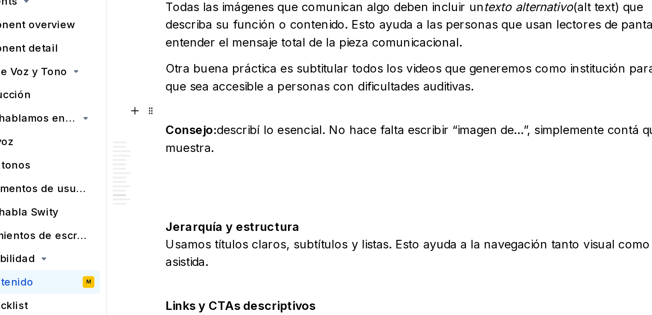
click at [148, 143] on button "button" at bounding box center [147, 142] width 12 height 12
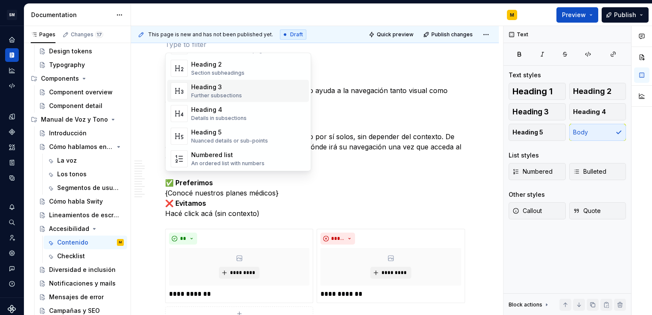
scroll to position [160, 0]
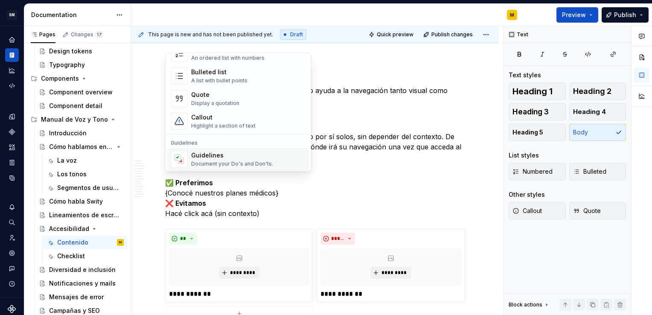
click at [264, 162] on div "Document your Do's and Don'ts." at bounding box center [232, 163] width 82 height 7
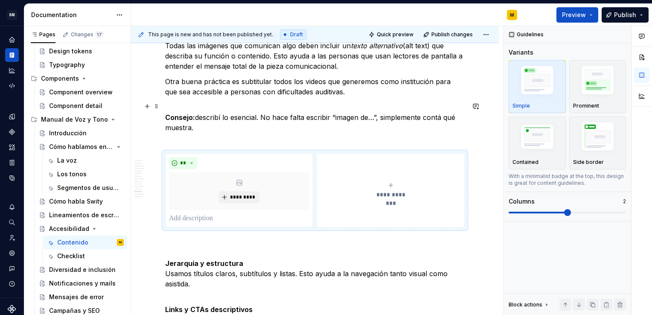
scroll to position [1295, 0]
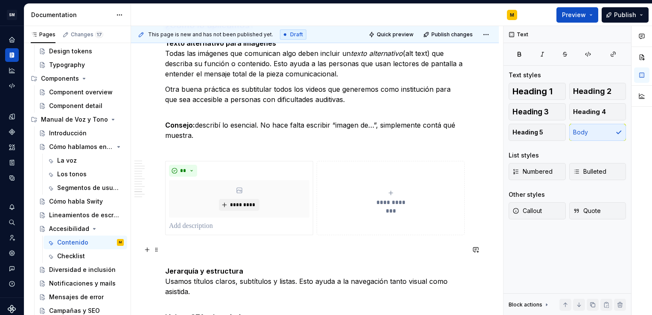
click at [225, 257] on p "Jerarquía y estructura Usamos títulos claros, subtítulos y listas. Esto ayuda a…" at bounding box center [314, 270] width 299 height 51
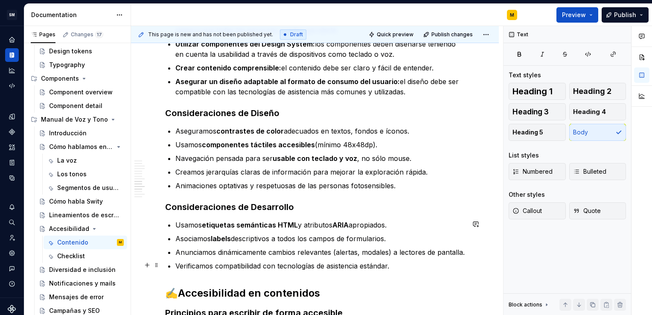
scroll to position [890, 0]
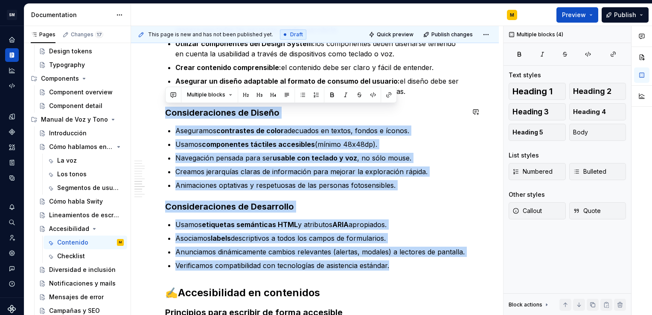
drag, startPoint x: 402, startPoint y: 264, endPoint x: 160, endPoint y: 105, distance: 289.7
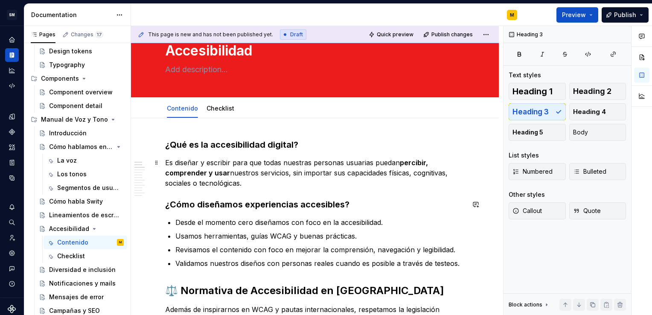
scroll to position [0, 0]
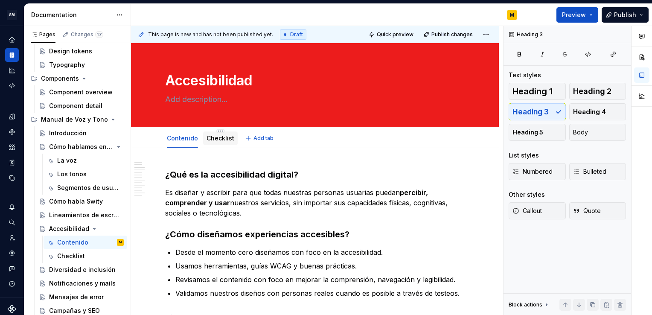
click at [221, 142] on div "Checklist" at bounding box center [220, 138] width 28 height 10
click at [212, 137] on link "Checklist" at bounding box center [220, 137] width 28 height 7
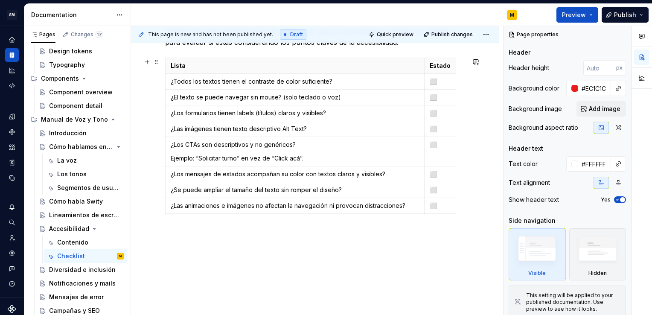
scroll to position [188, 0]
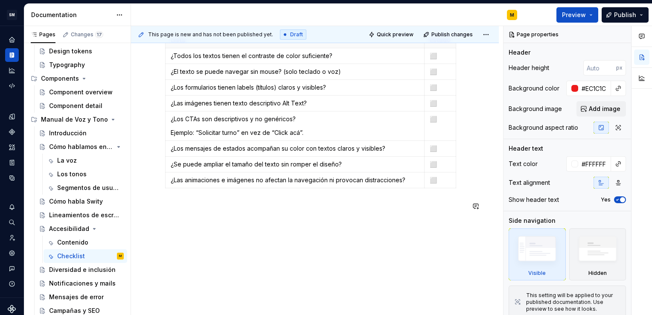
click at [279, 221] on div "✅ Checklist de accesibilidad Podés usar esta checklist antes de lanzar una nuev…" at bounding box center [315, 138] width 368 height 356
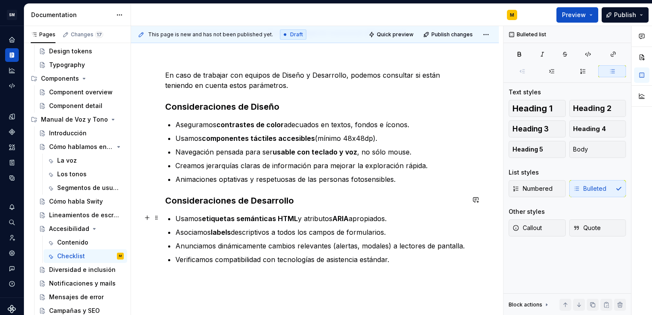
scroll to position [348, 0]
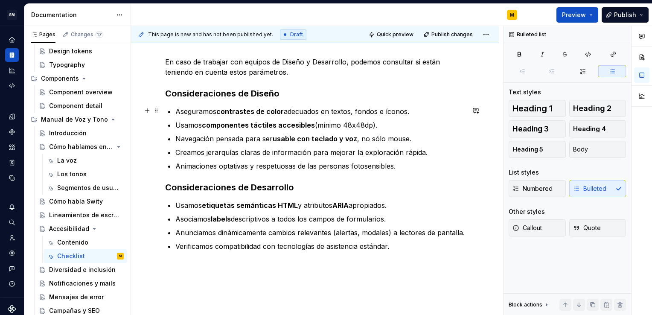
click at [215, 110] on p "Aseguramos contrastes de color adecuados en textos, fondos e íconos." at bounding box center [319, 111] width 289 height 10
click at [399, 243] on p "Verificamos compatibilidad con tecnologías de asistencia estándar." at bounding box center [319, 246] width 289 height 10
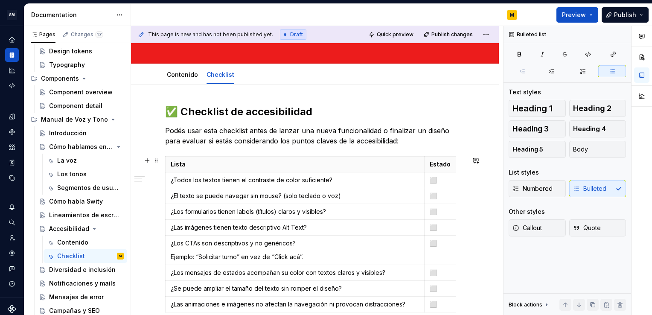
scroll to position [0, 0]
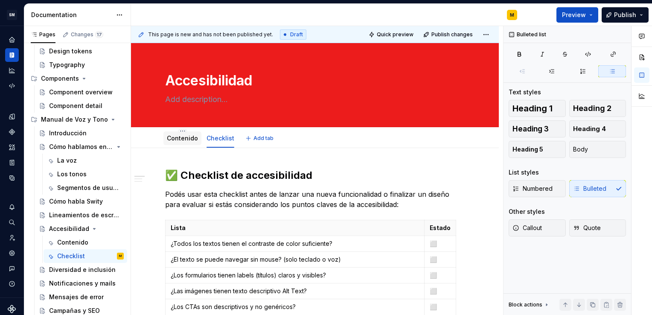
click at [179, 139] on link "Contenido" at bounding box center [182, 137] width 31 height 7
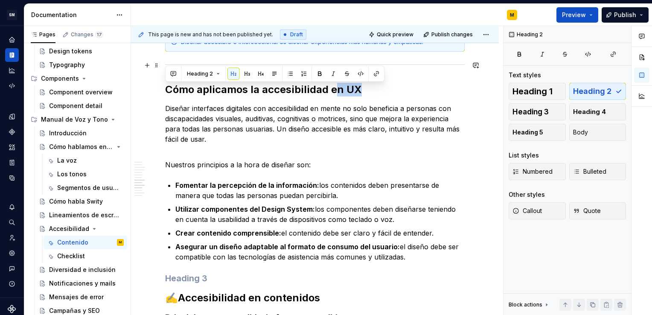
scroll to position [722, 0]
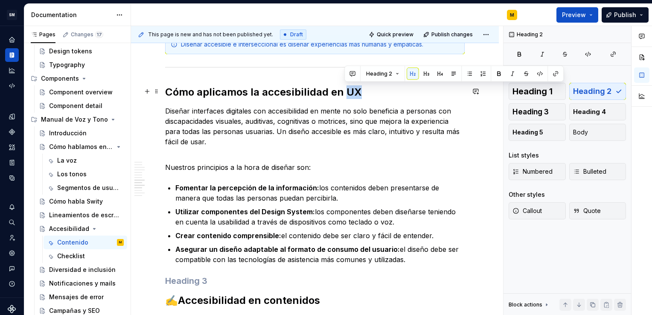
drag, startPoint x: 362, startPoint y: 67, endPoint x: 345, endPoint y: 90, distance: 28.3
click at [345, 90] on h2 "Cómo aplicamos la accesibilidad en UX" at bounding box center [314, 92] width 299 height 14
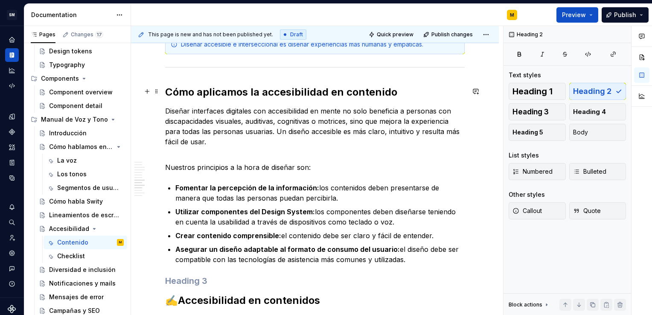
click at [344, 92] on h2 "Cómo aplicamos la accesibilidad en contenido" at bounding box center [314, 92] width 299 height 14
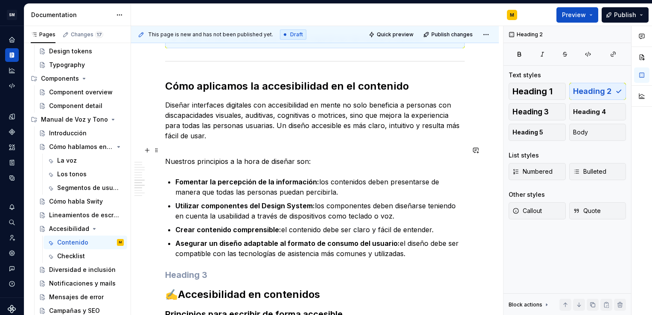
scroll to position [728, 0]
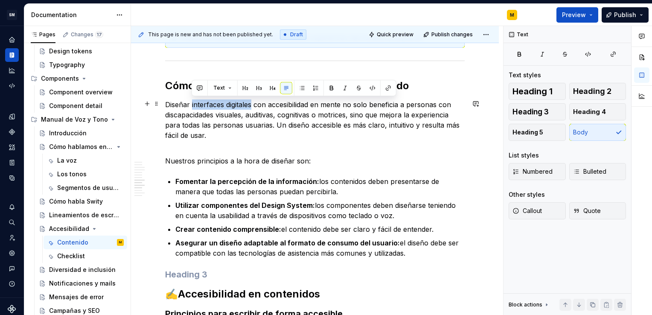
drag, startPoint x: 191, startPoint y: 102, endPoint x: 252, endPoint y: 104, distance: 61.4
click at [252, 104] on p "Diseñar interfaces digitales con accesibilidad en mente no solo beneficia a per…" at bounding box center [314, 119] width 299 height 41
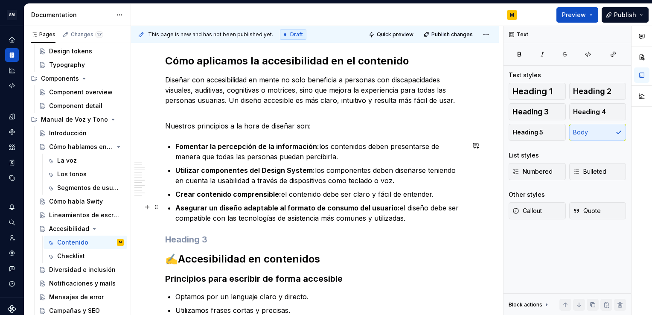
scroll to position [754, 0]
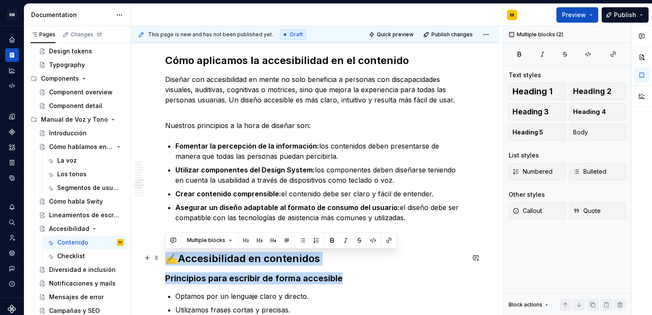
drag, startPoint x: 362, startPoint y: 274, endPoint x: 165, endPoint y: 258, distance: 197.2
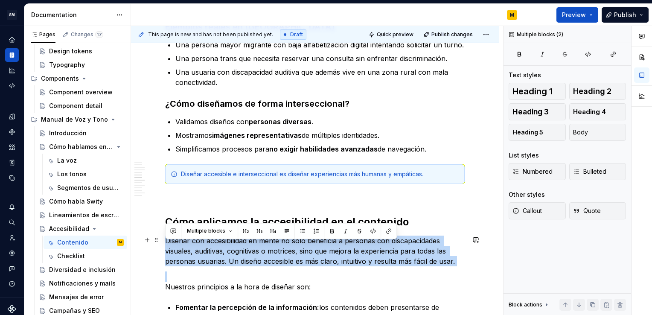
scroll to position [620, 0]
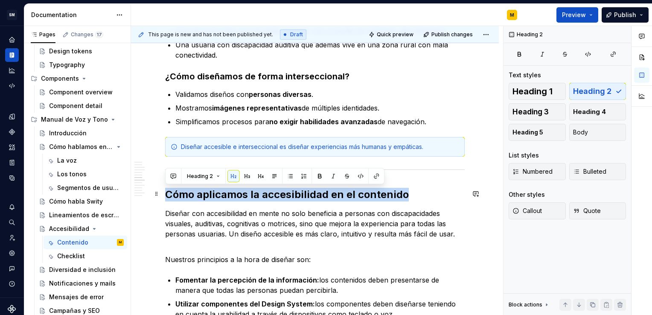
drag, startPoint x: 406, startPoint y: 61, endPoint x: 166, endPoint y: 196, distance: 274.4
click at [166, 196] on h2 "Cómo aplicamos la accesibilidad en el contenido" at bounding box center [314, 195] width 299 height 14
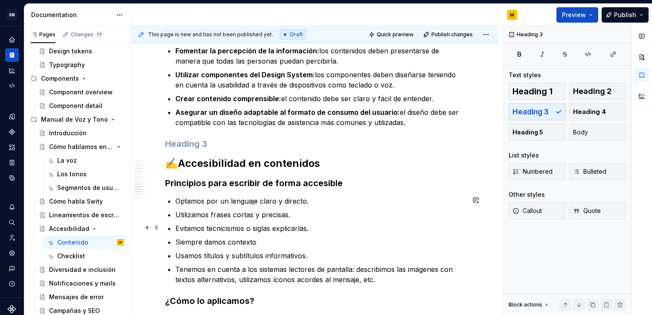
scroll to position [868, 0]
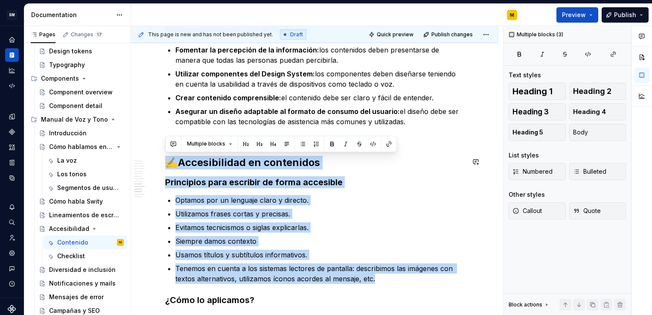
drag, startPoint x: 391, startPoint y: 278, endPoint x: 169, endPoint y: 146, distance: 257.7
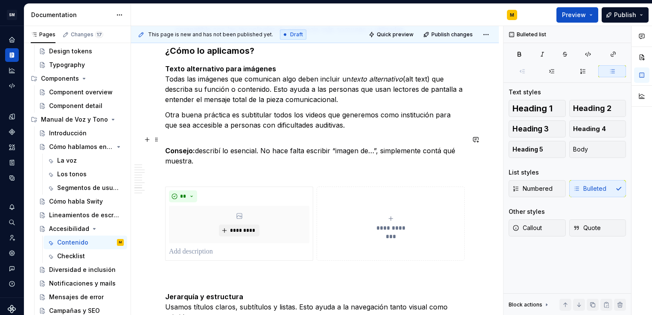
scroll to position [961, 0]
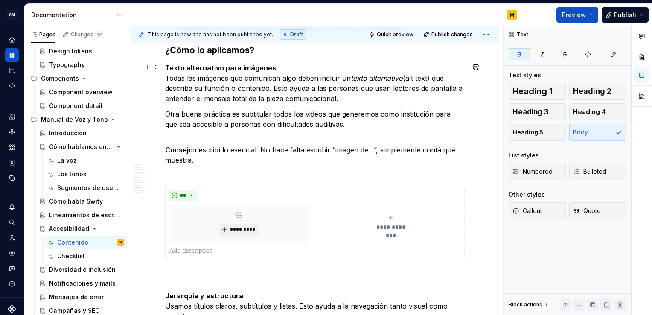
click at [165, 67] on strong "Texto alternativo para imágenes" at bounding box center [220, 68] width 111 height 9
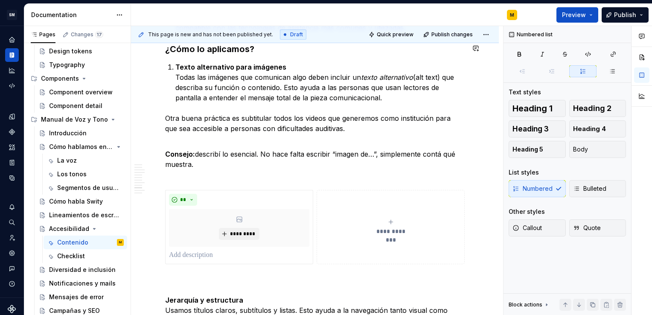
scroll to position [967, 0]
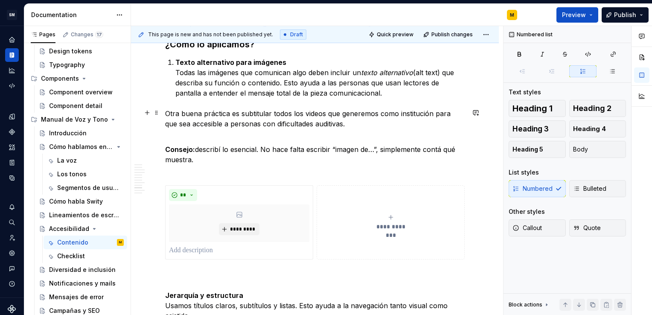
click at [164, 111] on div "¿Qué es la accesibilidad digital? Es diseñar y escribir para que todas nuestras…" at bounding box center [315, 225] width 368 height 2089
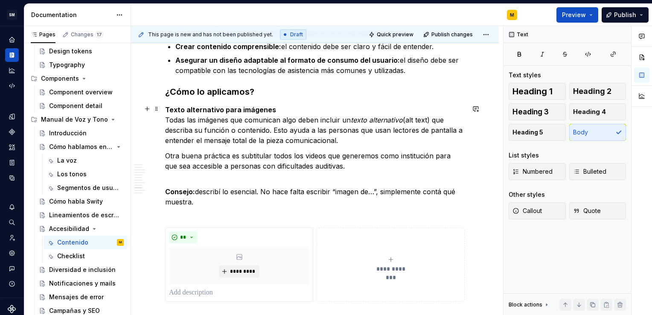
scroll to position [938, 0]
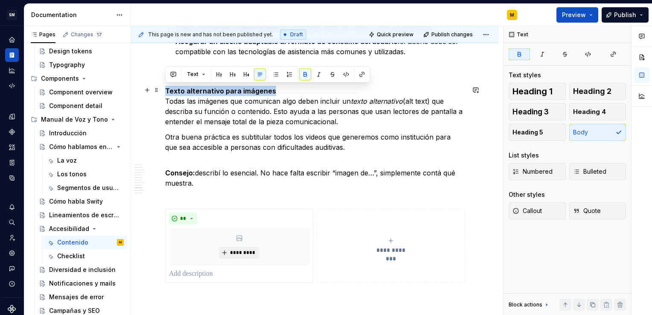
drag, startPoint x: 275, startPoint y: 91, endPoint x: 162, endPoint y: 88, distance: 112.2
click at [162, 88] on div "¿Qué es la accesibilidad digital? Es diseñar y escribir para que todas nuestras…" at bounding box center [315, 252] width 368 height 2084
click at [247, 75] on button "button" at bounding box center [246, 74] width 12 height 12
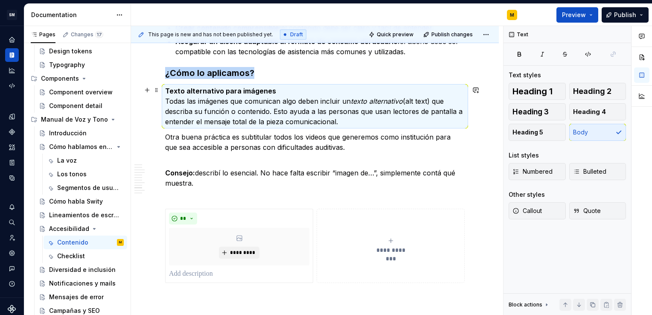
click at [273, 89] on p "Texto alternativo para imágenes Todas las imágenes que comunican algo deben inc…" at bounding box center [314, 106] width 299 height 41
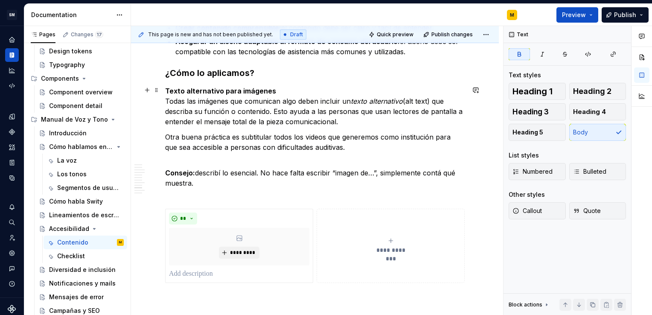
click at [273, 89] on p "Texto alternativo para imágenes Todas las imágenes que comunican algo deben inc…" at bounding box center [314, 106] width 299 height 41
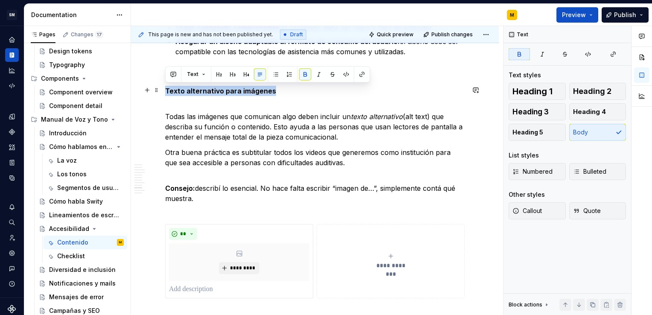
drag, startPoint x: 274, startPoint y: 90, endPoint x: 162, endPoint y: 93, distance: 111.8
click at [162, 93] on div "¿Qué es la accesibilidad digital? Es diseñar y escribir para que todas nuestras…" at bounding box center [315, 259] width 368 height 2099
click at [243, 73] on button "button" at bounding box center [246, 74] width 12 height 12
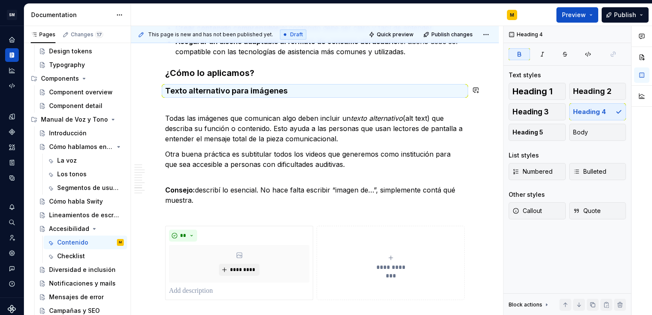
click at [233, 100] on div "¿Qué es la accesibilidad digital? Es diseñar y escribir para que todas nuestras…" at bounding box center [314, 218] width 299 height 1976
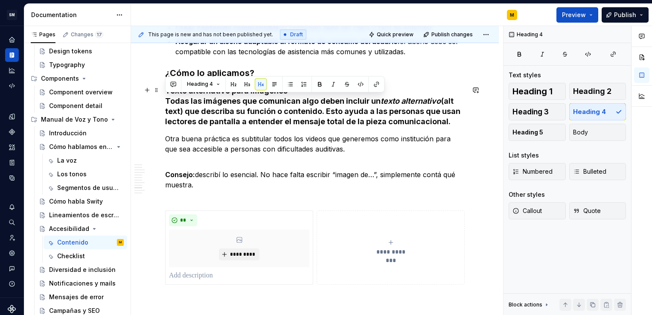
drag, startPoint x: 448, startPoint y: 117, endPoint x: 164, endPoint y: 98, distance: 285.1
click at [164, 98] on div "¿Qué es la accesibilidad digital? Es diseñar y escribir para que todas nuestras…" at bounding box center [315, 252] width 368 height 2085
click at [258, 86] on button "button" at bounding box center [261, 84] width 12 height 12
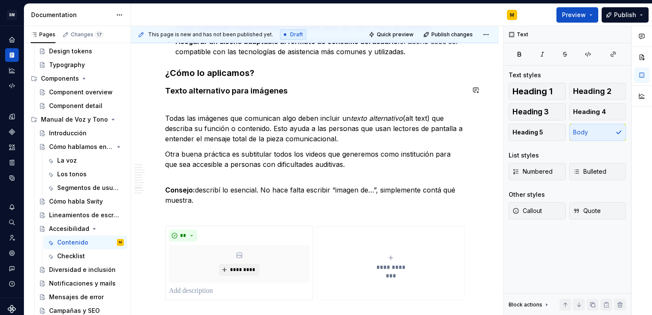
click at [276, 113] on p "Todas las imágenes que comunican algo deben incluir un texto alternativo (alt t…" at bounding box center [314, 123] width 299 height 41
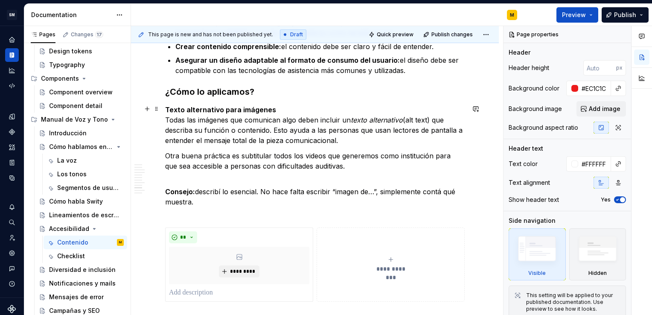
scroll to position [917, 0]
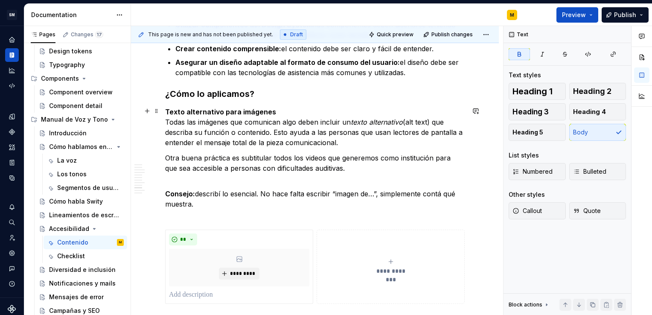
click at [288, 110] on p "Texto alternativo para imágenes Todas las imágenes que comunican algo deben inc…" at bounding box center [314, 127] width 299 height 41
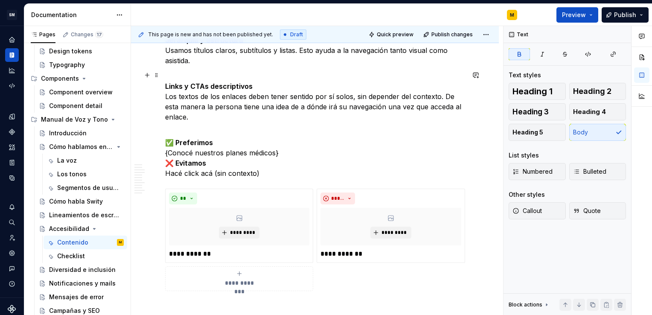
scroll to position [1217, 0]
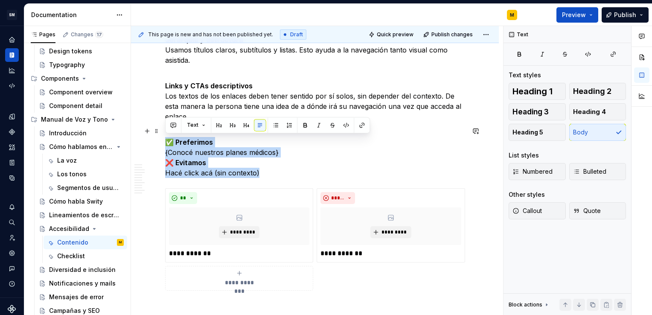
drag, startPoint x: 276, startPoint y: 173, endPoint x: 169, endPoint y: 141, distance: 111.7
click at [169, 141] on p "✅ Preferimos {Conocé nuestros planes médicos} ❌ Evitamos Hacé click acá (sin co…" at bounding box center [314, 152] width 299 height 51
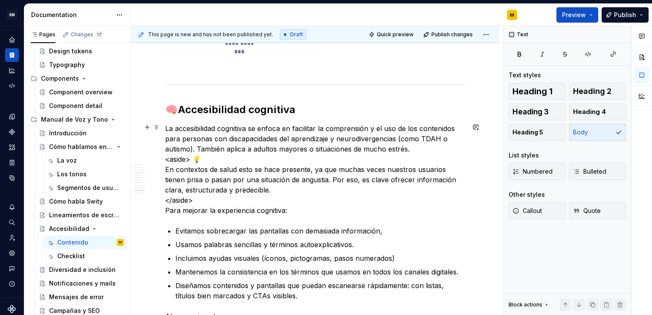
scroll to position [1400, 0]
click at [201, 197] on p "La accesibilidad cognitiva se enfoca en facilitar la comprensión y el uso de lo…" at bounding box center [314, 170] width 299 height 92
click at [546, 213] on button "Callout" at bounding box center [536, 210] width 57 height 17
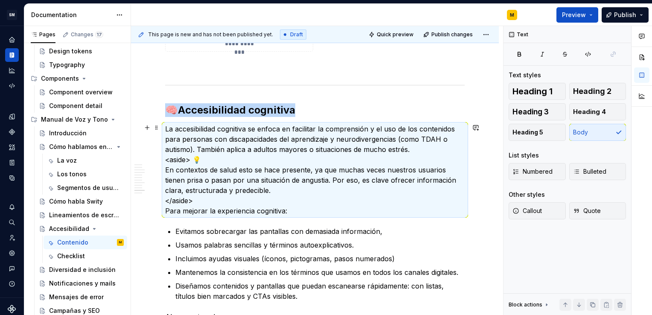
click at [199, 199] on p "La accesibilidad cognitiva se enfoca en facilitar la comprensión y el uso de lo…" at bounding box center [314, 170] width 299 height 92
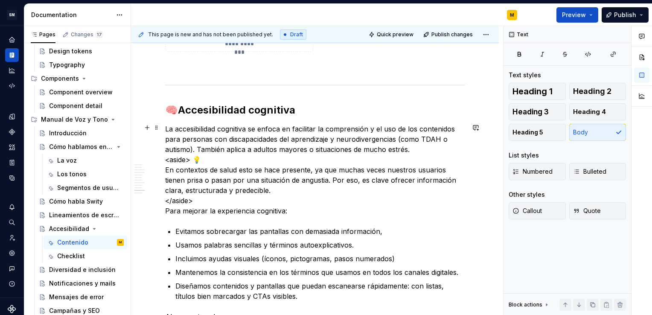
click at [199, 199] on p "La accesibilidad cognitiva se enfoca en facilitar la comprensión y el uso de lo…" at bounding box center [314, 170] width 299 height 92
click at [202, 159] on p "La accesibilidad cognitiva se enfoca en facilitar la comprensión y el uso de lo…" at bounding box center [314, 170] width 299 height 92
click at [165, 168] on p "La accesibilidad cognitiva se enfoca en facilitar la comprensión y el uso de lo…" at bounding box center [314, 170] width 299 height 92
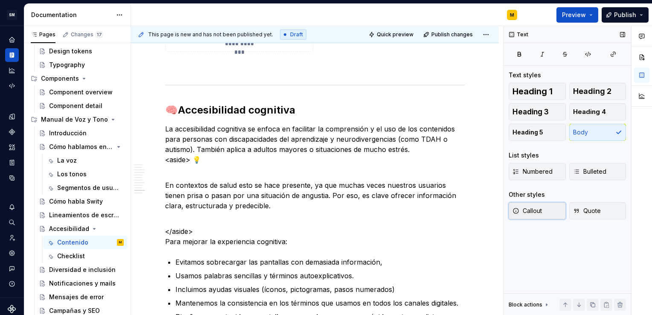
click at [548, 210] on button "Callout" at bounding box center [536, 210] width 57 height 17
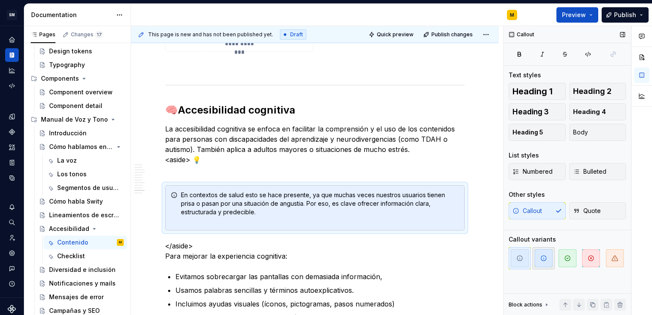
click at [543, 260] on icon "button" at bounding box center [543, 257] width 5 height 5
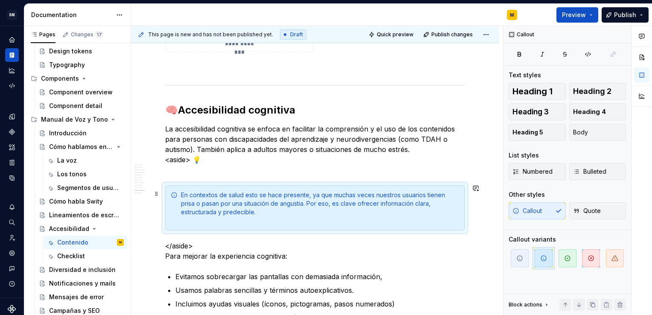
click at [243, 204] on div "En contextos de salud esto se hace presente, ya que muchas veces nuestros usuar…" at bounding box center [320, 208] width 278 height 34
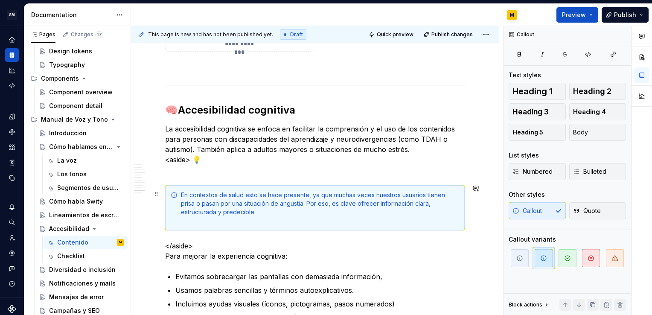
click at [288, 205] on div "En contextos de salud esto se hace presente, ya que muchas veces nuestros usuar…" at bounding box center [320, 208] width 278 height 34
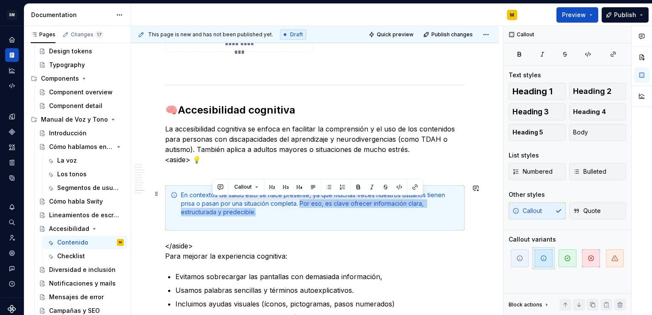
drag, startPoint x: 284, startPoint y: 202, endPoint x: 288, endPoint y: 211, distance: 9.6
click at [288, 211] on div "En contextos de salud esto se hace presente, ya que muchas veces nuestros usuar…" at bounding box center [320, 208] width 278 height 34
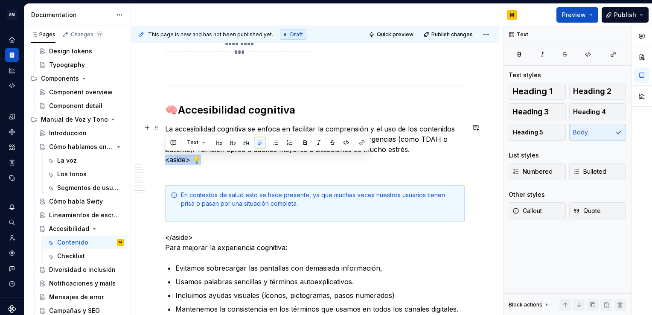
drag, startPoint x: 210, startPoint y: 161, endPoint x: 166, endPoint y: 161, distance: 44.4
click at [166, 161] on p "La accesibilidad cognitiva se enfoca en facilitar la comprensión y el uso de lo…" at bounding box center [314, 149] width 299 height 51
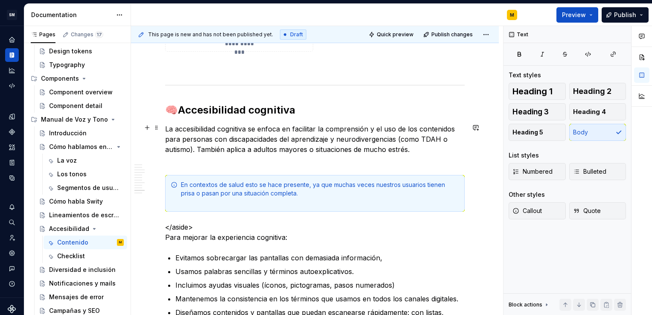
click at [177, 160] on p "La accesibilidad cognitiva se enfoca en facilitar la comprensión y el uso de lo…" at bounding box center [314, 144] width 299 height 41
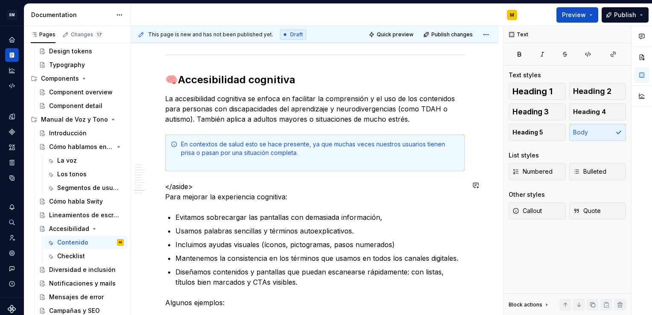
scroll to position [1435, 0]
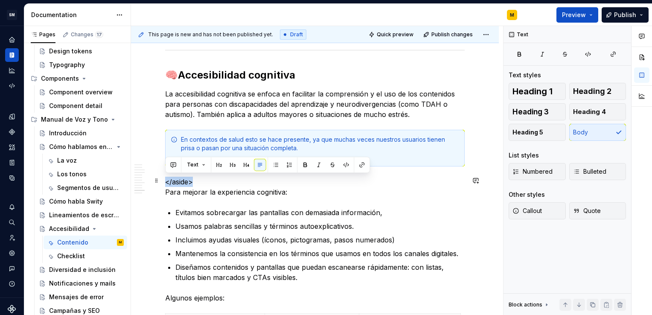
drag, startPoint x: 210, startPoint y: 178, endPoint x: 162, endPoint y: 178, distance: 47.8
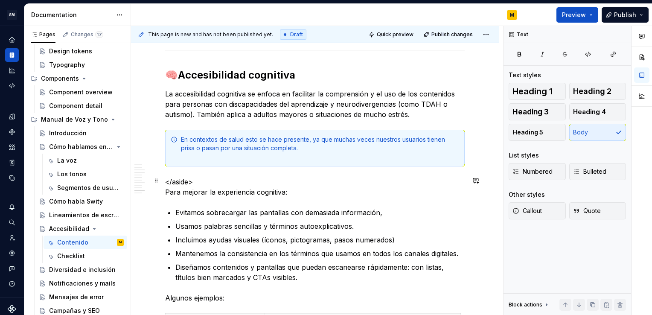
click at [196, 179] on p "</aside> Para mejorar la experiencia cognitiva:" at bounding box center [314, 187] width 299 height 20
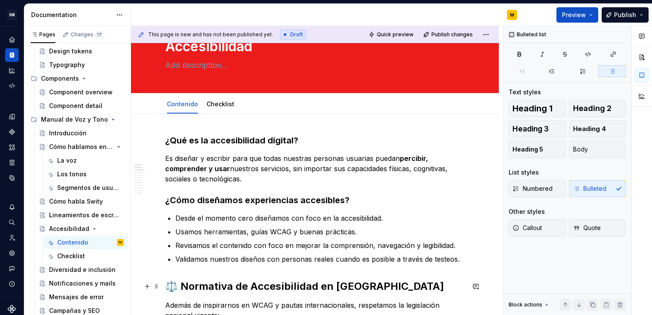
scroll to position [0, 0]
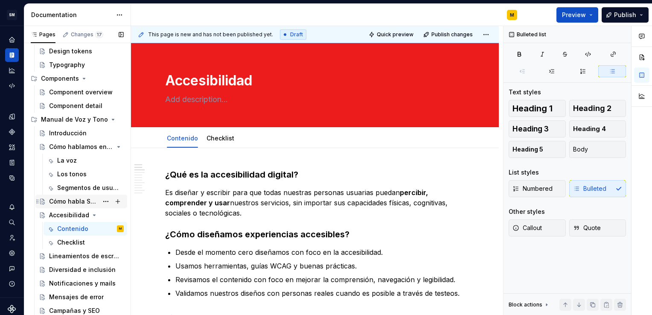
click at [68, 204] on div "Cómo habla Swity" at bounding box center [73, 201] width 49 height 9
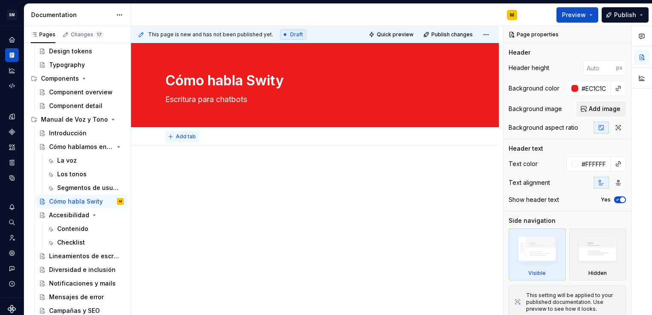
click at [173, 137] on button "Add tab" at bounding box center [182, 136] width 35 height 12
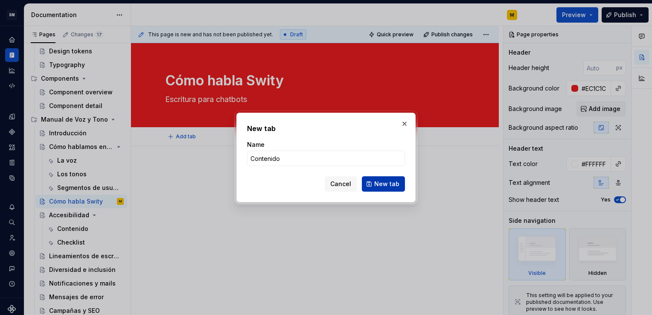
click at [380, 182] on span "New tab" at bounding box center [386, 184] width 25 height 9
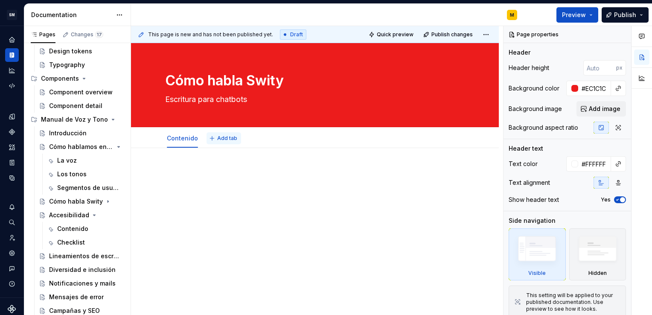
click at [217, 141] on span "Add tab" at bounding box center [227, 138] width 20 height 7
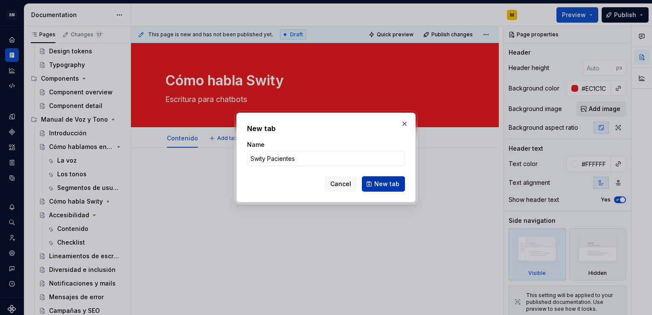
click at [368, 182] on button "New tab" at bounding box center [383, 183] width 43 height 15
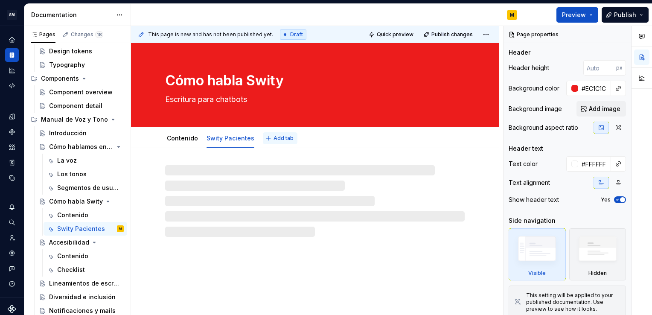
click at [276, 140] on span "Add tab" at bounding box center [283, 138] width 20 height 7
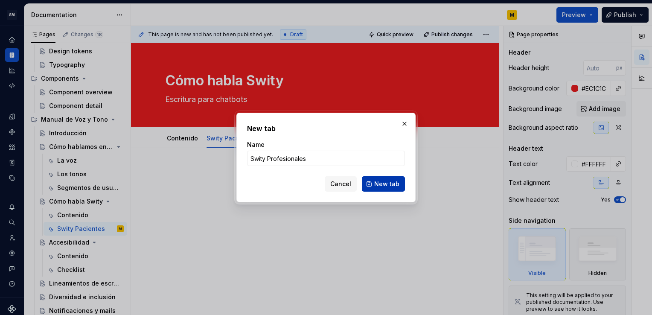
click at [375, 180] on button "New tab" at bounding box center [383, 183] width 43 height 15
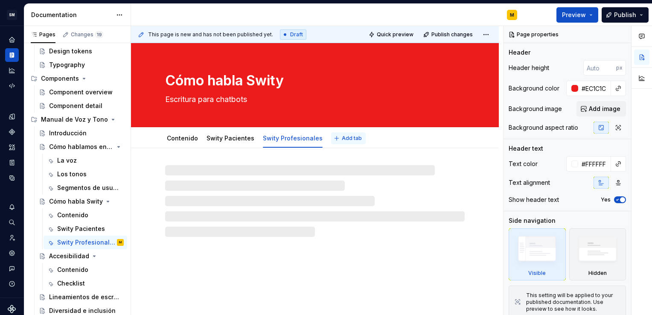
click at [342, 137] on span "Add tab" at bounding box center [352, 138] width 20 height 7
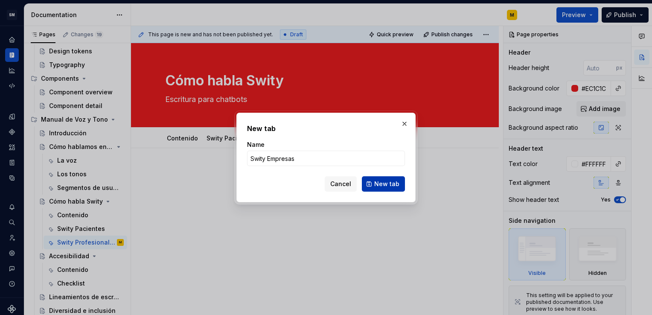
click at [386, 186] on span "New tab" at bounding box center [386, 184] width 25 height 9
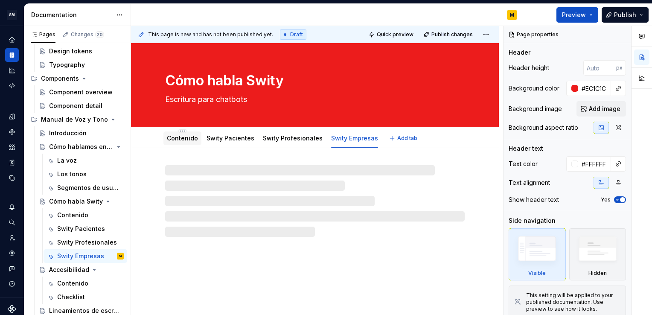
click at [171, 141] on link "Contenido" at bounding box center [182, 137] width 31 height 7
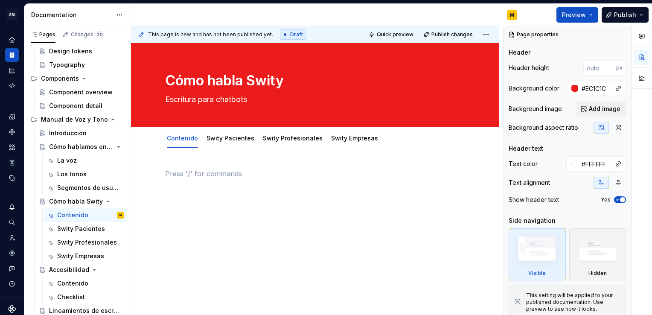
click at [184, 169] on p at bounding box center [314, 173] width 299 height 10
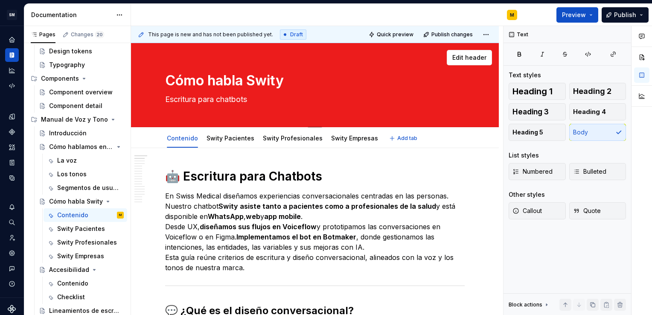
click at [240, 99] on textarea "Escritura para chatbots" at bounding box center [312, 100] width 299 height 14
click at [242, 176] on h1 "🤖 Escritura para Chatbots" at bounding box center [314, 175] width 299 height 15
click at [243, 202] on strong "Swity asiste tanto a pacientes como a profesionales de la salud" at bounding box center [326, 206] width 217 height 9
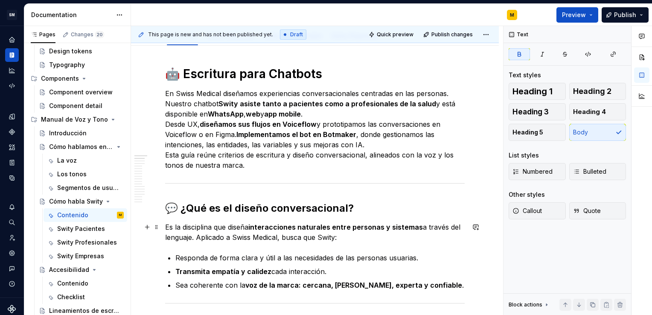
scroll to position [102, 0]
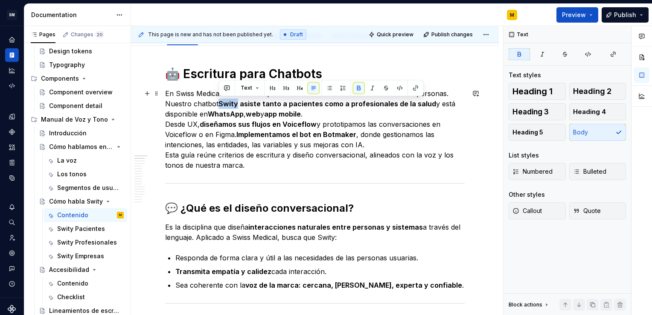
click at [226, 104] on strong "Swity asiste tanto a pacientes como a profesionales de la salud" at bounding box center [326, 103] width 217 height 9
click at [357, 87] on button "button" at bounding box center [359, 88] width 12 height 12
click at [274, 105] on strong "asiste tanto a pacientes como a profesionales de la salud" at bounding box center [336, 103] width 196 height 9
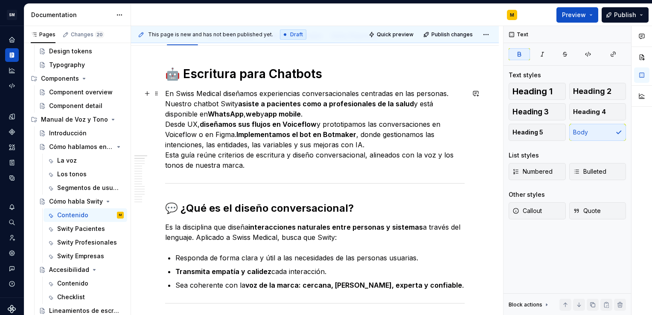
click at [323, 103] on strong "asiste a pacientes como a profesionales de la salud" at bounding box center [326, 103] width 176 height 9
click at [383, 104] on strong "asiste a pacientes, profesionales de la salud" at bounding box center [313, 103] width 151 height 9
click at [310, 114] on p "En Swiss Medical diseñamos experiencias conversacionales centradas en las perso…" at bounding box center [314, 129] width 299 height 82
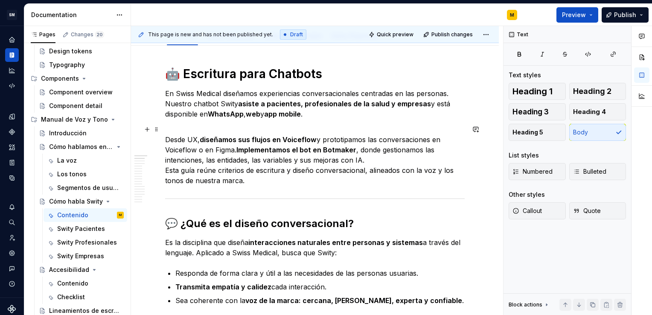
click at [203, 148] on p "Desde UX, diseñamos sus flujos en Voiceflow y prototipamos las conversaciones e…" at bounding box center [314, 154] width 299 height 61
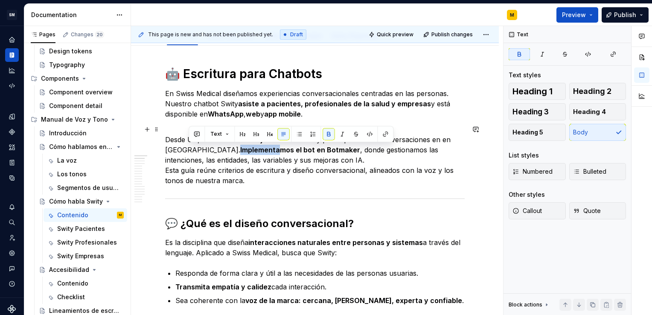
drag, startPoint x: 189, startPoint y: 149, endPoint x: 229, endPoint y: 150, distance: 39.7
click at [240, 150] on strong "Implementamos el bot en Botmaker" at bounding box center [300, 149] width 120 height 9
click at [240, 149] on strong "Implementamos el bot en Botmaker" at bounding box center [300, 149] width 120 height 9
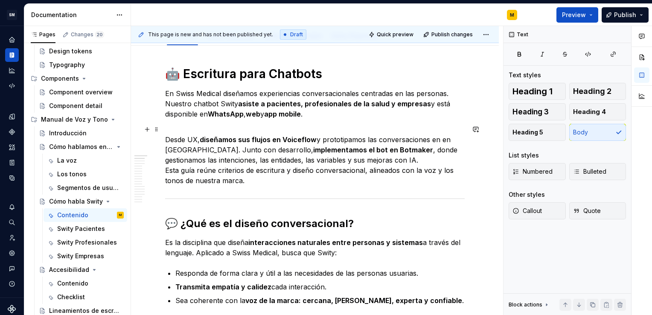
click at [372, 161] on p "Desde [GEOGRAPHIC_DATA], diseñamos sus flujos en Voiceflow y prototipamos las c…" at bounding box center [314, 154] width 299 height 61
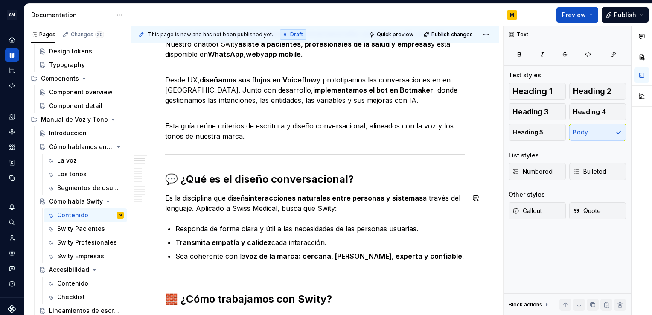
scroll to position [162, 0]
click at [236, 136] on p "Esta guía reúne criterios de escritura y diseño conversacional, alineados con l…" at bounding box center [314, 125] width 299 height 31
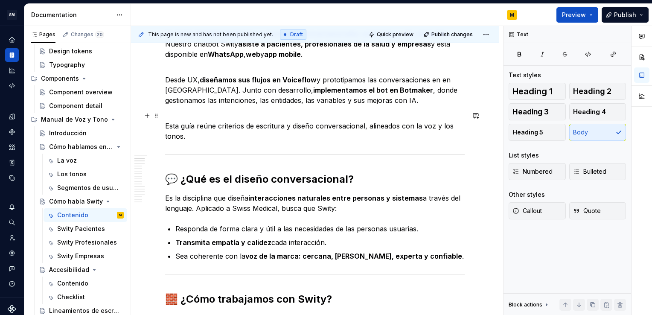
click at [365, 128] on p "Esta guía reúne criterios de escritura y diseño conversacional, alineados con l…" at bounding box center [314, 125] width 299 height 31
click at [191, 138] on p "Esta guía reúne criterios de escritura y diseño conversacional alineados con la…" at bounding box center [314, 125] width 299 height 31
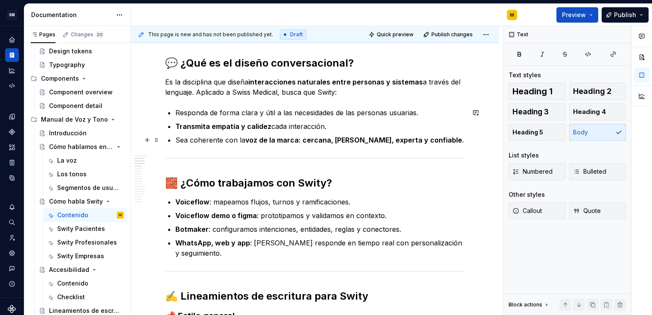
scroll to position [279, 0]
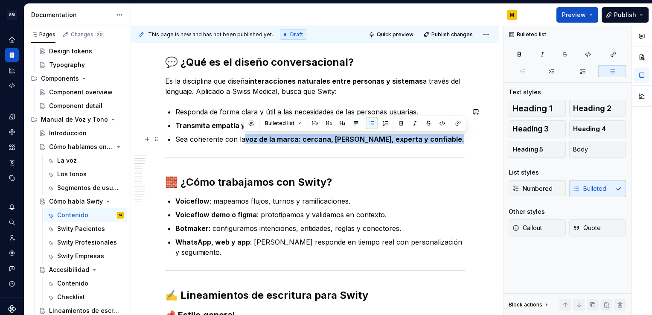
drag, startPoint x: 421, startPoint y: 137, endPoint x: 244, endPoint y: 142, distance: 177.5
click at [244, 142] on p "Sea coherente con la voz de la marca: cercana, [PERSON_NAME], experta y confiab…" at bounding box center [319, 139] width 289 height 10
click at [395, 124] on button "button" at bounding box center [401, 123] width 12 height 12
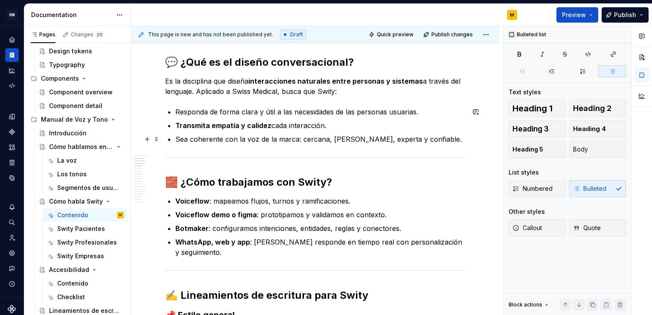
click at [229, 134] on p "Sea coherente con la voz de la marca: cercana, [PERSON_NAME], experta y confiab…" at bounding box center [319, 139] width 289 height 10
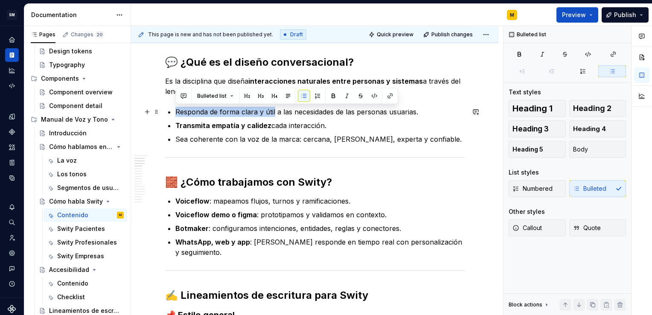
drag, startPoint x: 273, startPoint y: 110, endPoint x: 174, endPoint y: 114, distance: 99.0
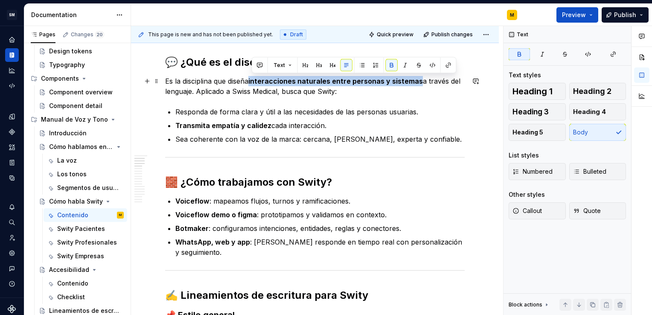
drag, startPoint x: 418, startPoint y: 80, endPoint x: 251, endPoint y: 81, distance: 166.7
click at [251, 81] on p "Es la disciplina que diseña interacciones naturales entre personas y sistemas a…" at bounding box center [314, 86] width 299 height 20
click at [388, 65] on button "button" at bounding box center [392, 65] width 12 height 12
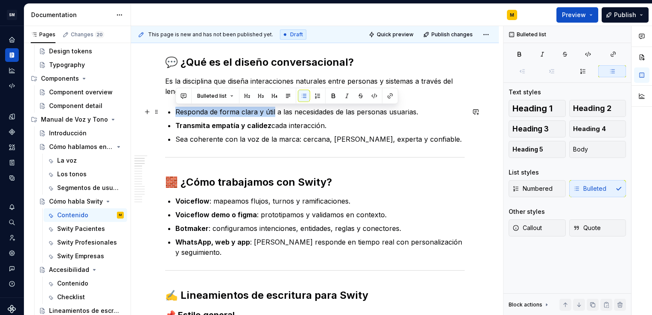
drag, startPoint x: 176, startPoint y: 110, endPoint x: 273, endPoint y: 112, distance: 97.7
click at [273, 112] on p "Responda de forma clara y útil a las necesidades de las personas usuarias." at bounding box center [319, 112] width 289 height 10
click at [329, 94] on button "button" at bounding box center [333, 96] width 12 height 12
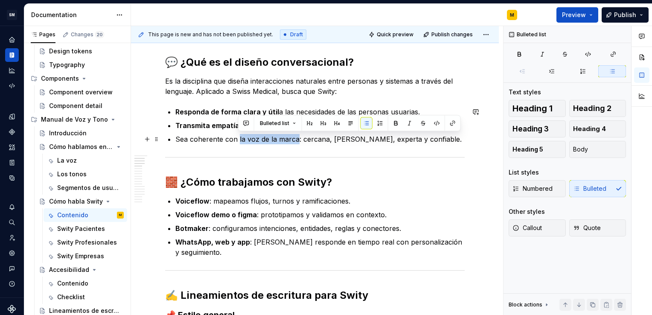
drag, startPoint x: 295, startPoint y: 139, endPoint x: 237, endPoint y: 139, distance: 57.6
click at [237, 139] on p "Sea coherente con la voz de la marca: cercana, [PERSON_NAME], experta y confiab…" at bounding box center [319, 139] width 289 height 10
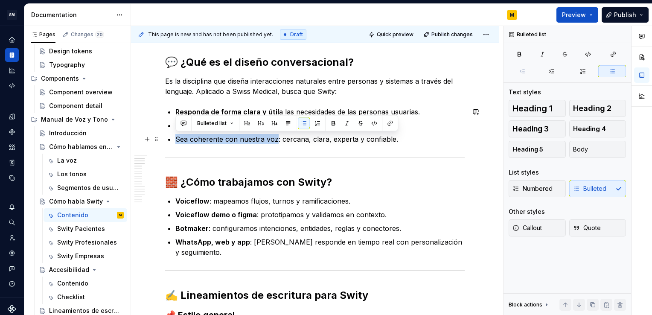
drag, startPoint x: 174, startPoint y: 137, endPoint x: 274, endPoint y: 141, distance: 99.9
click at [331, 124] on button "button" at bounding box center [333, 123] width 12 height 12
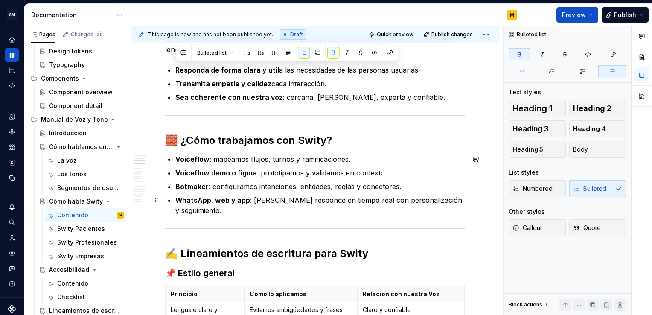
scroll to position [320, 0]
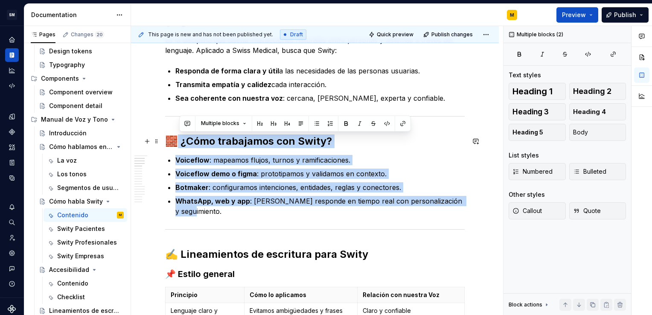
drag, startPoint x: 229, startPoint y: 213, endPoint x: 160, endPoint y: 147, distance: 95.0
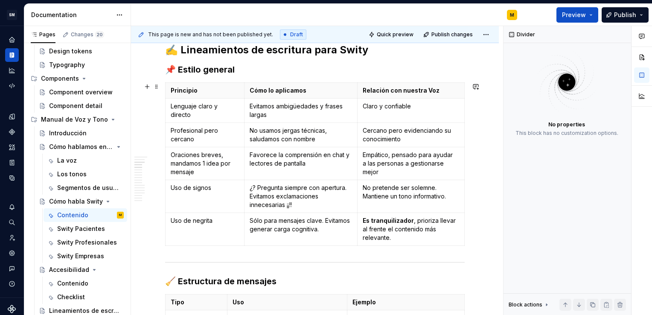
scroll to position [412, 0]
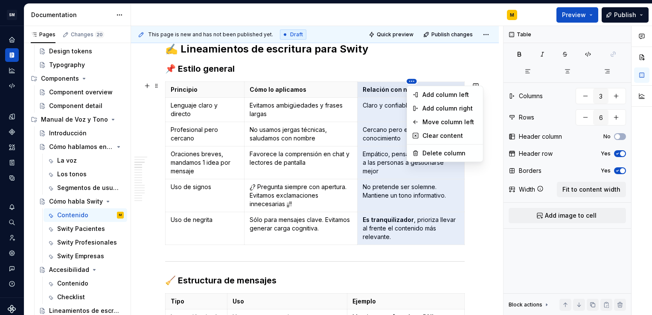
click at [412, 81] on html "SM DEV-DS M Design system data Documentation M Preview Publish Pages Changes 20…" at bounding box center [326, 157] width 652 height 315
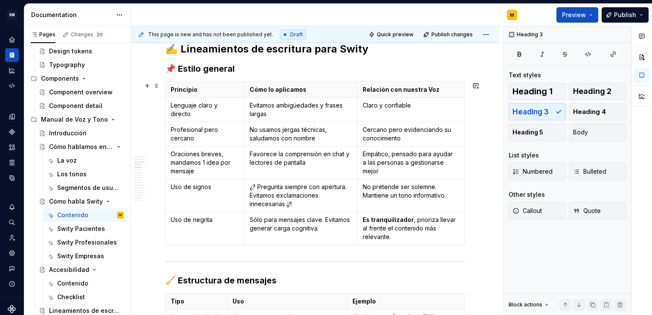
click at [438, 67] on html "SM DEV-DS M Design system data Documentation M Preview Publish Pages Changes 20…" at bounding box center [326, 157] width 652 height 315
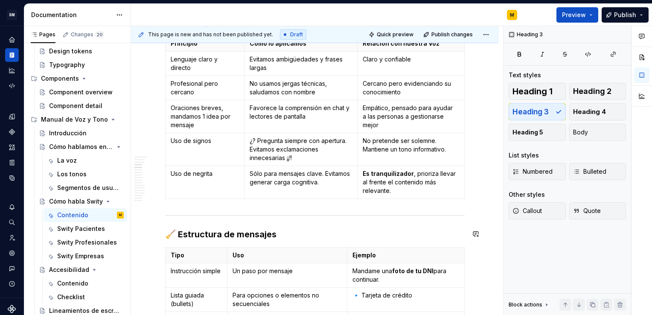
scroll to position [461, 0]
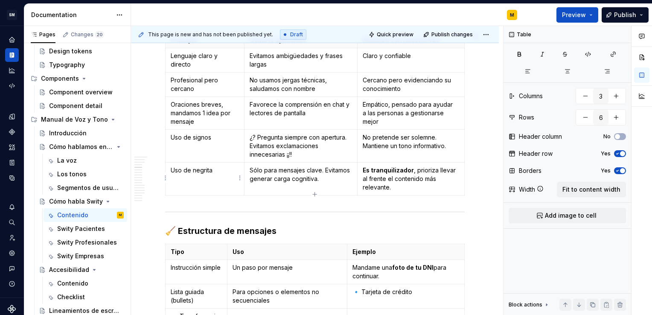
click at [211, 171] on p "Uso de negrita" at bounding box center [205, 170] width 68 height 9
click at [281, 137] on p "¿? Pregunta siempre con apertura. Evitamos exclamaciones innecesarias ¡¡!!" at bounding box center [300, 146] width 102 height 26
click at [324, 136] on p "¿? Preguntas siempre con apertura. Evitamos exclamaciones innecesarias ¡¡!!" at bounding box center [300, 146] width 103 height 26
click at [348, 137] on p "¿? Preguntas siempre con apertura. Evitamos exclamaciones innecesarias ¡¡!!" at bounding box center [300, 146] width 103 height 26
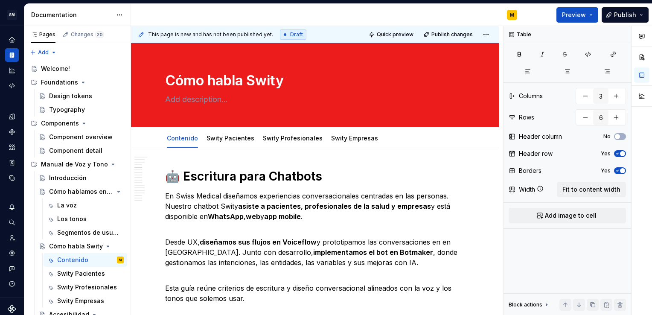
scroll to position [461, 0]
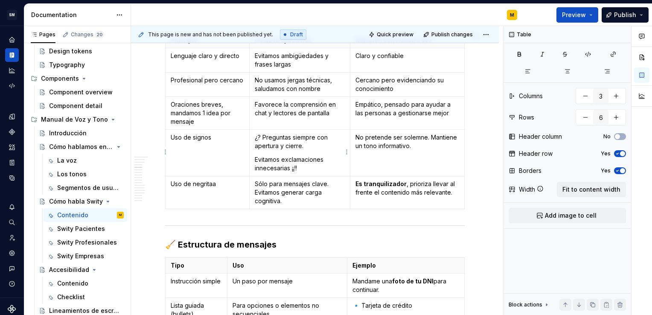
click at [281, 159] on p "Evitamos exclamaciones innecesarias ¡¡!!" at bounding box center [300, 163] width 90 height 17
click at [263, 136] on p "¿? Preguntas siempre con apertura y cierre." at bounding box center [300, 141] width 90 height 17
click at [306, 145] on p "Las preguntas siempre con apertura y cierre." at bounding box center [300, 141] width 90 height 17
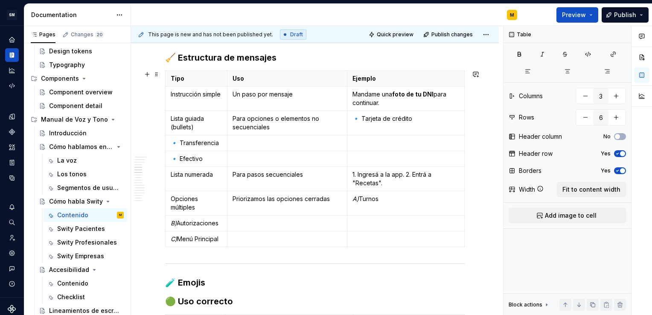
scroll to position [646, 0]
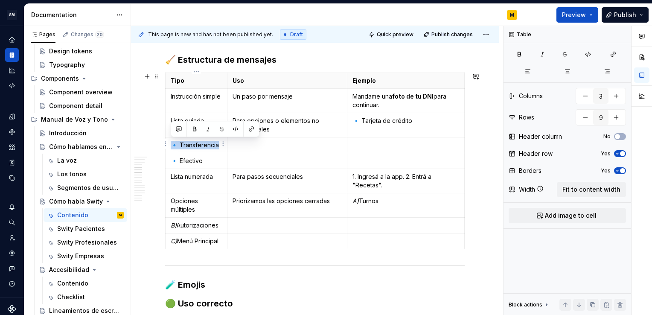
drag, startPoint x: 220, startPoint y: 145, endPoint x: 169, endPoint y: 146, distance: 51.2
click at [169, 146] on td "🔹 Transferencia" at bounding box center [196, 145] width 62 height 16
copy p "🔹 Transferencia"
click at [363, 131] on td "🔹 Tarjeta de crédito" at bounding box center [405, 125] width 117 height 24
click at [412, 122] on p "🔹 Tarjeta de crédito" at bounding box center [405, 120] width 107 height 9
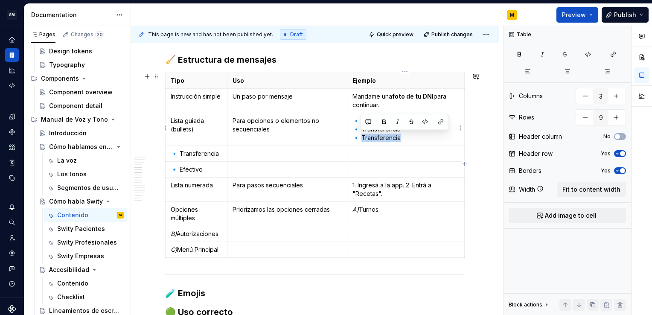
drag, startPoint x: 361, startPoint y: 136, endPoint x: 399, endPoint y: 141, distance: 38.6
click at [399, 141] on p "🔹 Tarjeta de crédito 🔹 Transferencia 🔹 Transferencia" at bounding box center [405, 129] width 107 height 26
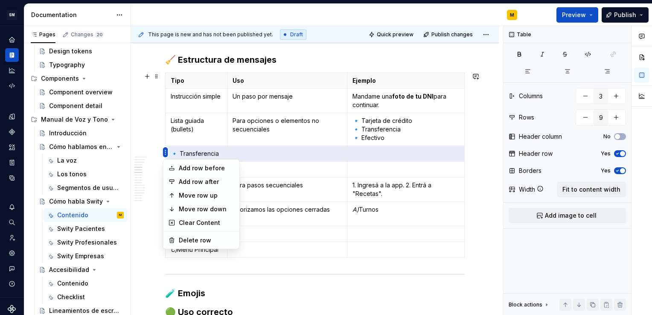
click at [166, 154] on html "SM DEV-DS M Design system data Documentation M Preview Publish Pages Changes 20…" at bounding box center [326, 157] width 652 height 315
click at [187, 242] on div "Delete row" at bounding box center [206, 240] width 55 height 9
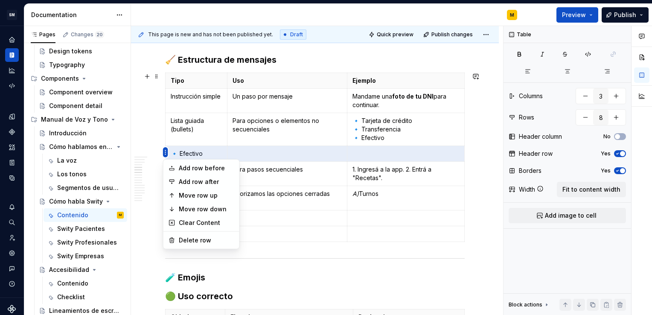
click at [166, 154] on html "SM DEV-DS M Design system data Documentation M Preview Publish Pages Changes 20…" at bounding box center [326, 157] width 652 height 315
click at [191, 238] on div "Delete row" at bounding box center [206, 240] width 55 height 9
type input "7"
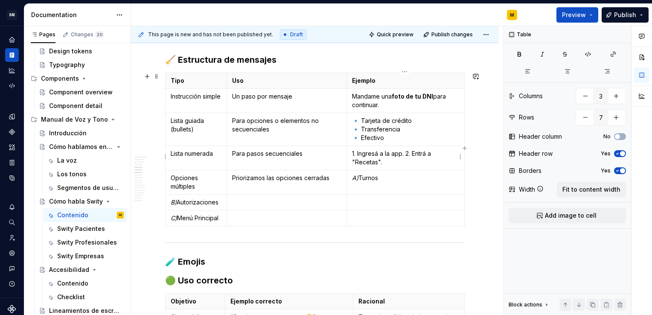
click at [404, 154] on p "1. Ingresá a la app. 2. Entrá a "Recetas"." at bounding box center [405, 157] width 107 height 17
click at [173, 200] on em "B)" at bounding box center [174, 201] width 6 height 7
drag, startPoint x: 170, startPoint y: 200, endPoint x: 218, endPoint y: 202, distance: 48.2
click at [218, 202] on p "B) Autorizaciones" at bounding box center [196, 202] width 51 height 9
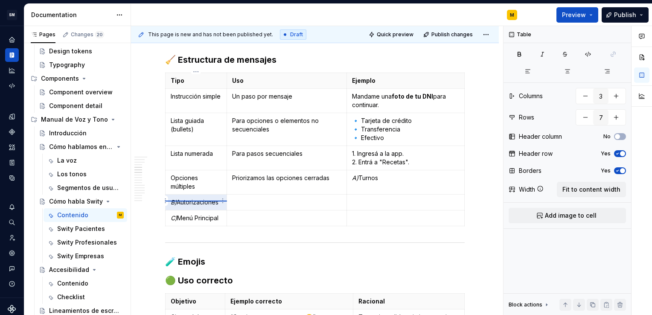
type input "4"
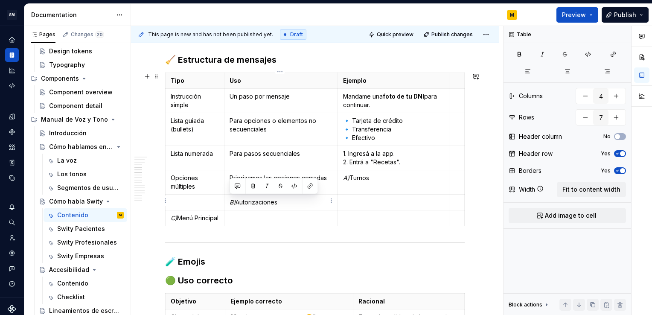
drag, startPoint x: 229, startPoint y: 202, endPoint x: 280, endPoint y: 200, distance: 51.2
click at [280, 200] on td "B) Autorizaciones" at bounding box center [280, 202] width 113 height 16
copy p "B) Autorizaciones"
click at [385, 183] on td "A) Turnos" at bounding box center [392, 182] width 111 height 24
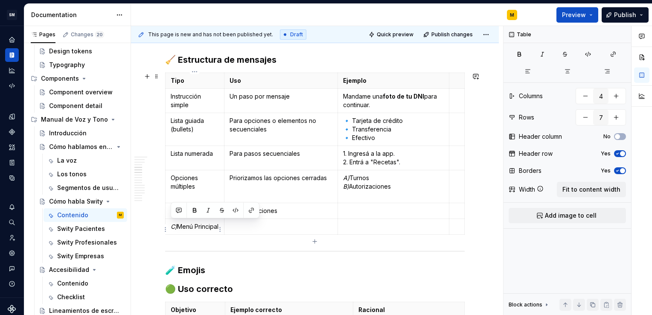
drag, startPoint x: 197, startPoint y: 235, endPoint x: 169, endPoint y: 226, distance: 29.0
click at [169, 226] on td "C) Menú Principal" at bounding box center [194, 227] width 59 height 16
copy p "C) Menú Principal"
click at [346, 194] on p "A) Turnos B) Autorizaciones" at bounding box center [393, 187] width 101 height 26
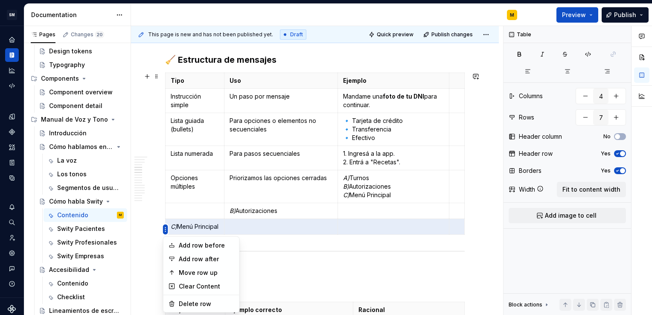
click at [167, 229] on html "SM DEV-DS M Design system data Documentation M Preview Publish Pages Changes 20…" at bounding box center [326, 157] width 652 height 315
click at [191, 304] on div "Delete row" at bounding box center [206, 303] width 55 height 9
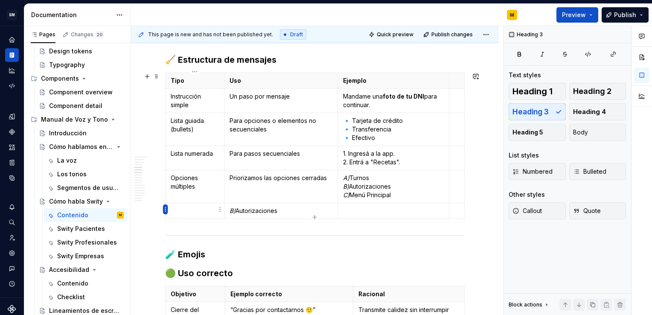
click at [165, 211] on html "SM DEV-DS M Design system data Documentation M Preview Publish Pages Changes 20…" at bounding box center [326, 157] width 652 height 315
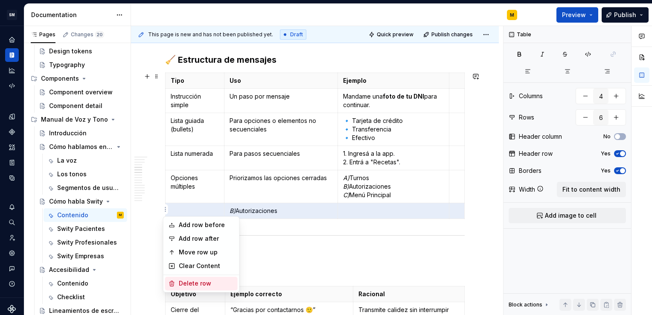
click at [184, 281] on div "Delete row" at bounding box center [206, 283] width 55 height 9
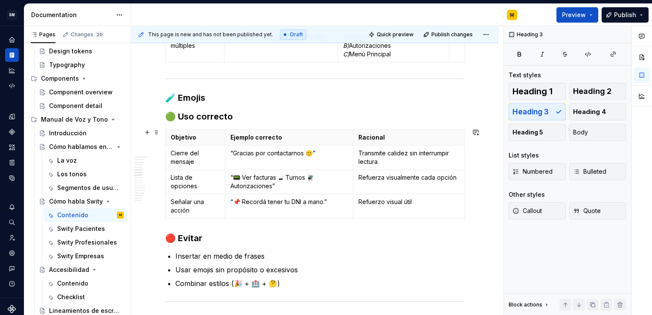
scroll to position [818, 0]
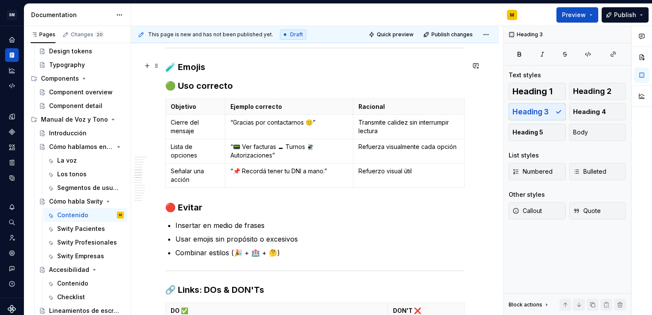
click at [222, 64] on h3 "🧪 Emojis" at bounding box center [314, 67] width 299 height 12
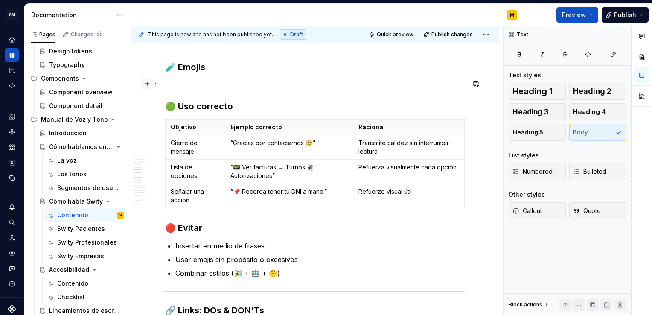
click at [147, 83] on button "button" at bounding box center [147, 84] width 12 height 12
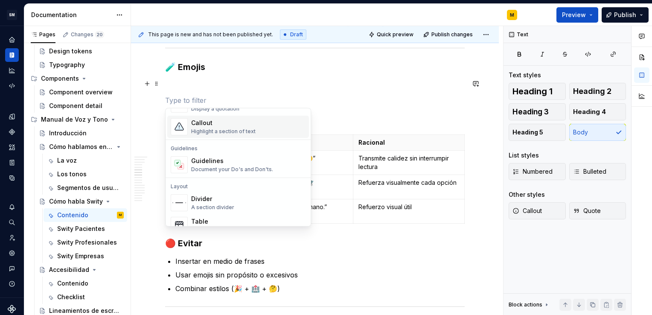
scroll to position [214, 0]
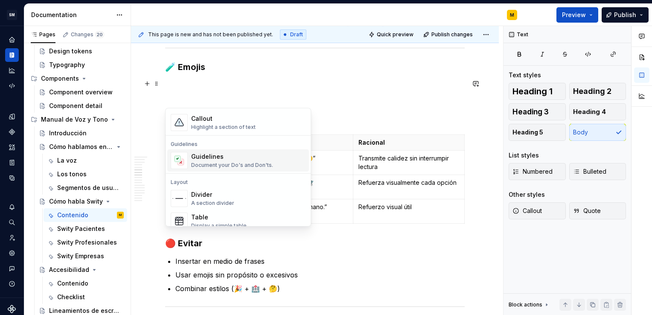
click at [239, 166] on div "Document your Do's and Don'ts." at bounding box center [232, 165] width 82 height 7
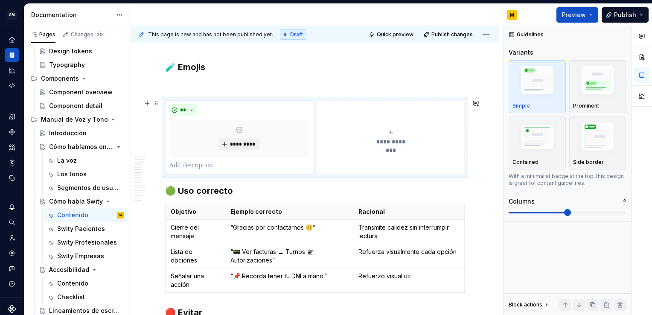
click at [394, 129] on div "**********" at bounding box center [390, 137] width 140 height 17
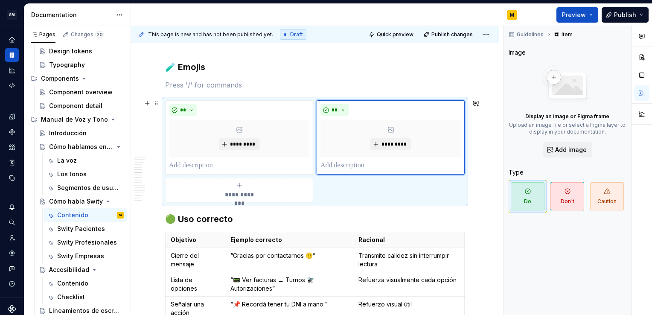
click at [240, 178] on button "**********" at bounding box center [239, 190] width 148 height 25
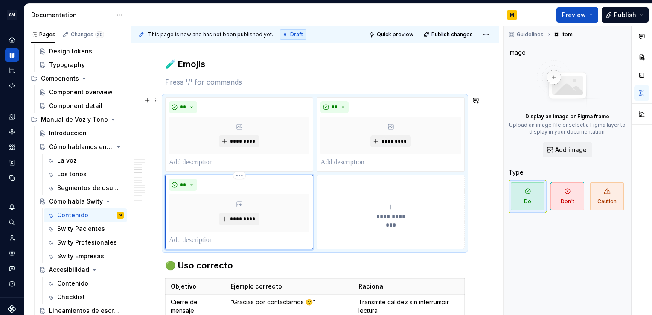
scroll to position [830, 0]
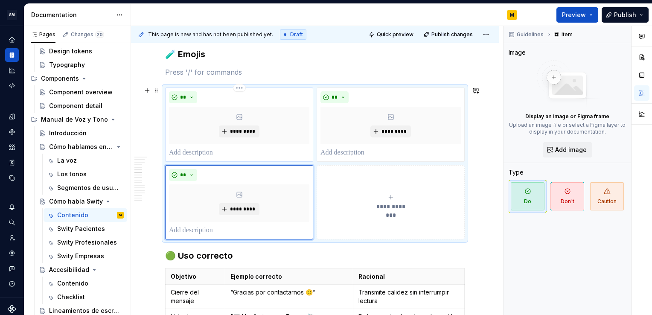
click at [207, 152] on p at bounding box center [239, 153] width 140 height 10
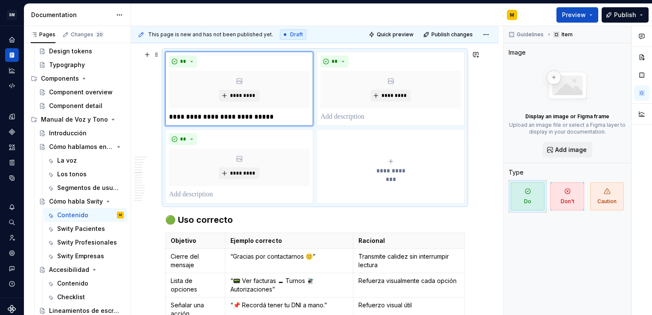
scroll to position [868, 0]
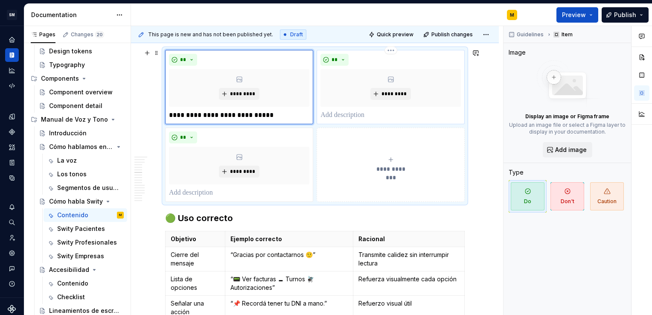
click at [341, 111] on p at bounding box center [390, 115] width 140 height 10
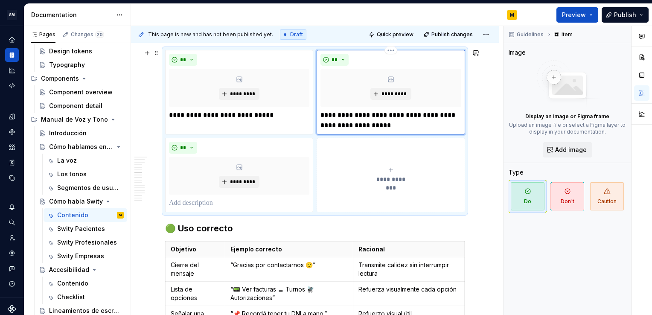
click at [341, 125] on p "**********" at bounding box center [390, 120] width 140 height 20
click at [232, 201] on p at bounding box center [239, 203] width 140 height 10
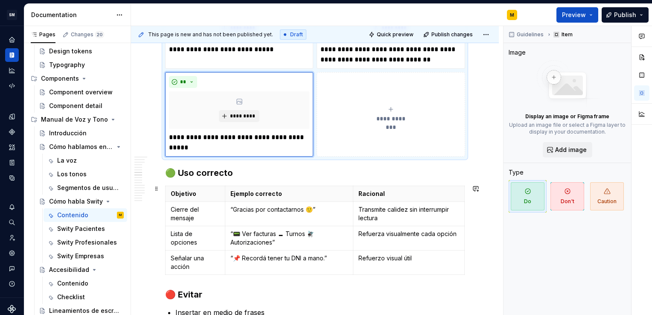
scroll to position [934, 0]
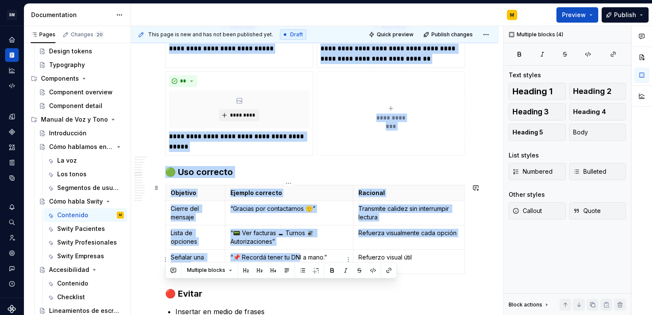
drag, startPoint x: 325, startPoint y: 257, endPoint x: 299, endPoint y: 258, distance: 26.1
click at [299, 258] on p "“📌 Recordá tener tu DNI a mano.”" at bounding box center [288, 257] width 117 height 9
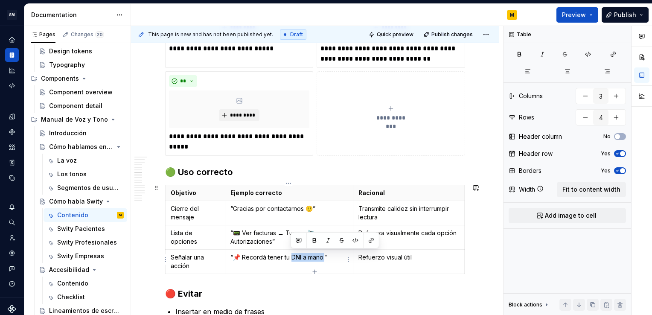
drag, startPoint x: 325, startPoint y: 257, endPoint x: 290, endPoint y: 257, distance: 34.1
click at [290, 257] on p "“📌 Recordá tener tu DNI a mano.”" at bounding box center [288, 257] width 117 height 9
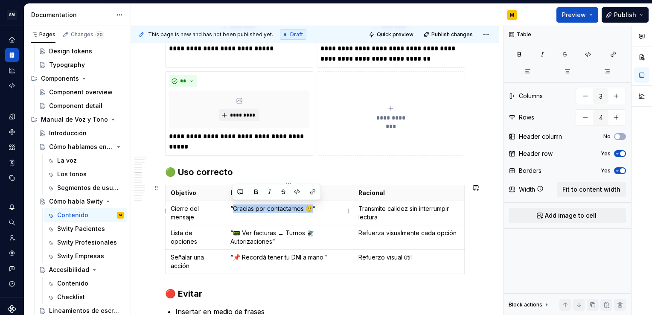
drag, startPoint x: 232, startPoint y: 206, endPoint x: 313, endPoint y: 209, distance: 81.1
click at [313, 209] on p "“Gracias por contactarnos 🙂”" at bounding box center [288, 208] width 117 height 9
copy p "Gracias por contactarnos 🙂”"
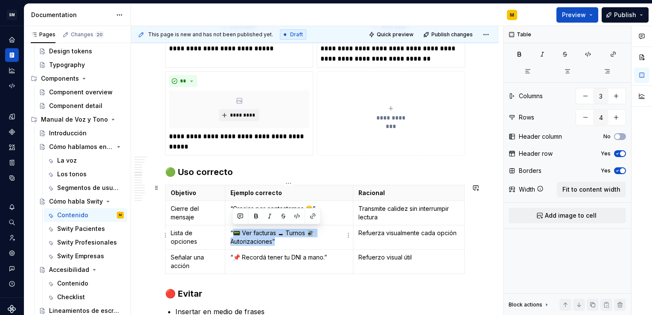
drag, startPoint x: 232, startPoint y: 231, endPoint x: 276, endPoint y: 235, distance: 44.1
click at [276, 235] on p "“📟 Ver facturas 🗕️ Turnos 🪰 Autorizaciones”" at bounding box center [288, 237] width 117 height 17
copy p "📟 Ver facturas 🗕️ Turnos 🪰 Autorizaciones”"
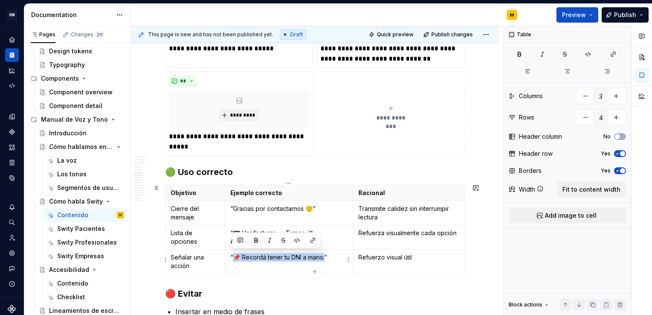
drag, startPoint x: 324, startPoint y: 255, endPoint x: 234, endPoint y: 259, distance: 90.5
click at [234, 259] on p "“📌 Recordá tener tu DNI a mano.”" at bounding box center [288, 257] width 117 height 9
copy p "📌 Recordá tener tu DNI a mano.”"
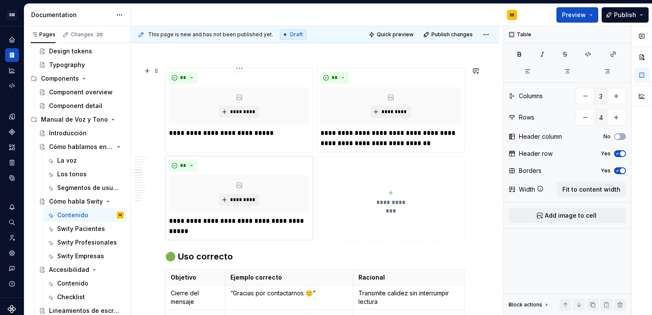
scroll to position [829, 0]
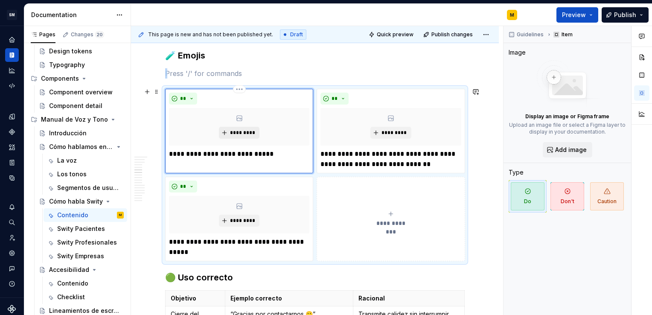
click at [229, 129] on span "*********" at bounding box center [242, 132] width 26 height 7
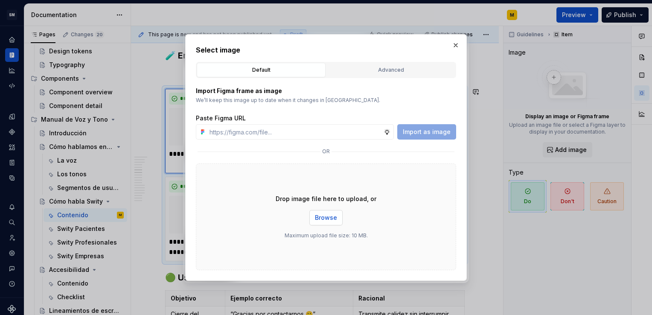
click at [327, 223] on button "Browse" at bounding box center [325, 217] width 33 height 15
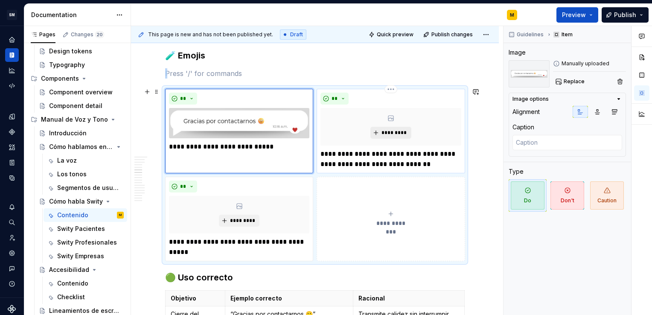
click at [394, 130] on span "*********" at bounding box center [394, 132] width 26 height 7
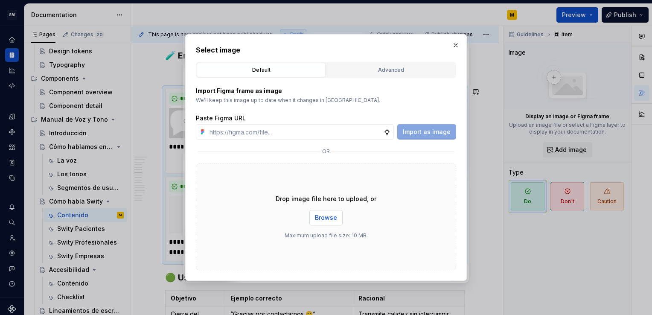
click at [317, 218] on span "Browse" at bounding box center [326, 217] width 22 height 9
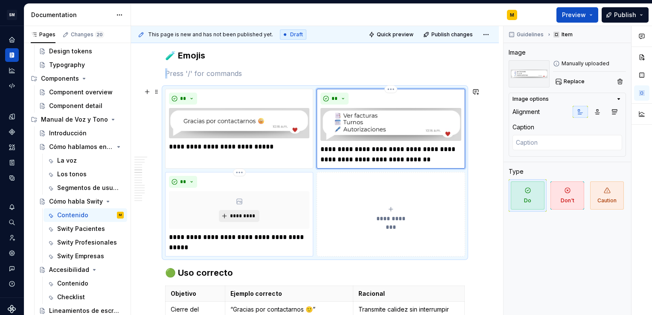
click at [235, 217] on button "*********" at bounding box center [239, 216] width 41 height 12
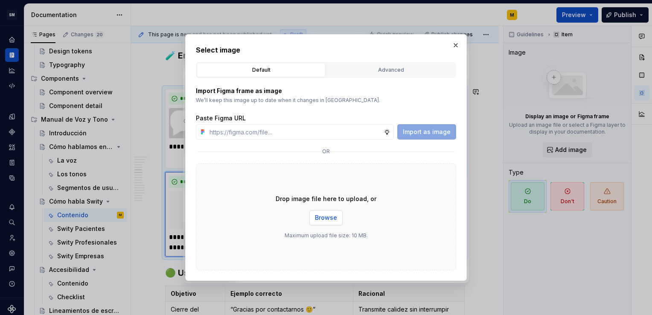
click at [327, 223] on button "Browse" at bounding box center [325, 217] width 33 height 15
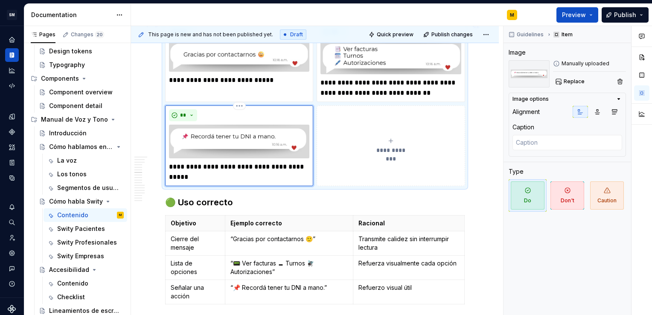
scroll to position [931, 0]
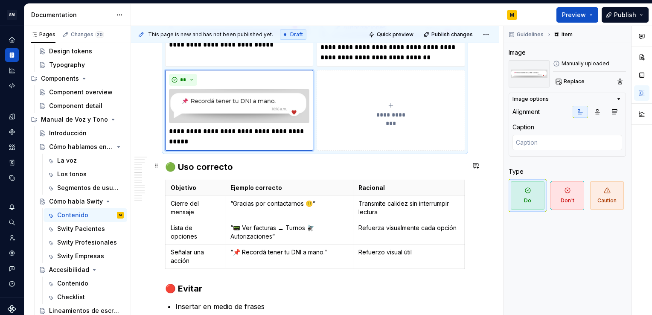
click at [235, 166] on h3 "🟢 Uso correcto" at bounding box center [314, 167] width 299 height 12
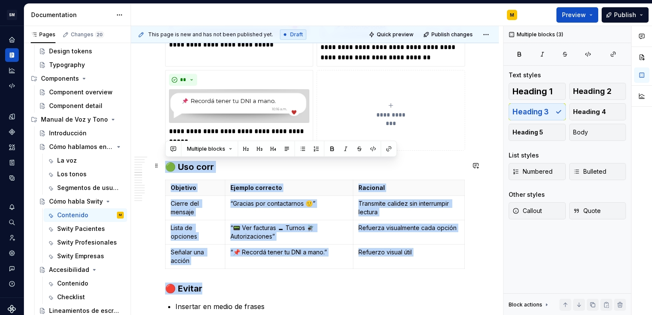
drag, startPoint x: 282, startPoint y: 275, endPoint x: 167, endPoint y: 168, distance: 157.2
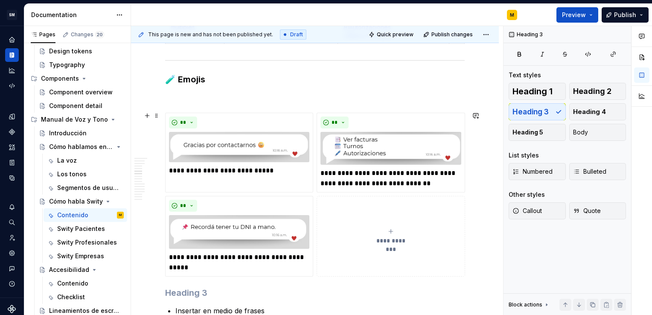
scroll to position [805, 0]
click at [188, 100] on p at bounding box center [314, 98] width 299 height 10
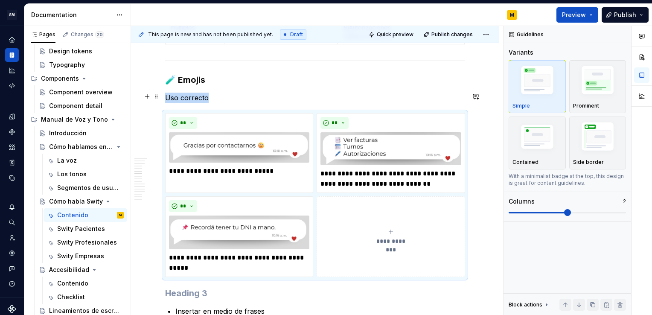
click at [213, 94] on p "Uso correcto" at bounding box center [314, 98] width 299 height 10
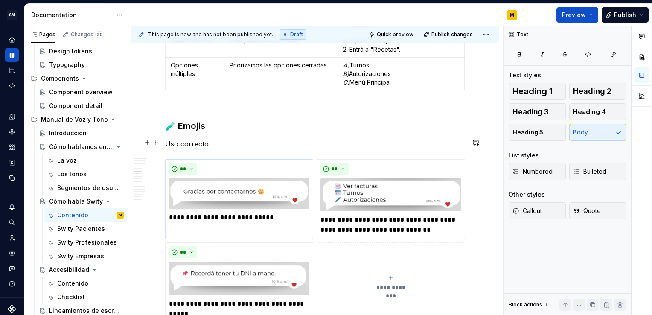
scroll to position [757, 0]
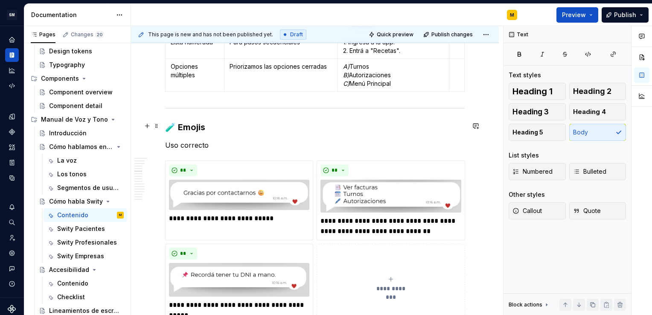
click at [179, 124] on h3 "🧪 Emojis" at bounding box center [314, 127] width 299 height 12
click at [165, 142] on p "Uso correcto" at bounding box center [314, 145] width 299 height 10
click at [66, 177] on div "Los tonos" at bounding box center [71, 174] width 29 height 9
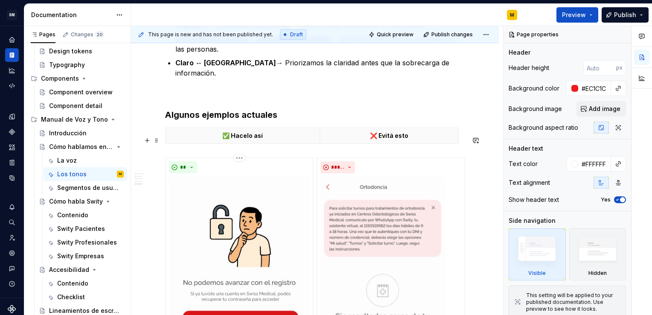
scroll to position [686, 0]
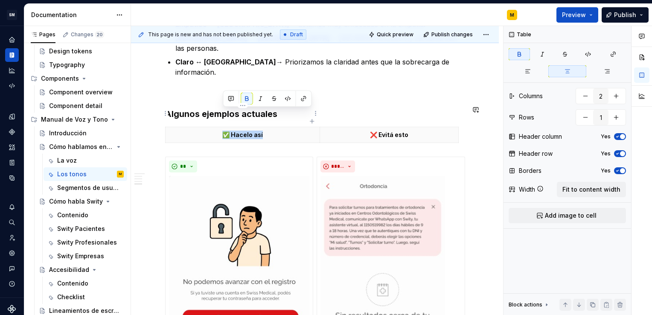
drag, startPoint x: 267, startPoint y: 114, endPoint x: 223, endPoint y: 112, distance: 44.0
click at [223, 130] on p "✅ Hacelo así" at bounding box center [243, 134] width 144 height 9
copy strong "✅ Hacelo así"
click at [78, 216] on div "Contenido" at bounding box center [72, 215] width 31 height 9
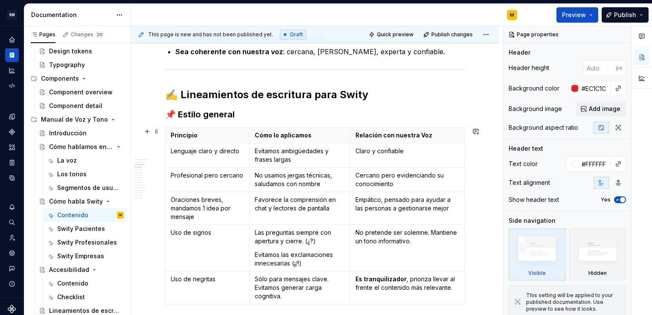
scroll to position [365, 0]
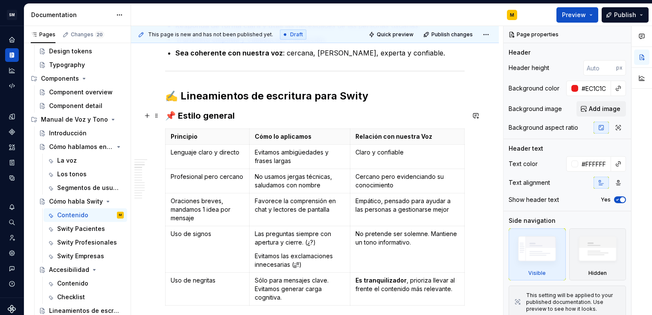
type textarea "*"
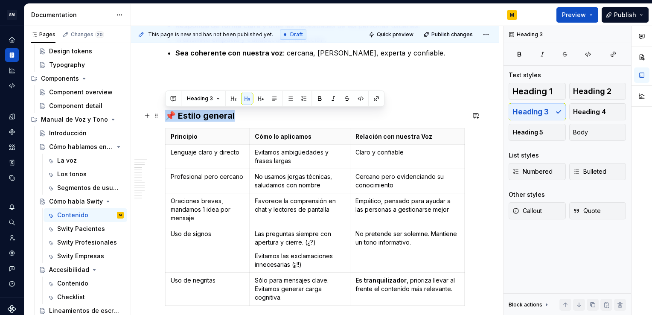
drag, startPoint x: 238, startPoint y: 115, endPoint x: 165, endPoint y: 118, distance: 73.0
click at [165, 118] on h3 "📌 Estilo general" at bounding box center [314, 116] width 299 height 12
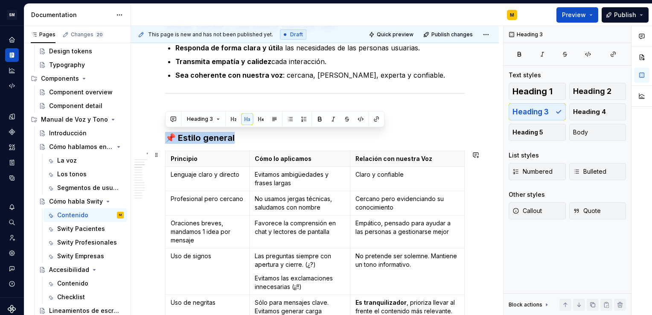
scroll to position [345, 0]
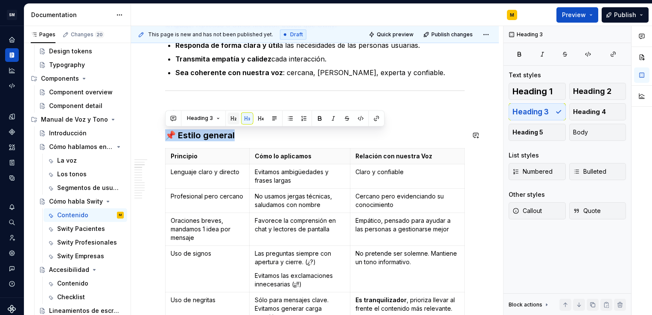
click at [232, 119] on button "button" at bounding box center [233, 118] width 12 height 12
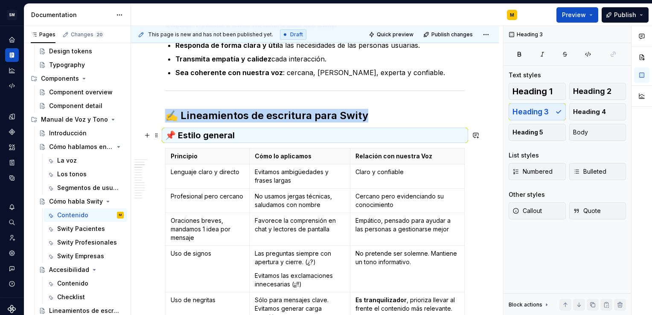
click at [245, 136] on h3 "📌 Estilo general" at bounding box center [314, 135] width 299 height 12
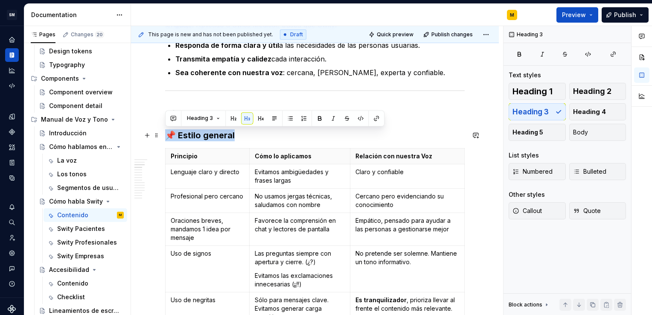
drag, startPoint x: 245, startPoint y: 136, endPoint x: 165, endPoint y: 134, distance: 80.2
click at [165, 134] on h3 "📌 Estilo general" at bounding box center [314, 135] width 299 height 12
click at [258, 119] on button "button" at bounding box center [261, 118] width 12 height 12
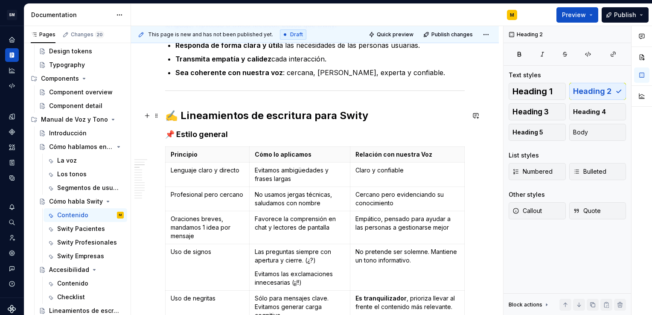
click at [307, 118] on h2 "✍️ Lineamientos de escritura para Swity" at bounding box center [314, 116] width 299 height 14
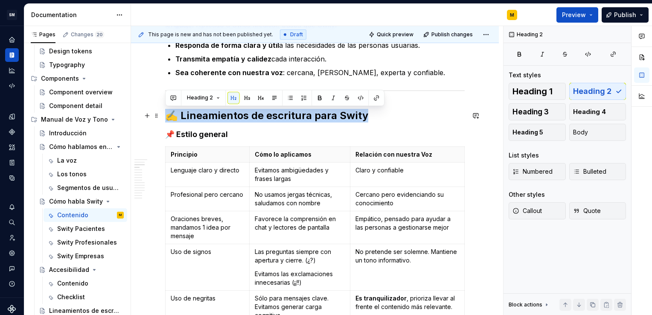
drag, startPoint x: 367, startPoint y: 118, endPoint x: 170, endPoint y: 115, distance: 197.0
click at [170, 115] on h2 "✍️ Lineamientos de escritura para Swity" at bounding box center [314, 116] width 299 height 14
click at [249, 95] on button "button" at bounding box center [247, 98] width 12 height 12
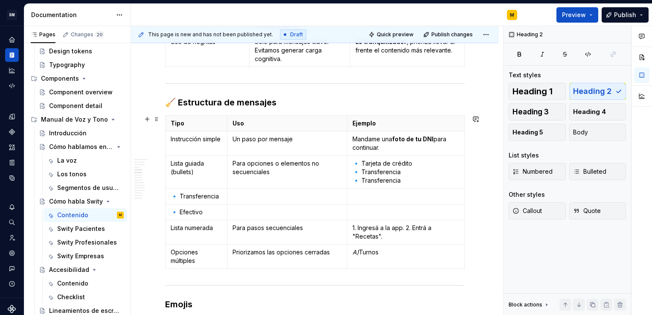
scroll to position [608, 0]
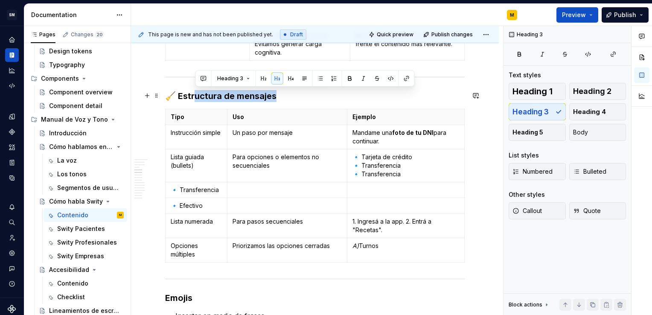
drag, startPoint x: 284, startPoint y: 95, endPoint x: 196, endPoint y: 96, distance: 88.3
click at [196, 96] on h3 "🧹 Estructura de mensajes" at bounding box center [314, 96] width 299 height 12
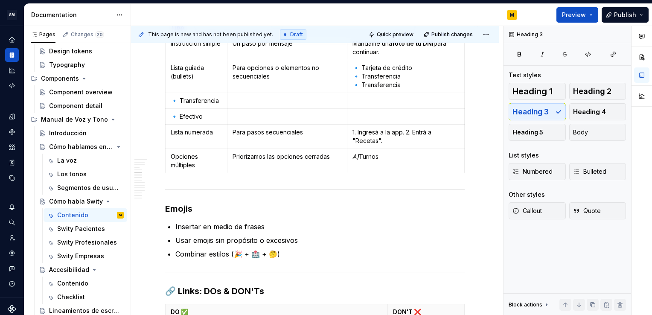
scroll to position [695, 0]
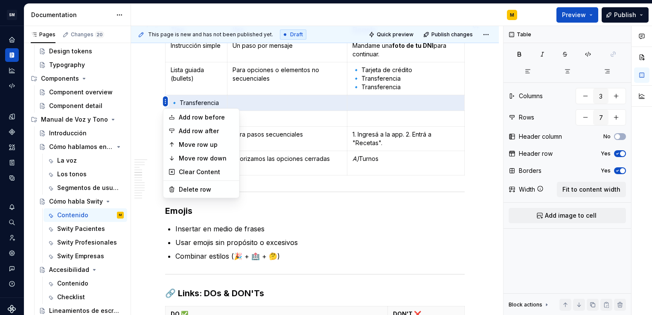
click at [166, 101] on html "SM DEV-DS M Design system data Documentation M Preview Publish Pages Changes 20…" at bounding box center [326, 157] width 652 height 315
click at [186, 189] on div "Delete row" at bounding box center [206, 189] width 55 height 9
type input "6"
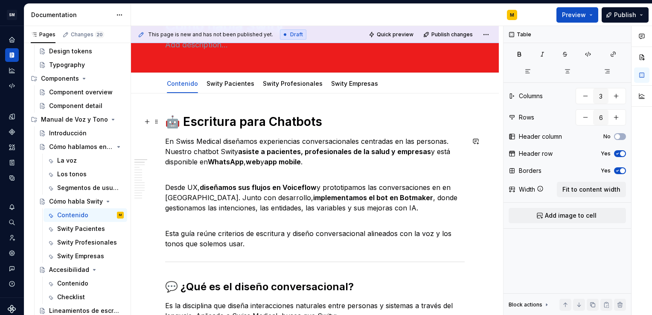
scroll to position [0, 0]
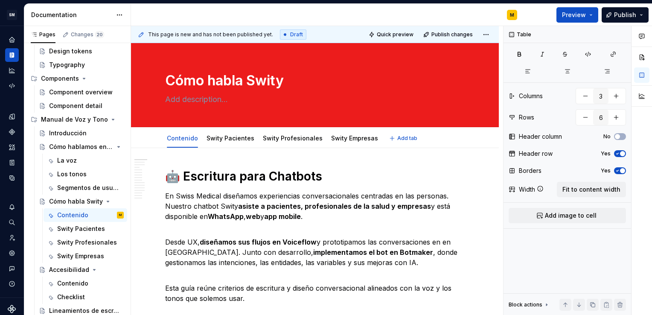
type textarea "*"
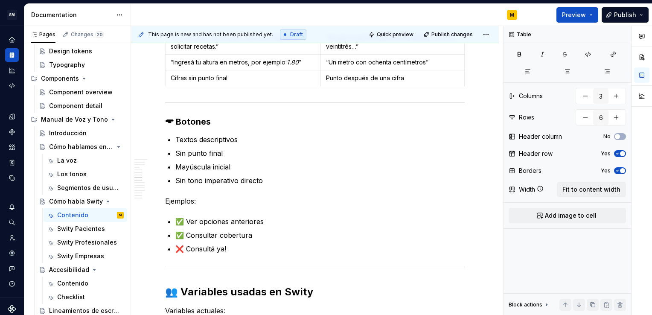
scroll to position [1177, 0]
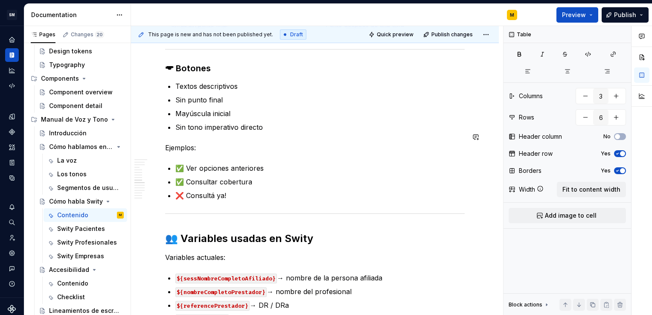
type input "7"
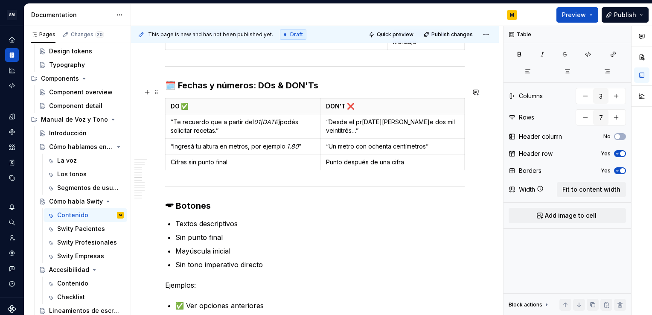
scroll to position [1058, 0]
click at [77, 36] on div "Changes 20" at bounding box center [87, 34] width 33 height 7
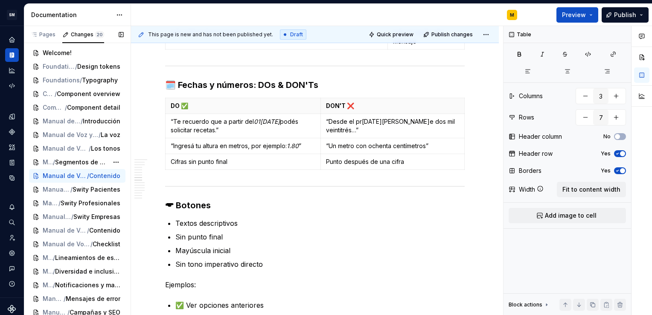
scroll to position [0, 0]
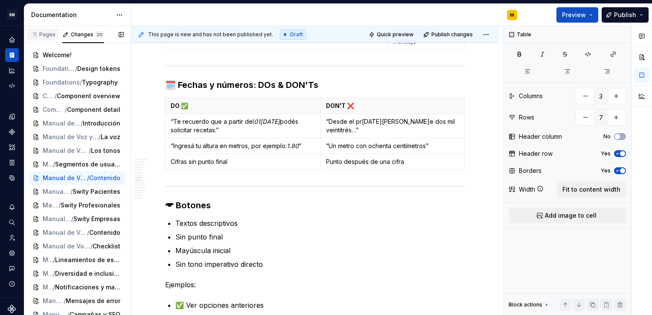
click at [44, 35] on div "Pages" at bounding box center [43, 34] width 25 height 7
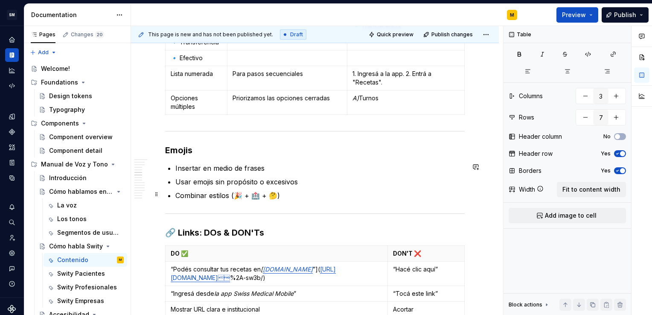
scroll to position [761, 0]
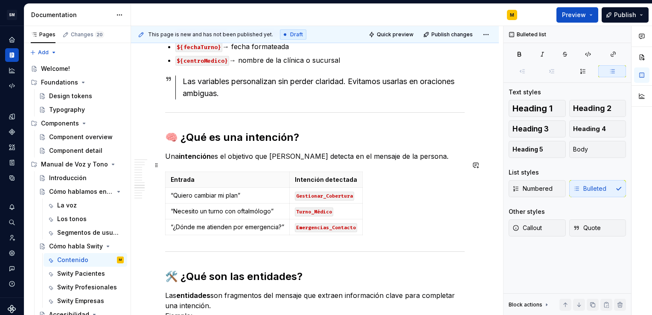
scroll to position [1508, 0]
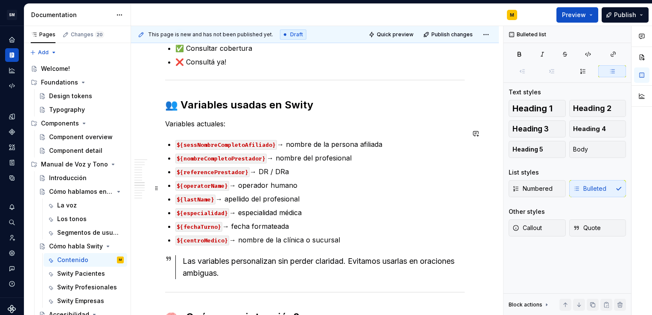
type textarea "*"
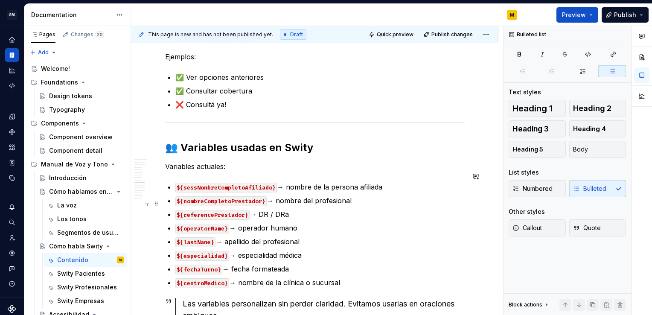
scroll to position [1301, 0]
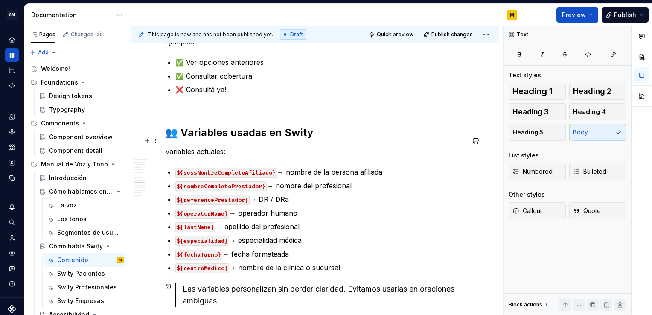
click at [169, 146] on p "Variables actuales:" at bounding box center [314, 151] width 299 height 10
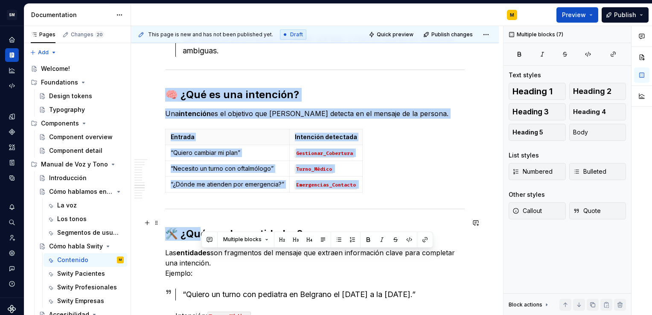
drag, startPoint x: 241, startPoint y: 290, endPoint x: 204, endPoint y: 225, distance: 74.6
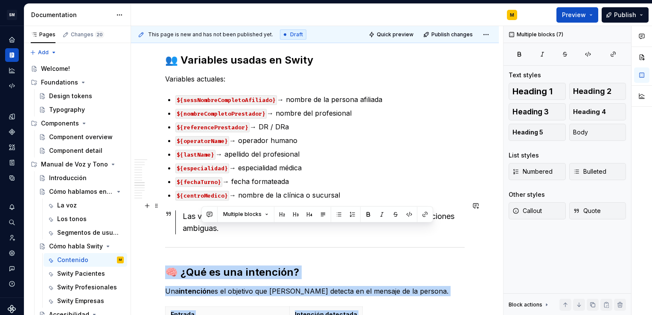
scroll to position [1358, 0]
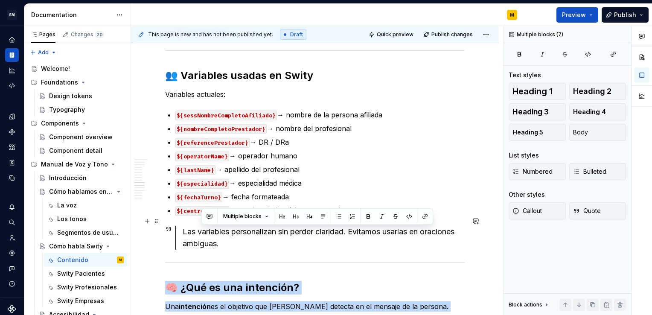
click at [221, 237] on div "Las variables personalizan sin perder claridad. Evitamos usarlas en oraciones a…" at bounding box center [324, 238] width 282 height 24
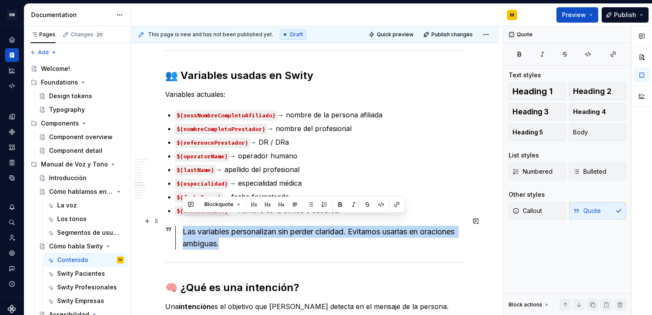
drag, startPoint x: 224, startPoint y: 232, endPoint x: 181, endPoint y: 219, distance: 45.2
click at [181, 226] on div "Las variables personalizan sin perder claridad. Evitamos usarlas en oraciones a…" at bounding box center [319, 238] width 289 height 24
copy div "Las variables personalizan sin perder claridad. Evitamos usarlas en oraciones a…"
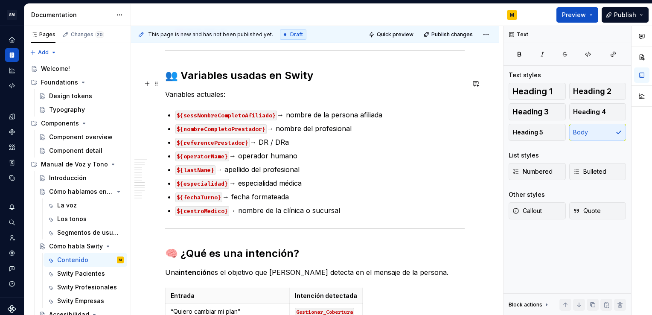
click at [168, 89] on p "Variables actuales:" at bounding box center [314, 94] width 299 height 10
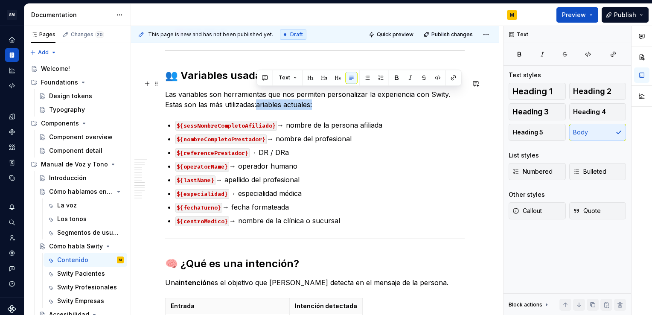
drag, startPoint x: 317, startPoint y: 93, endPoint x: 257, endPoint y: 92, distance: 60.1
click at [257, 92] on p "Las variables son herramientas que nos permiten personalizar la experiencia con…" at bounding box center [314, 99] width 299 height 20
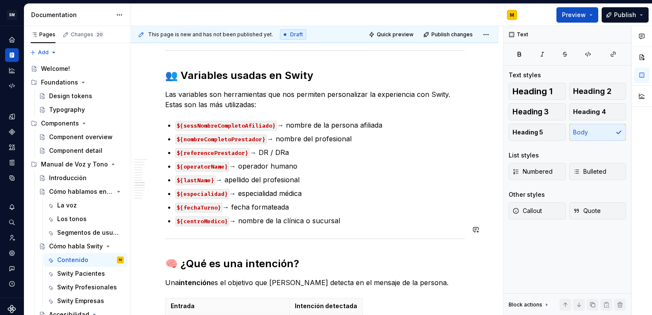
scroll to position [1351, 0]
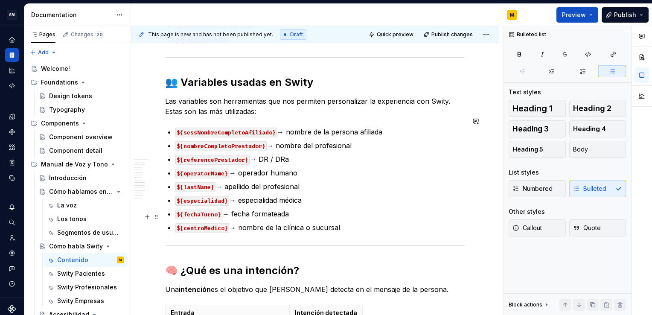
click at [349, 222] on p "${centroMedico} → nombre de la clínica o sucursal" at bounding box center [319, 227] width 289 height 10
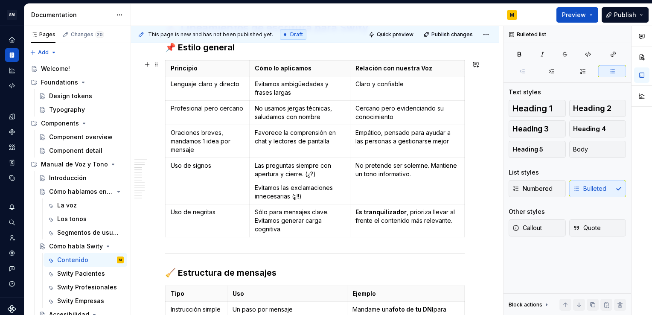
scroll to position [434, 0]
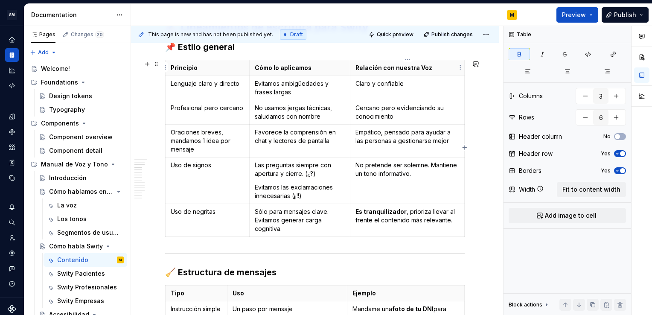
click at [423, 68] on strong "Relación con nuestra Voz" at bounding box center [393, 67] width 77 height 7
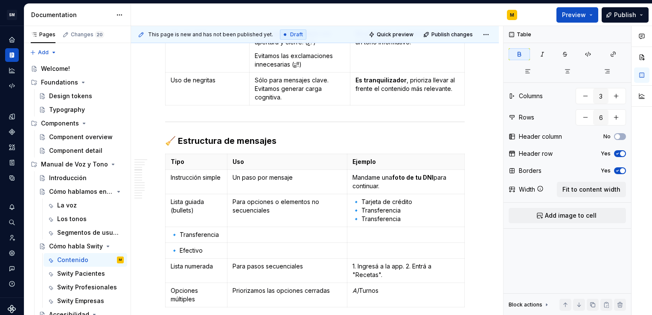
scroll to position [618, 0]
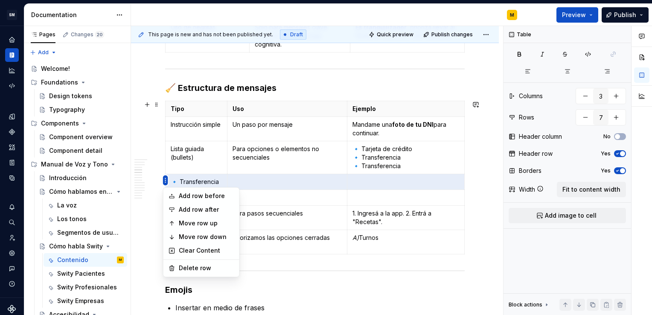
click at [165, 181] on html "SM DEV-DS M Design system data Documentation M Preview Publish Pages Changes 20…" at bounding box center [326, 157] width 652 height 315
click at [186, 268] on div "Delete row" at bounding box center [206, 268] width 55 height 9
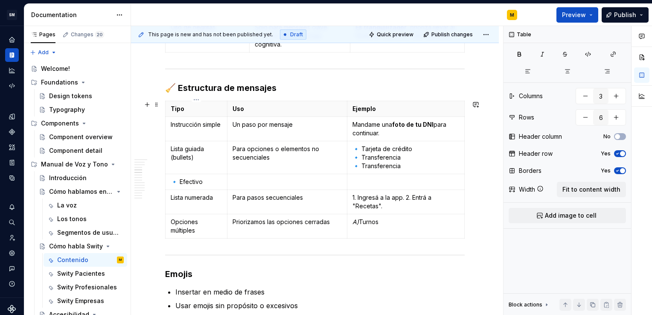
click at [168, 181] on td "🔹 Efectivo" at bounding box center [196, 182] width 62 height 16
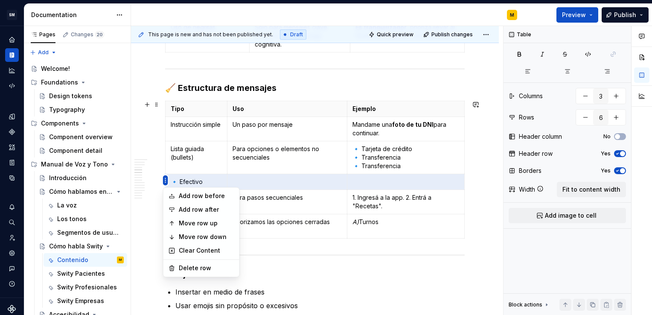
click at [162, 180] on html "SM DEV-DS M Design system data Documentation M Preview Publish Pages Changes 20…" at bounding box center [326, 157] width 652 height 315
click at [183, 269] on div "Delete row" at bounding box center [206, 268] width 55 height 9
type input "5"
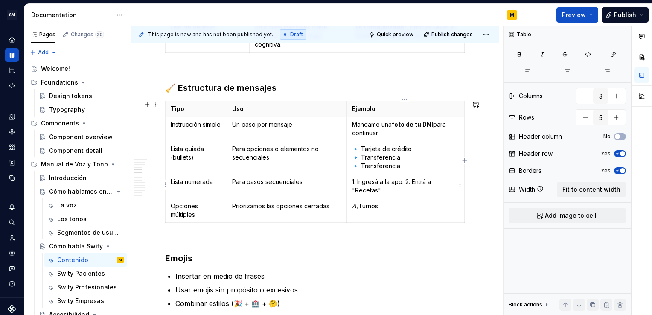
click at [404, 178] on p "1. Ingresá a la app. 2. Entrá a "Recetas"." at bounding box center [405, 185] width 107 height 17
click at [380, 206] on p "A) Turnos" at bounding box center [405, 206] width 107 height 9
click at [357, 206] on p "A) Turnos" at bounding box center [405, 210] width 107 height 17
click at [385, 204] on p "A) Turnos" at bounding box center [405, 210] width 107 height 17
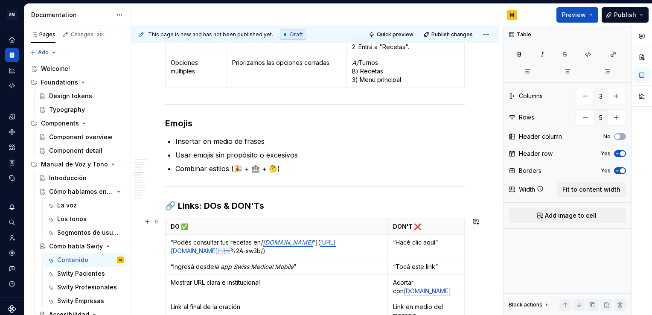
scroll to position [761, 0]
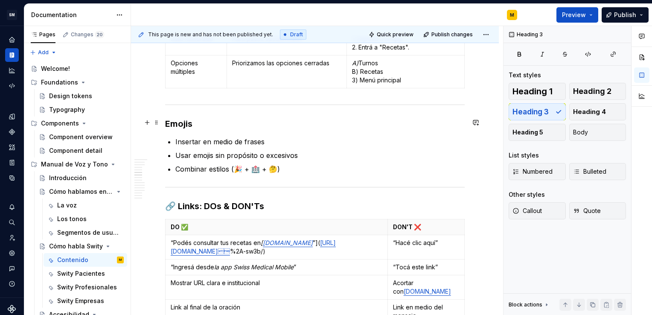
click at [169, 122] on h3 "Emojis" at bounding box center [314, 124] width 299 height 12
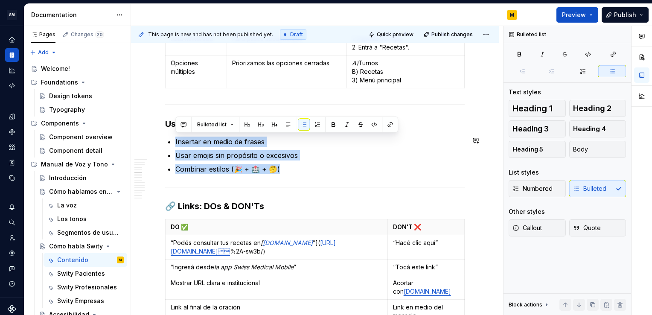
drag, startPoint x: 289, startPoint y: 166, endPoint x: 176, endPoint y: 135, distance: 117.6
click at [176, 136] on ul "Insertar en medio de frases Usar emojis sin propósito o excesivos Combinar esti…" at bounding box center [319, 155] width 289 height 38
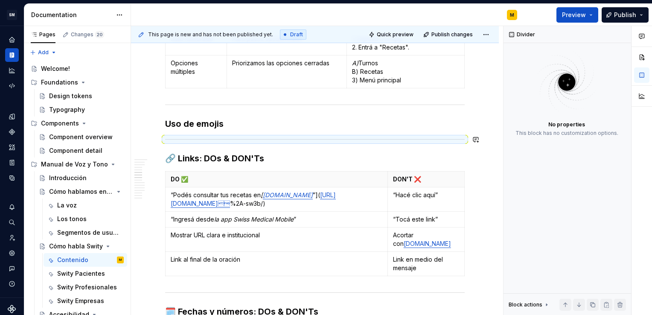
click at [235, 120] on h3 "Uso de emojis" at bounding box center [314, 124] width 299 height 12
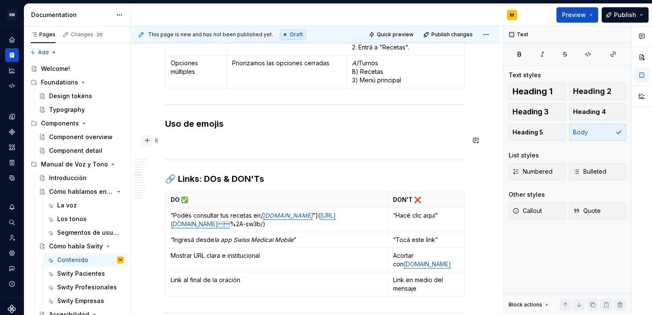
click at [150, 141] on button "button" at bounding box center [147, 140] width 12 height 12
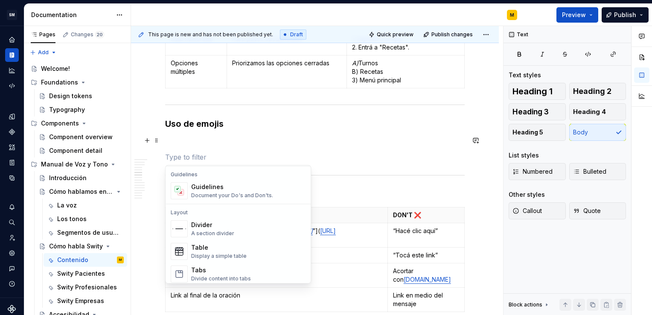
scroll to position [247, 0]
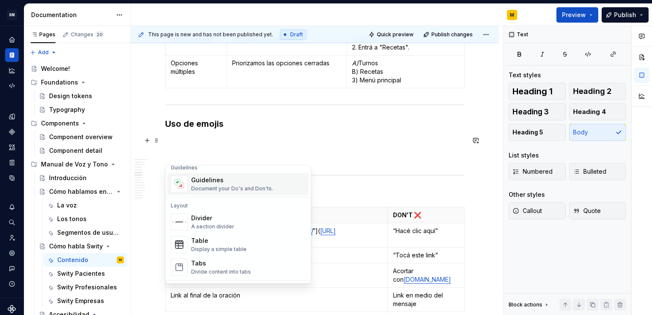
click at [214, 184] on div "Guidelines Document your Do's and Don'ts." at bounding box center [232, 184] width 82 height 16
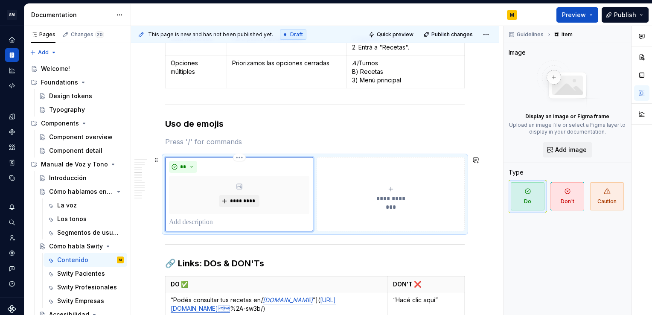
click at [240, 192] on div "*********" at bounding box center [239, 195] width 140 height 38
click at [231, 199] on span "*********" at bounding box center [242, 200] width 26 height 7
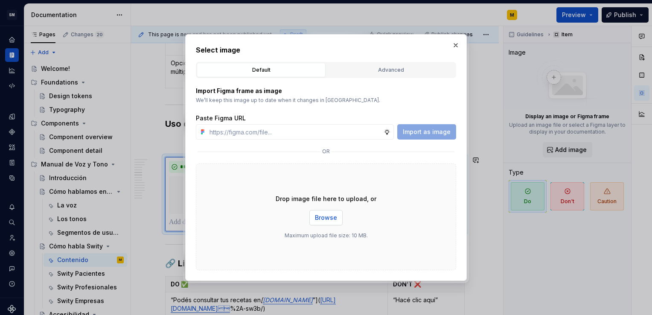
click at [314, 215] on button "Browse" at bounding box center [325, 217] width 33 height 15
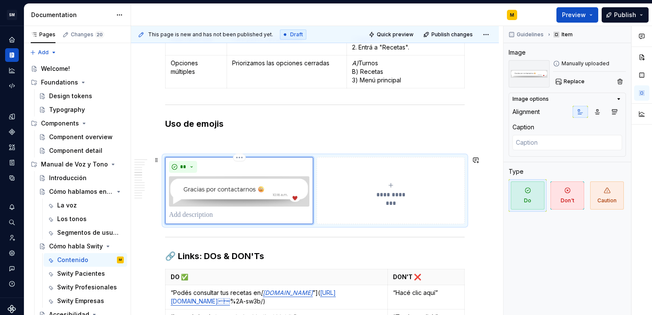
click at [247, 210] on p at bounding box center [239, 215] width 140 height 10
type textarea "*"
click at [389, 182] on icon "submit" at bounding box center [390, 185] width 7 height 7
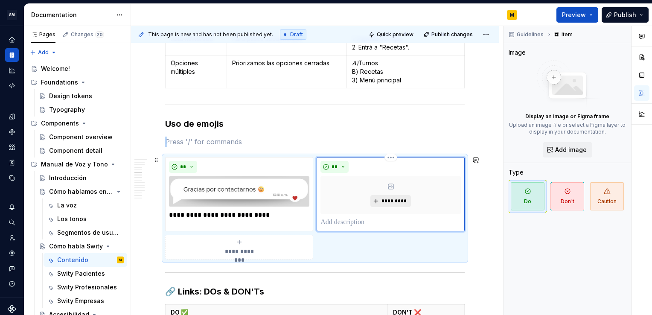
click at [378, 196] on button "*********" at bounding box center [390, 201] width 41 height 12
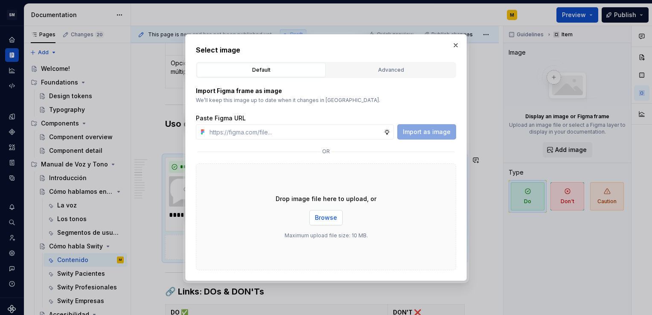
click at [319, 223] on button "Browse" at bounding box center [325, 217] width 33 height 15
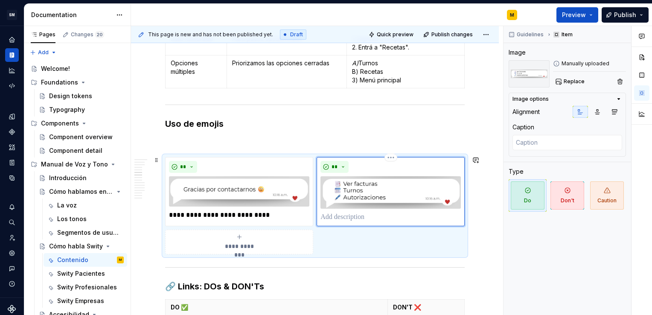
click at [336, 215] on p at bounding box center [390, 217] width 140 height 10
type textarea "*"
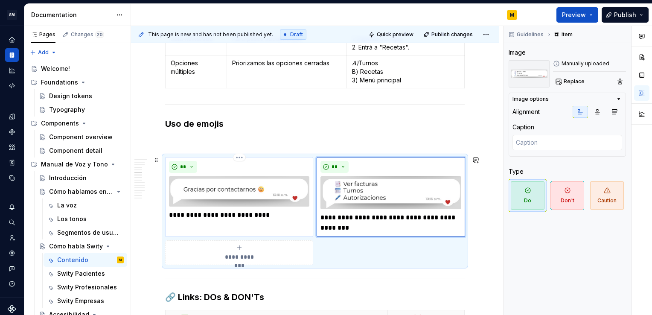
click at [264, 212] on p "**********" at bounding box center [239, 215] width 140 height 10
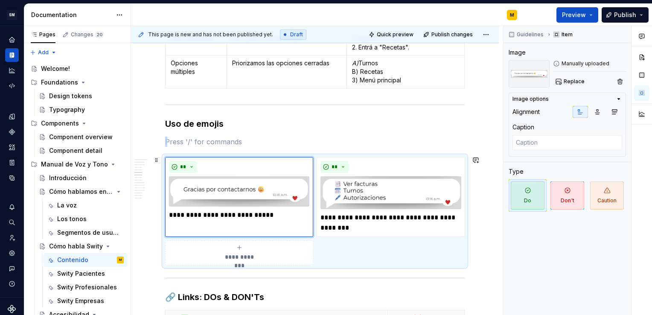
click at [239, 245] on icon "submit" at bounding box center [239, 247] width 4 height 4
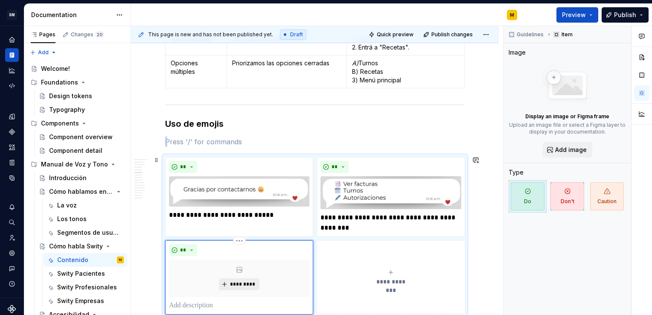
click at [232, 281] on span "*********" at bounding box center [242, 284] width 26 height 7
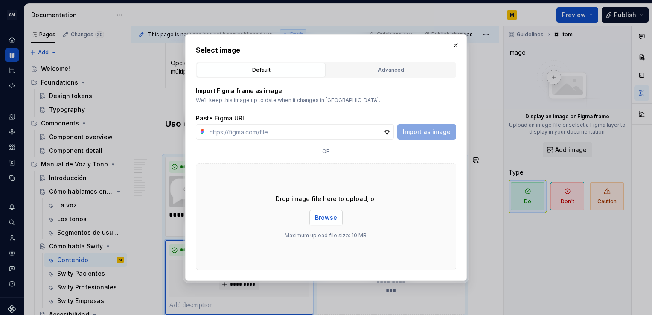
click at [326, 221] on span "Browse" at bounding box center [326, 217] width 22 height 9
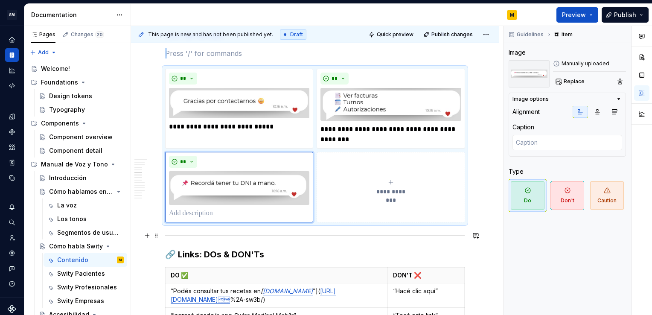
scroll to position [850, 0]
click at [220, 214] on p at bounding box center [239, 213] width 140 height 10
type textarea "*"
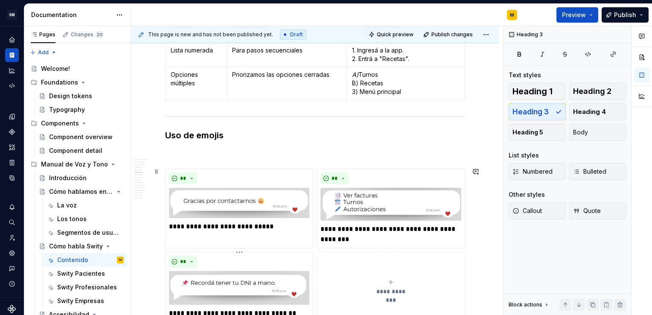
scroll to position [749, 0]
click at [262, 155] on p at bounding box center [314, 153] width 299 height 10
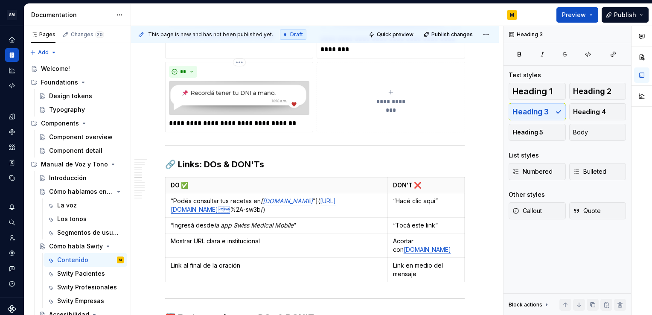
scroll to position [919, 0]
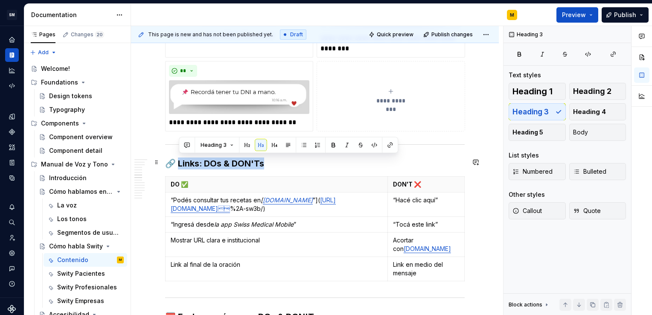
drag, startPoint x: 271, startPoint y: 161, endPoint x: 179, endPoint y: 162, distance: 92.1
click at [179, 162] on h3 "🔗 Links: DOs & DON'Ts" at bounding box center [314, 163] width 299 height 12
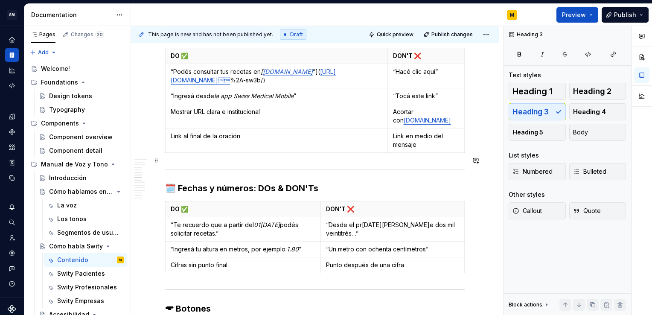
scroll to position [1048, 0]
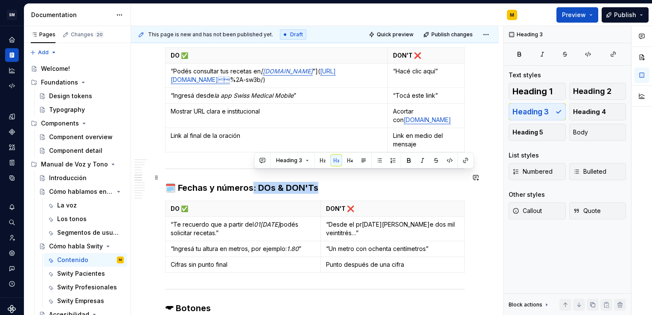
drag, startPoint x: 322, startPoint y: 176, endPoint x: 255, endPoint y: 177, distance: 67.8
click at [255, 182] on h3 "🗓️ Fechas y números: DOs & DON'Ts" at bounding box center [314, 188] width 299 height 12
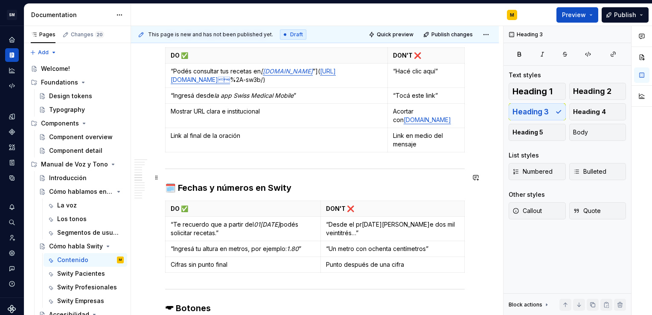
click at [178, 182] on h3 "🗓️ Fechas y números en Swity" at bounding box center [314, 188] width 299 height 12
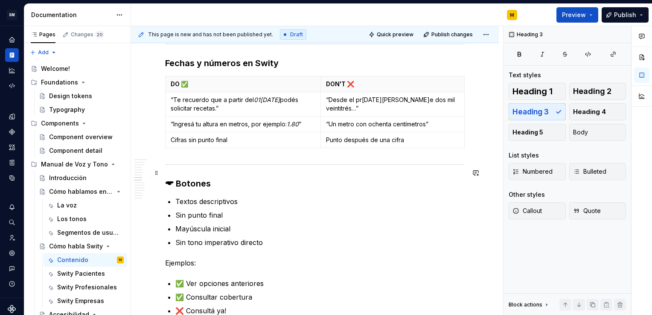
scroll to position [1172, 0]
click at [215, 178] on h3 "🖛 Botones" at bounding box center [314, 184] width 299 height 12
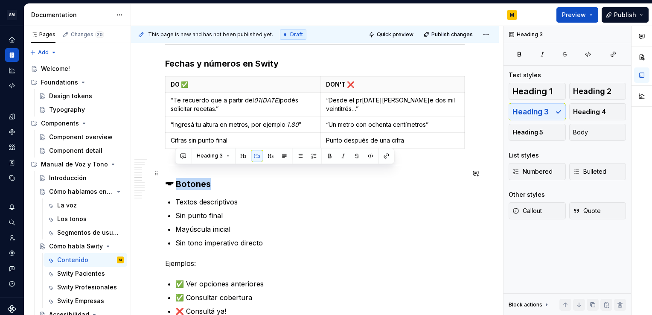
drag, startPoint x: 177, startPoint y: 173, endPoint x: 217, endPoint y: 175, distance: 39.7
click at [217, 178] on h3 "🖛 Botones" at bounding box center [314, 184] width 299 height 12
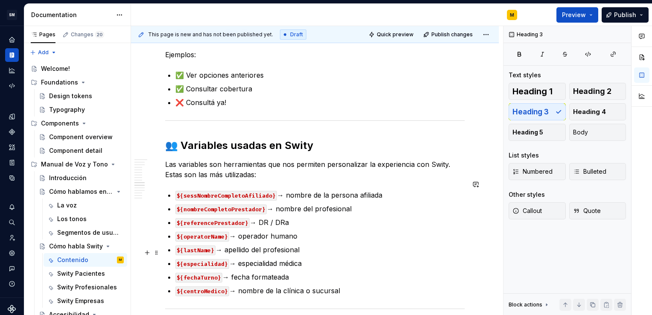
scroll to position [1380, 0]
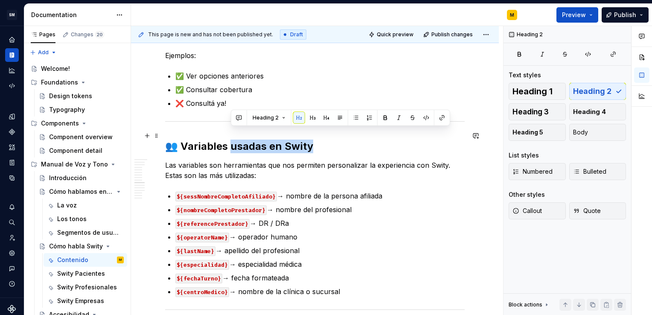
drag, startPoint x: 231, startPoint y: 136, endPoint x: 311, endPoint y: 136, distance: 80.2
click at [311, 139] on h2 "👥 Variables usadas en Swity" at bounding box center [314, 146] width 299 height 14
drag, startPoint x: 247, startPoint y: 134, endPoint x: 317, endPoint y: 139, distance: 70.1
click at [317, 139] on h2 "👥 Variables de personalización" at bounding box center [314, 146] width 299 height 14
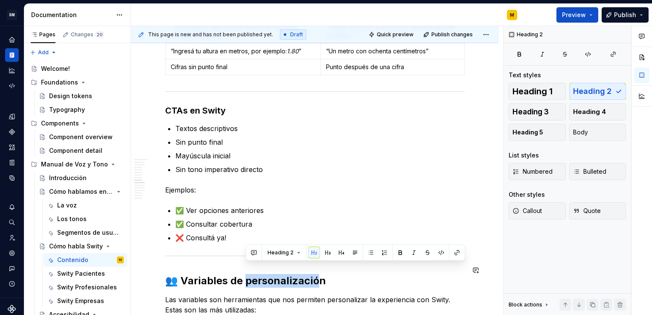
scroll to position [1245, 0]
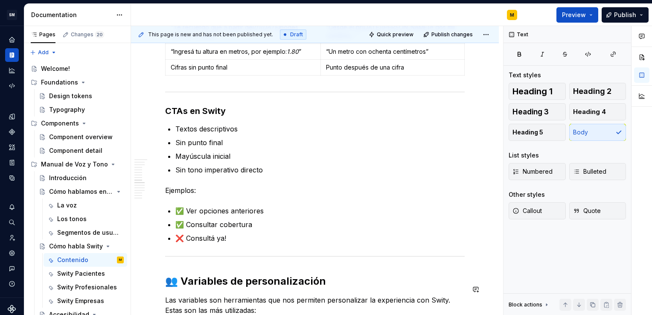
click at [328, 278] on div "🤖 Escritura para Chatbots En Swiss Medical diseñamos experiencias conversaciona…" at bounding box center [314, 90] width 299 height 2334
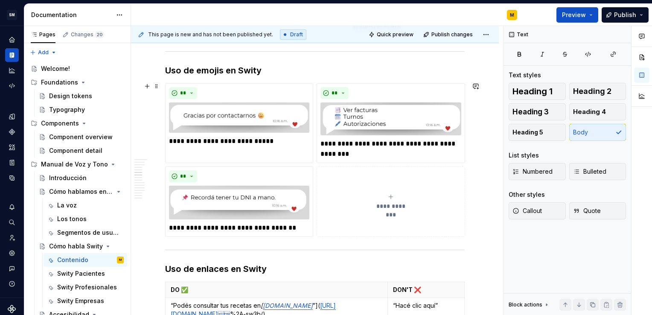
scroll to position [814, 0]
click at [580, 13] on span "Preview" at bounding box center [574, 15] width 24 height 9
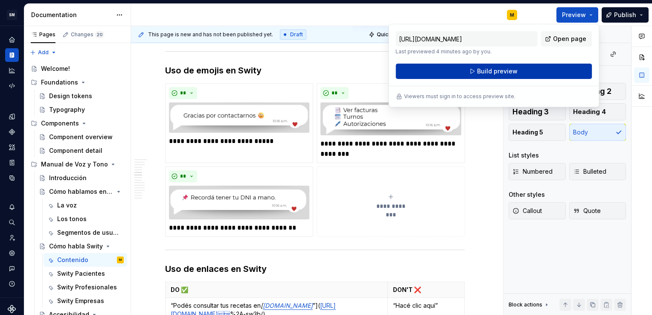
click at [507, 69] on span "Build preview" at bounding box center [497, 71] width 41 height 9
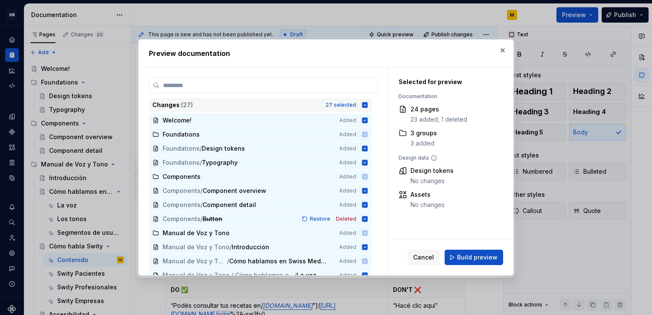
click at [366, 103] on icon at bounding box center [365, 105] width 6 height 6
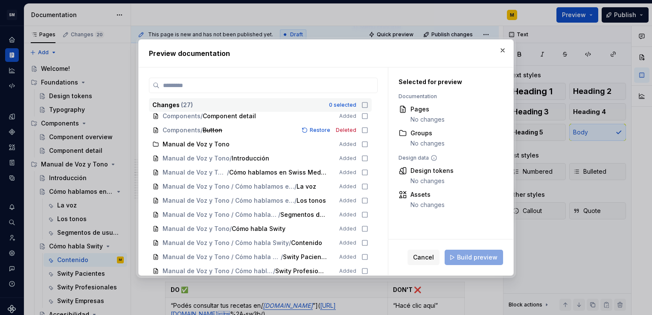
scroll to position [89, 0]
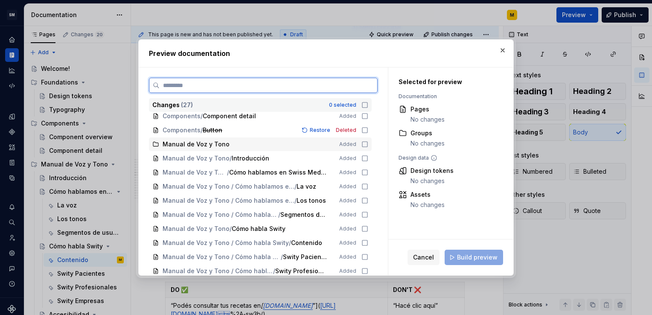
click at [364, 144] on icon at bounding box center [364, 144] width 7 height 7
click at [365, 157] on icon at bounding box center [364, 158] width 7 height 7
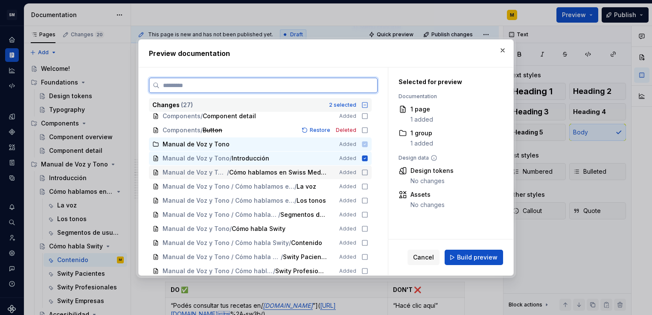
click at [365, 171] on icon at bounding box center [364, 172] width 7 height 7
click at [365, 183] on icon at bounding box center [364, 186] width 7 height 7
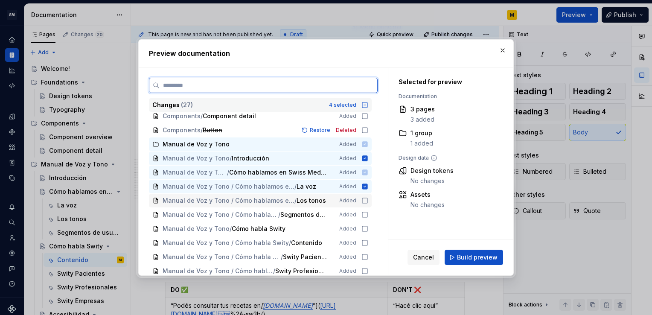
click at [366, 202] on icon at bounding box center [364, 200] width 7 height 7
click at [365, 212] on icon at bounding box center [364, 214] width 5 height 5
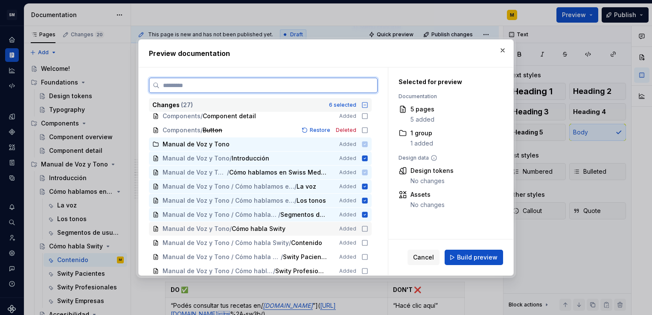
click at [365, 227] on icon at bounding box center [364, 228] width 7 height 7
click at [364, 241] on icon at bounding box center [364, 242] width 7 height 7
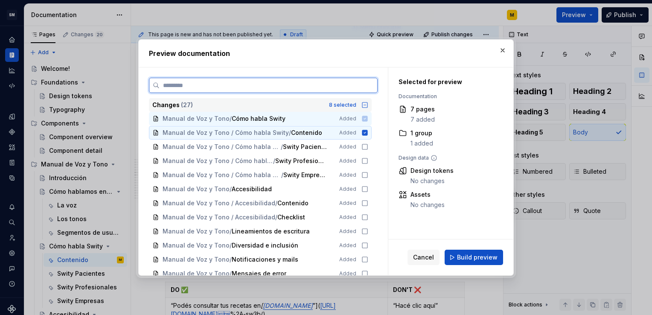
scroll to position [200, 0]
click at [362, 148] on icon at bounding box center [364, 145] width 7 height 7
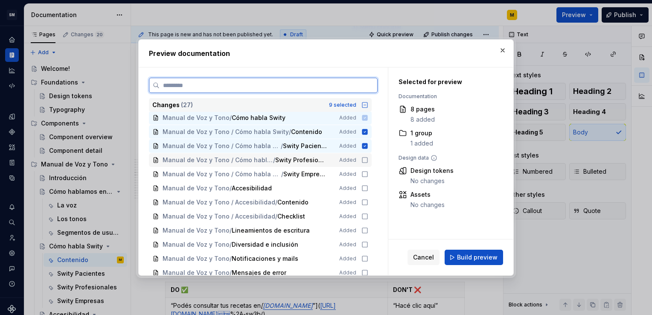
click at [363, 161] on icon at bounding box center [364, 160] width 7 height 7
click at [365, 172] on icon at bounding box center [364, 174] width 7 height 7
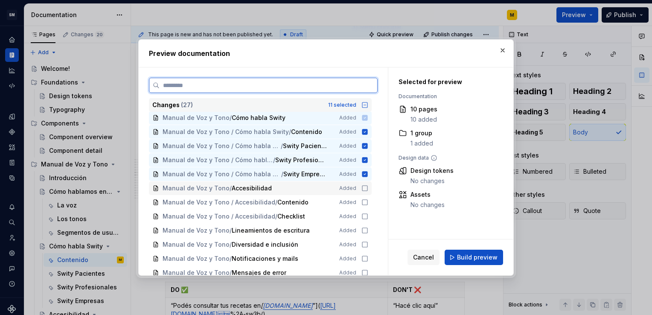
click at [365, 190] on icon at bounding box center [364, 188] width 7 height 7
click at [365, 201] on icon at bounding box center [364, 202] width 7 height 7
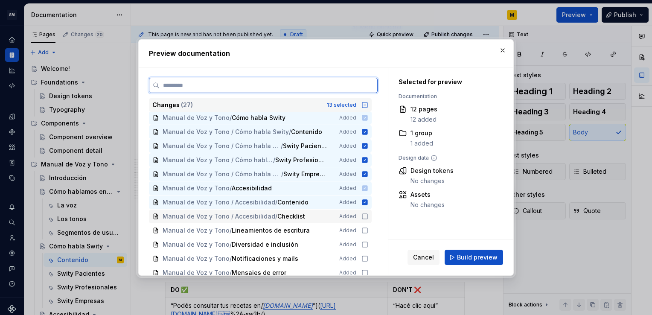
click at [366, 215] on icon at bounding box center [364, 216] width 7 height 7
click at [364, 229] on icon at bounding box center [364, 230] width 7 height 7
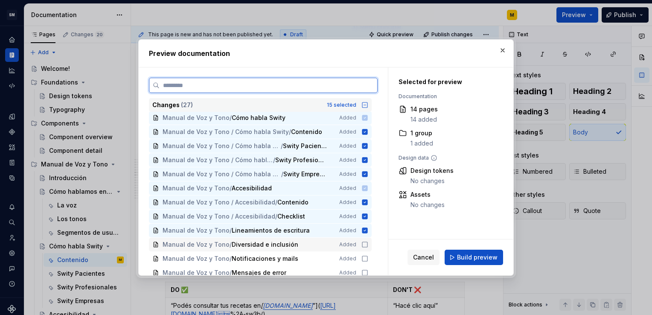
click at [365, 244] on icon at bounding box center [364, 244] width 7 height 7
click at [364, 258] on icon at bounding box center [364, 258] width 7 height 7
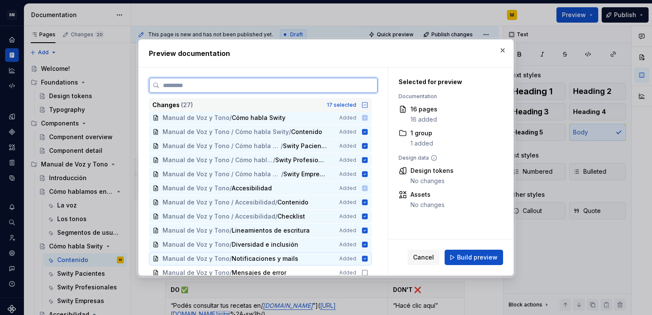
scroll to position [218, 0]
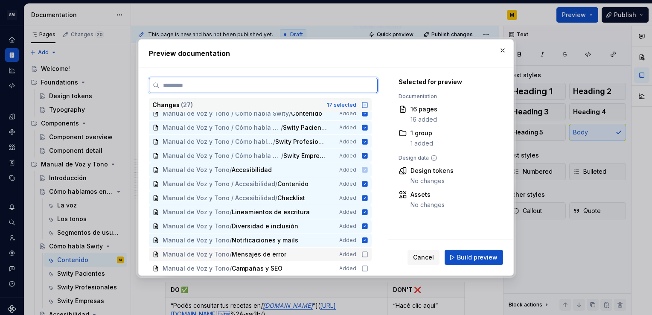
click at [364, 256] on icon at bounding box center [364, 254] width 7 height 7
click at [367, 268] on icon at bounding box center [364, 268] width 7 height 7
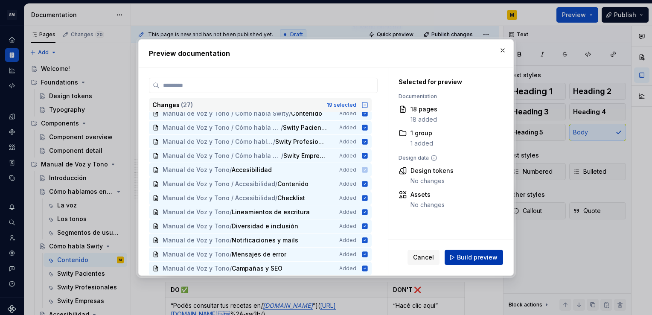
click at [464, 253] on span "Build preview" at bounding box center [477, 257] width 41 height 9
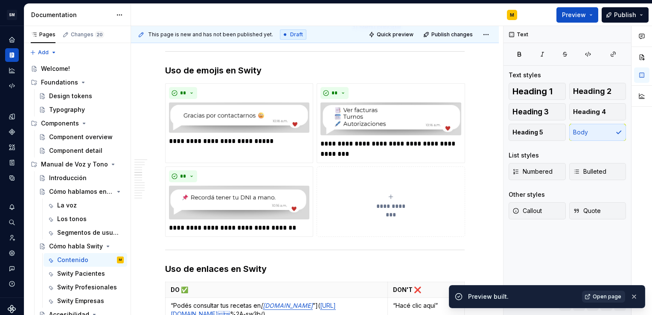
click at [606, 298] on span "Open page" at bounding box center [606, 296] width 29 height 7
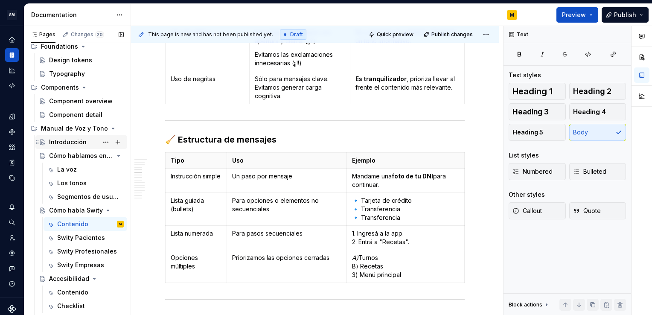
scroll to position [0, 0]
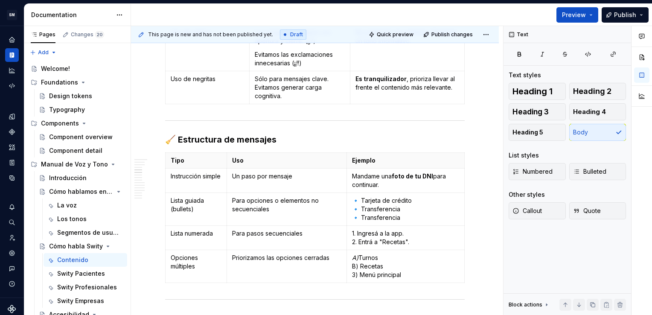
type textarea "*"
